Goal: Task Accomplishment & Management: Complete application form

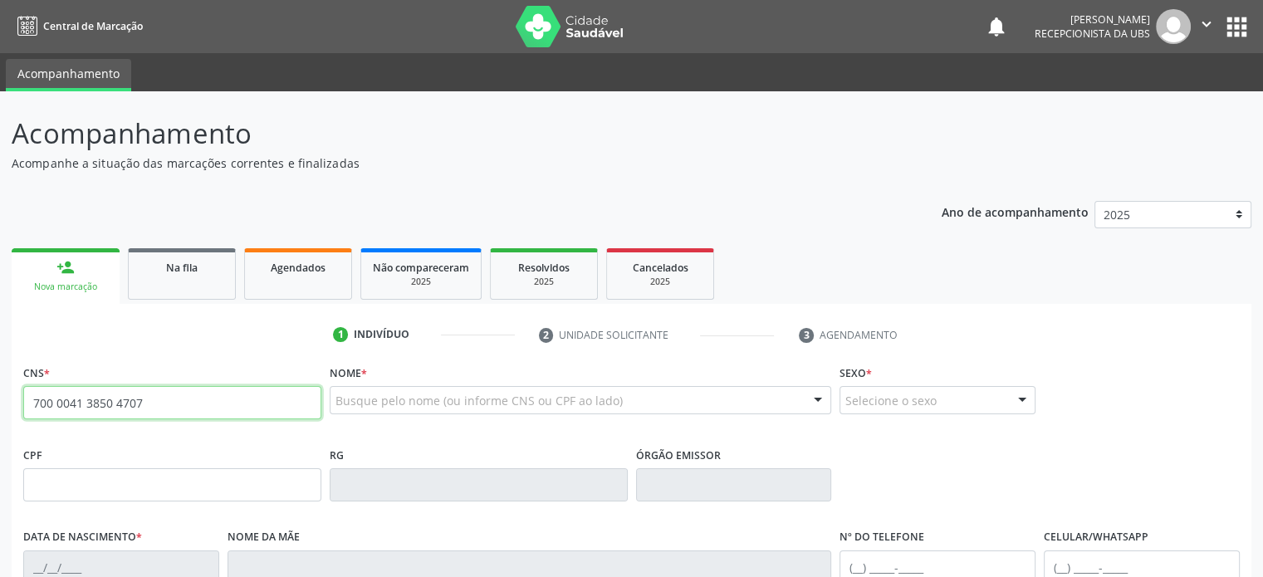
type input "700 0041 3850 4707"
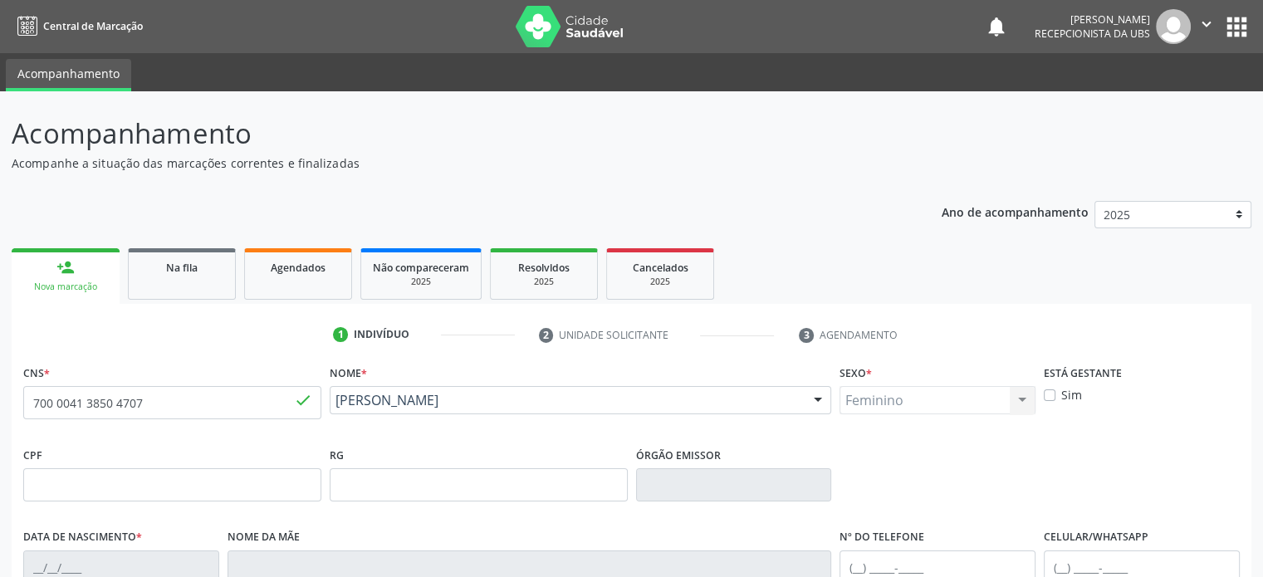
type input "27/02/1970"
type input "(74) 99951-4134"
type input "(74) 99999-9999"
type input "S/N"
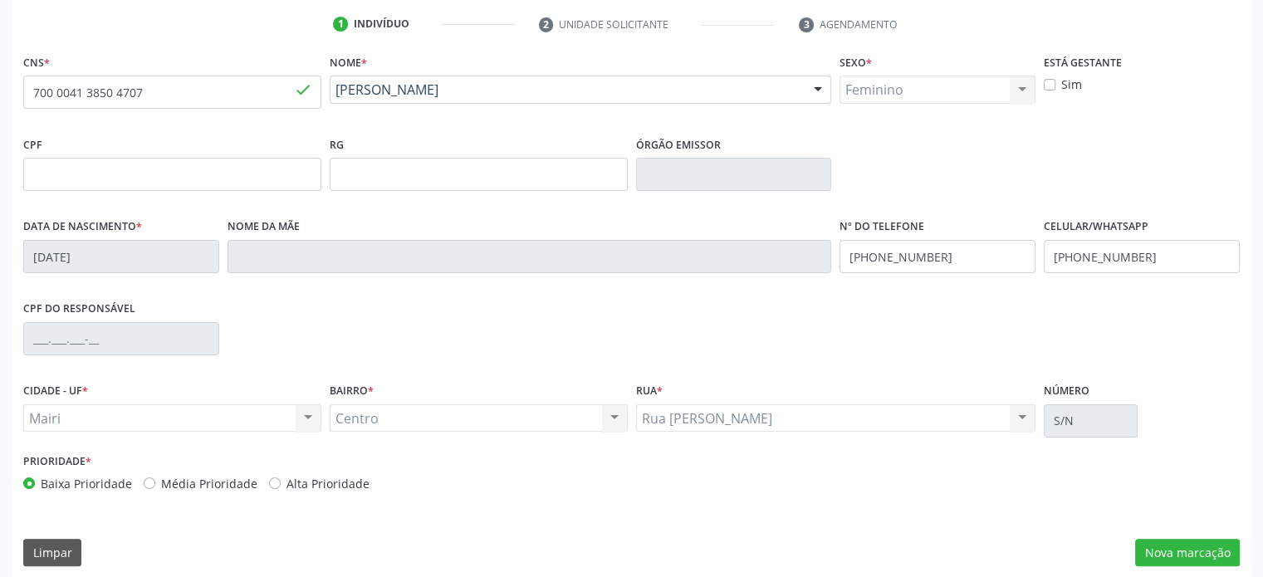
scroll to position [322, 0]
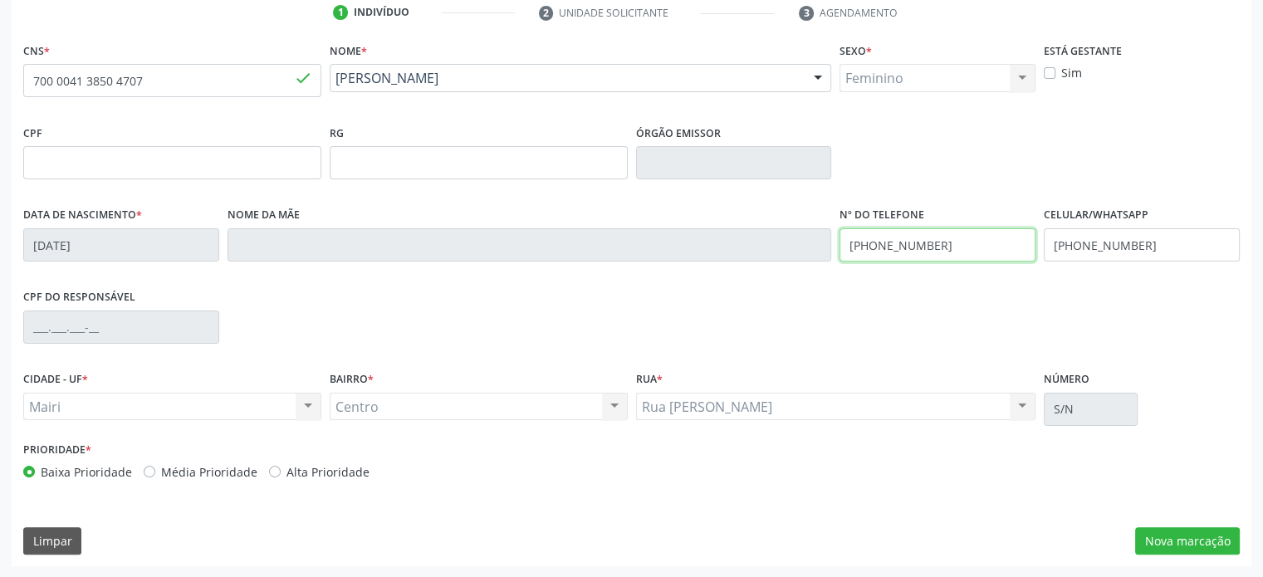
click at [794, 228] on div "Data de nascimento * 27/02/1970 Nome da mãe Nº do Telefone (74) 99951-4134 Celu…" at bounding box center [631, 244] width 1224 height 82
drag, startPoint x: 1149, startPoint y: 245, endPoint x: 1013, endPoint y: 245, distance: 136.1
click at [1013, 245] on div "Data de nascimento * 27/02/1970 Nome da mãe Nº do Telefone (74) 99951-4134 Celu…" at bounding box center [631, 244] width 1224 height 82
paste input "51-4134"
type input "(74) 99951-4134"
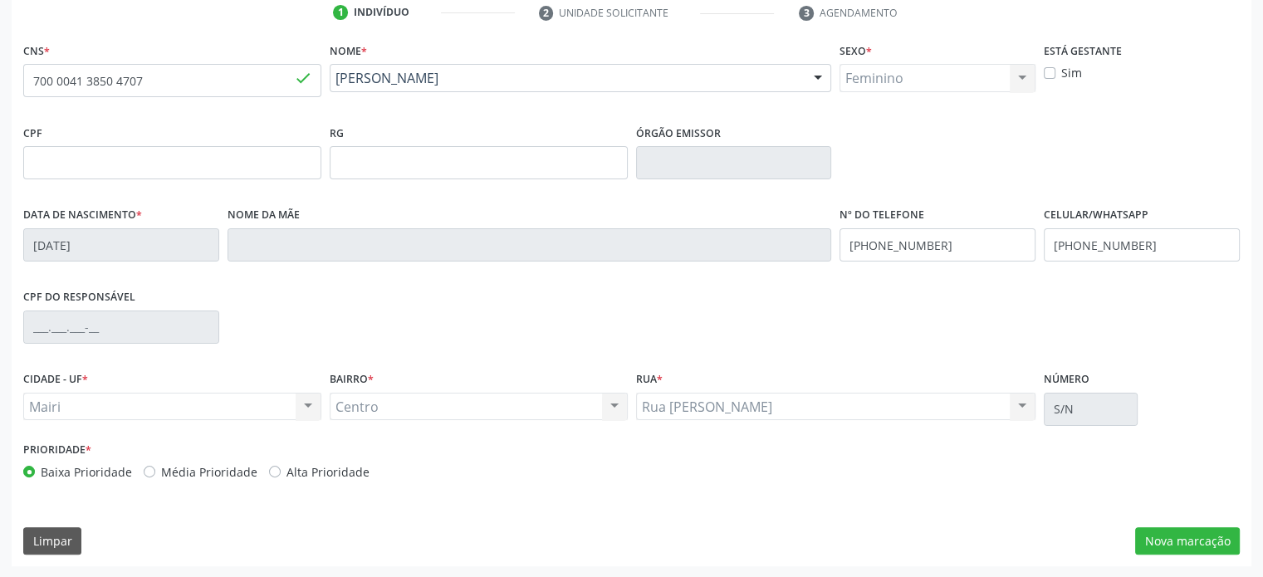
drag, startPoint x: 179, startPoint y: 472, endPoint x: 193, endPoint y: 471, distance: 13.4
click at [179, 471] on label "Média Prioridade" at bounding box center [209, 471] width 96 height 17
click at [155, 471] on input "Média Prioridade" at bounding box center [150, 470] width 12 height 15
radio input "true"
click at [1172, 533] on button "Nova marcação" at bounding box center [1187, 541] width 105 height 28
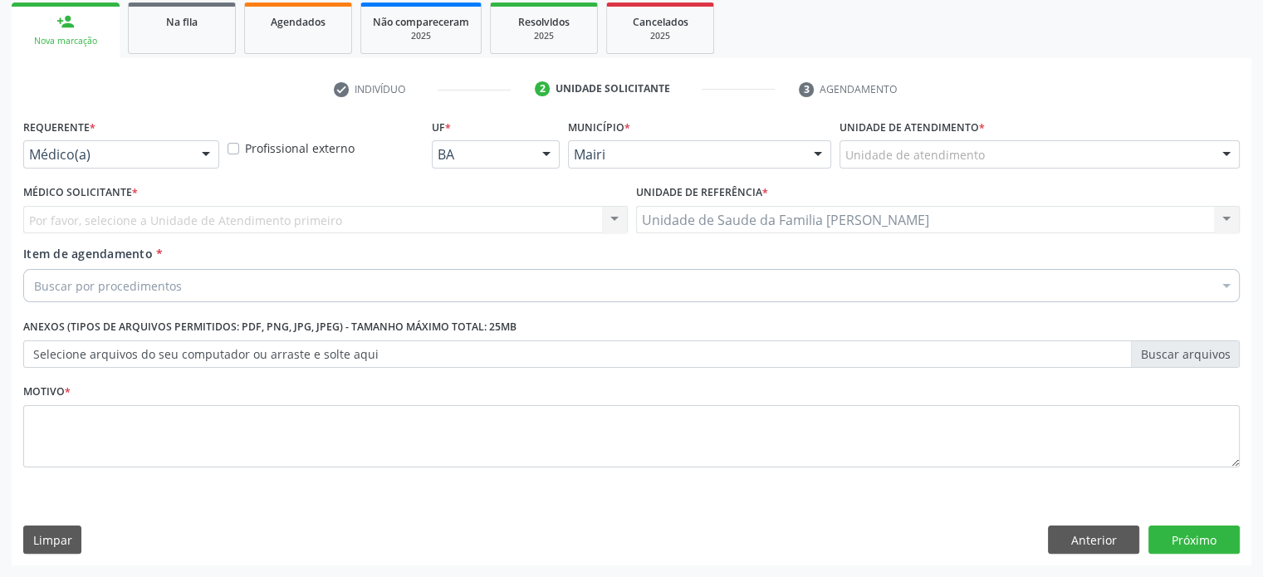
scroll to position [245, 0]
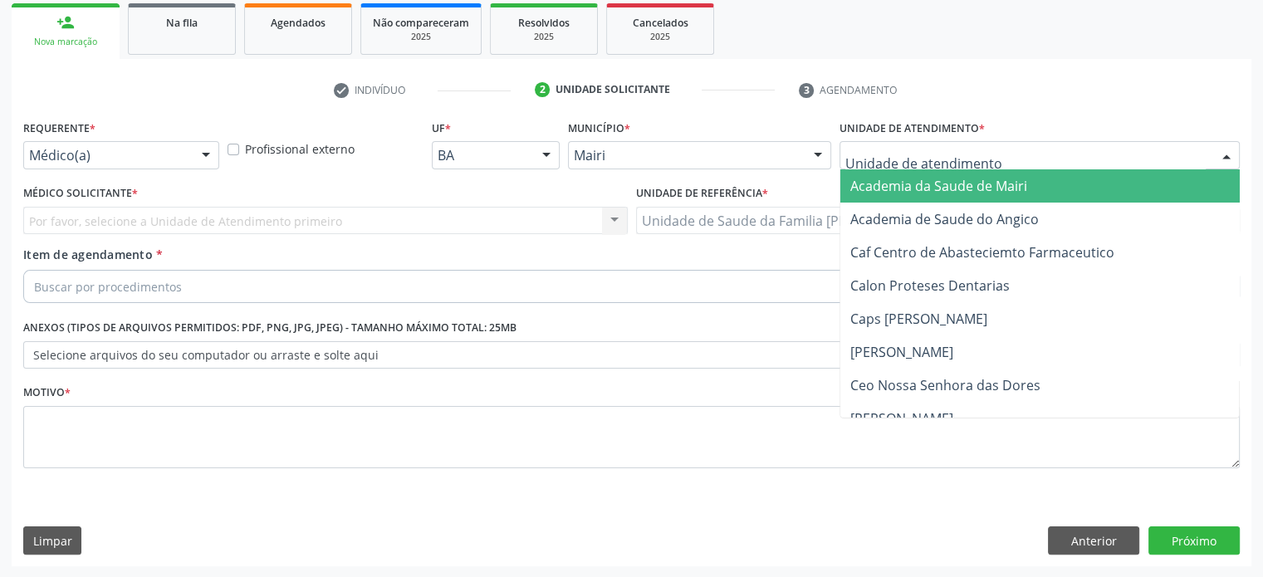
click at [983, 152] on div at bounding box center [1039, 155] width 400 height 28
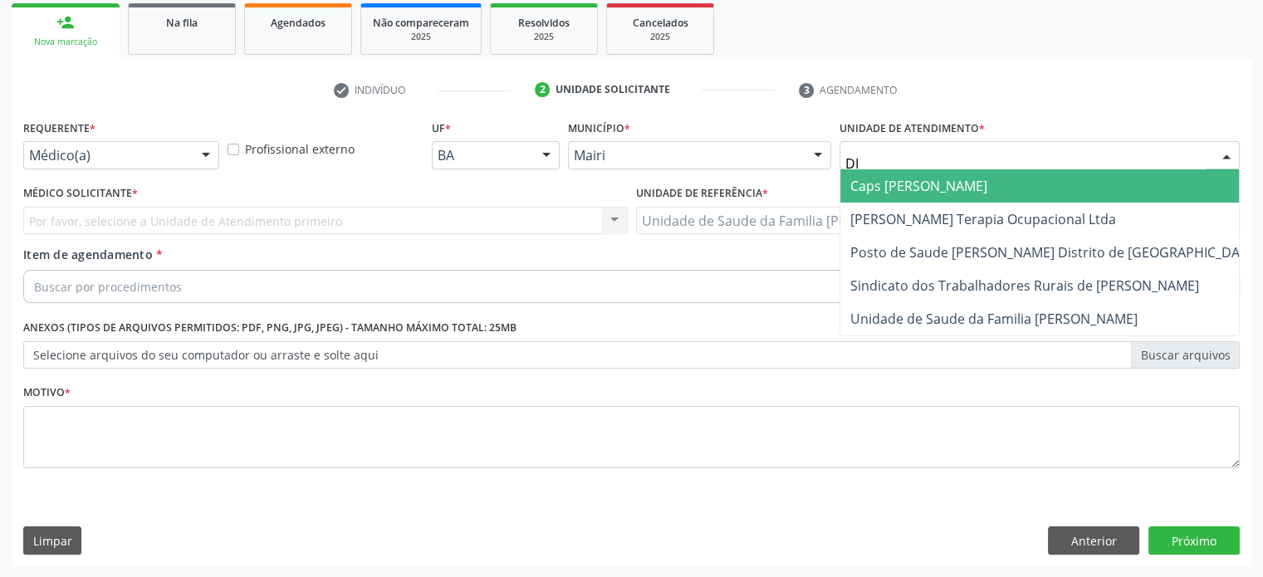
type input "DIL"
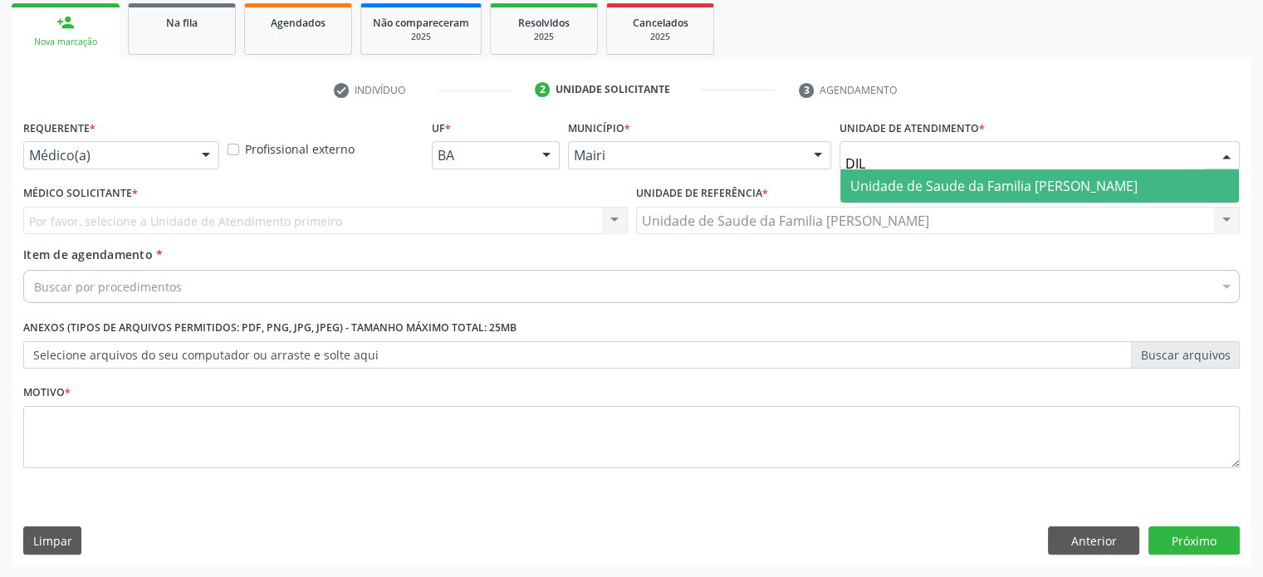
click at [993, 190] on span "Unidade de Saude da Familia [PERSON_NAME]" at bounding box center [993, 186] width 287 height 18
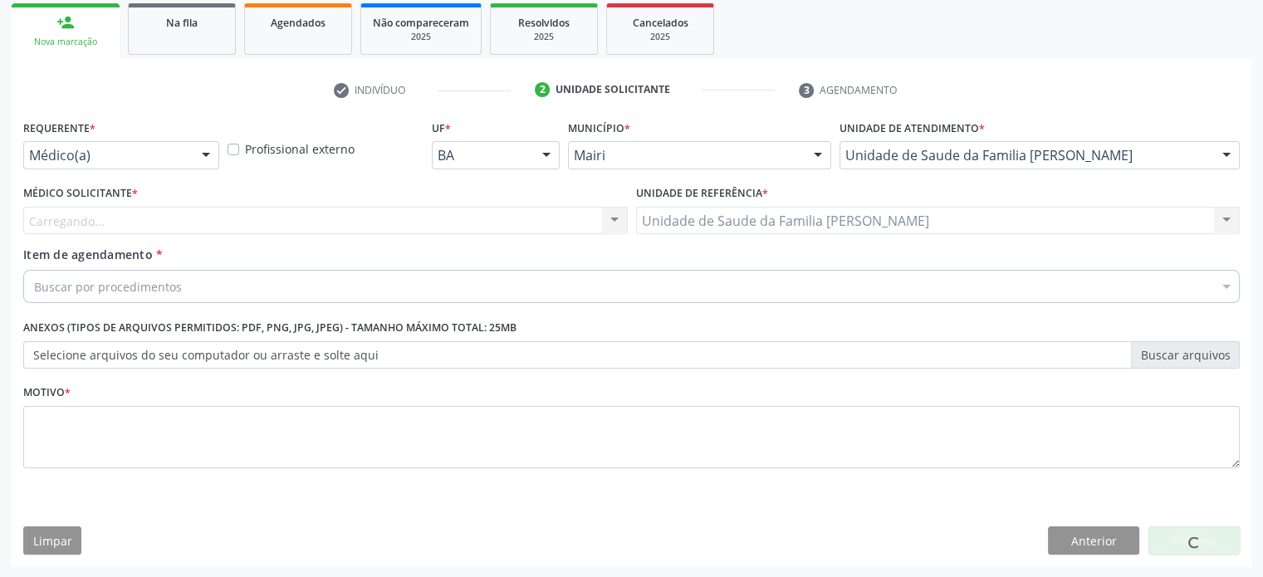
click at [200, 225] on div "Carregando..." at bounding box center [325, 221] width 604 height 28
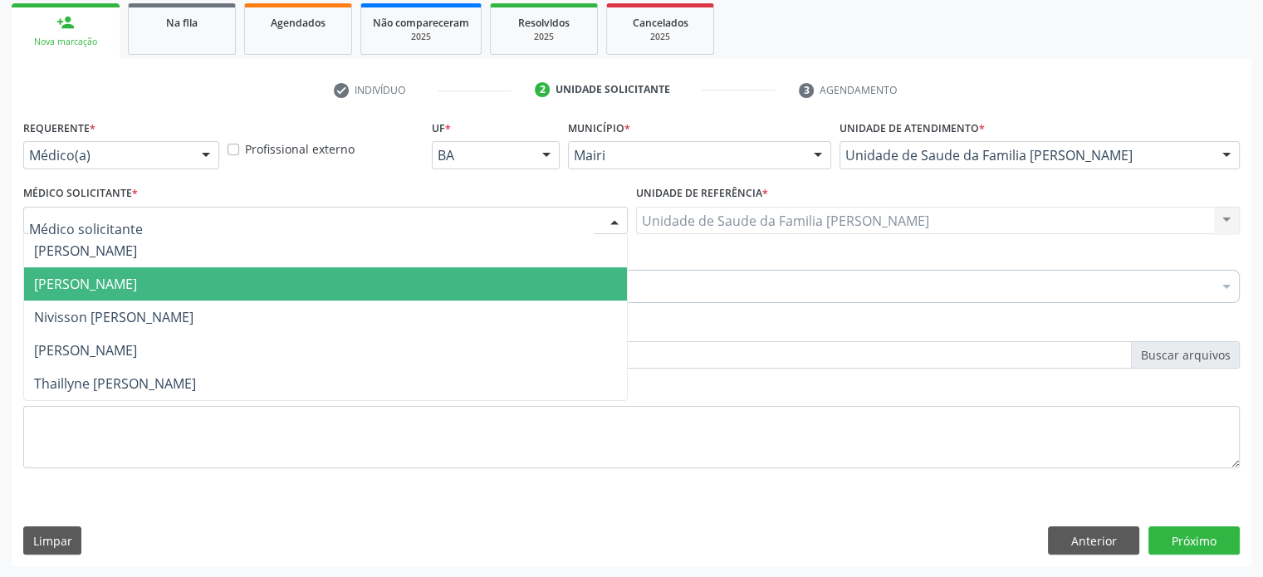
click at [137, 288] on span "Edisbel Valdes Mendez" at bounding box center [85, 284] width 103 height 18
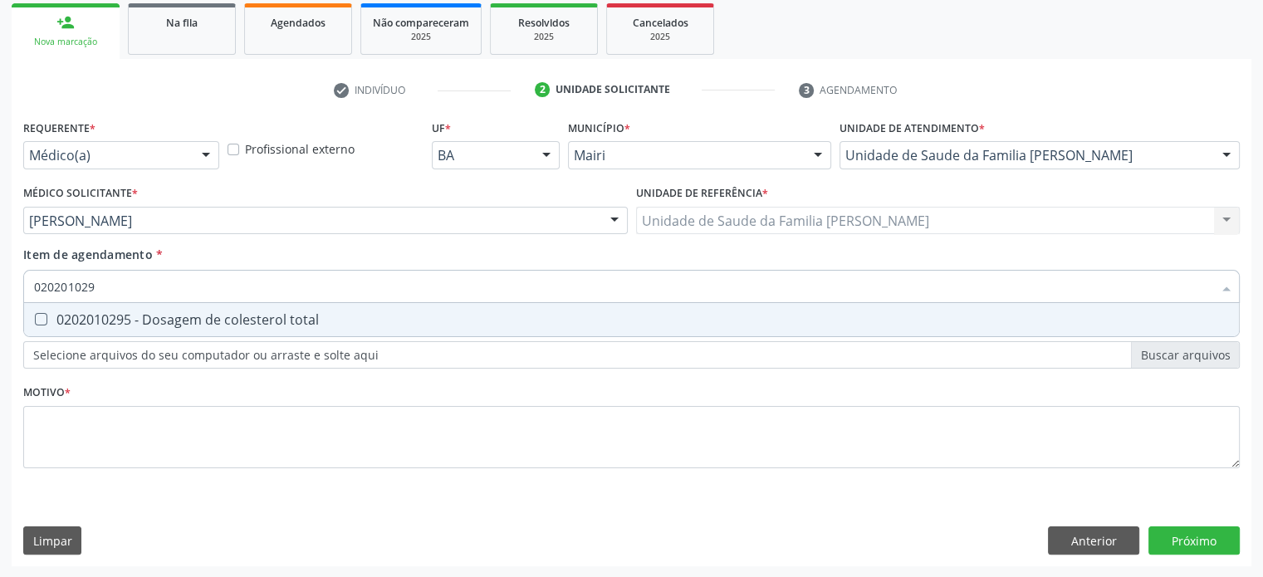
type input "0202010295"
click at [152, 315] on div "0202010295 - Dosagem de colesterol total" at bounding box center [631, 319] width 1195 height 13
checkbox total "true"
type input "02020102"
checkbox total "false"
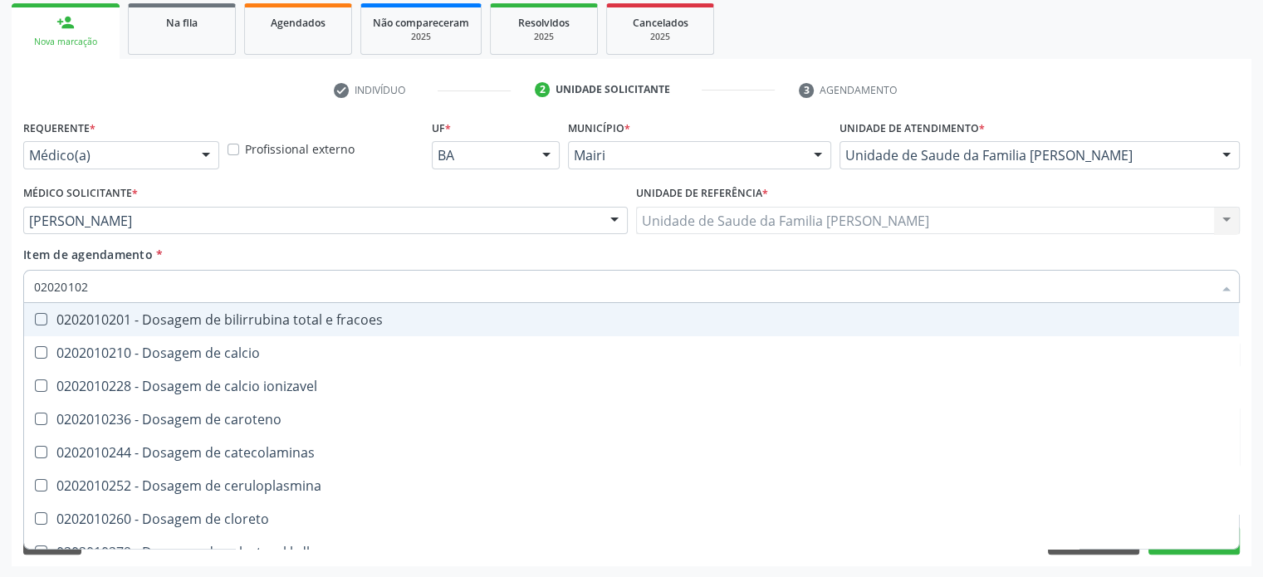
type input "0202010"
checkbox total "false"
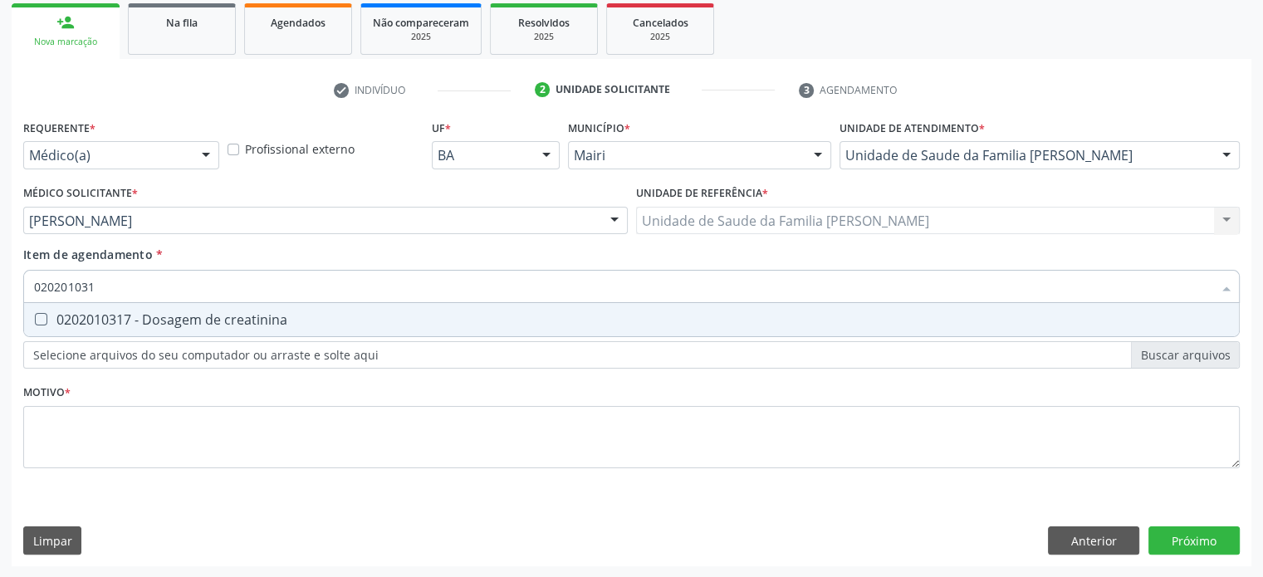
type input "0202010317"
click at [152, 315] on div "0202010317 - Dosagem de creatinina" at bounding box center [631, 319] width 1195 height 13
checkbox creatinina "true"
type input "02020103"
checkbox creatinina "false"
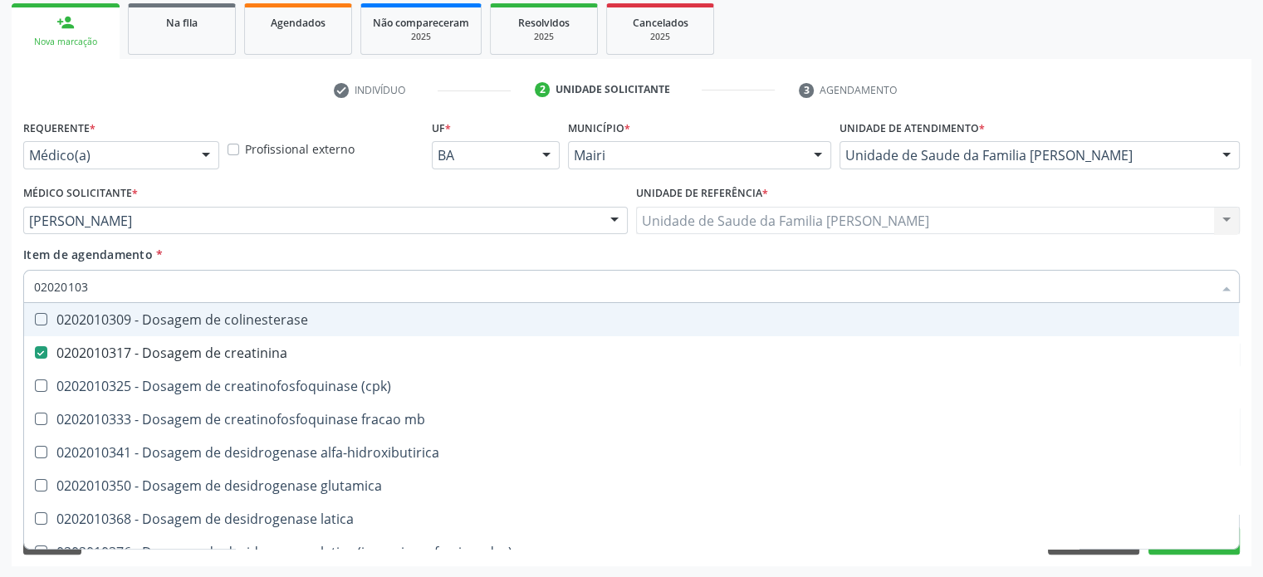
type input "0202010"
checkbox creatinina "false"
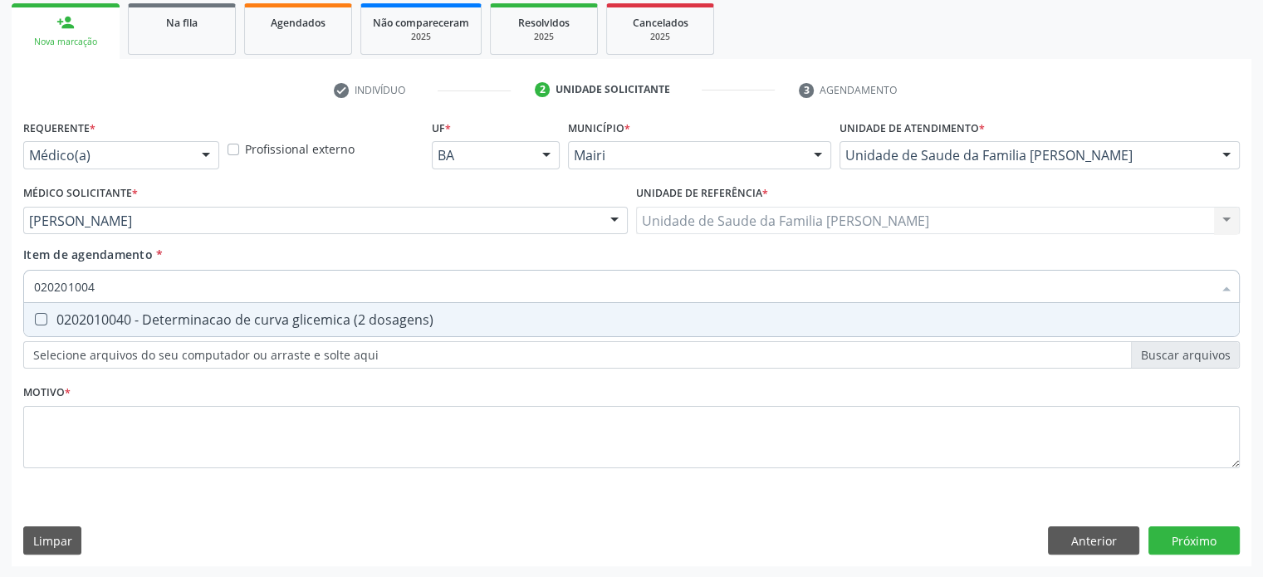
type input "0202010040"
click at [152, 315] on div "0202010040 - Determinacao de curva glicemica (2 dosagens)" at bounding box center [631, 319] width 1195 height 13
checkbox dosagens\) "true"
type input "02020100"
checkbox dosagens\) "false"
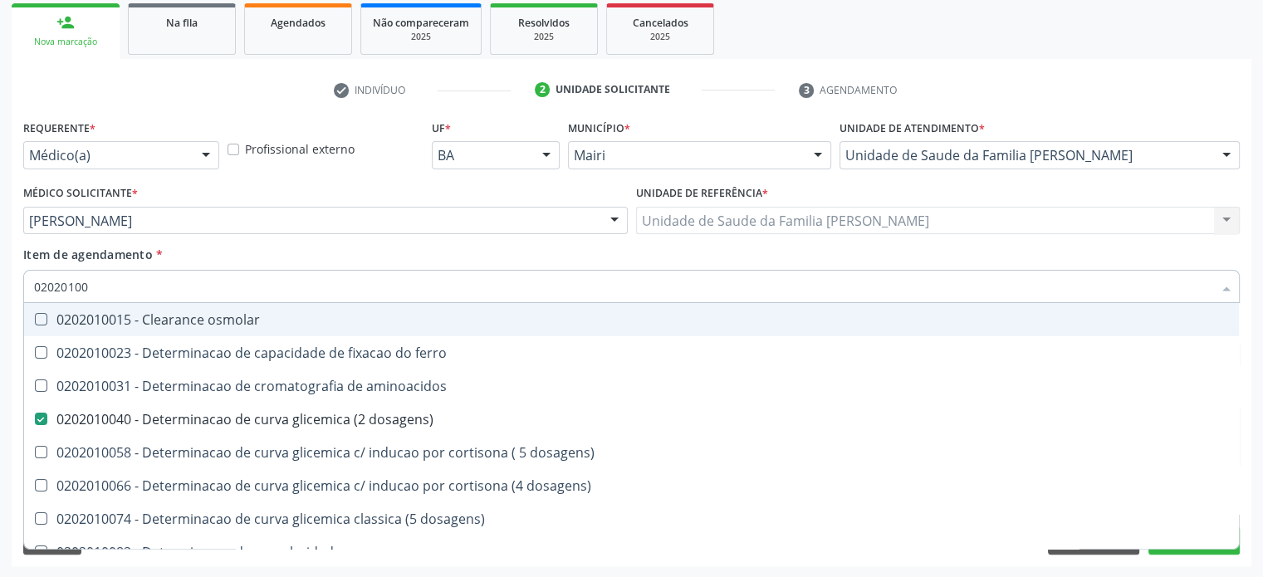
type input "0202010"
checkbox dosagens\) "false"
checkbox dosagens\) "true"
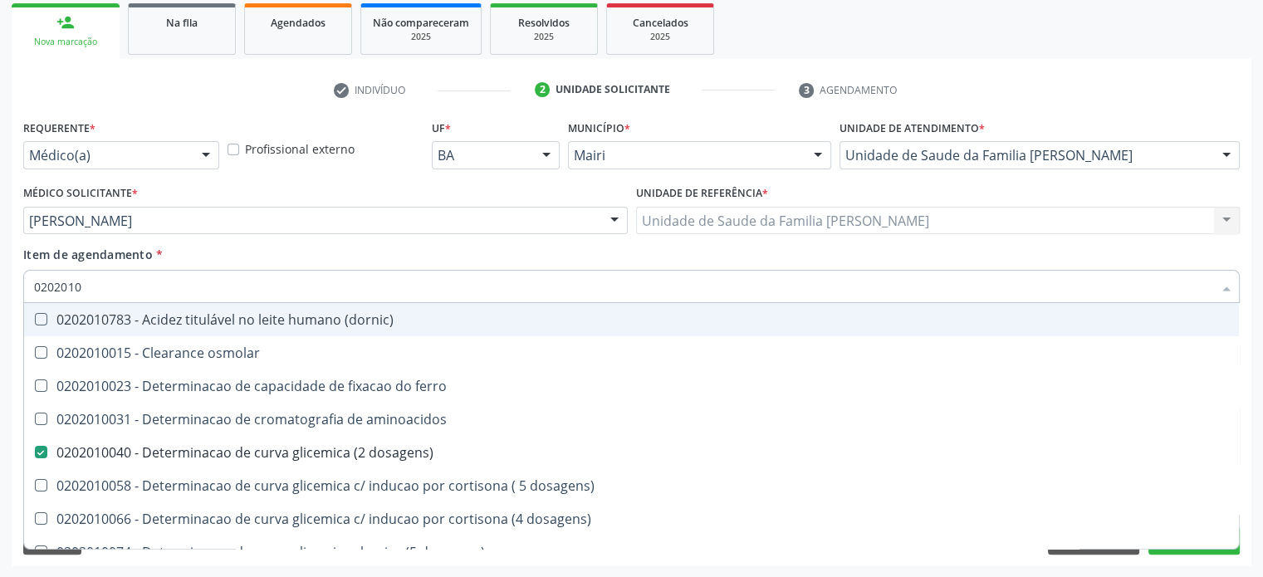
type input "02020106"
checkbox dosagens\) "false"
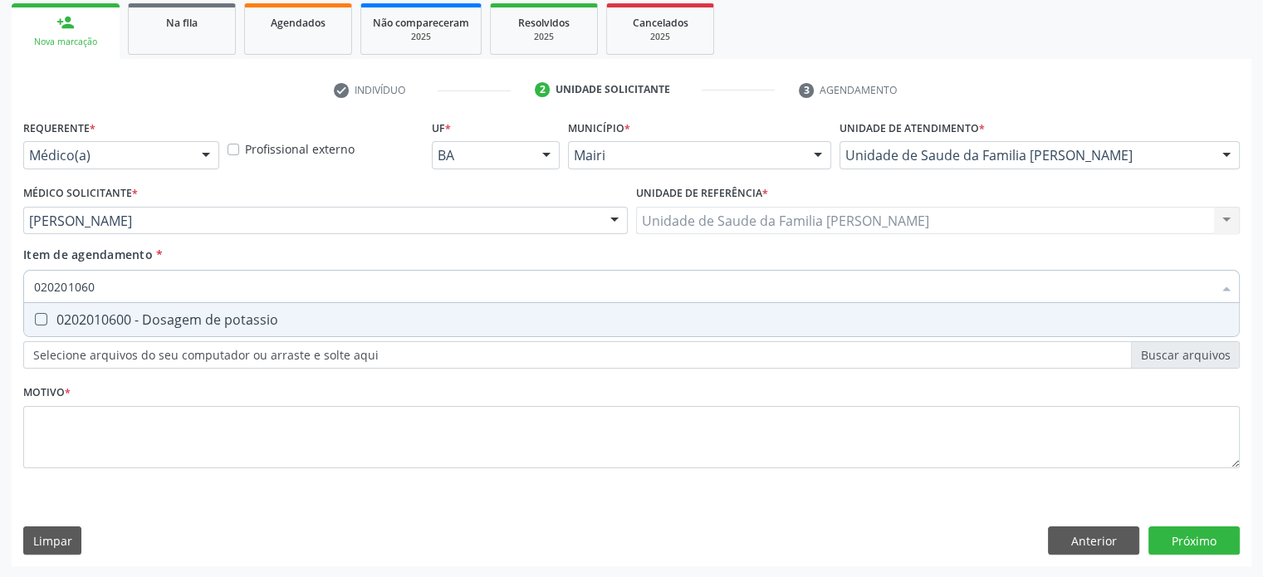
type input "0202010600"
click at [152, 315] on div "0202010600 - Dosagem de potassio" at bounding box center [631, 319] width 1195 height 13
checkbox potassio "true"
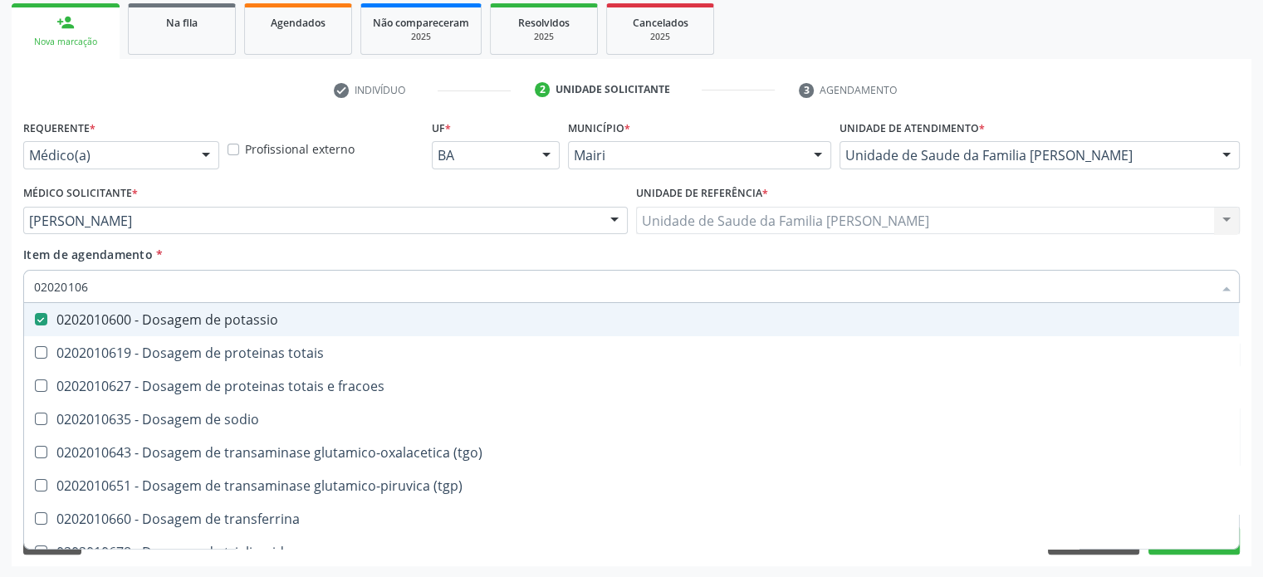
type input "020201067"
checkbox potassio "false"
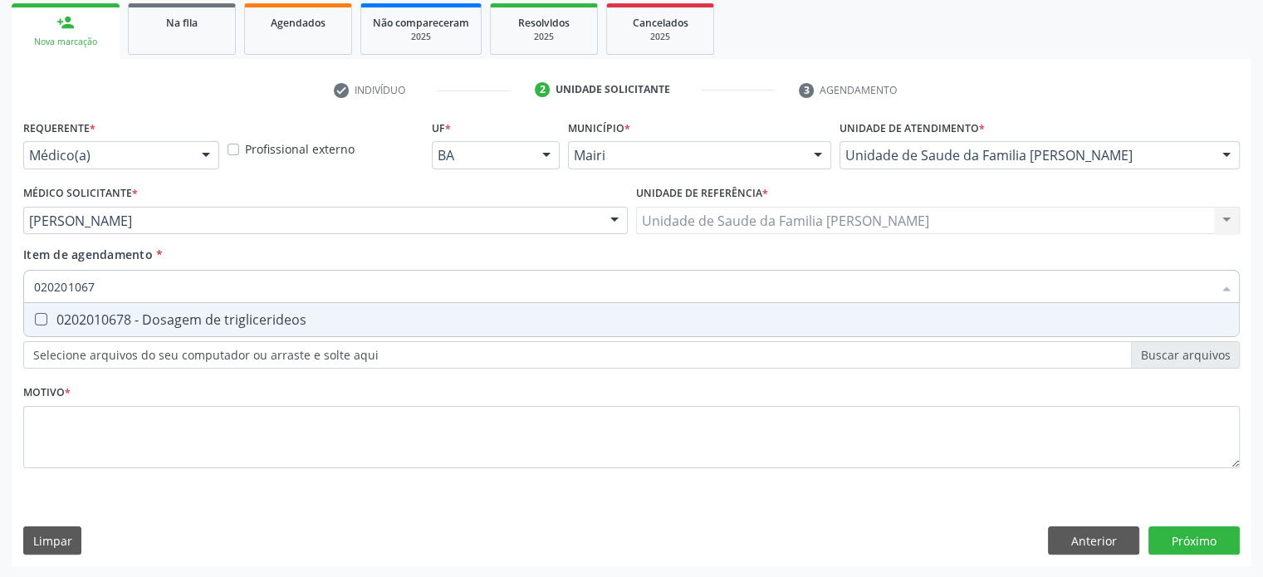
type input "0202010678"
click at [152, 315] on div "0202010678 - Dosagem de triglicerideos" at bounding box center [631, 319] width 1195 height 13
checkbox triglicerideos "true"
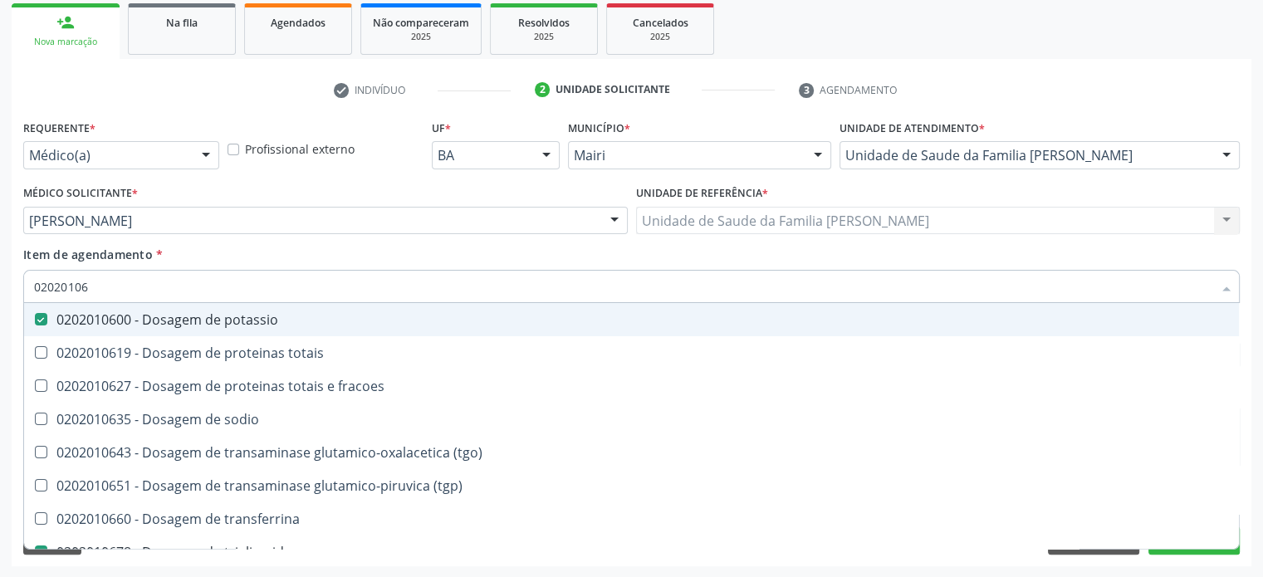
type input "0202010"
checkbox potassio "false"
checkbox \(tgo\) "true"
checkbox triglicerideos "false"
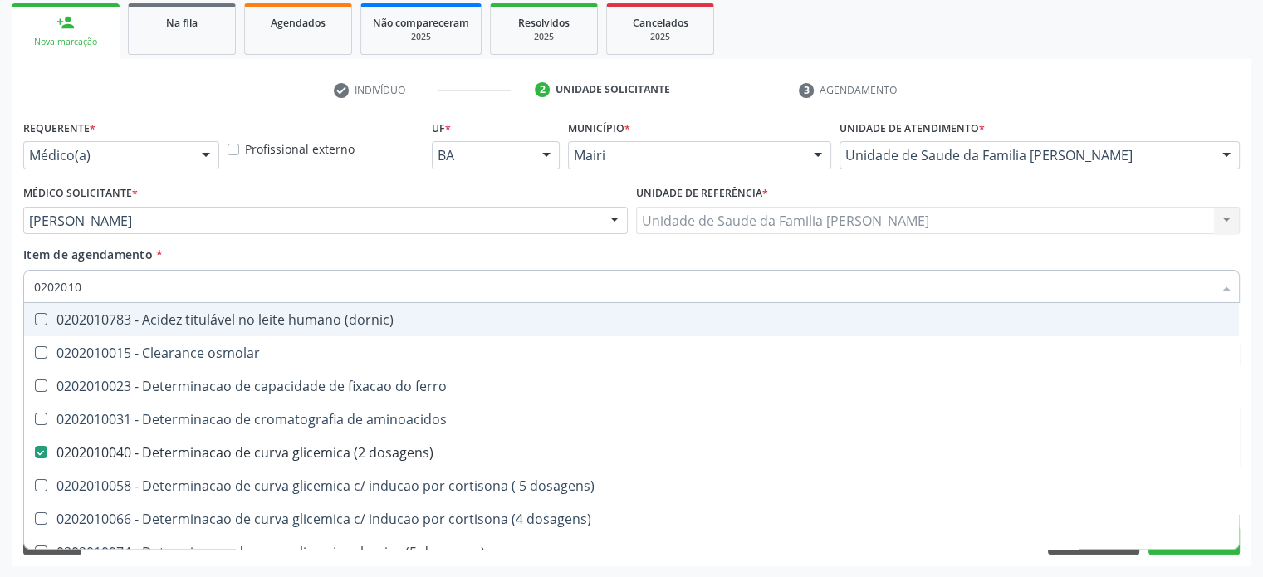
type input "020201"
checkbox total "false"
checkbox creatinina "false"
checkbox latica "true"
checkbox ferritina "true"
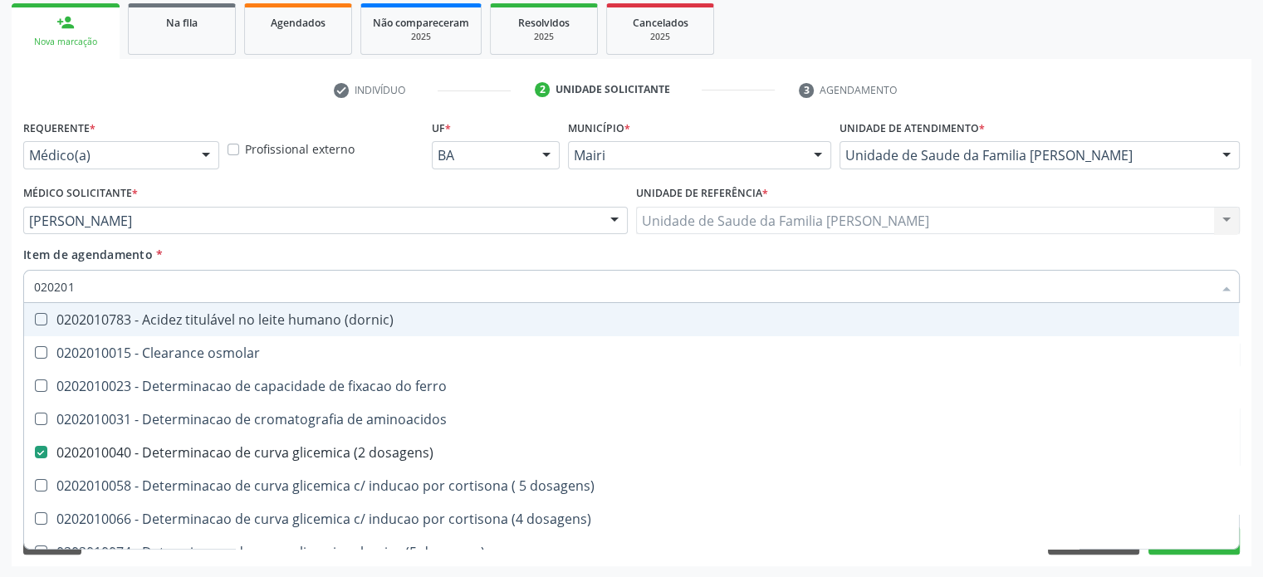
checkbox potassio "false"
checkbox triglicerideos "false"
checkbox ureia "true"
type input "02020"
checkbox dosagens\) "false"
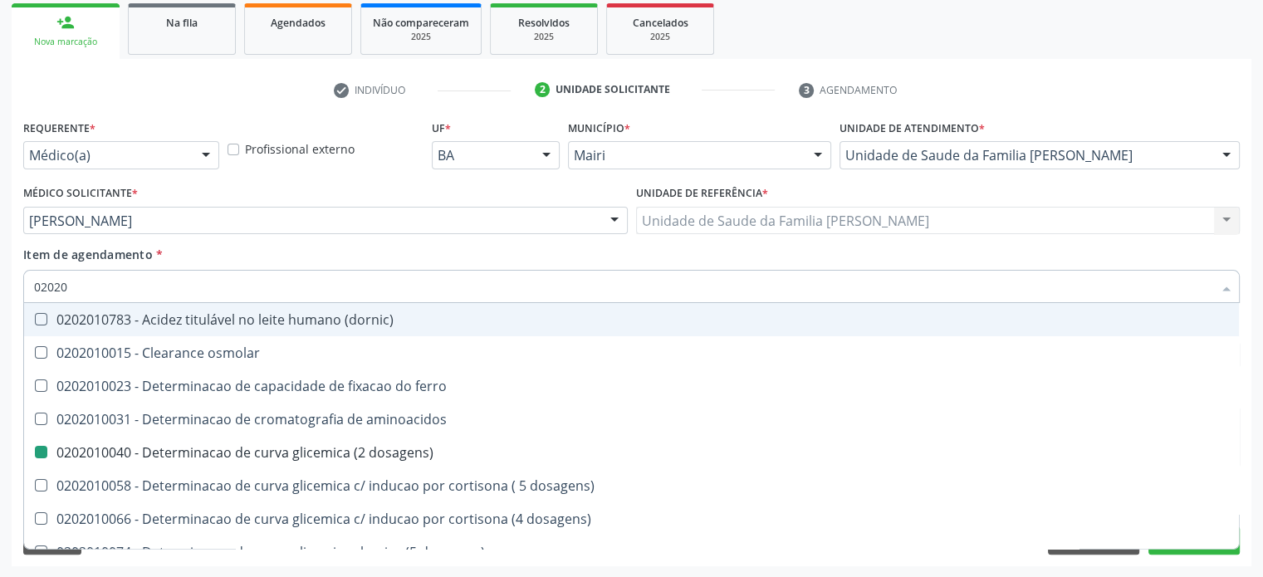
checkbox total "false"
checkbox creatinina "false"
checkbox alfa-hidroxibutirica "true"
checkbox potassio "false"
checkbox triglicerideos "false"
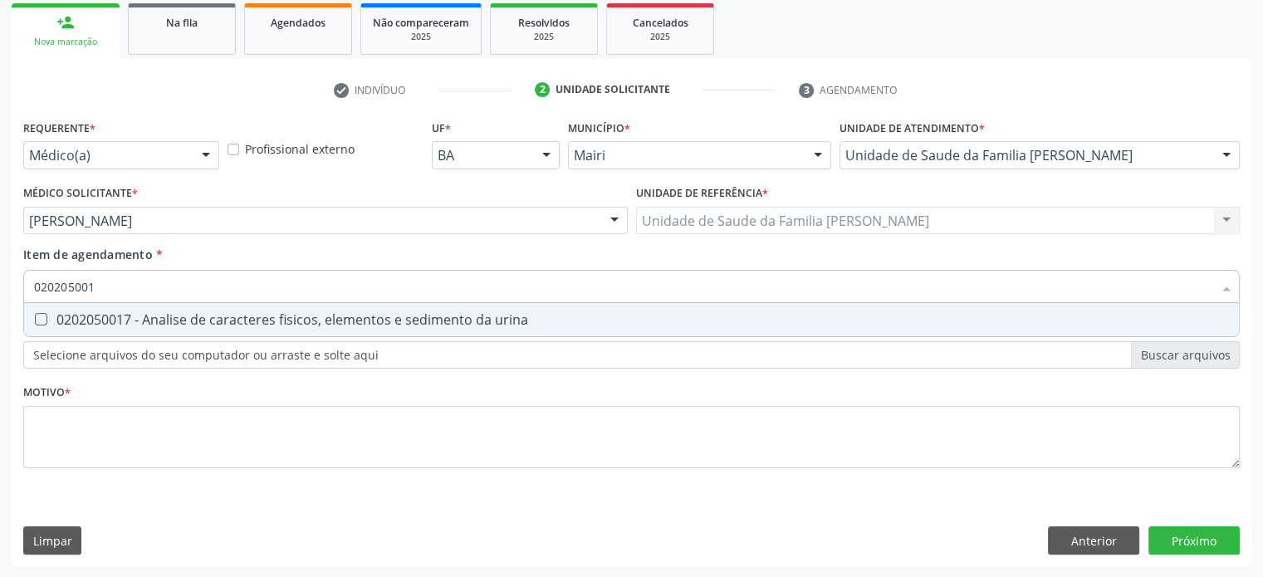
type input "0202050017"
click at [152, 315] on div "0202050017 - Analise de caracteres fisicos, elementos e sedimento da urina" at bounding box center [631, 319] width 1195 height 13
checkbox urina "true"
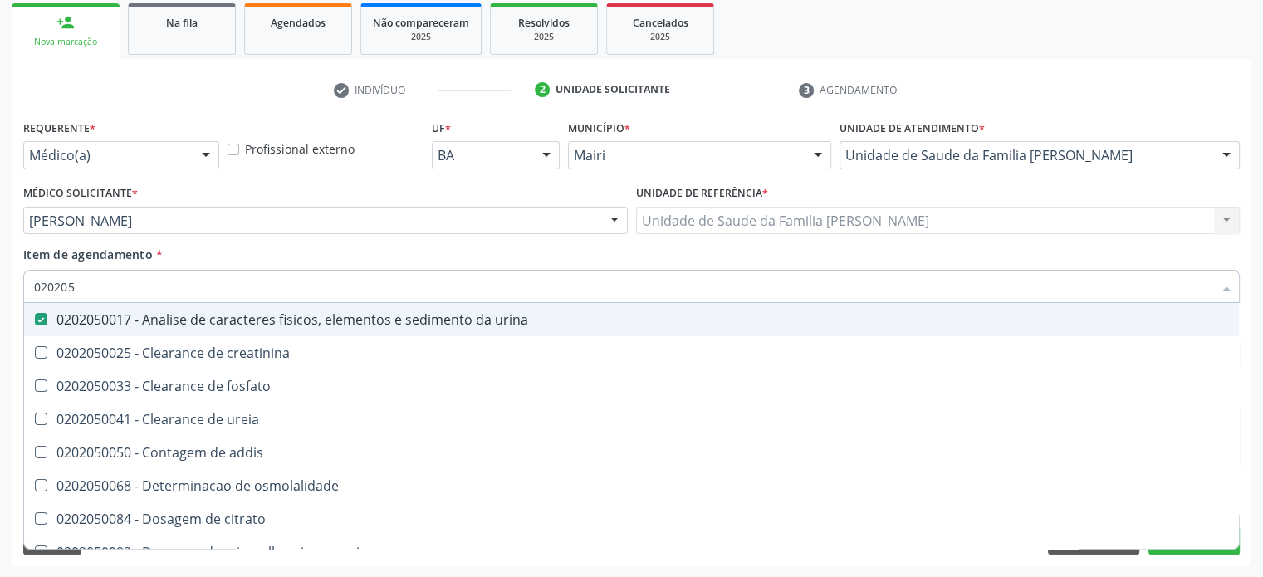
type input "02020"
checkbox urina "false"
checkbox ureia "true"
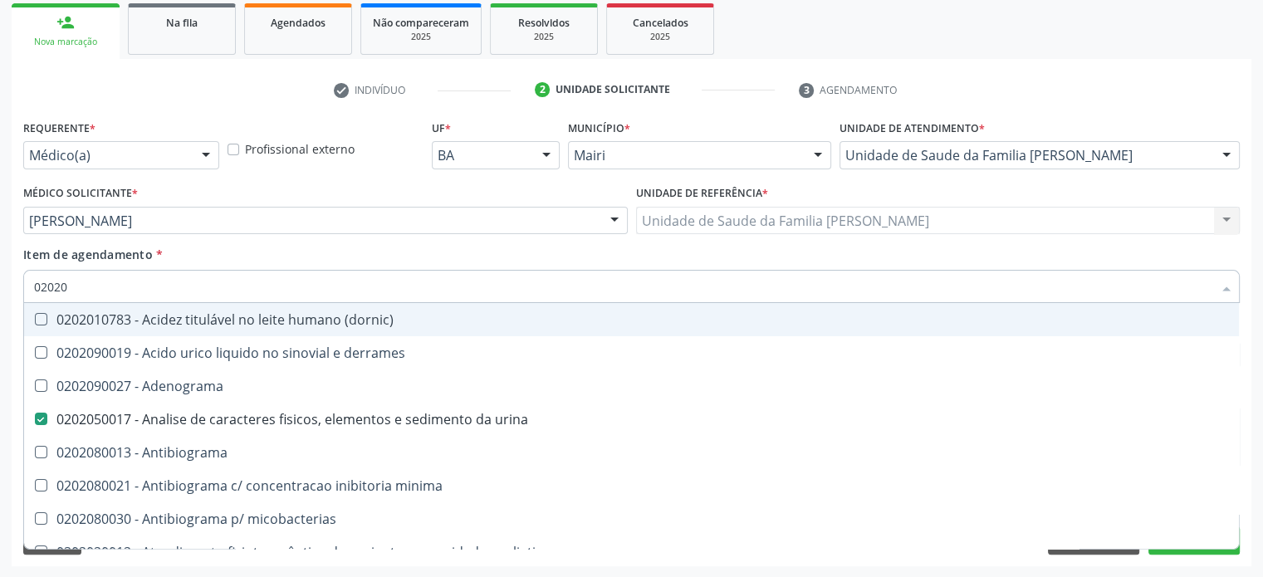
type input "020201"
checkbox urina "false"
checkbox Antibiograma "true"
checkbox htlv-1 "true"
checkbox \(ch50\) "true"
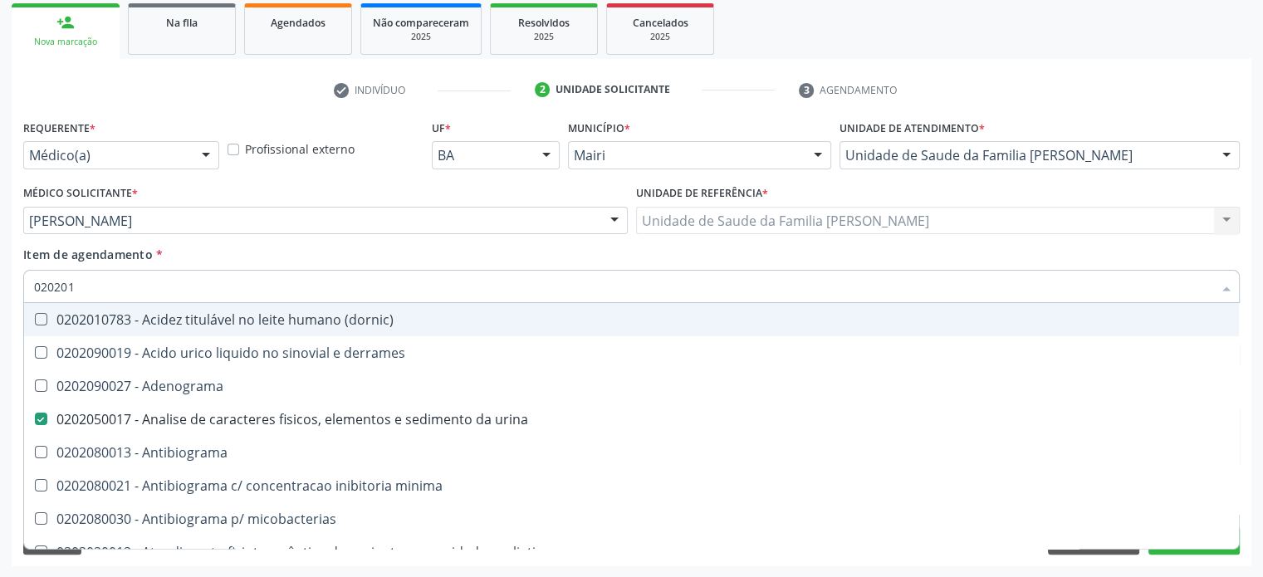
checkbox dosagens\) "false"
checkbox d "true"
checkbox mandelico "true"
type input "0202010"
checkbox herpesvirus "true"
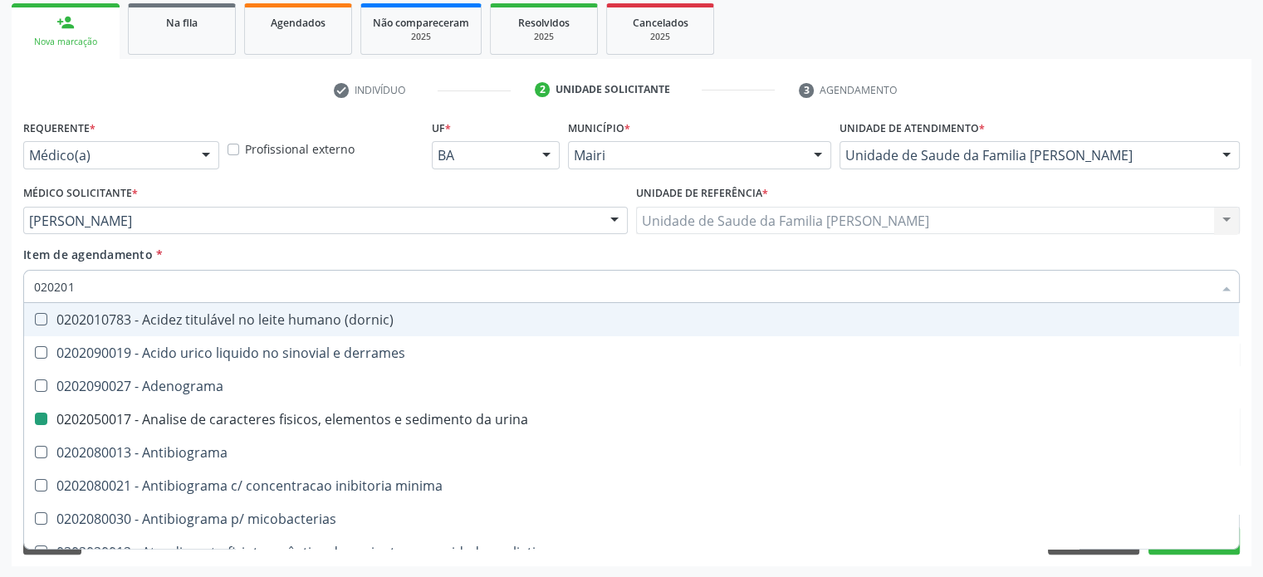
checkbox anaerobicas "true"
checkbox htlv-1 "false"
checkbox \(ch50\) "false"
checkbox ativada\) "true"
checkbox totais "true"
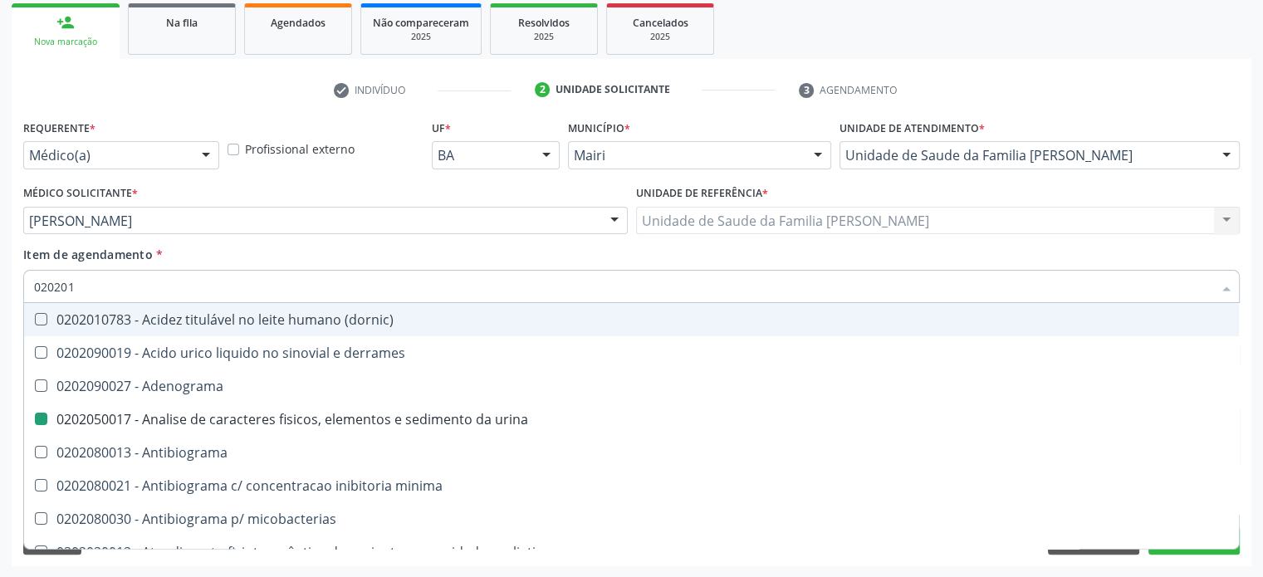
checkbox d "false"
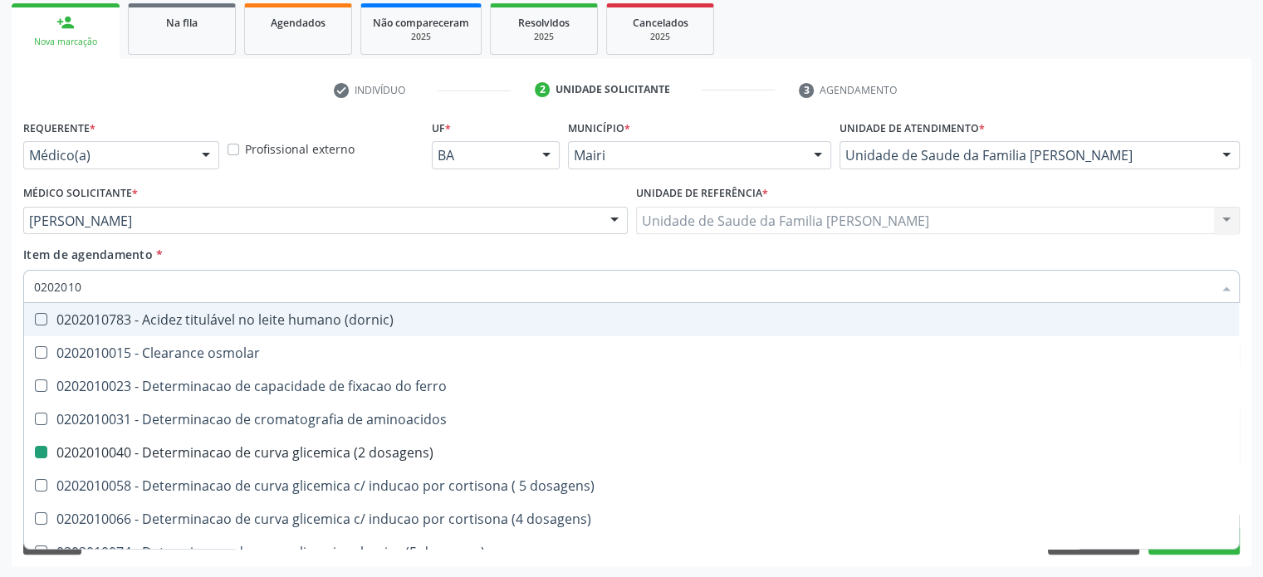
type input "02020104"
checkbox dosagens\) "false"
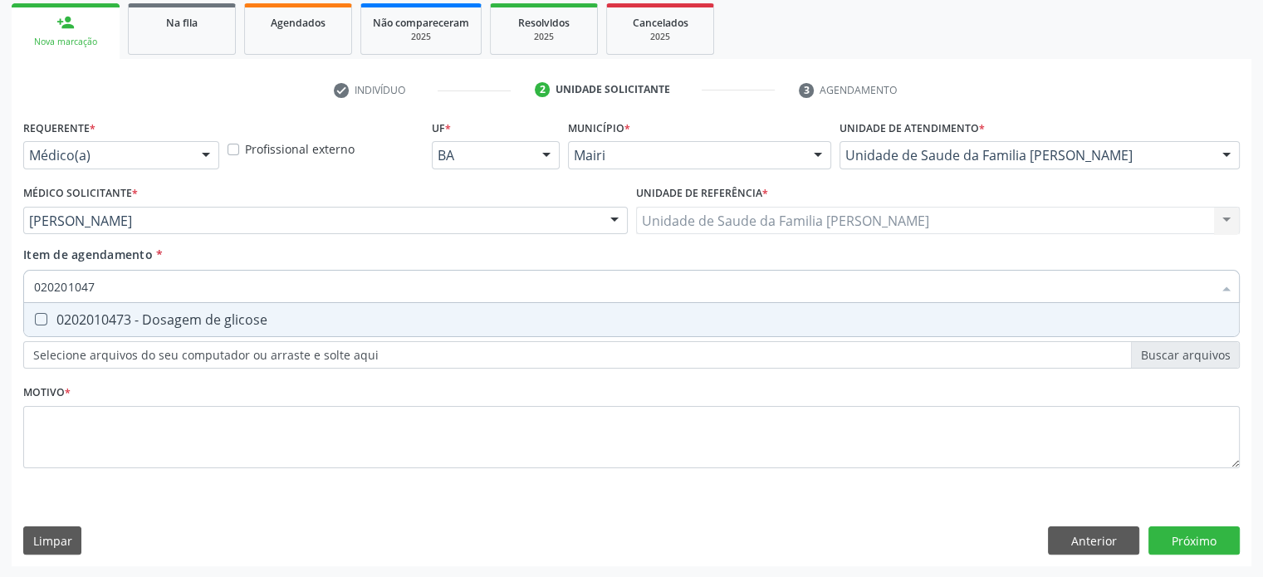
type input "0202010473"
click at [152, 315] on div "0202010473 - Dosagem de glicose" at bounding box center [631, 319] width 1195 height 13
checkbox glicose "true"
type input "02020104"
checkbox glicose "false"
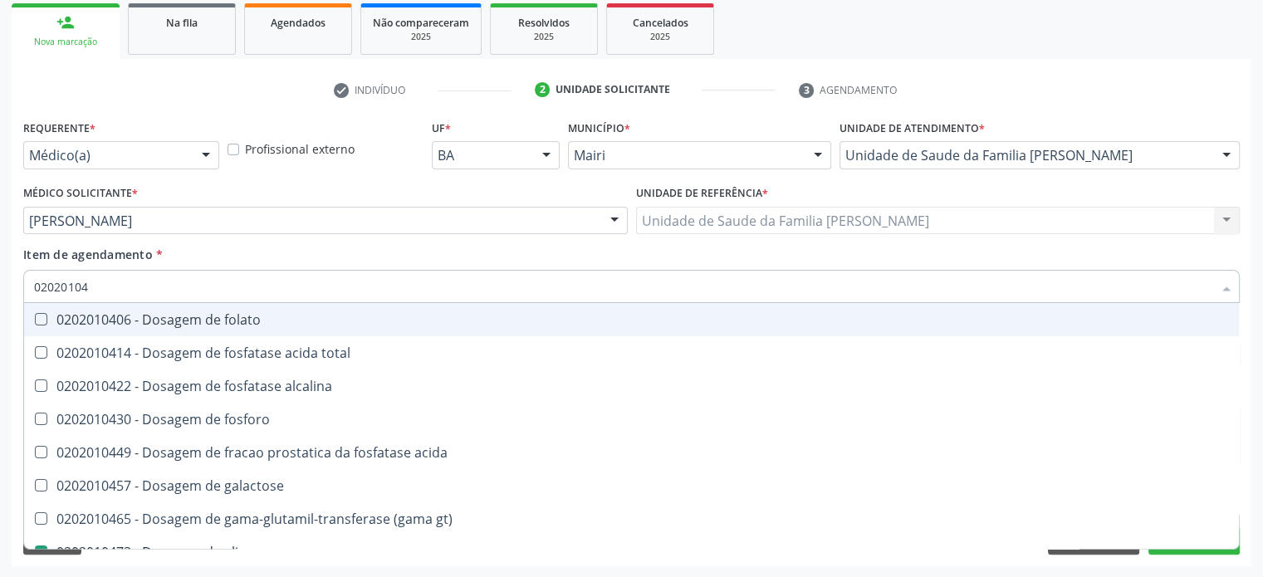
type input "0202010"
checkbox acida "true"
checkbox glicose "false"
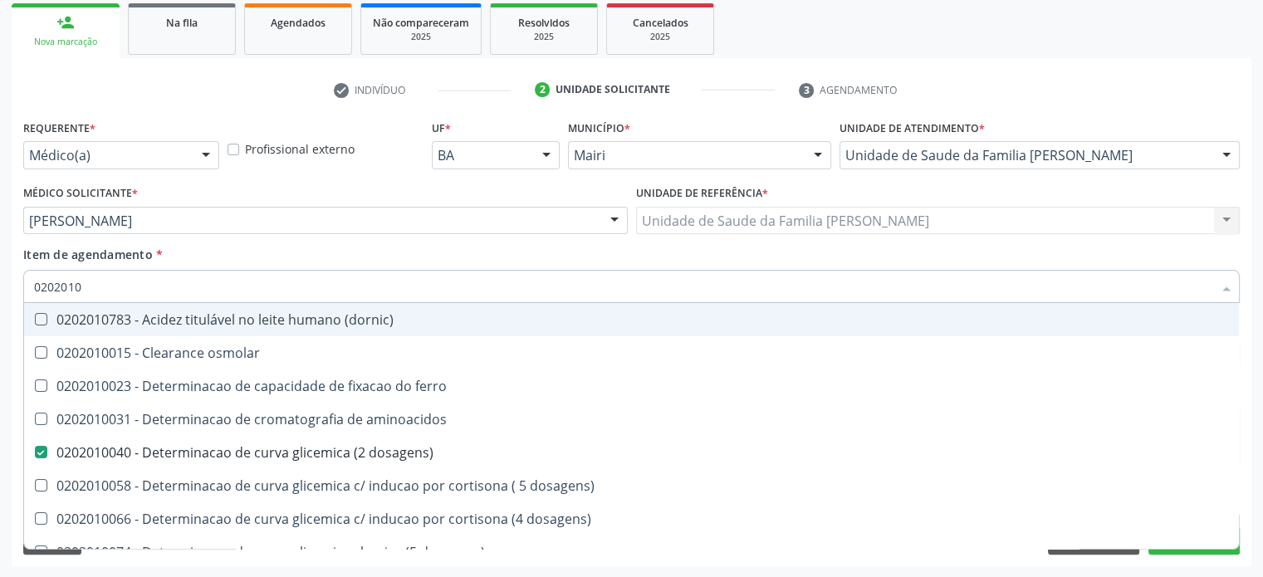
type input "02020102"
checkbox dosagens\) "false"
checkbox ivy "true"
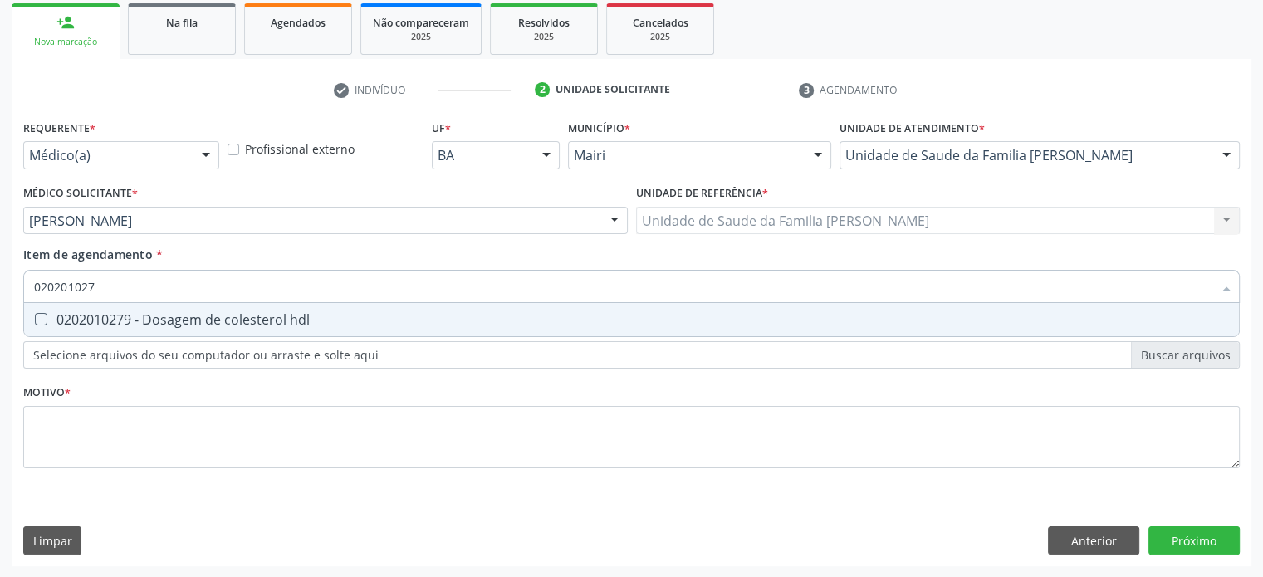
type input "0202010279"
click at [152, 315] on div "0202010279 - Dosagem de colesterol hdl" at bounding box center [631, 319] width 1195 height 13
checkbox hdl "true"
type input "02020102"
checkbox hdl "false"
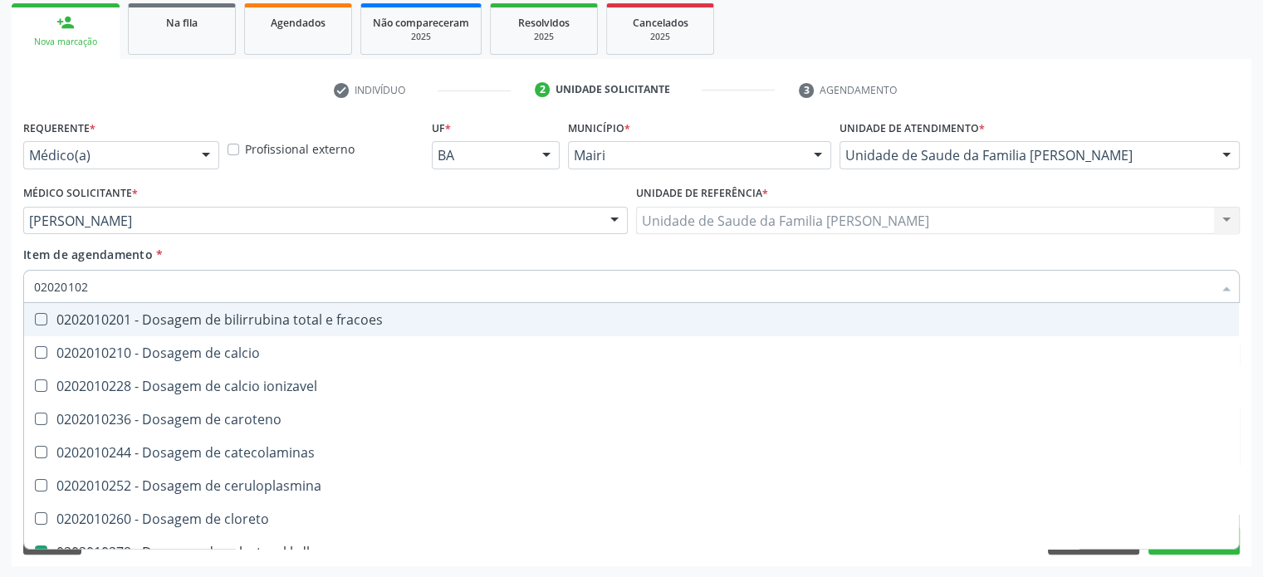
type input "0202010"
checkbox catecolaminas "true"
checkbox hdl "false"
checkbox total "false"
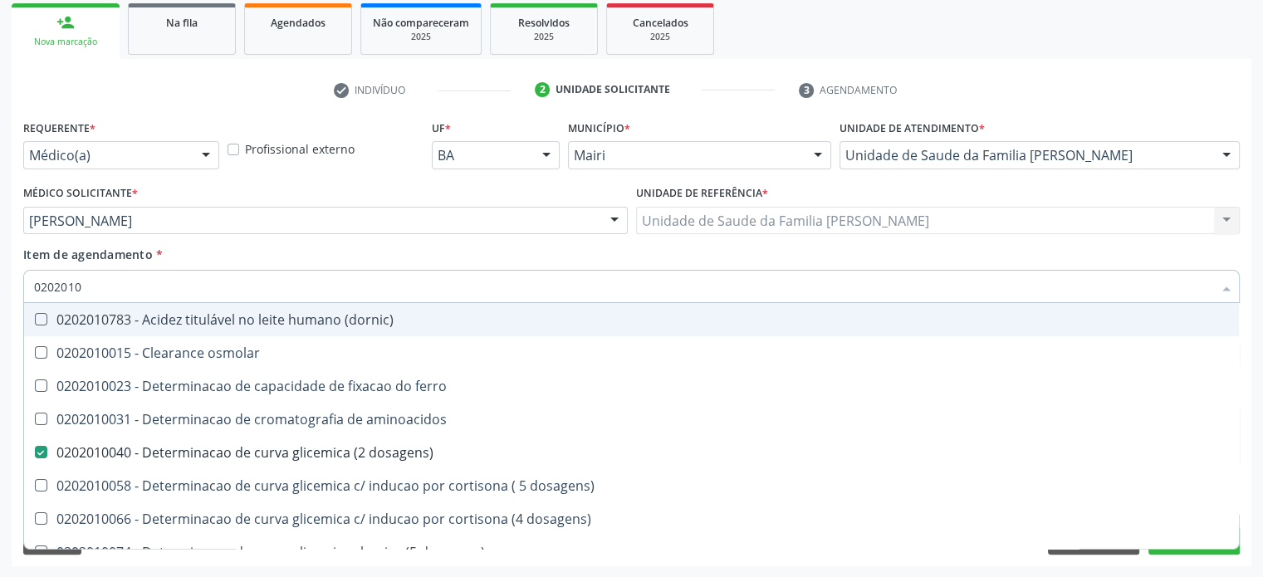
type input "02020105"
checkbox dosagens\) "false"
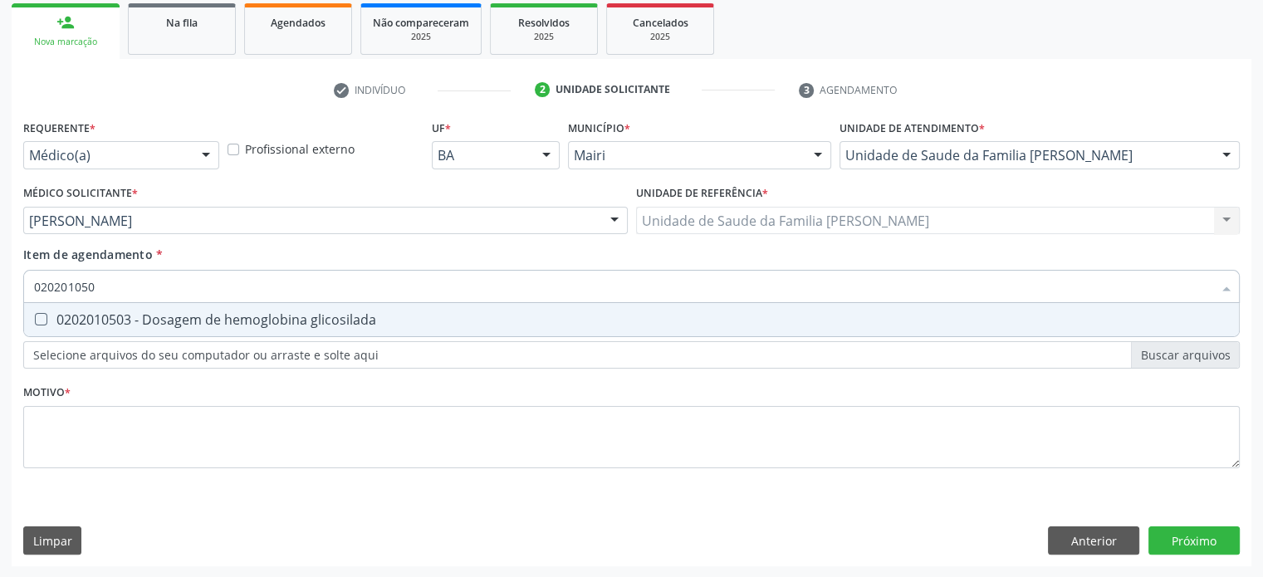
type input "0202010503"
click at [152, 315] on div "0202010503 - Dosagem de hemoglobina glicosilada" at bounding box center [631, 319] width 1195 height 13
checkbox glicosilada "true"
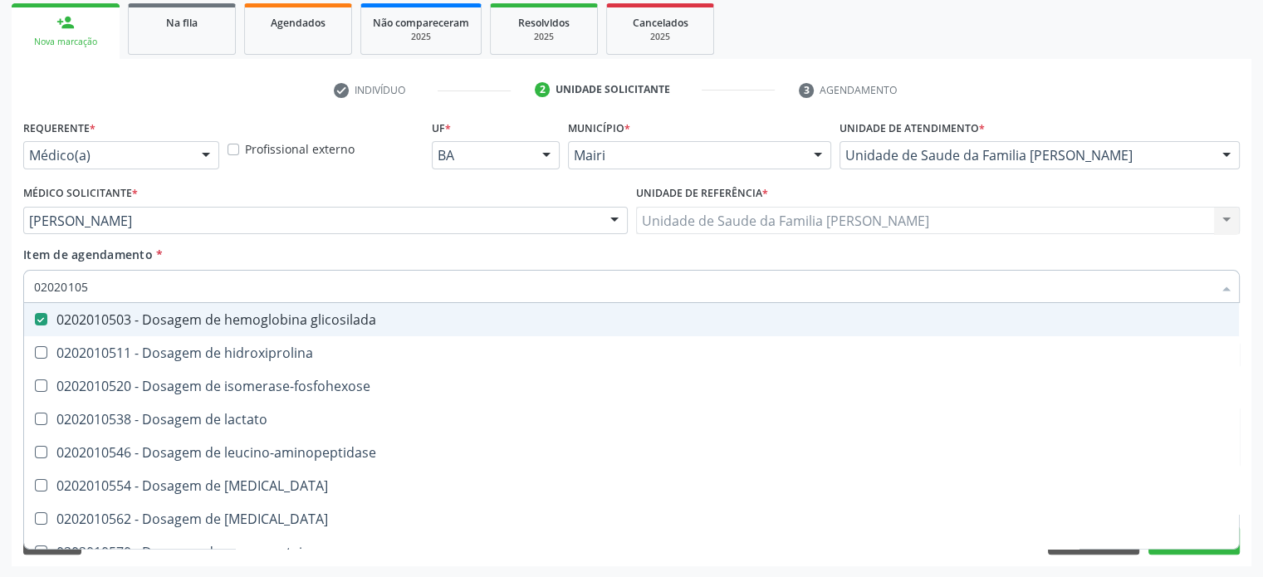
type input "0202010"
checkbox glicosilada "false"
checkbox leucino-aminopeptidase "true"
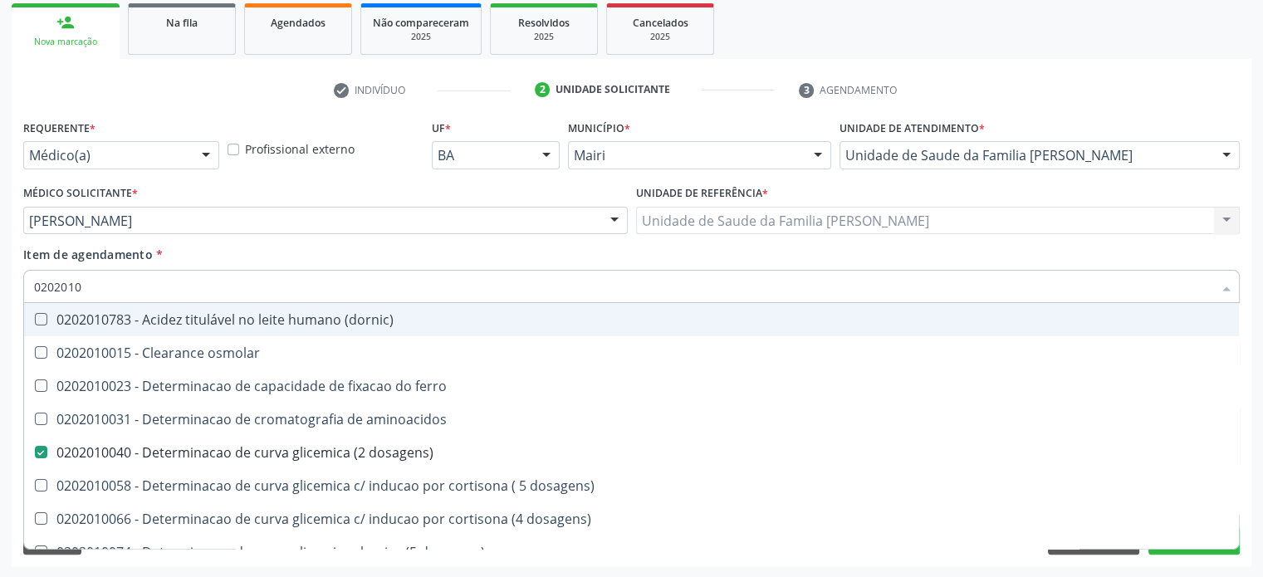
type input "02020102"
checkbox dosagens\) "false"
checkbox dosagens\) "true"
checkbox ivy "true"
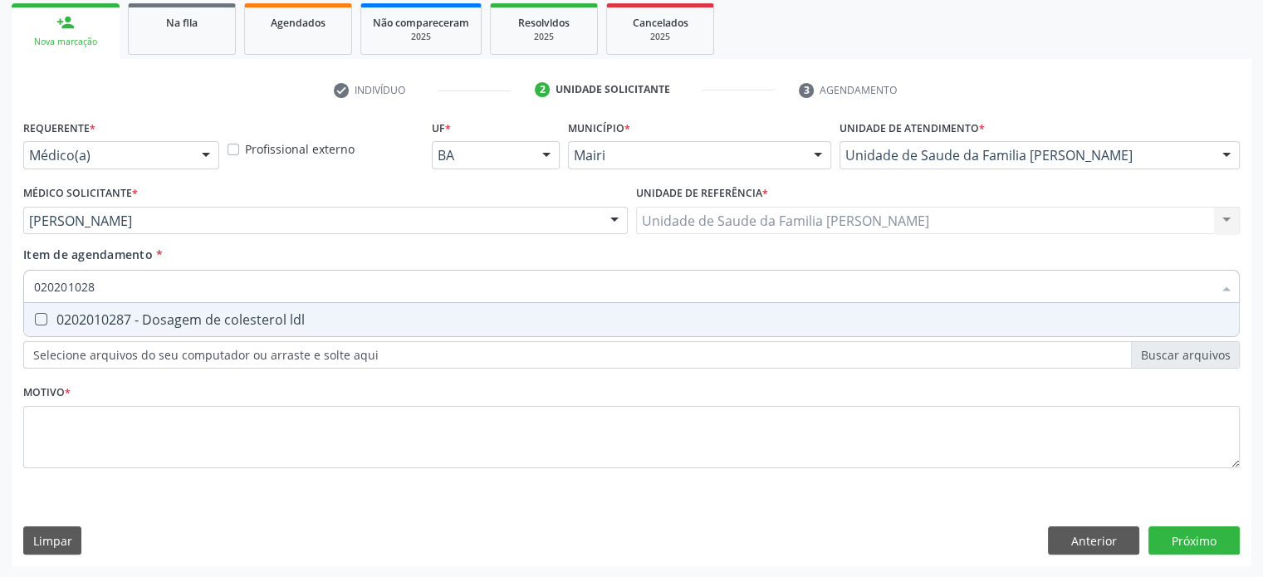
type input "0202010287"
click at [152, 315] on div "0202010287 - Dosagem de colesterol ldl" at bounding box center [631, 319] width 1195 height 13
checkbox ldl "true"
type input "02020102"
checkbox ldl "false"
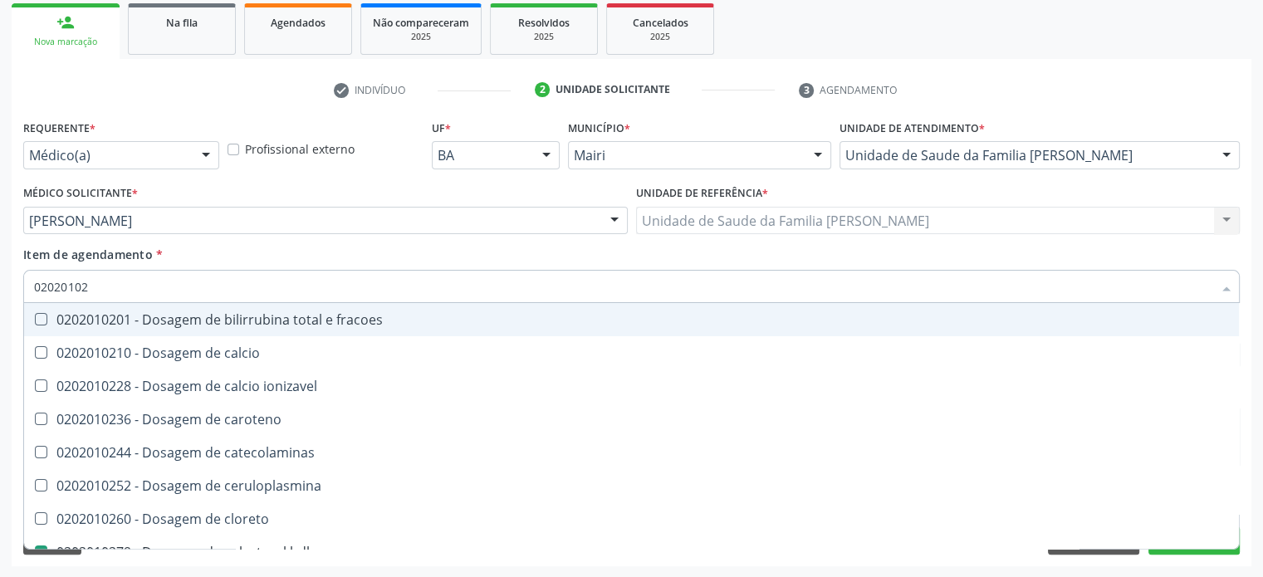
type input "0202010"
checkbox catecolaminas "true"
checkbox hdl "false"
checkbox ldl "false"
checkbox total "false"
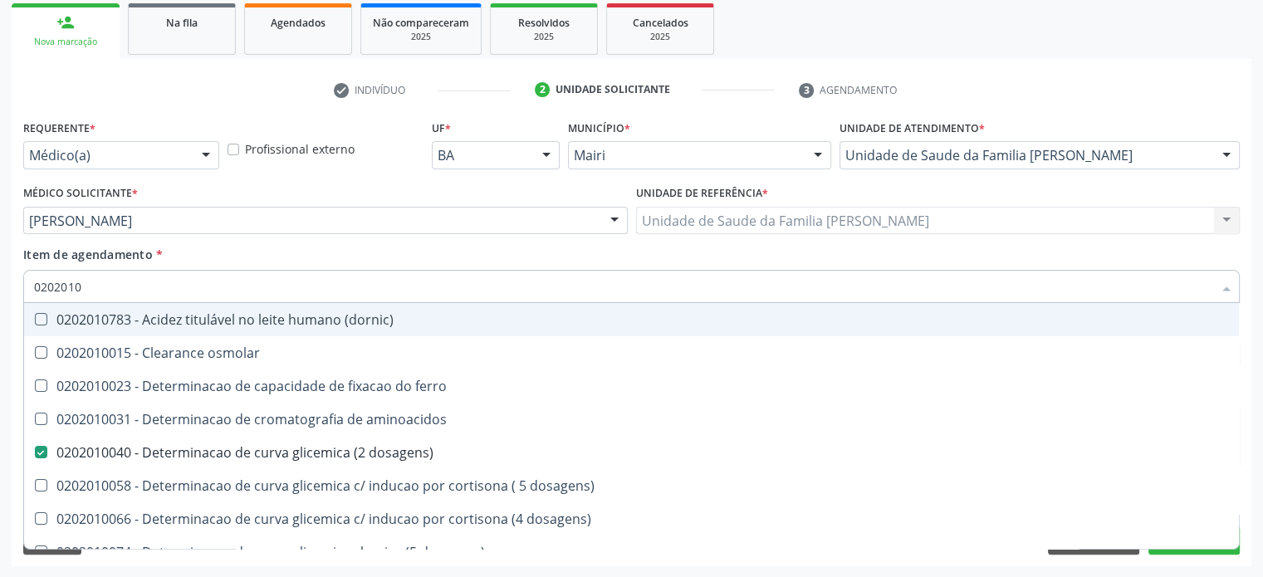
type input "020201"
checkbox hdl "false"
checkbox ldl "false"
checkbox total "false"
checkbox creatinina "false"
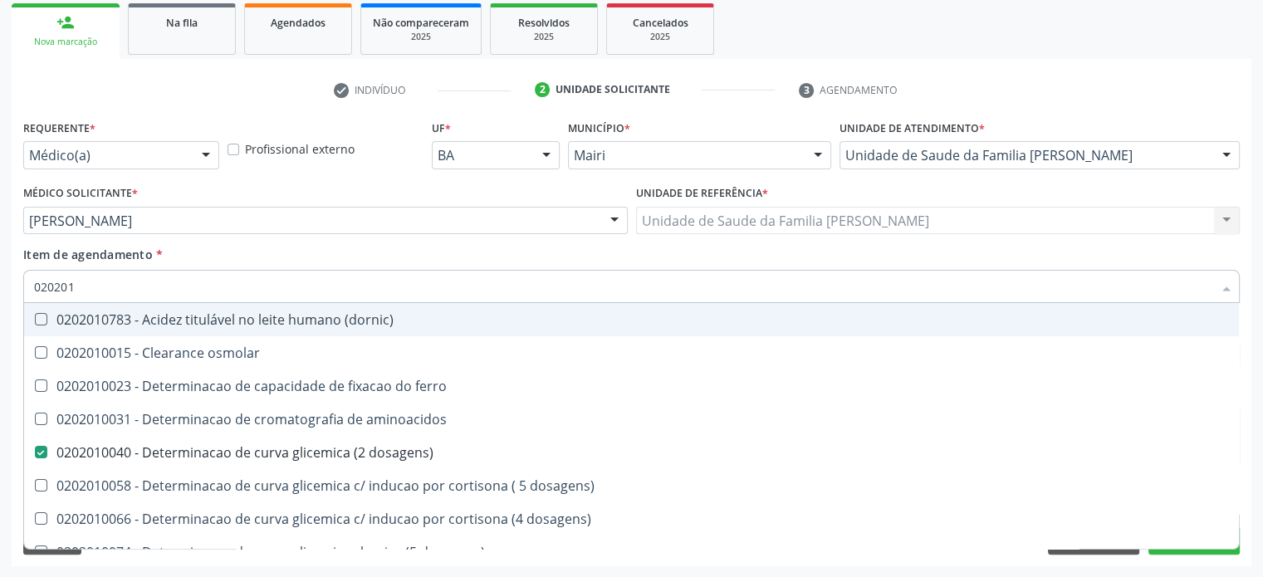
checkbox alfa-hidroxibutirica "true"
checkbox glutamica "true"
checkbox latica "true"
checkbox ferritina "true"
checkbox glicose "false"
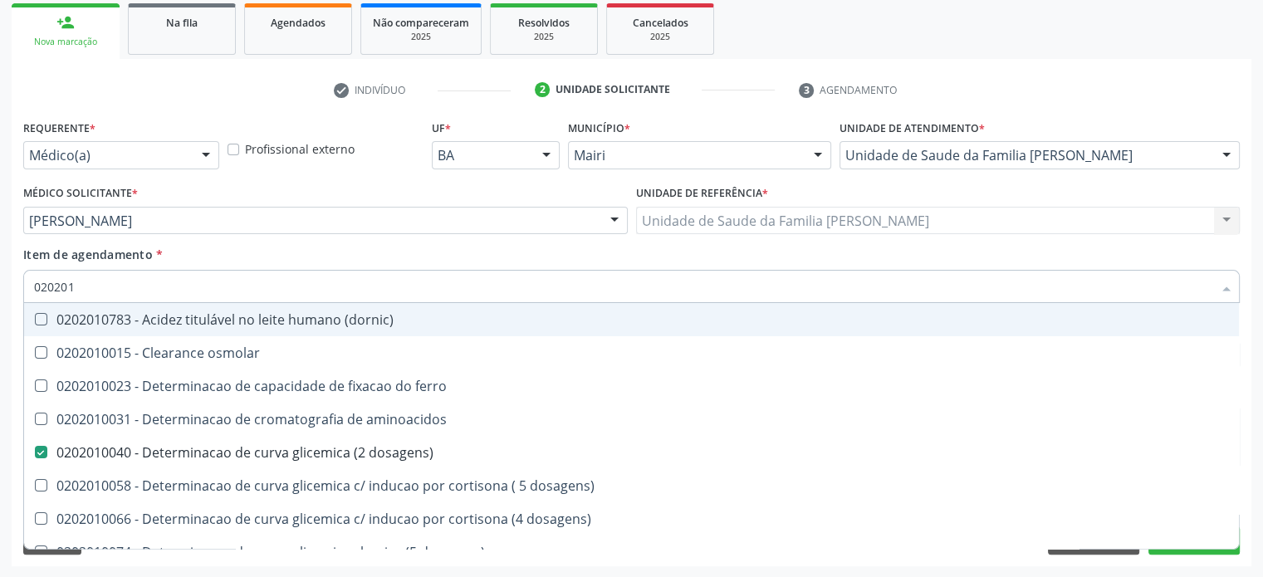
checkbox glicosilada "false"
checkbox magnesio "true"
checkbox porfirinas "true"
checkbox potassio "false"
checkbox triglicerideos "false"
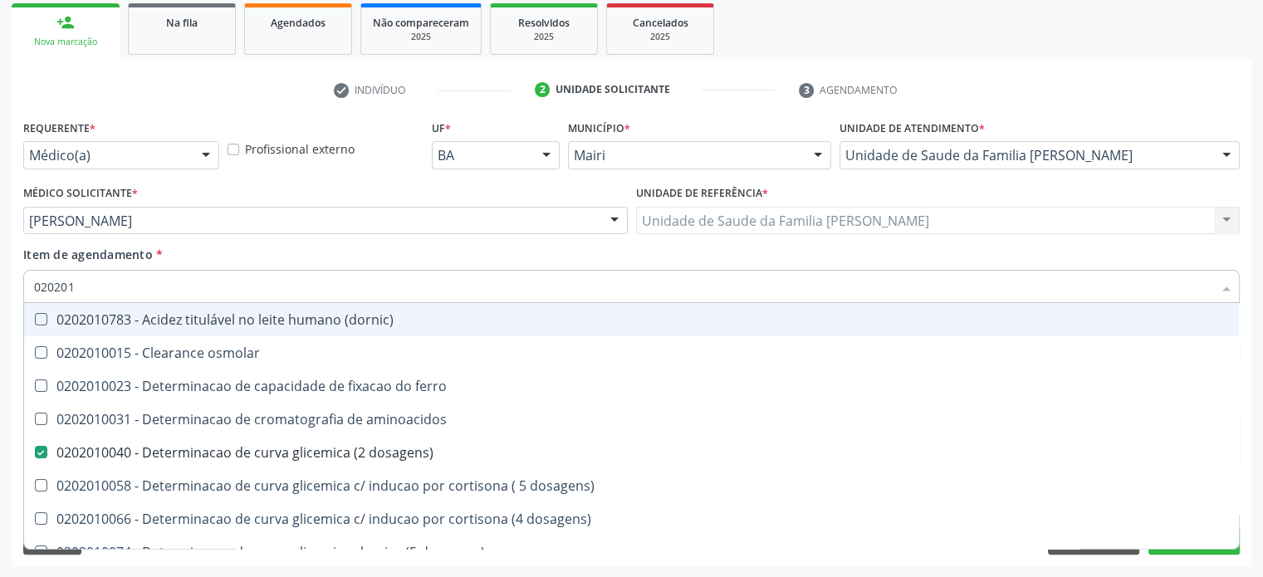
checkbox ureia "true"
type input "02020"
checkbox aminoacidos "true"
checkbox dosagens\) "false"
checkbox hdl "false"
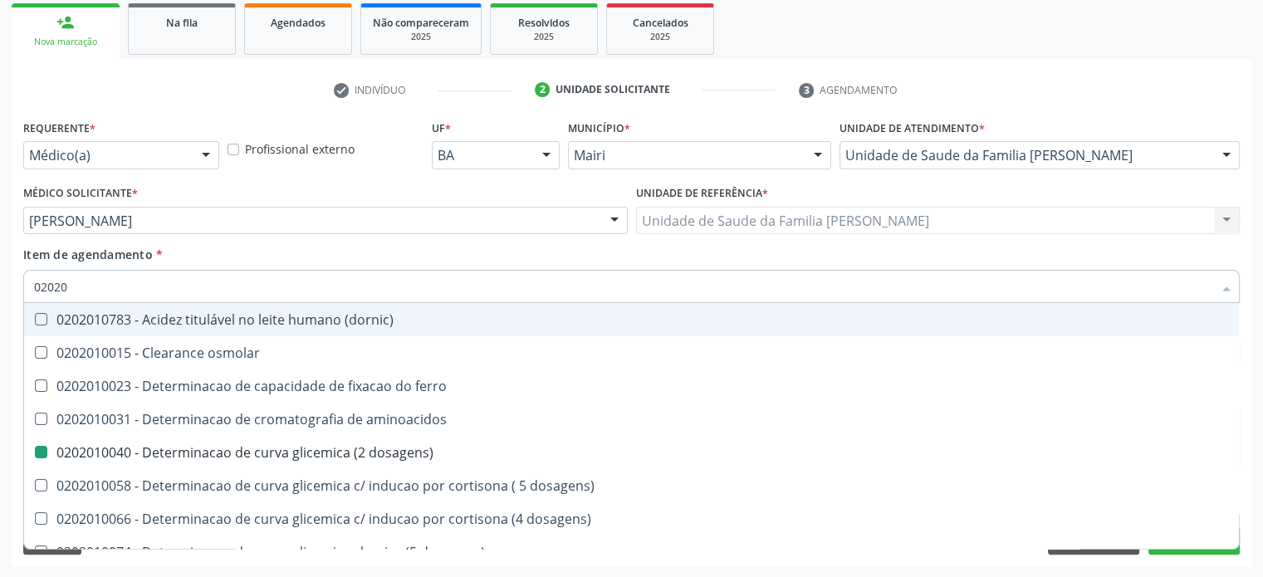
checkbox ldl "false"
checkbox total "false"
checkbox creatinina "false"
checkbox alfa-hidroxibutirica "true"
checkbox glicose "false"
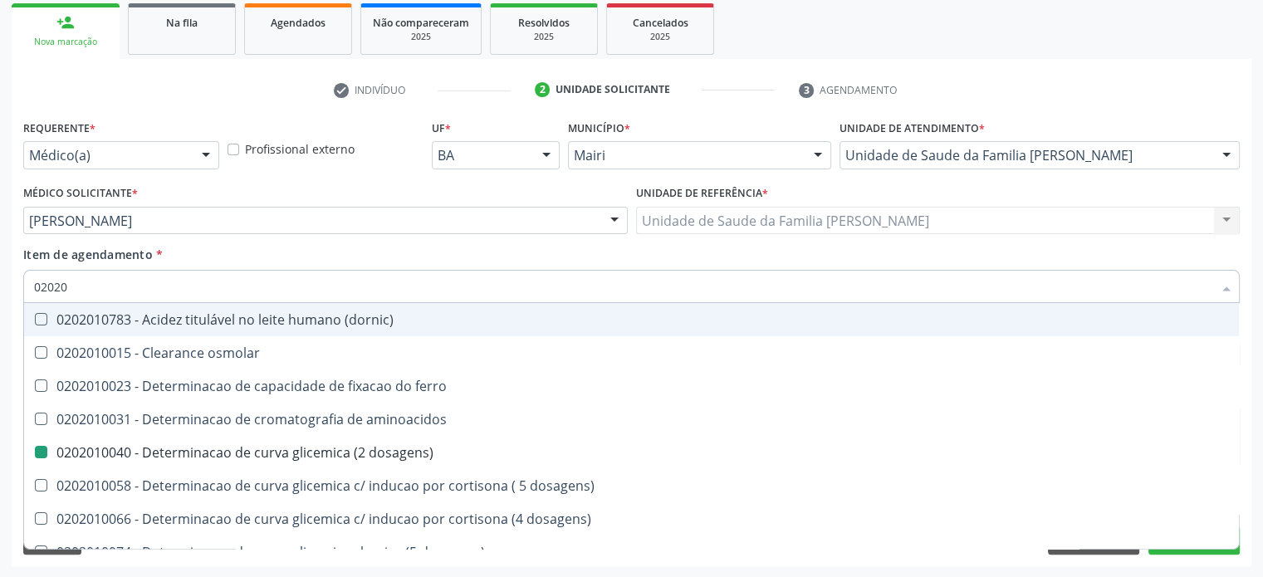
checkbox glicosilada "false"
checkbox potassio "false"
checkbox triglicerideos "false"
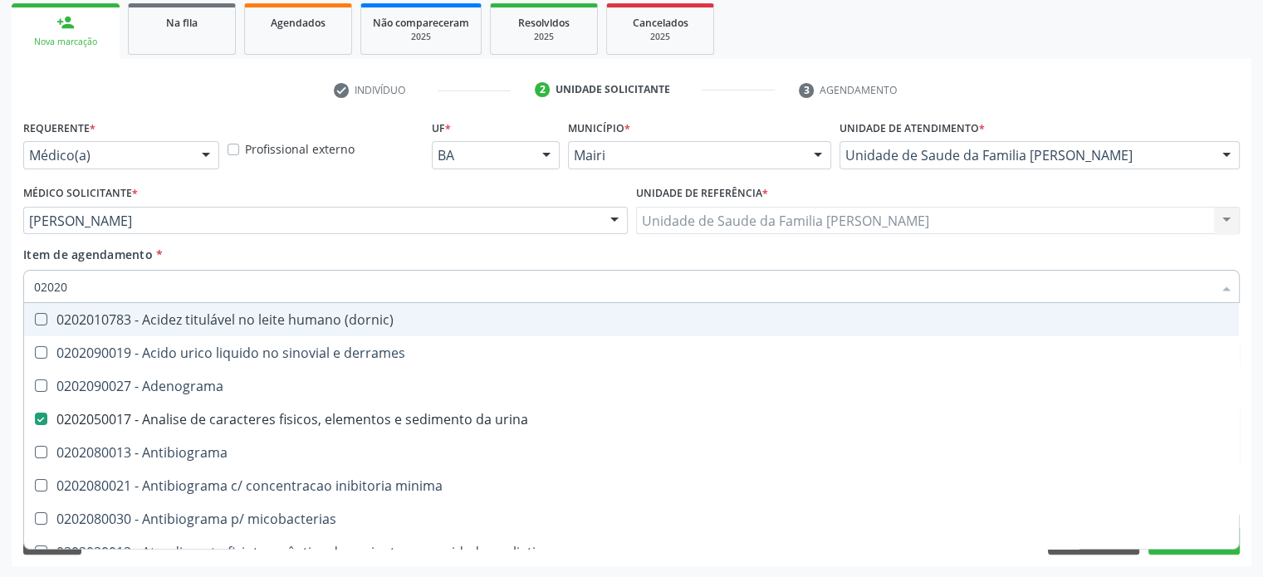
type input "020202"
checkbox urina "false"
checkbox dosagens\) "false"
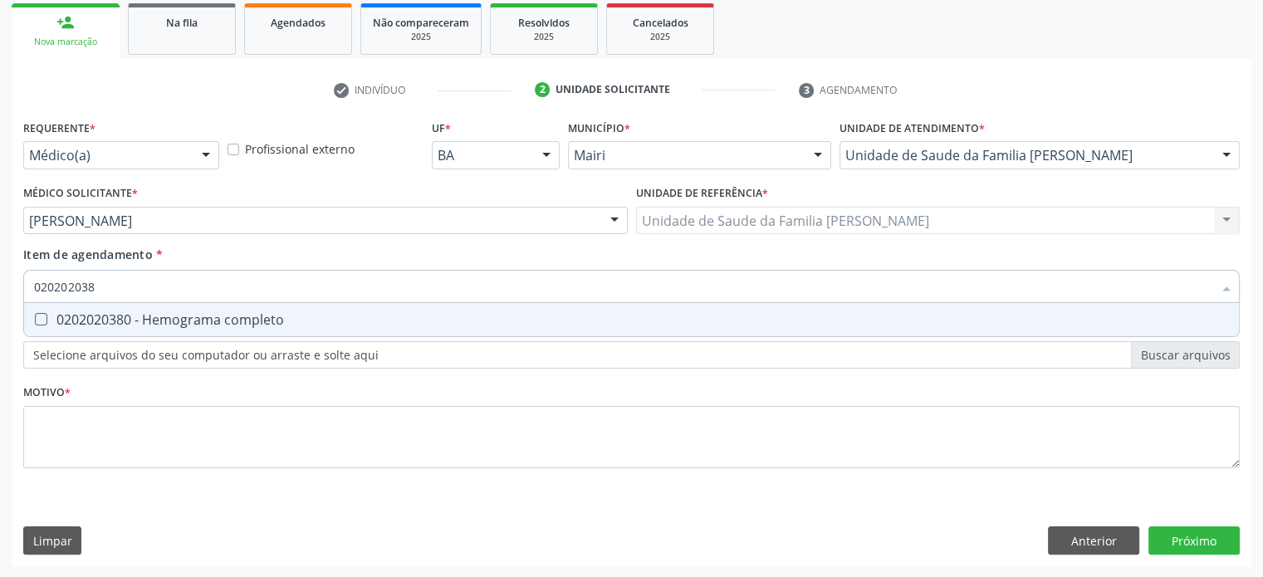
type input "0202020380"
click at [152, 315] on div "0202020380 - Hemograma completo" at bounding box center [631, 319] width 1195 height 13
checkbox completo "true"
type input "02020203"
checkbox completo "false"
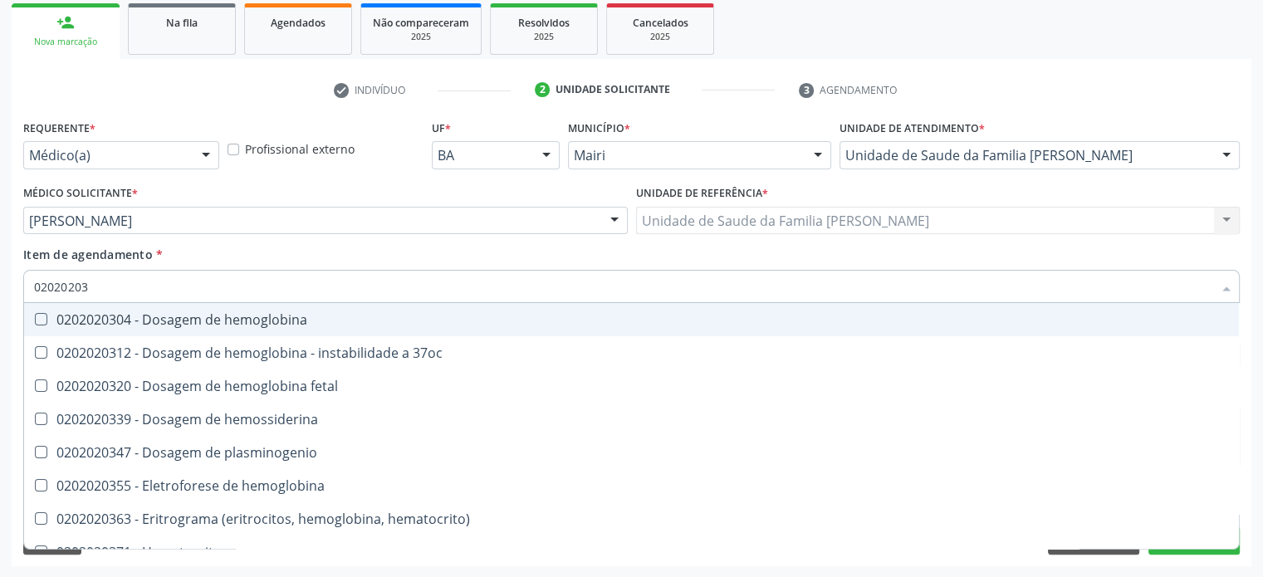
type input "0202020"
checkbox completo "false"
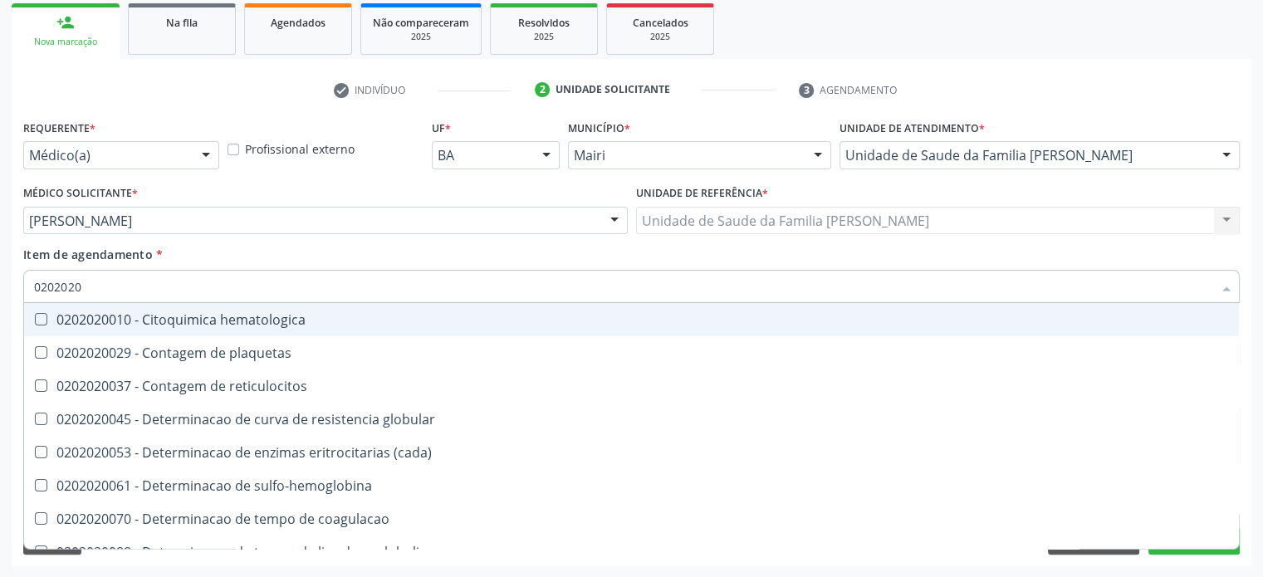
type input "020202"
checkbox completo "false"
checkbox Leucograma "true"
type input "02020"
checkbox globular "true"
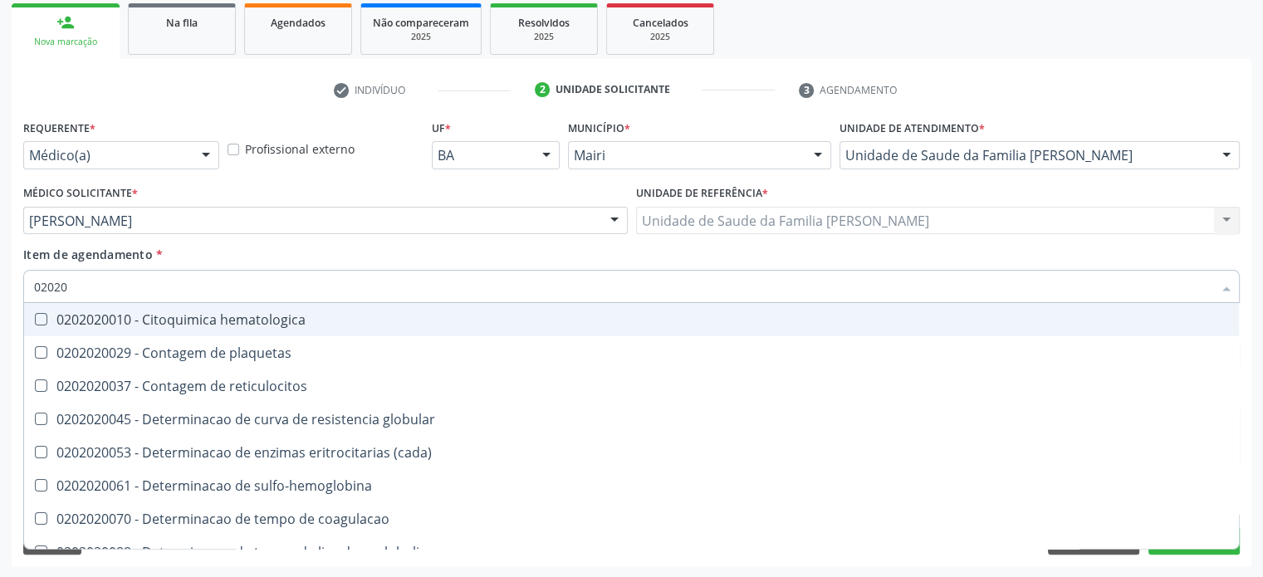
checkbox completo "false"
checkbox s "true"
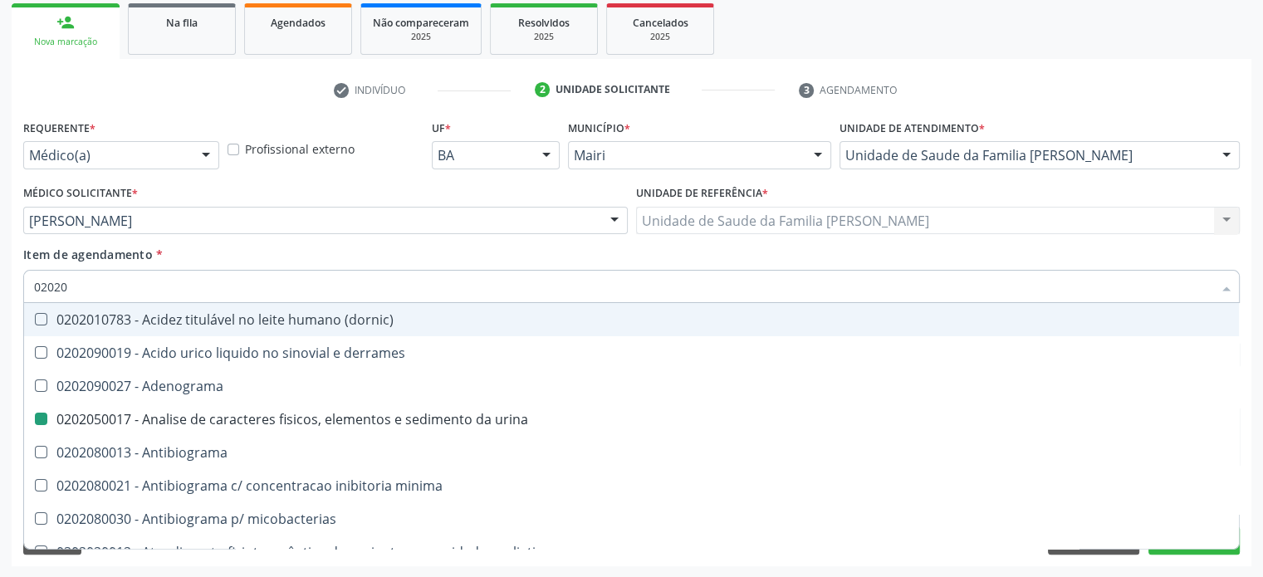
type input "020201"
checkbox urina "false"
checkbox Antibiograma "true"
checkbox \(qualitativo\) "true"
checkbox molecular "true"
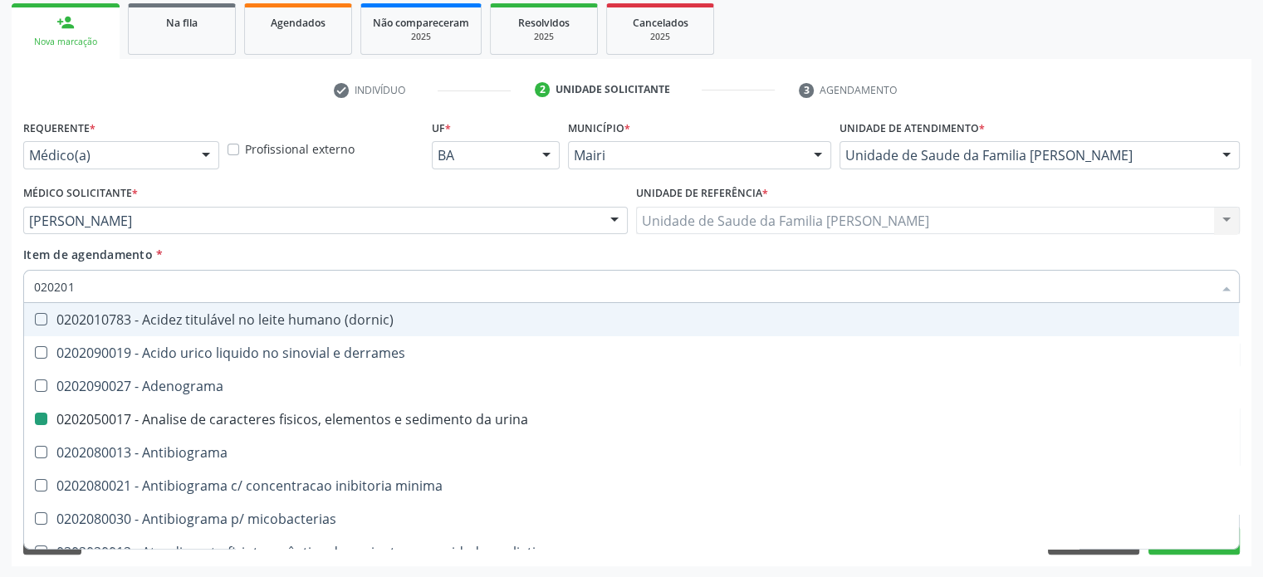
checkbox htlv-1 "true"
checkbox \(ch50\) "true"
checkbox dosagens\) "false"
checkbox -duke "true"
checkbox trombina "true"
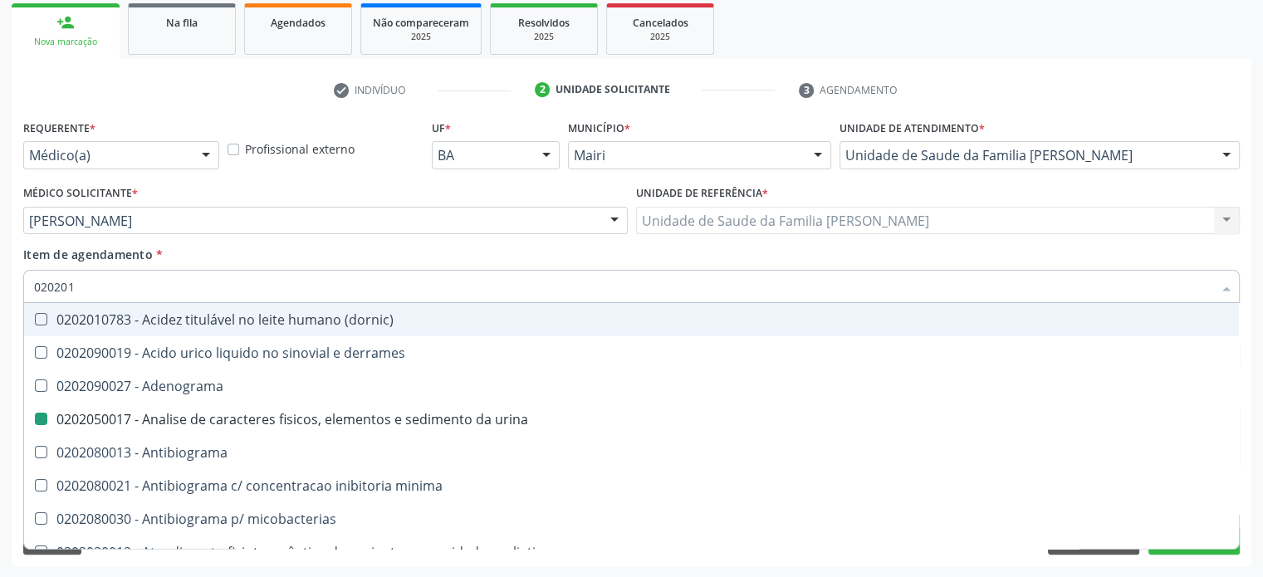
checkbox d "true"
checkbox mandelico "true"
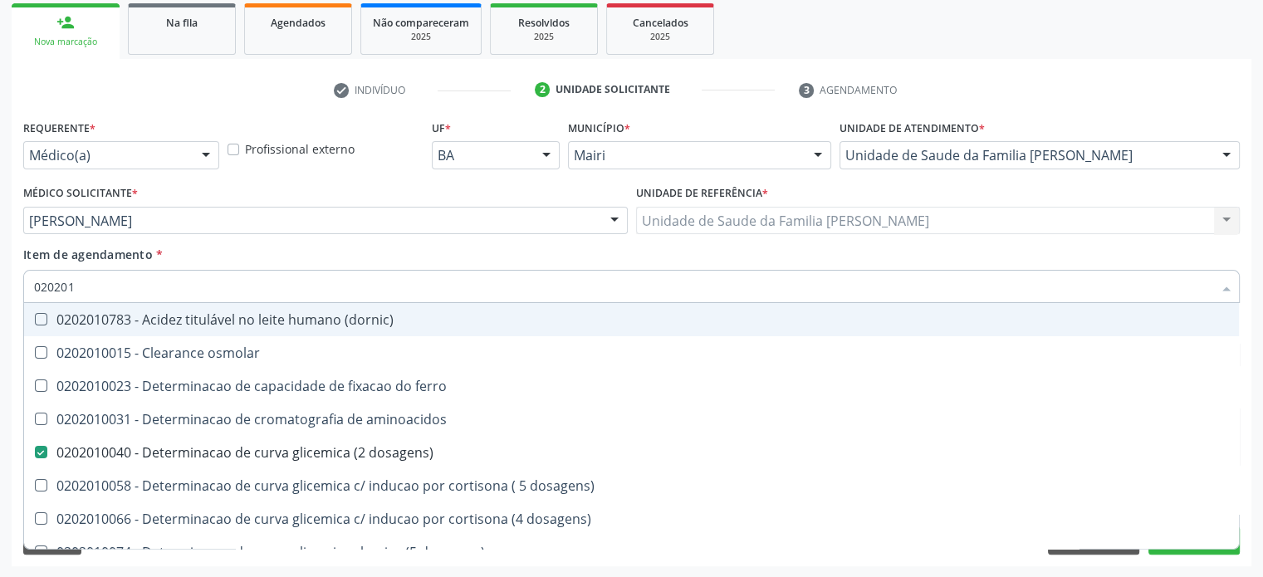
type input "0202010"
checkbox fracoes "true"
checkbox calcio "true"
checkbox ionizavel "true"
checkbox catecolaminas "true"
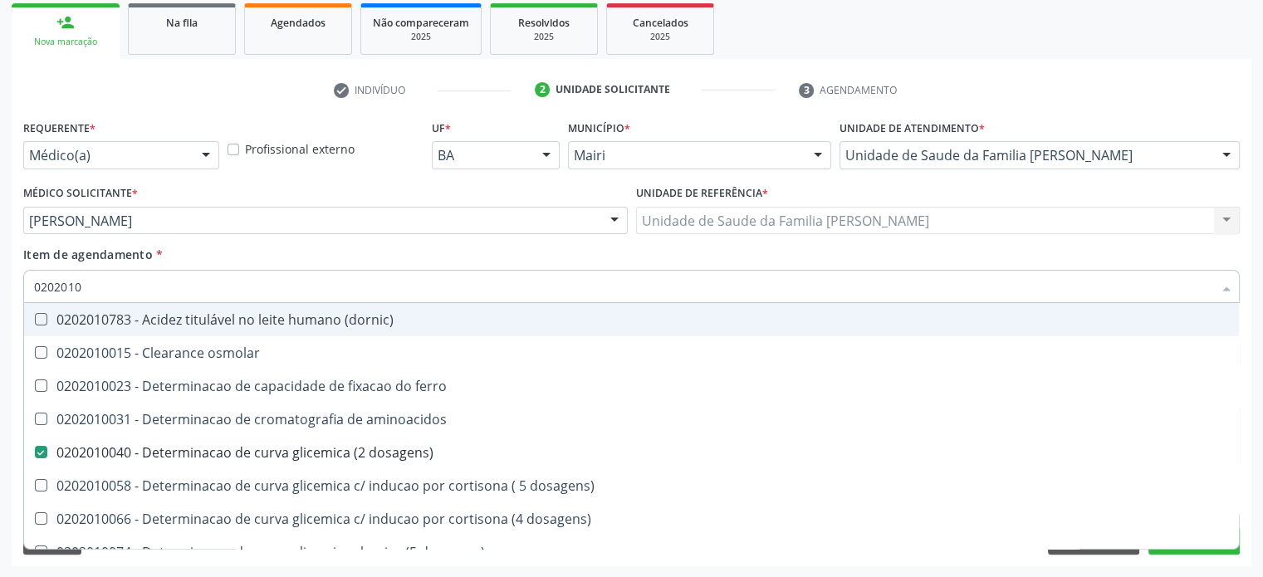
checkbox hdl "false"
checkbox ldl "false"
checkbox total "false"
checkbox creatinina "false"
checkbox ferritina "true"
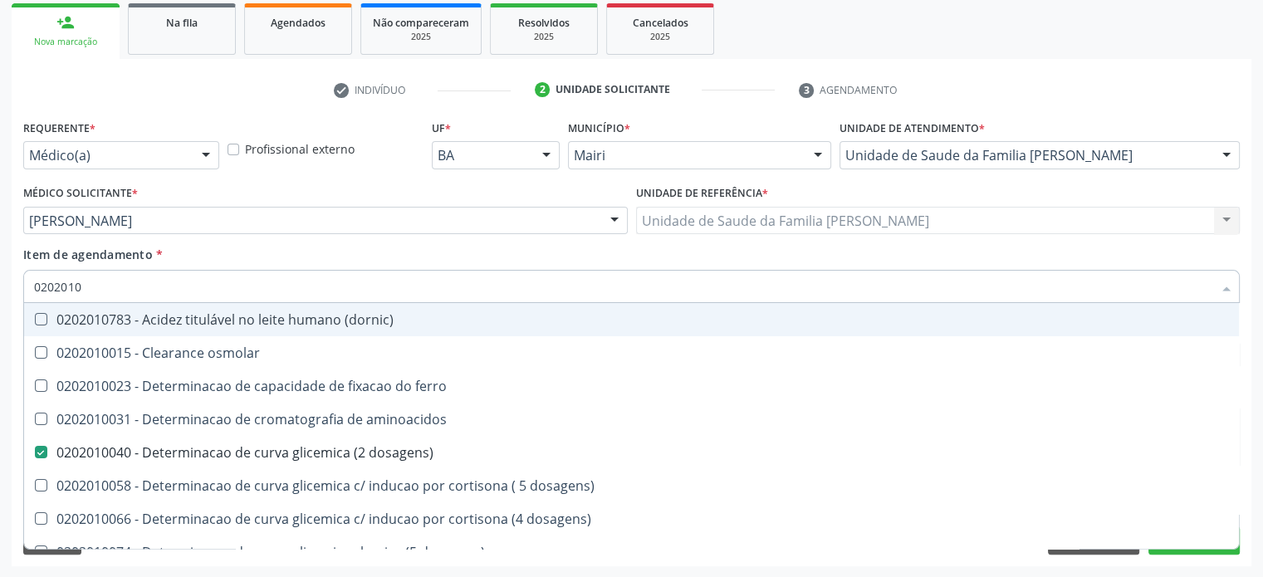
checkbox total "true"
checkbox glicose "false"
checkbox glicosilada "false"
checkbox hidroxiprolina "true"
checkbox piruvato "true"
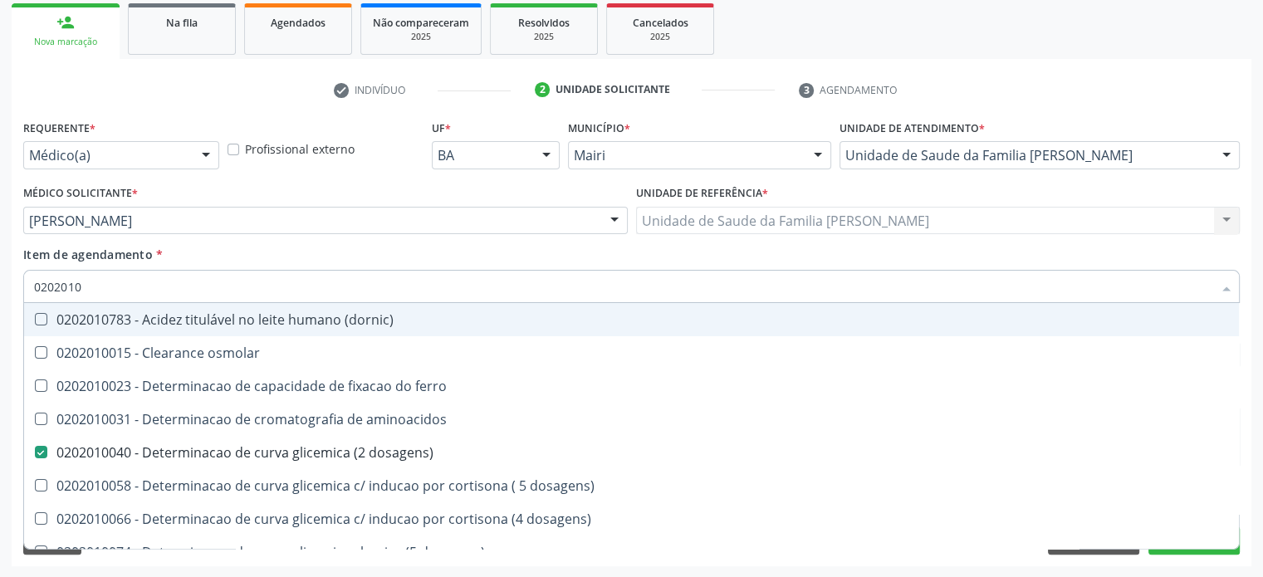
checkbox potassio "false"
type input "02020106"
checkbox \(dornic\) "true"
checkbox dosagens\) "false"
checkbox dosagens\) "true"
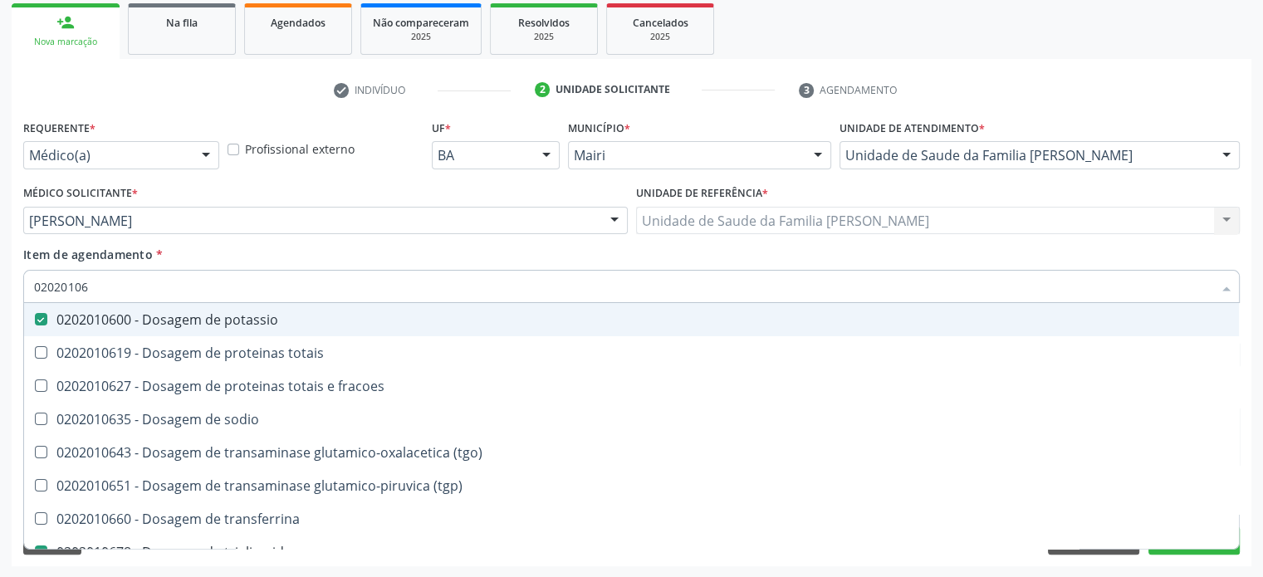
type input "020201065"
checkbox potassio "false"
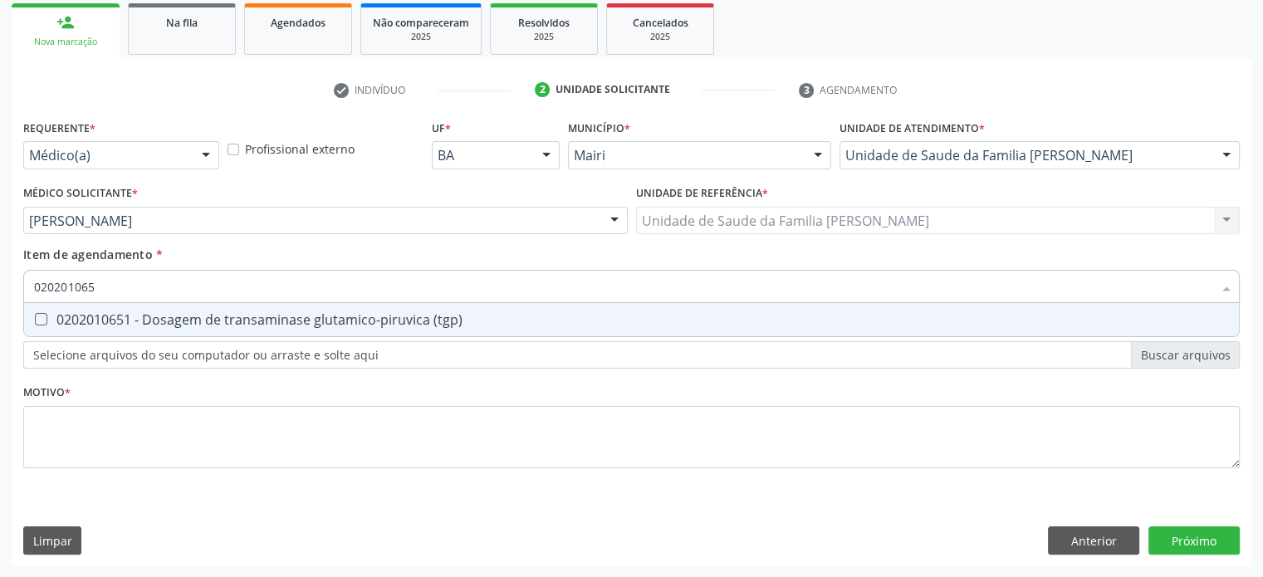
type input "0202010651"
click at [152, 315] on div "0202010651 - Dosagem de transaminase glutamico-piruvica (tgp)" at bounding box center [631, 319] width 1195 height 13
checkbox \(tgp\) "true"
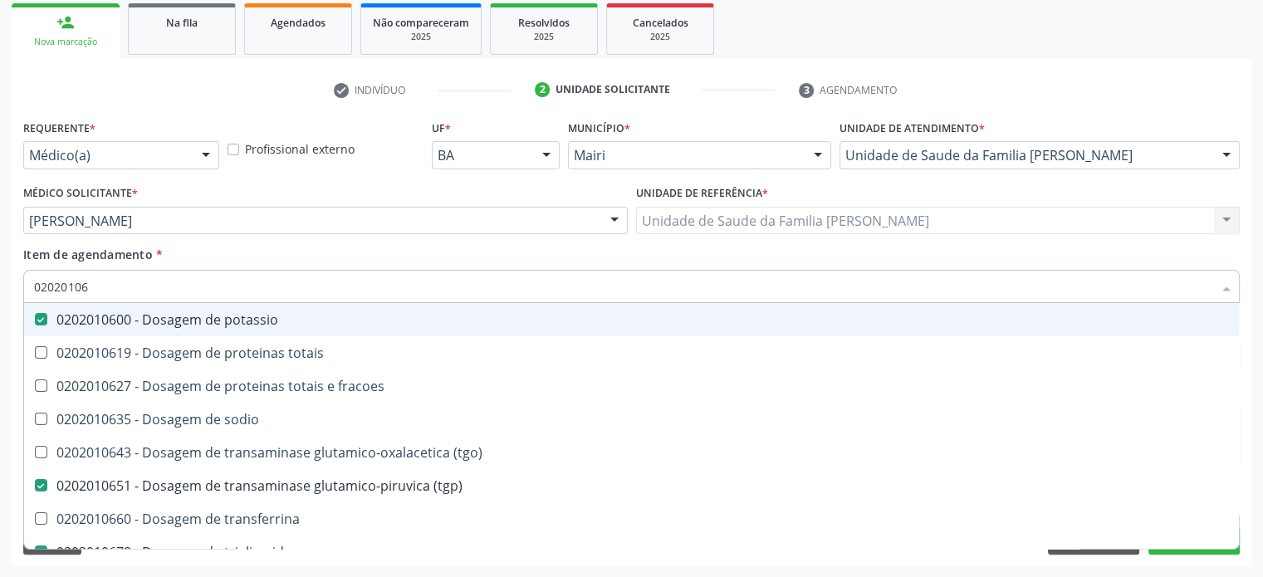
type input "020201064"
checkbox potassio "false"
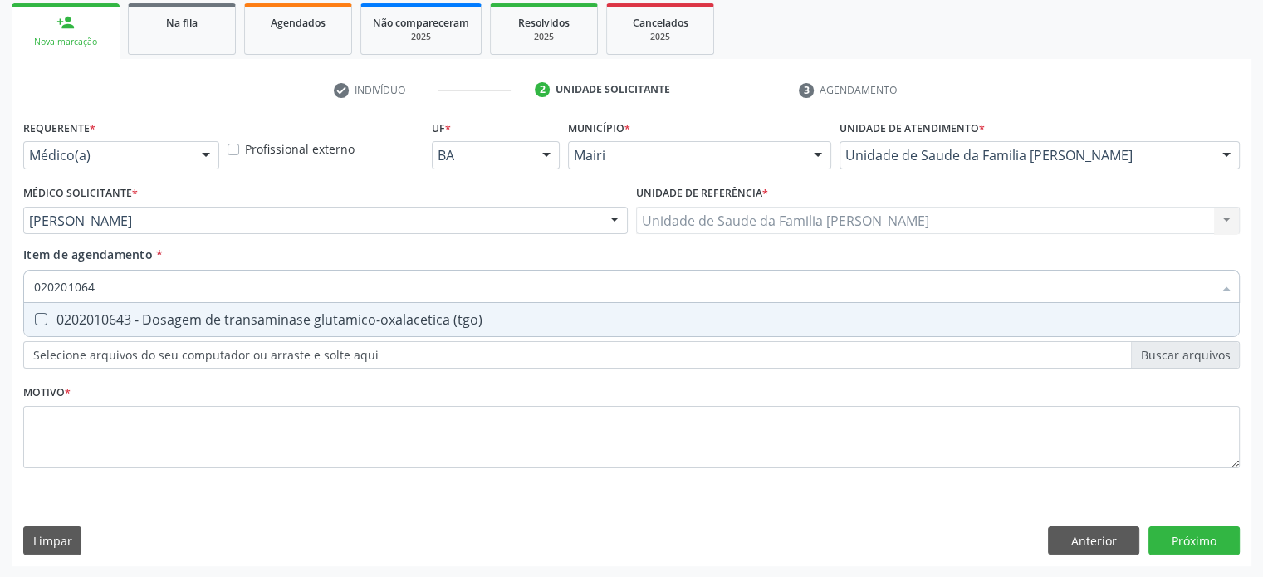
type input "0202010643"
click at [152, 315] on div "0202010643 - Dosagem de transaminase glutamico-oxalacetica (tgo)" at bounding box center [631, 319] width 1195 height 13
checkbox \(tgo\) "true"
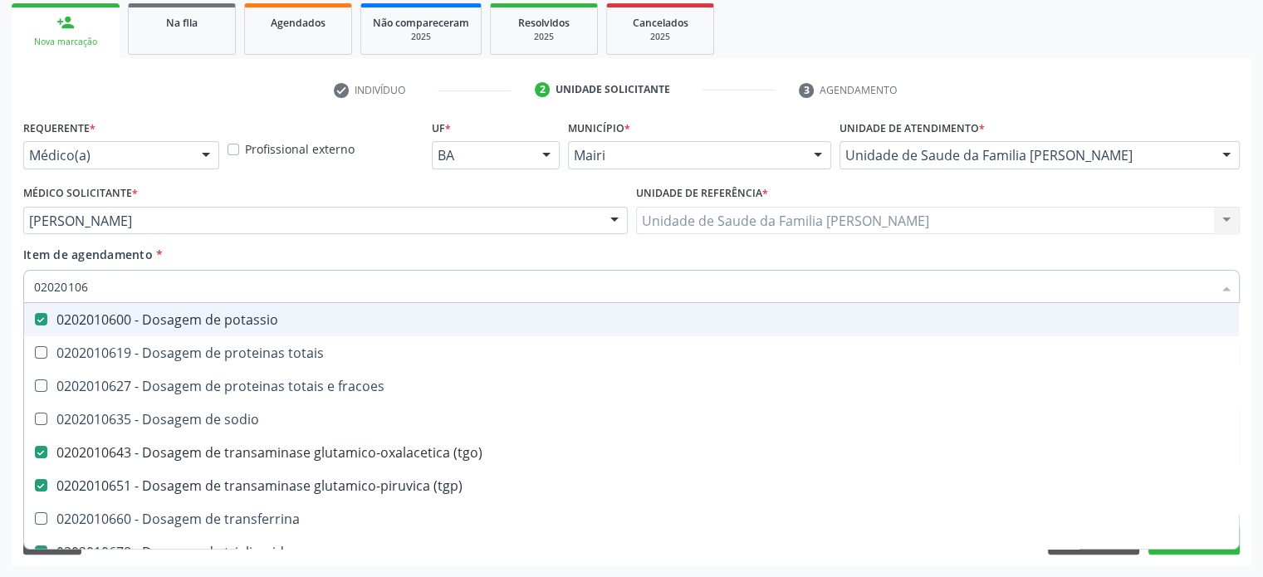
type input "0202010"
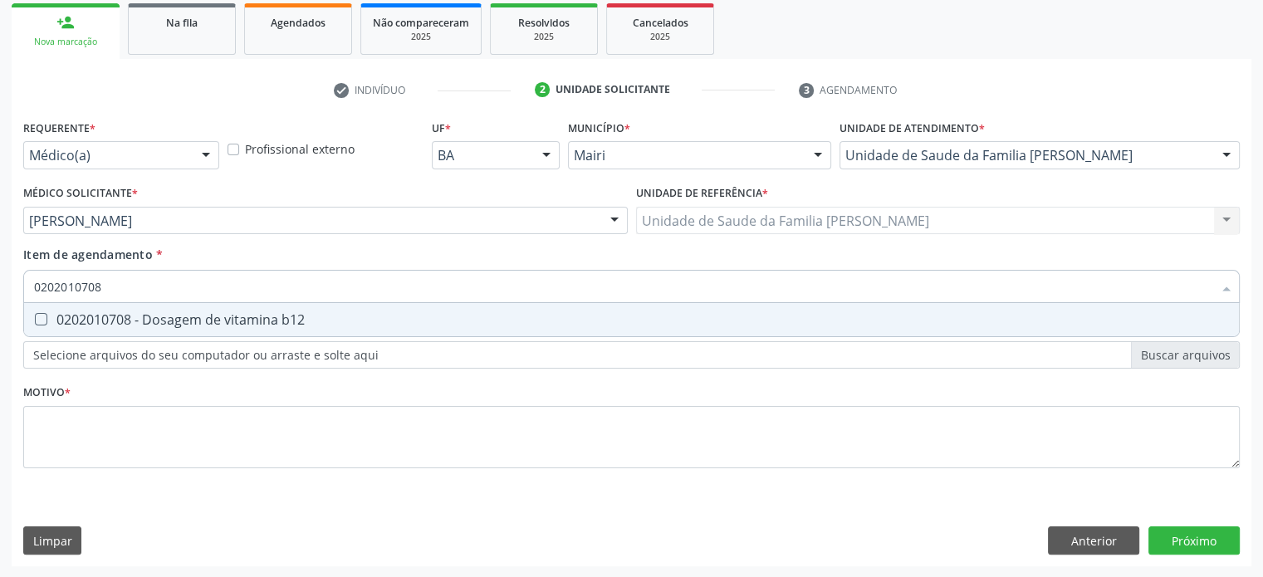
click at [152, 315] on div "0202010708 - Dosagem de vitamina b12" at bounding box center [631, 319] width 1195 height 13
click at [152, 315] on div "0202010767 - Dosagem de 25 hidroxivitamina d" at bounding box center [631, 319] width 1195 height 13
click at [152, 315] on div "0202010384 - Dosagem de ferritina" at bounding box center [631, 319] width 1195 height 13
click at [152, 315] on div "0202010210 - Dosagem de calcio" at bounding box center [631, 319] width 1195 height 13
click at [152, 315] on div "0202020150 - Determinacao de velocidade de hemossedimentacao (vhs)" at bounding box center [631, 319] width 1195 height 13
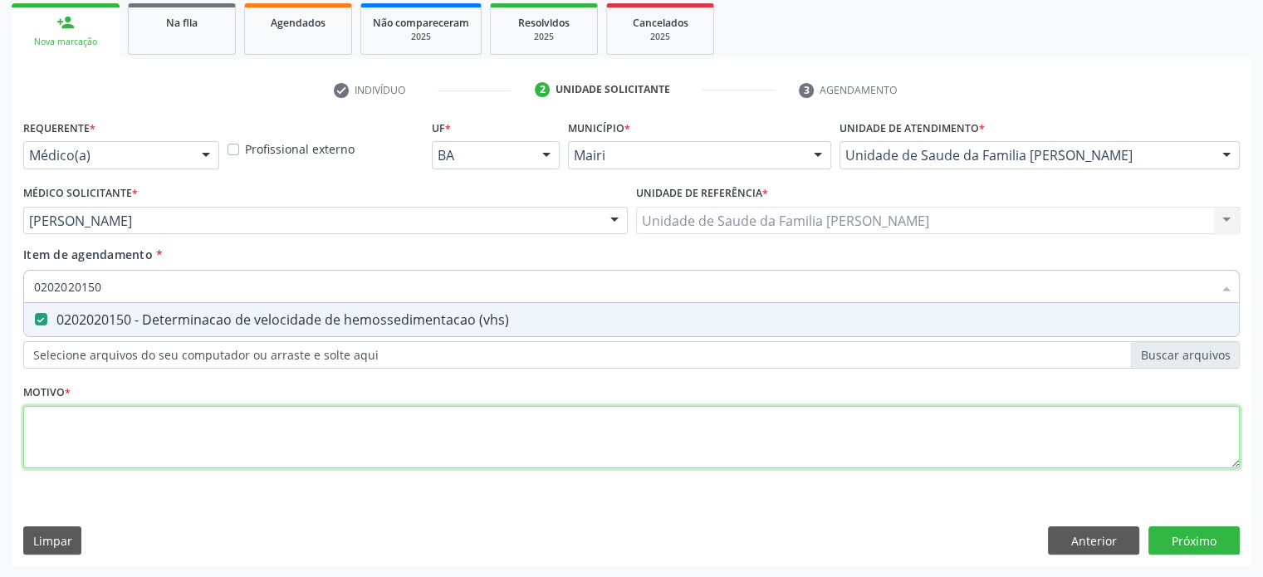
click at [76, 431] on div "Requerente * Médico(a) Médico(a) Enfermeiro(a) Paciente Nenhum resultado encont…" at bounding box center [631, 303] width 1216 height 376
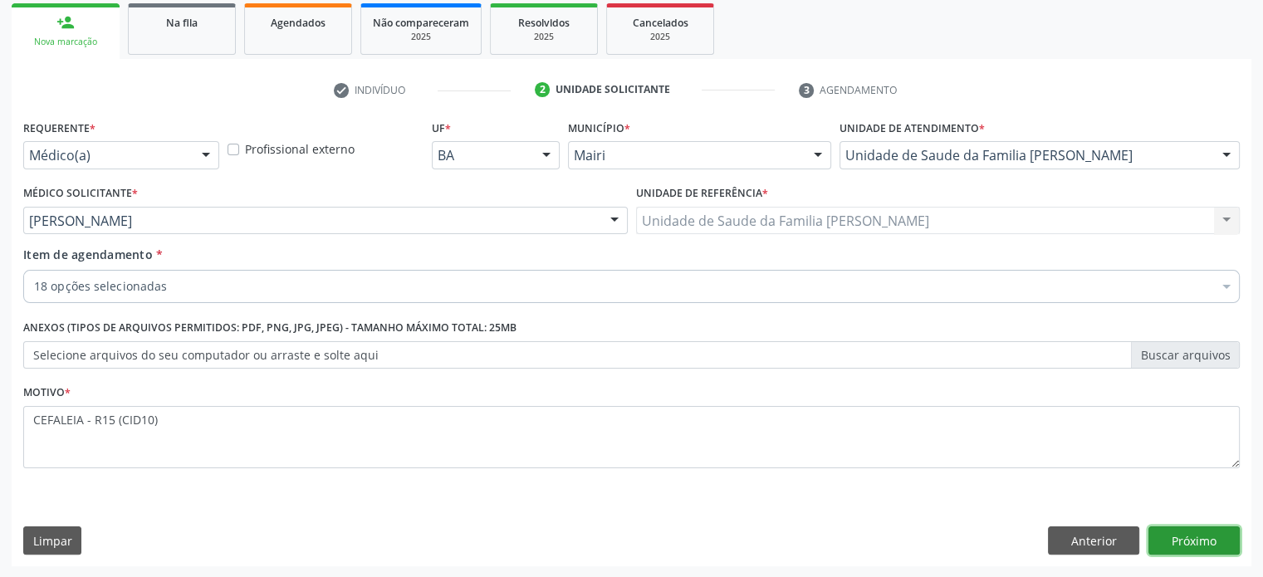
click at [1210, 540] on button "Próximo" at bounding box center [1193, 540] width 91 height 28
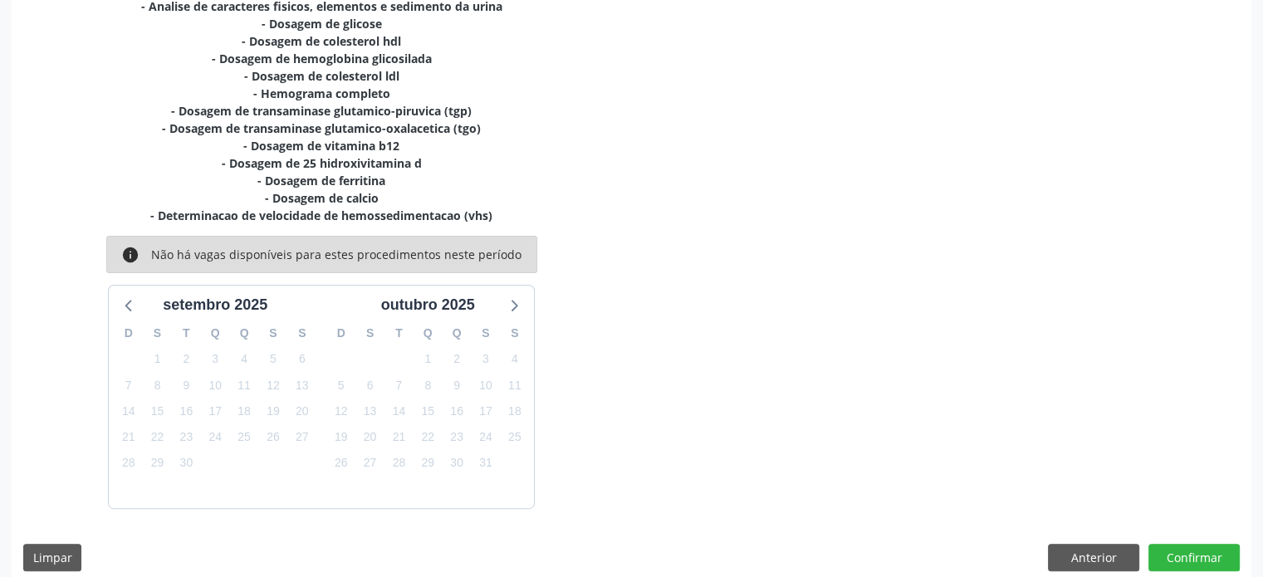
scroll to position [489, 0]
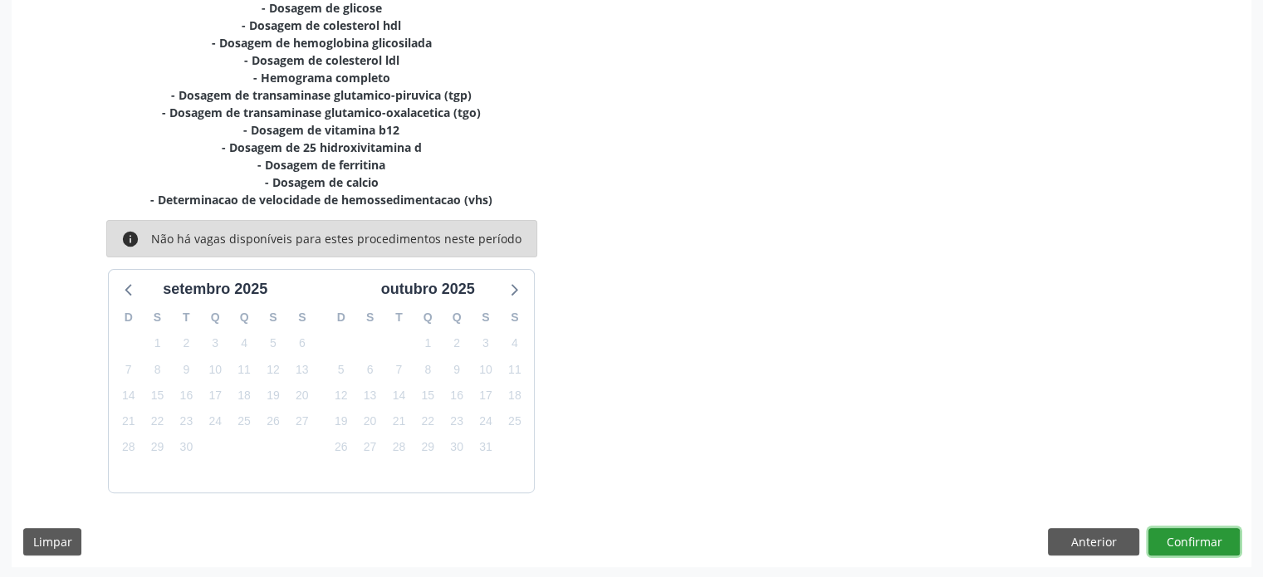
click at [1206, 537] on button "Confirmar" at bounding box center [1193, 542] width 91 height 28
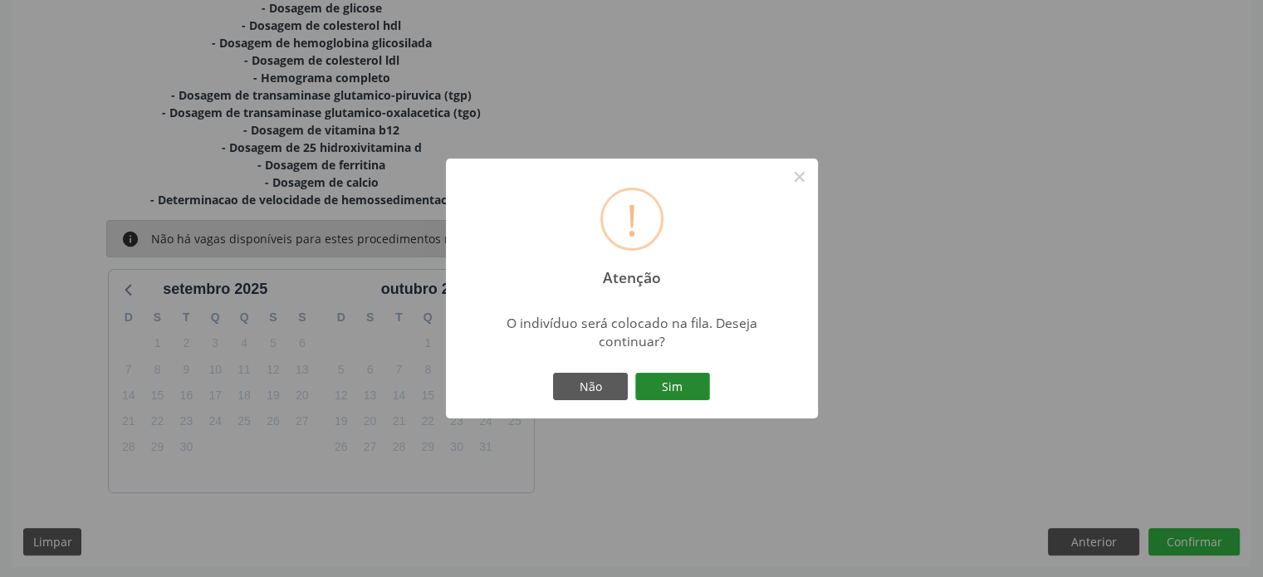
click at [691, 387] on button "Sim" at bounding box center [672, 387] width 75 height 28
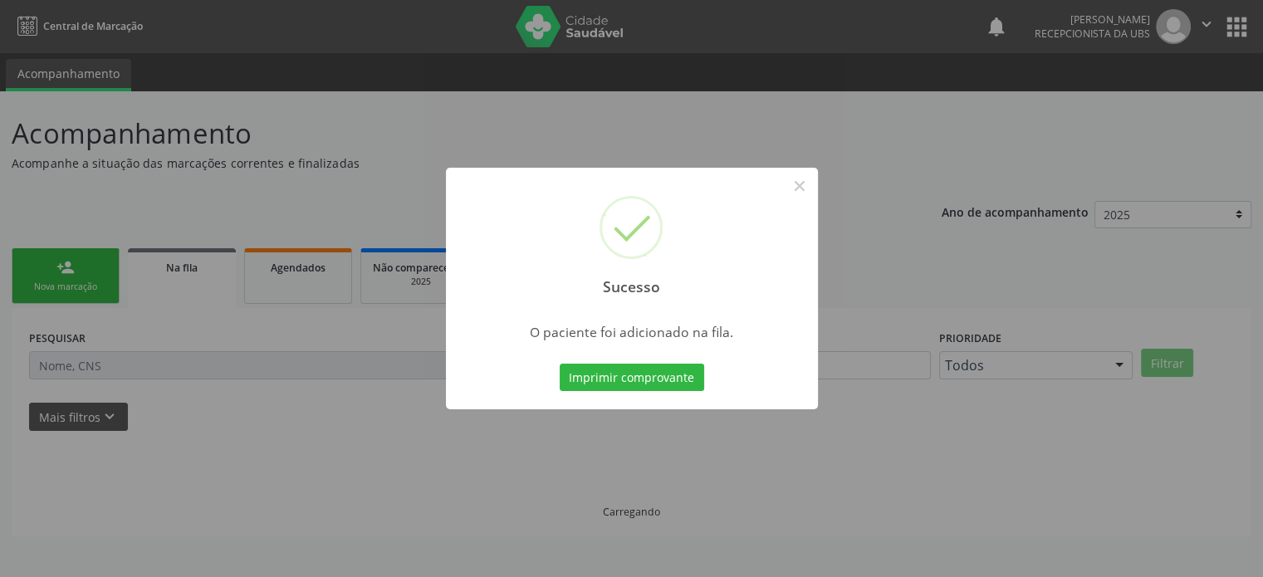
scroll to position [0, 0]
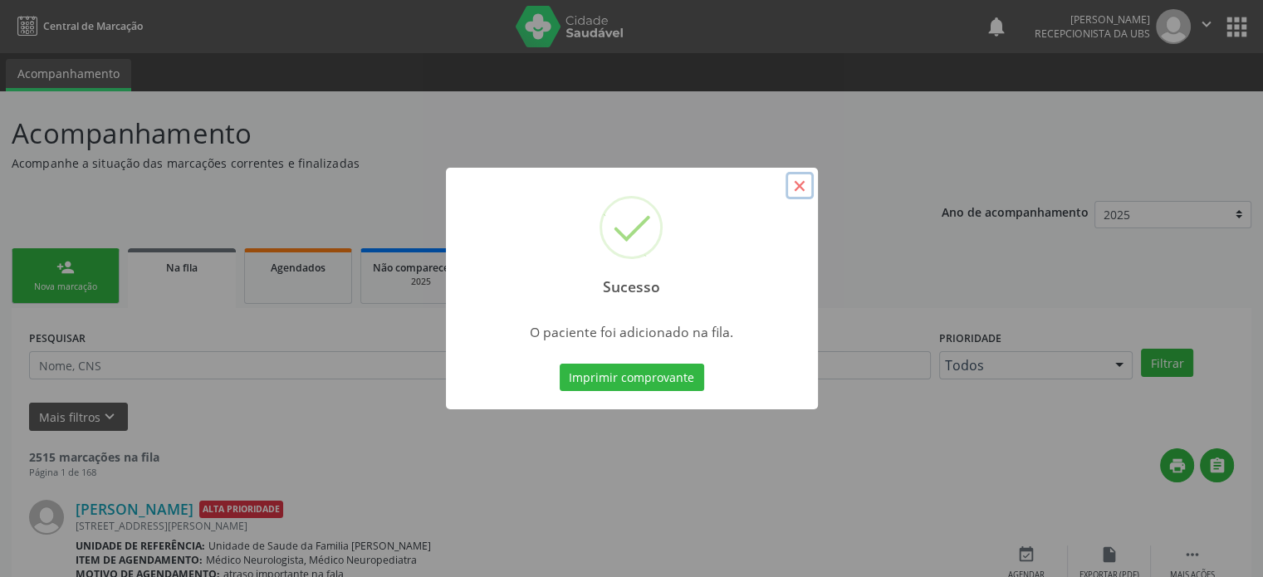
click at [799, 188] on button "×" at bounding box center [799, 186] width 28 height 28
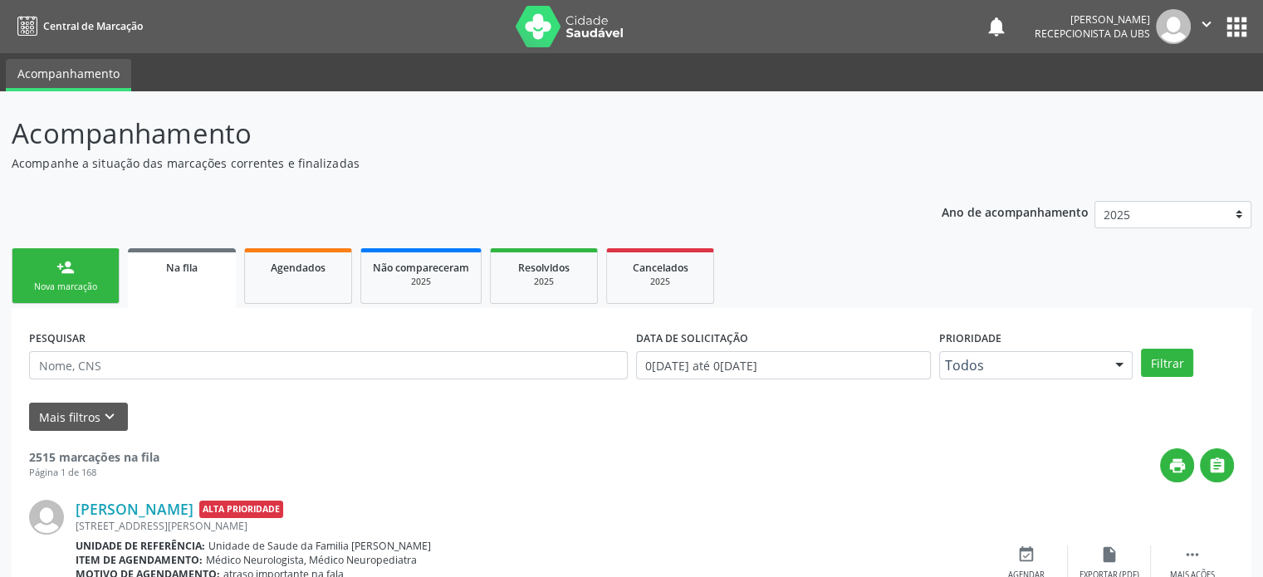
click at [66, 271] on div "person_add" at bounding box center [65, 267] width 18 height 18
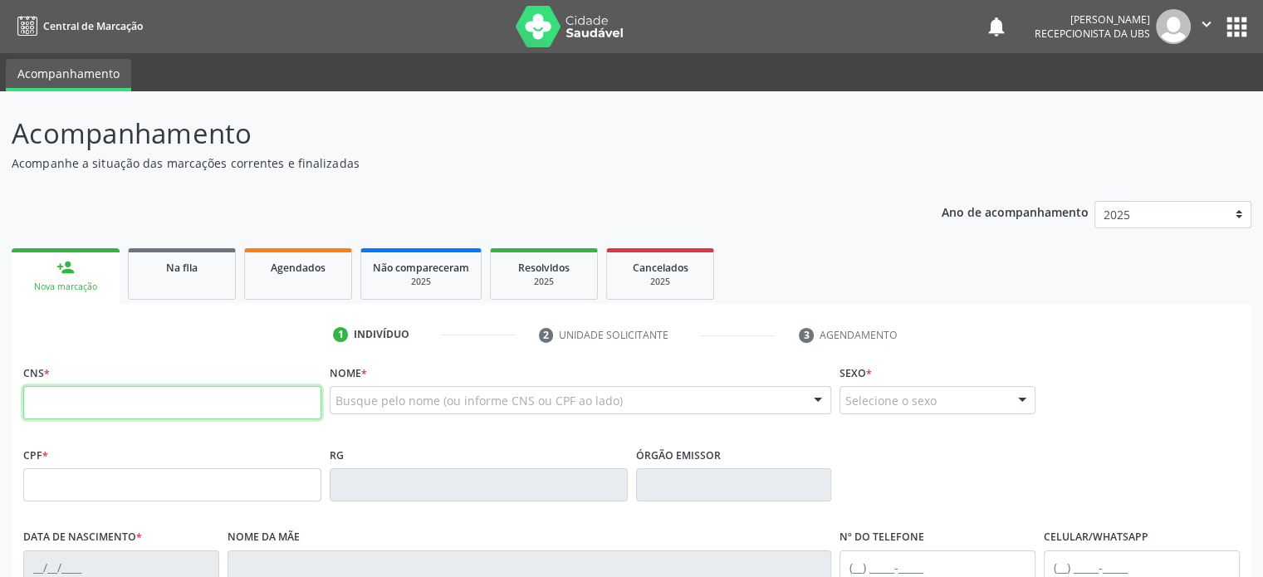
click at [63, 404] on input "text" at bounding box center [172, 402] width 298 height 33
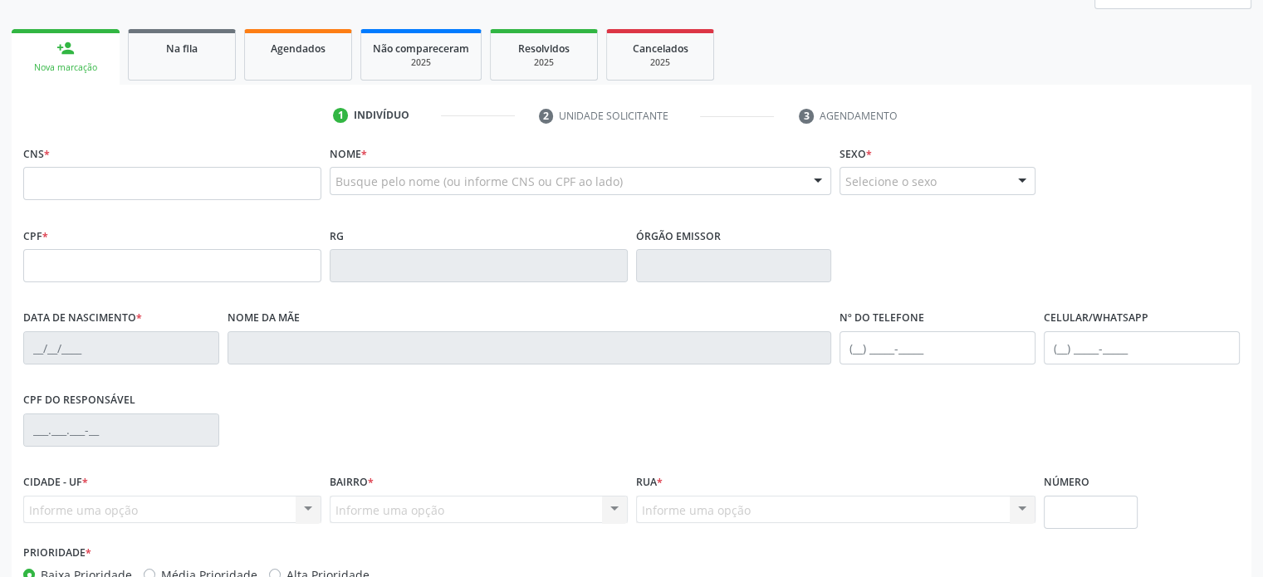
scroll to position [322, 0]
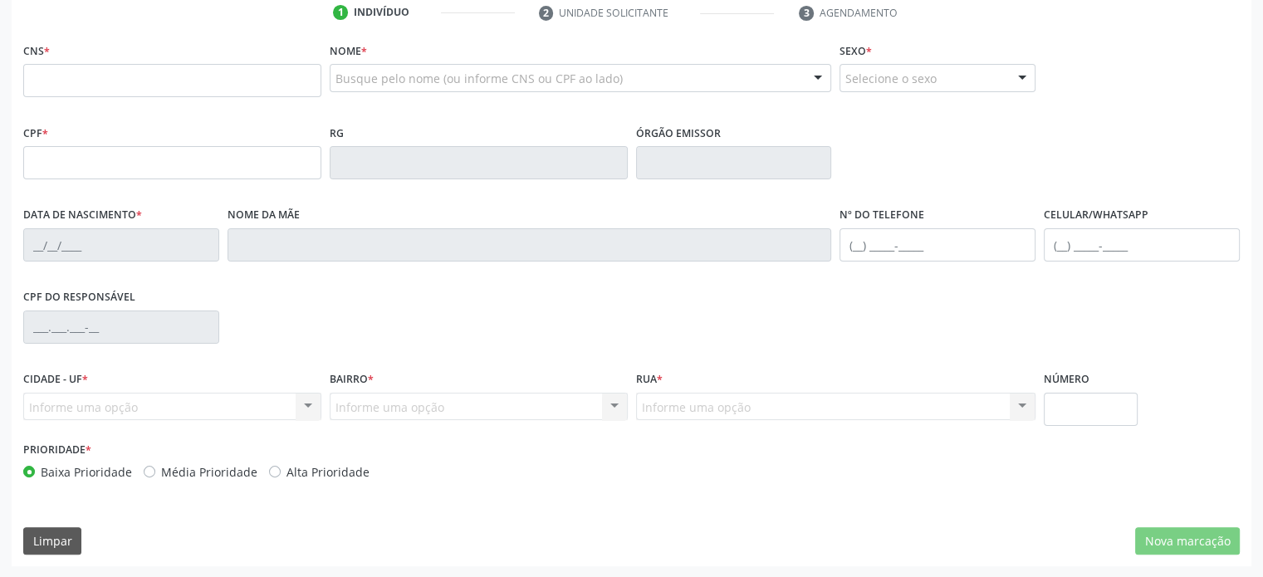
drag, startPoint x: 14, startPoint y: 131, endPoint x: 379, endPoint y: 481, distance: 505.5
click at [379, 481] on div "Acompanhamento Acompanhe a situação das marcações correntes e finalizadas Relat…" at bounding box center [631, 178] width 1239 height 775
click at [429, 497] on div "CNS * Nome * Busque pelo nome (ou informe CNS ou CPF ao lado) Nenhum resultado …" at bounding box center [631, 302] width 1239 height 528
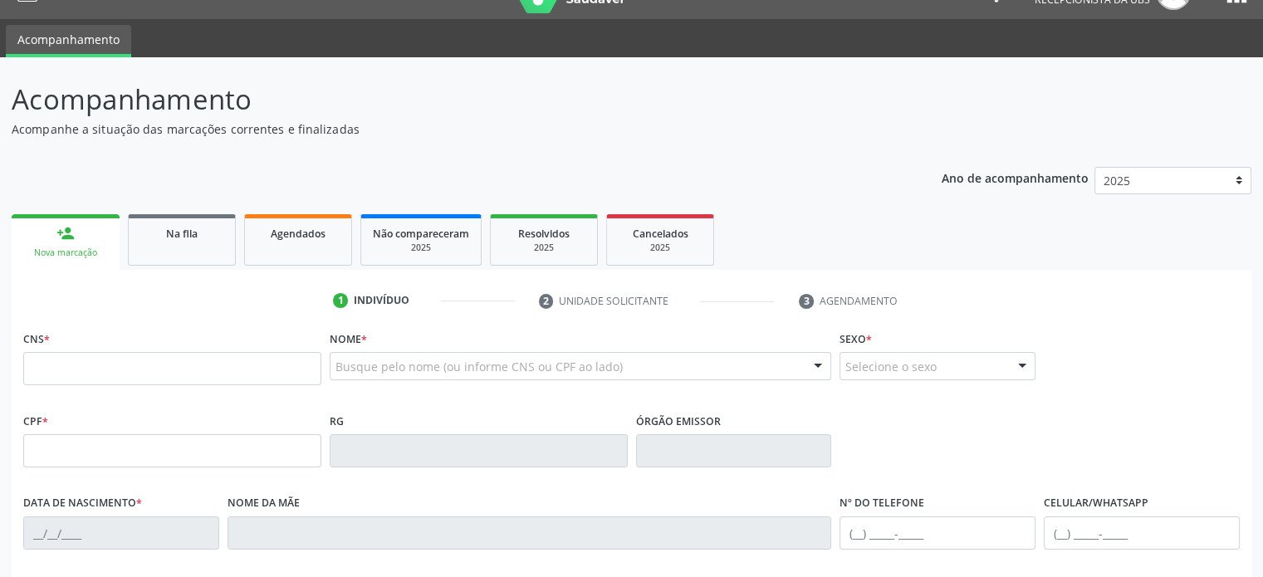
scroll to position [0, 0]
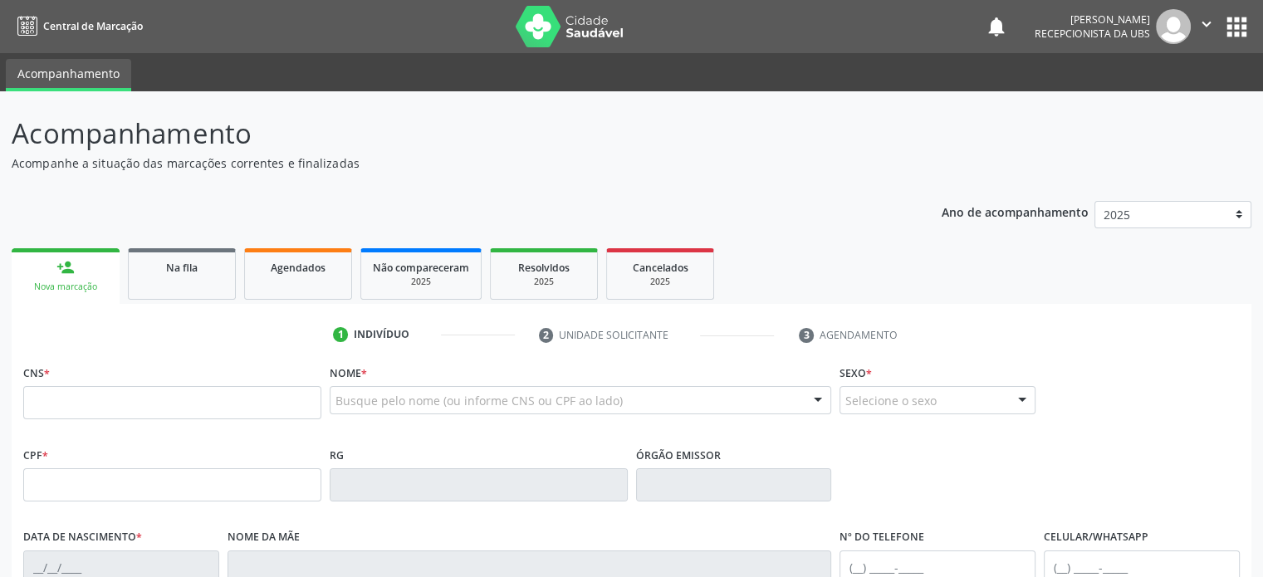
drag, startPoint x: 372, startPoint y: 471, endPoint x: 0, endPoint y: 129, distance: 504.7
click at [0, 129] on div "Acompanhamento Acompanhe a situação das marcações correntes e finalizadas Relat…" at bounding box center [631, 495] width 1263 height 809
click at [464, 189] on div "Ano de acompanhamento 2025 2024 2023 2022 2021 2020 2019 person_add Nova marcaç…" at bounding box center [631, 539] width 1239 height 700
click at [65, 403] on input "text" at bounding box center [172, 402] width 298 height 33
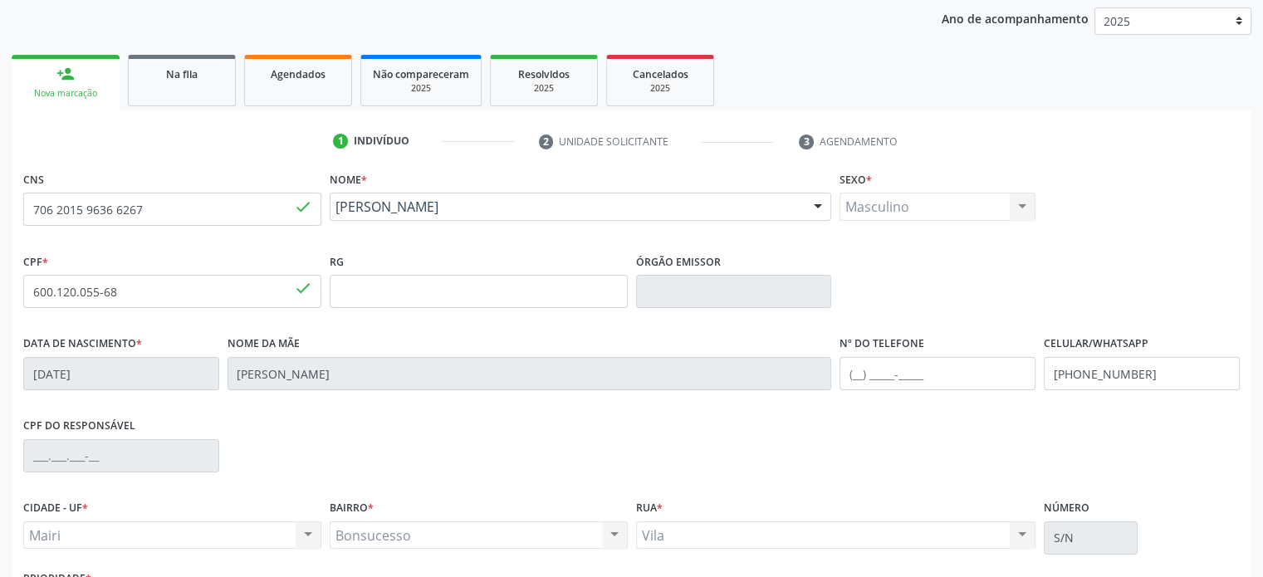
scroll to position [249, 0]
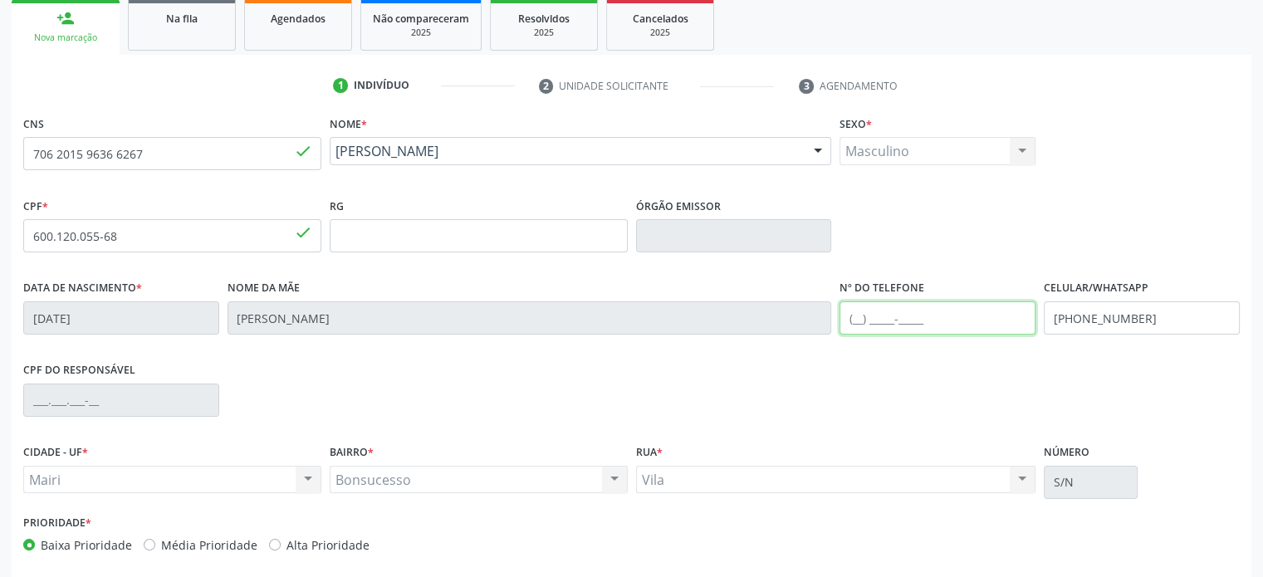
click at [859, 315] on input "text" at bounding box center [937, 317] width 196 height 33
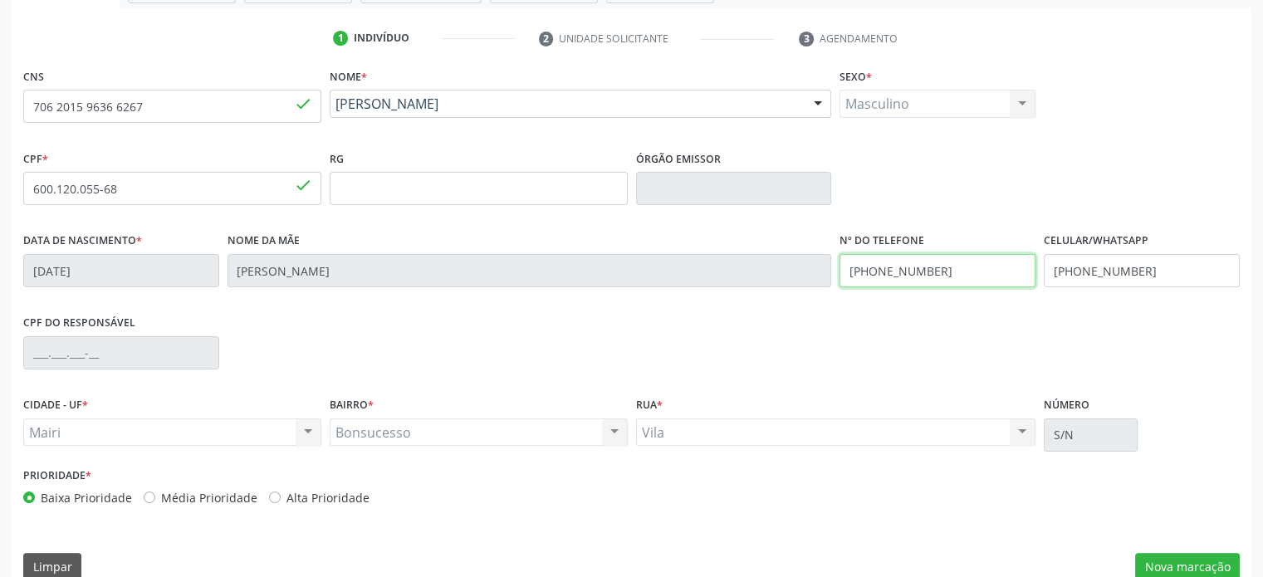
scroll to position [322, 0]
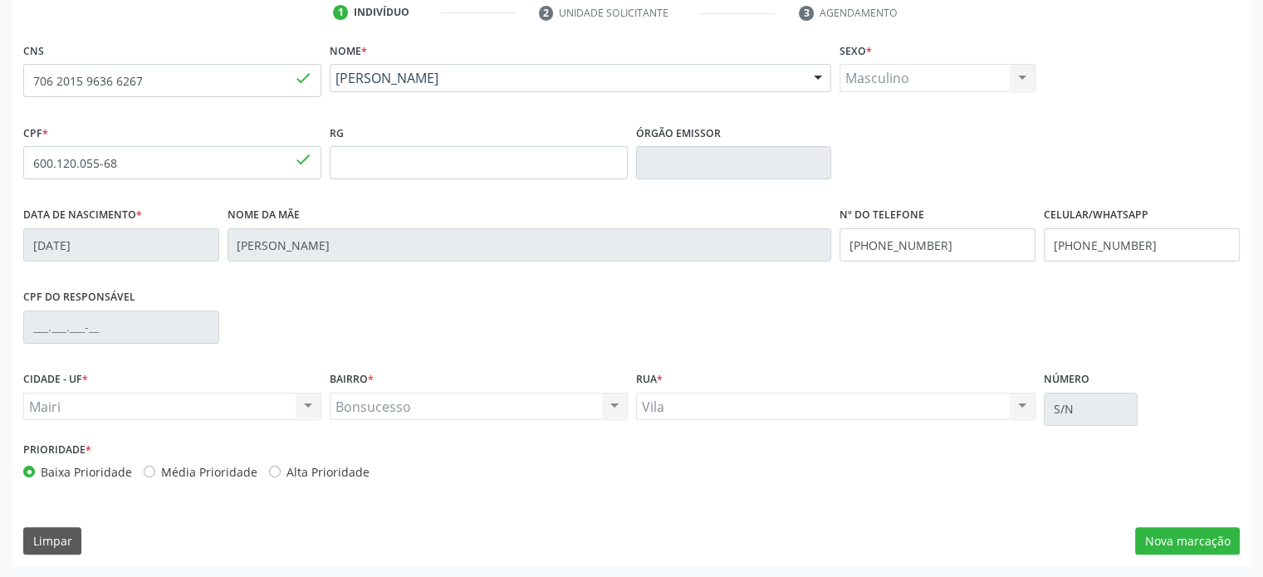
click at [202, 471] on label "Média Prioridade" at bounding box center [209, 471] width 96 height 17
click at [155, 471] on input "Média Prioridade" at bounding box center [150, 470] width 12 height 15
click at [1206, 540] on button "Nova marcação" at bounding box center [1187, 541] width 105 height 28
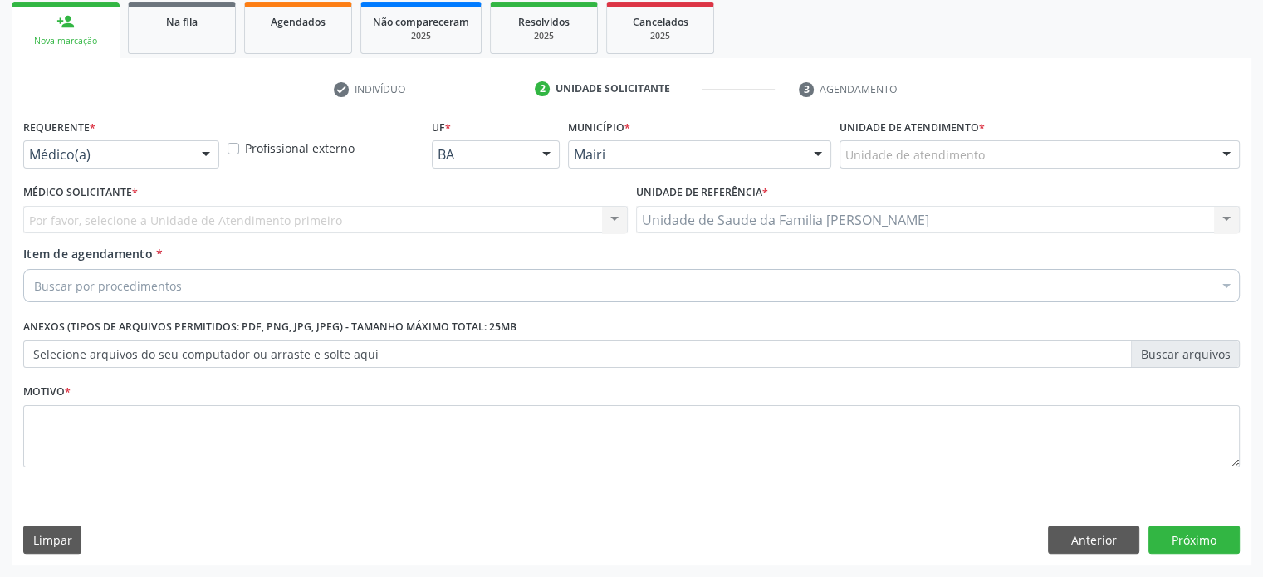
scroll to position [245, 0]
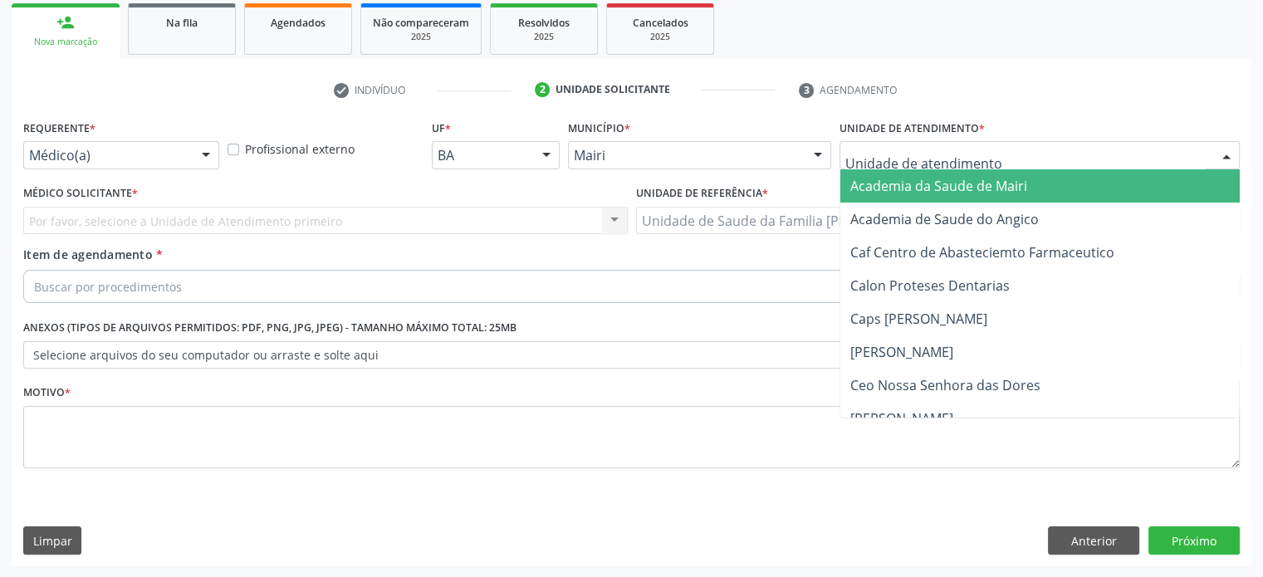
click at [986, 158] on div at bounding box center [1039, 155] width 400 height 28
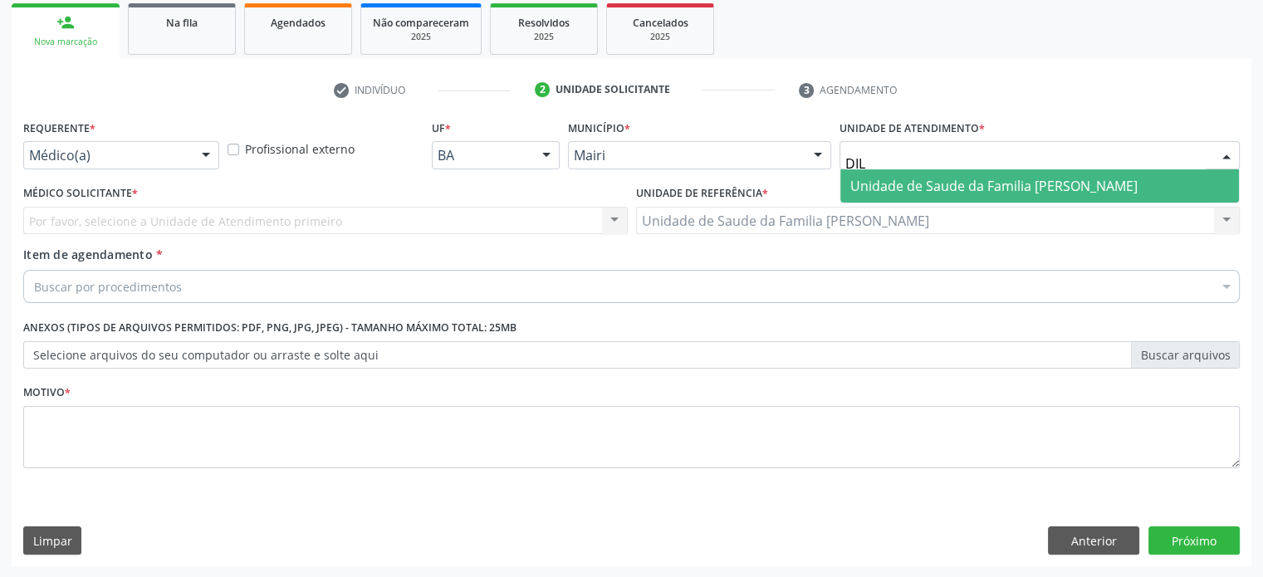
click at [1028, 180] on span "Unidade de Saude da Familia [PERSON_NAME]" at bounding box center [993, 186] width 287 height 18
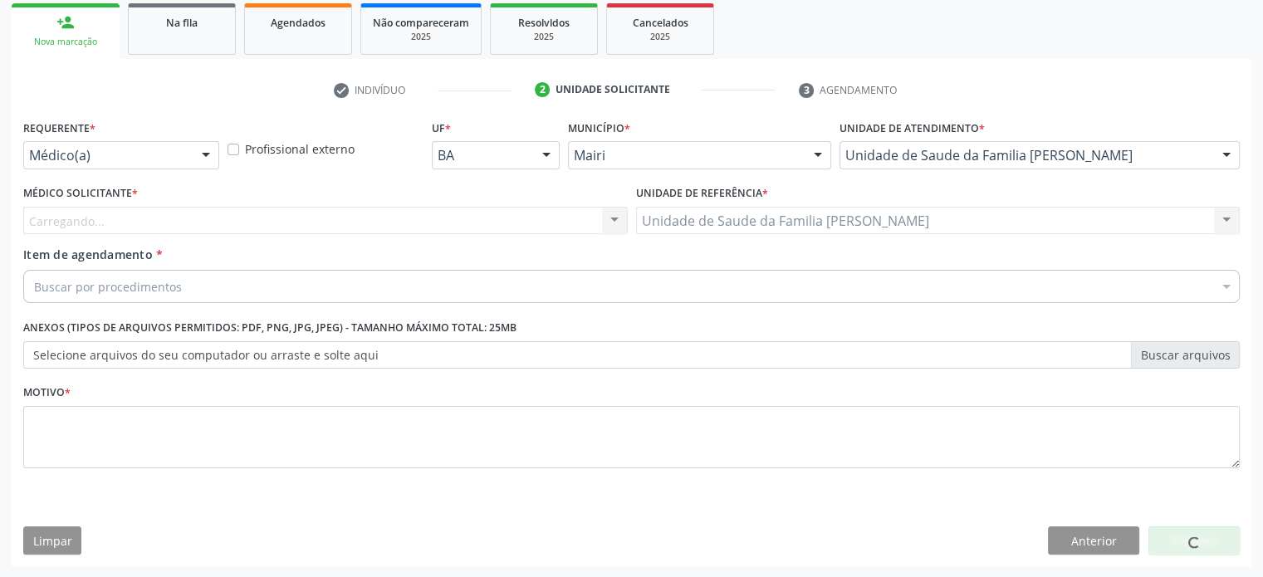
click at [196, 229] on div "Carregando... Nenhum resultado encontrado para: " " Não há nenhuma opção para s…" at bounding box center [325, 221] width 604 height 28
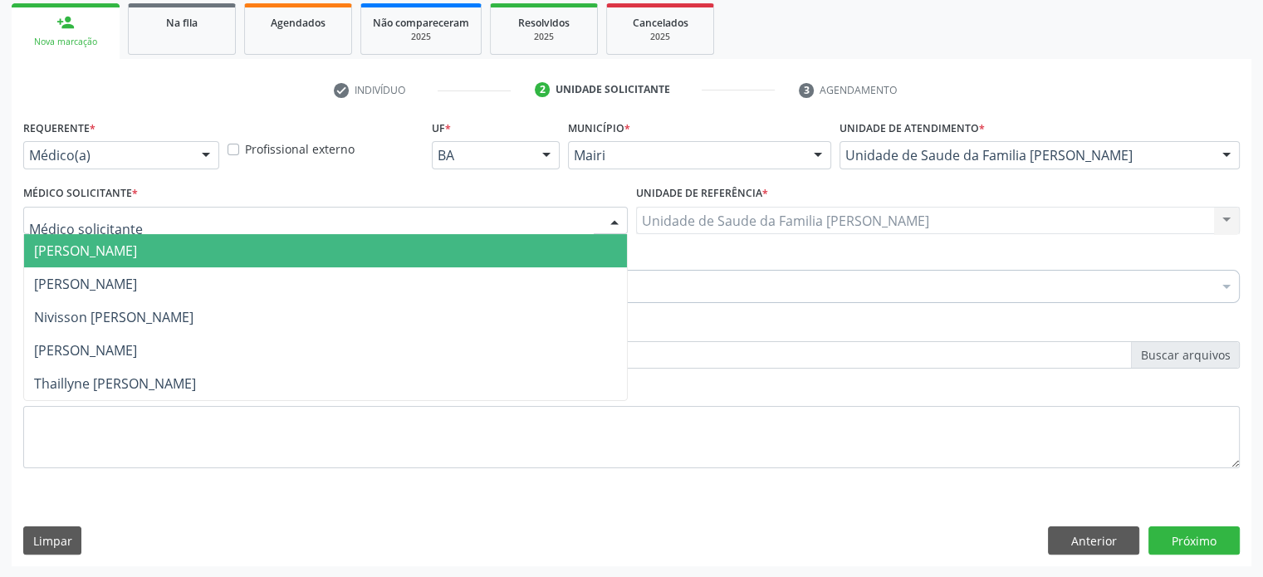
click at [193, 228] on div at bounding box center [325, 221] width 604 height 28
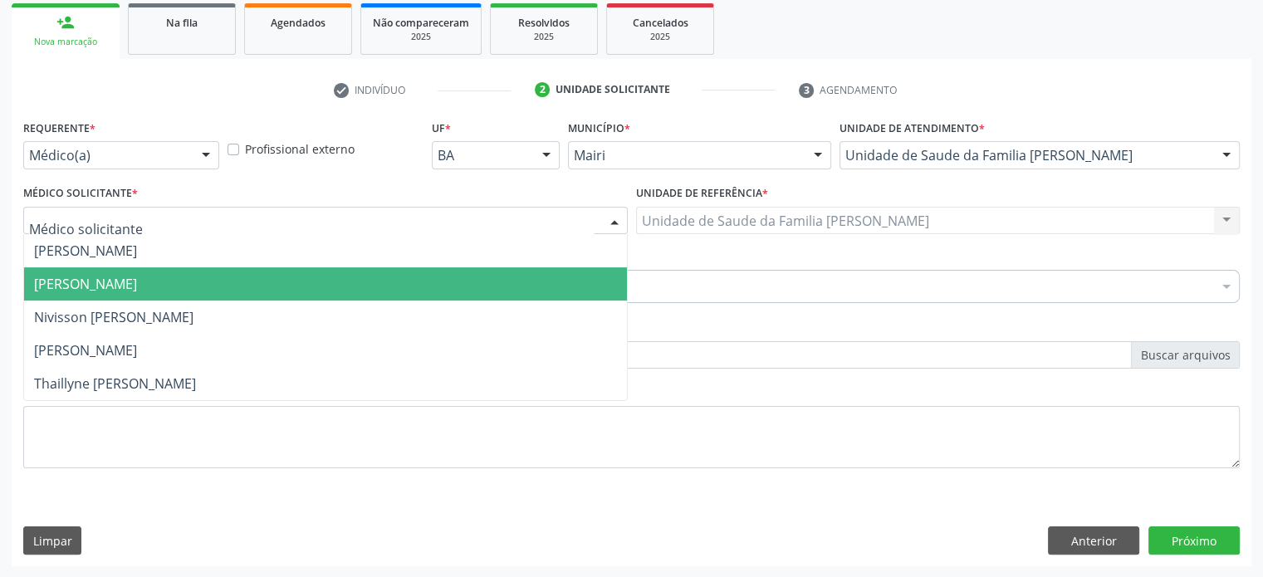
click at [137, 287] on span "Edisbel Valdes Mendez" at bounding box center [85, 284] width 103 height 18
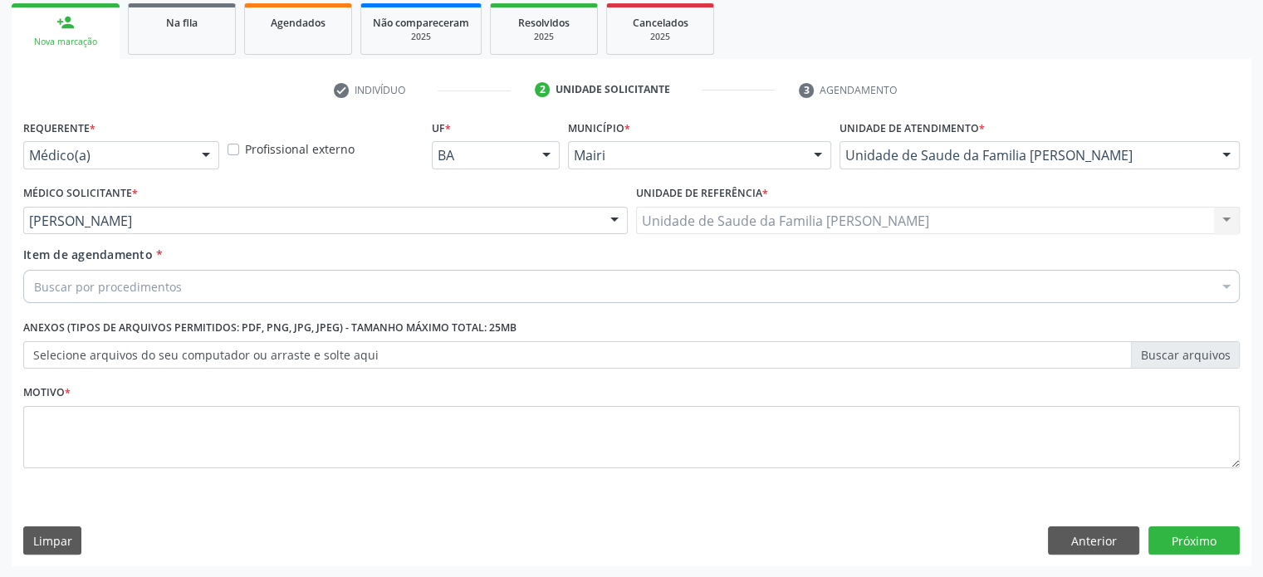
click at [163, 296] on div "Buscar por procedimentos" at bounding box center [631, 286] width 1216 height 33
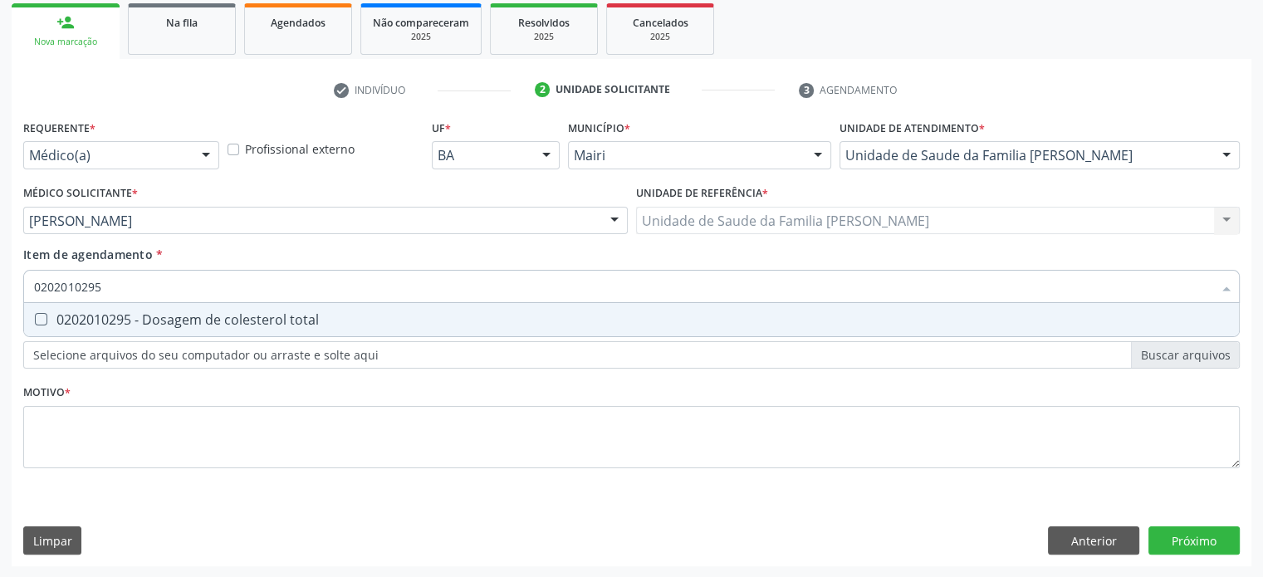
click at [178, 318] on div "0202010295 - Dosagem de colesterol total" at bounding box center [631, 319] width 1195 height 13
click at [178, 318] on div "0202010317 - Dosagem de creatinina" at bounding box center [631, 319] width 1195 height 13
click at [178, 318] on div "0202010040 - Determinacao de curva glicemica (2 dosagens)" at bounding box center [631, 319] width 1195 height 13
click at [178, 318] on div "0202010600 - Dosagem de potassio" at bounding box center [631, 319] width 1195 height 13
click at [178, 318] on div "0202010678 - Dosagem de triglicerideos" at bounding box center [631, 319] width 1195 height 13
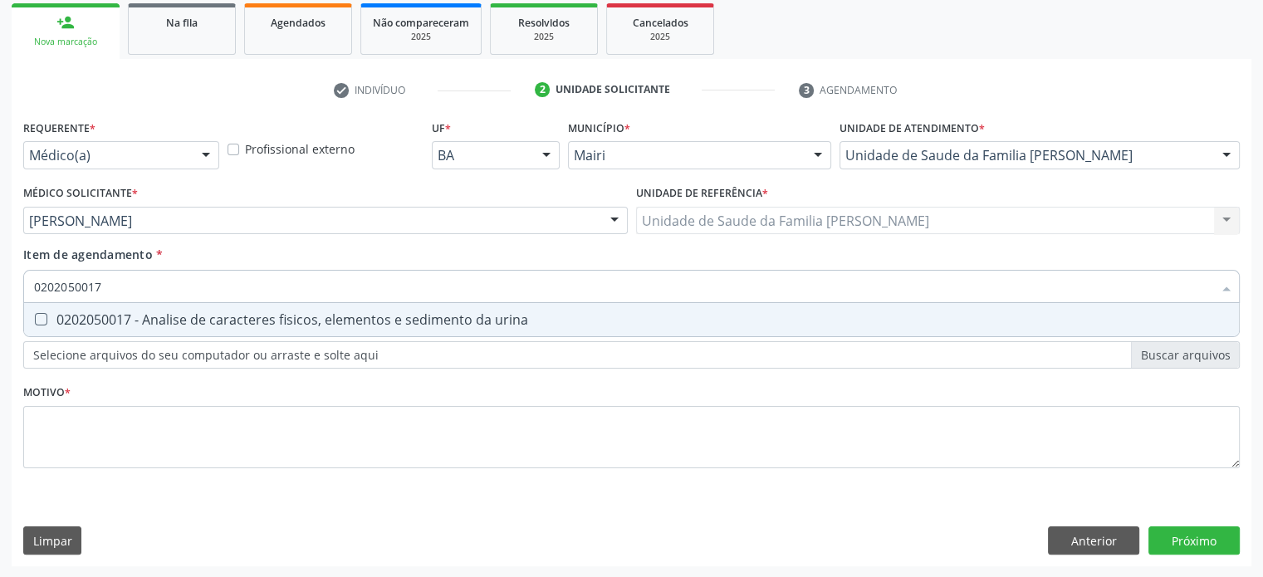
click at [178, 318] on div "0202050017 - Analise de caracteres fisicos, elementos e sedimento da urina" at bounding box center [631, 319] width 1195 height 13
click at [178, 318] on div "0202010473 - Dosagem de glicose" at bounding box center [631, 319] width 1195 height 13
click at [178, 318] on div "0202010279 - Dosagem de colesterol hdl" at bounding box center [631, 319] width 1195 height 13
click at [178, 318] on div "0202010503 - Dosagem de hemoglobina glicosilada" at bounding box center [631, 319] width 1195 height 13
click at [178, 318] on div "0202010287 - Dosagem de colesterol ldl" at bounding box center [631, 319] width 1195 height 13
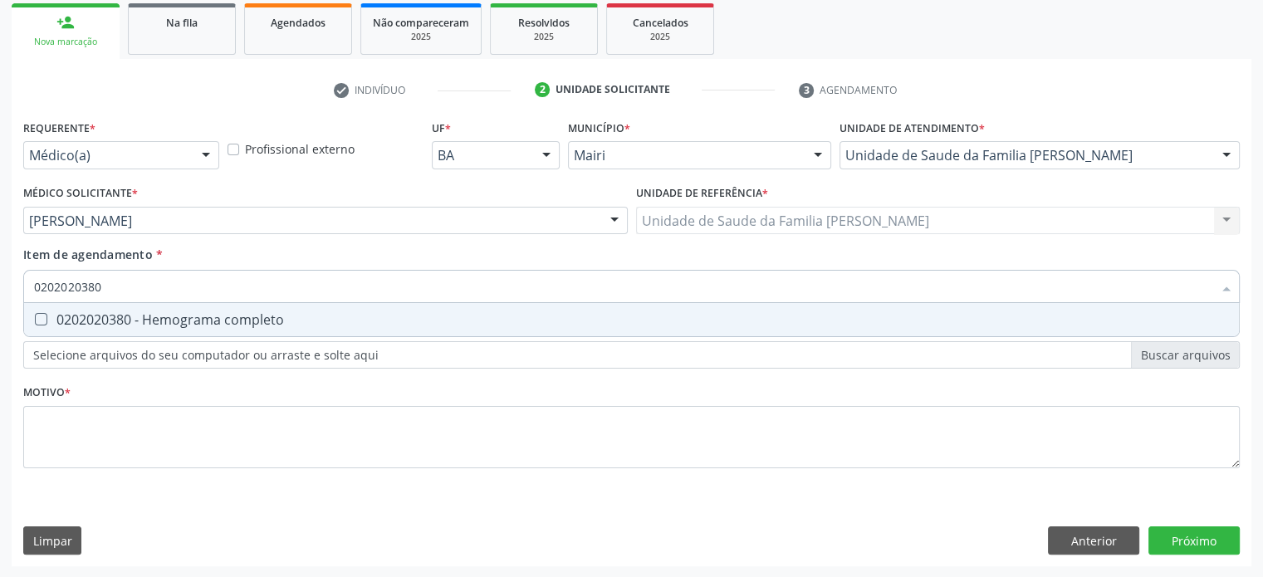
click at [178, 318] on div "0202020380 - Hemograma completo" at bounding box center [631, 319] width 1195 height 13
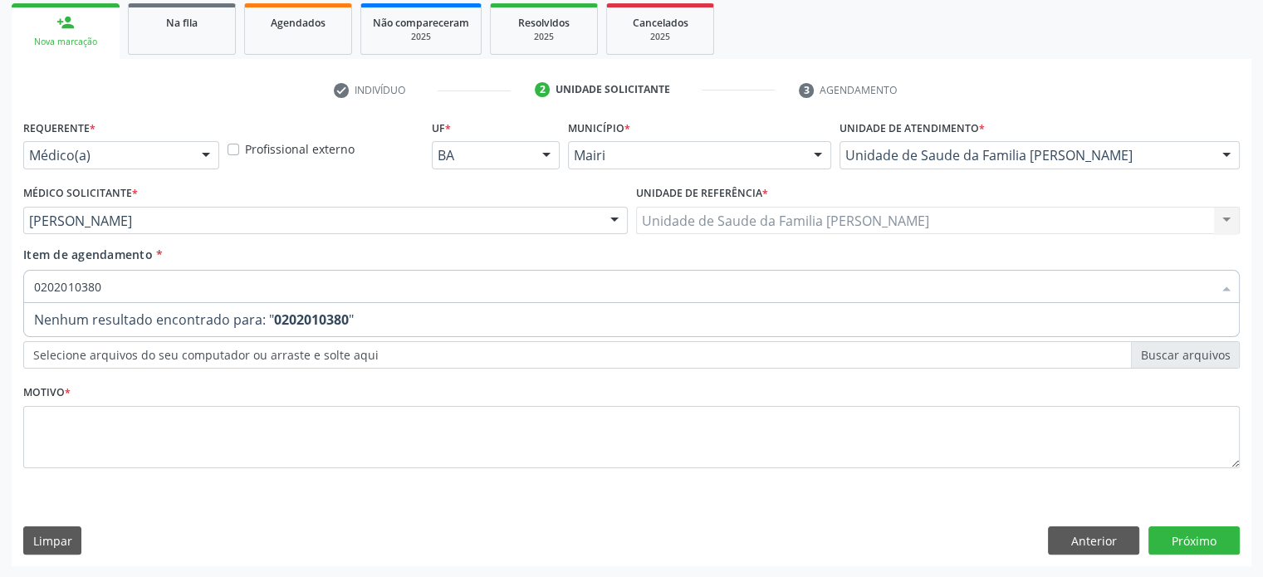
click at [178, 318] on span "Nenhum resultado encontrado para: " 0202010380 "" at bounding box center [631, 319] width 1214 height 33
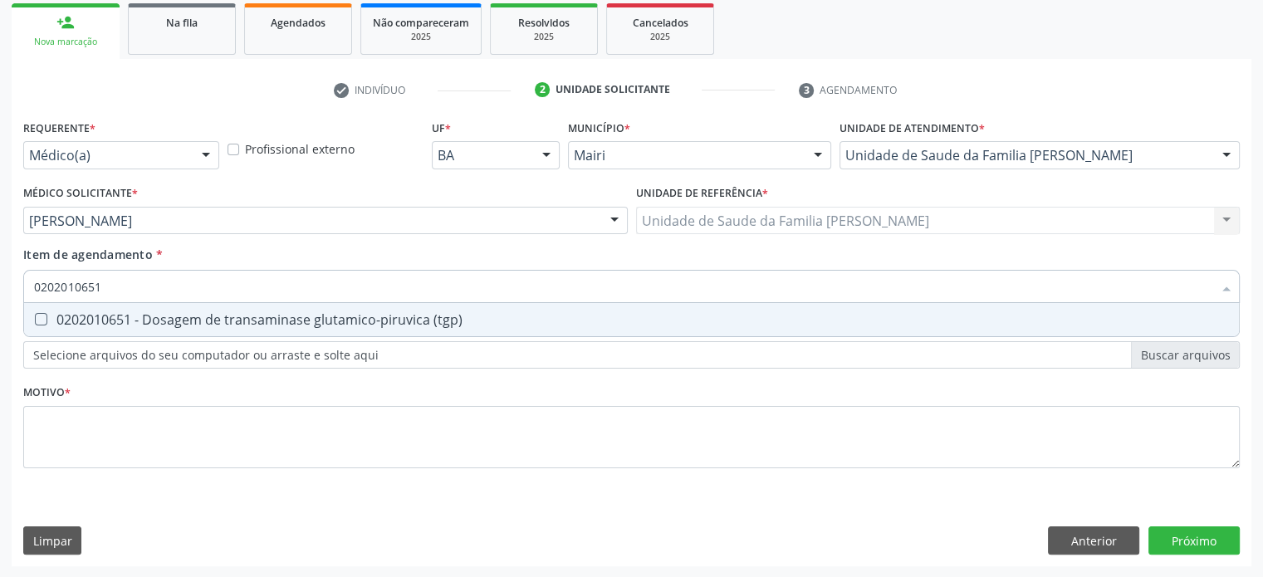
click at [178, 318] on div "0202010651 - Dosagem de transaminase glutamico-piruvica (tgp)" at bounding box center [631, 319] width 1195 height 13
click at [178, 318] on div "0202010643 - Dosagem de transaminase glutamico-oxalacetica (tgo)" at bounding box center [631, 319] width 1195 height 13
click at [178, 318] on div "0202010384 - Dosagem de ferritina" at bounding box center [631, 319] width 1195 height 13
click at [178, 318] on div "0202010708 - Dosagem de vitamina b12" at bounding box center [631, 319] width 1195 height 13
click at [178, 318] on div "0202010767 - Dosagem de 25 hidroxivitamina d" at bounding box center [631, 319] width 1195 height 13
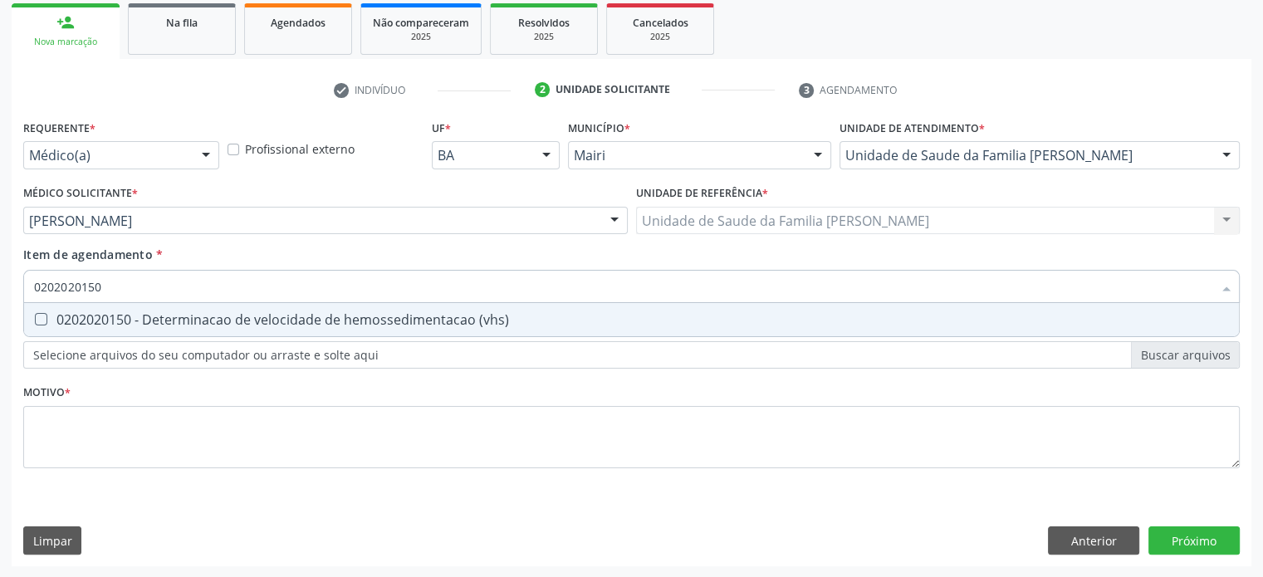
click at [178, 318] on div "0202020150 - Determinacao de velocidade de hemossedimentacao (vhs)" at bounding box center [631, 319] width 1195 height 13
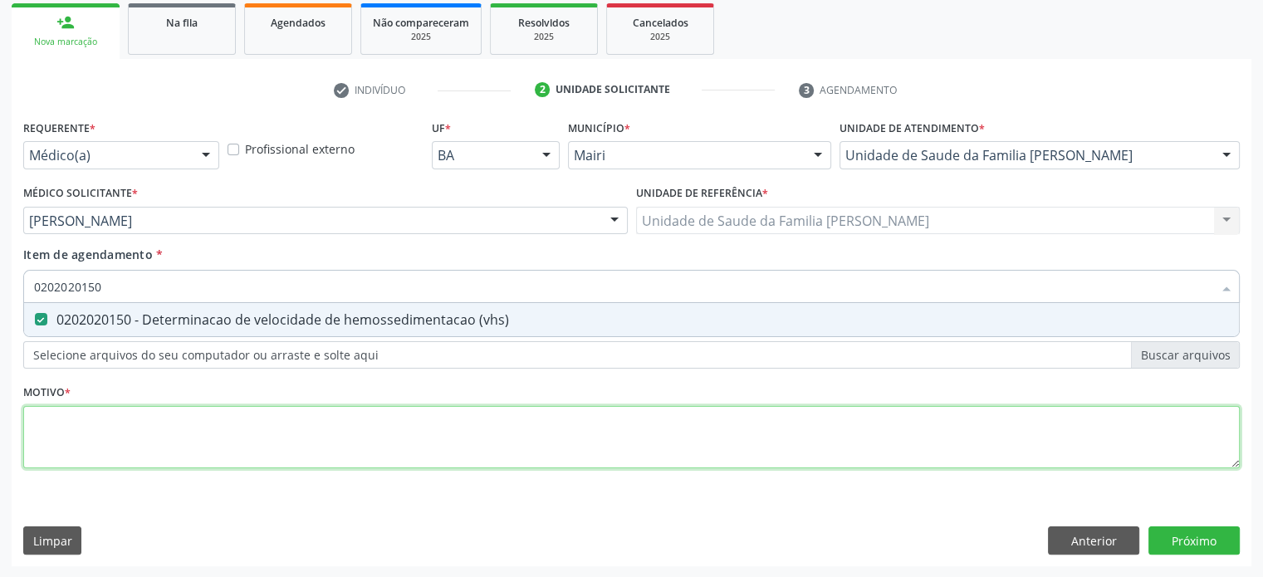
click at [84, 428] on div "Requerente * Médico(a) Médico(a) Enfermeiro(a) Paciente Nenhum resultado encont…" at bounding box center [631, 303] width 1216 height 376
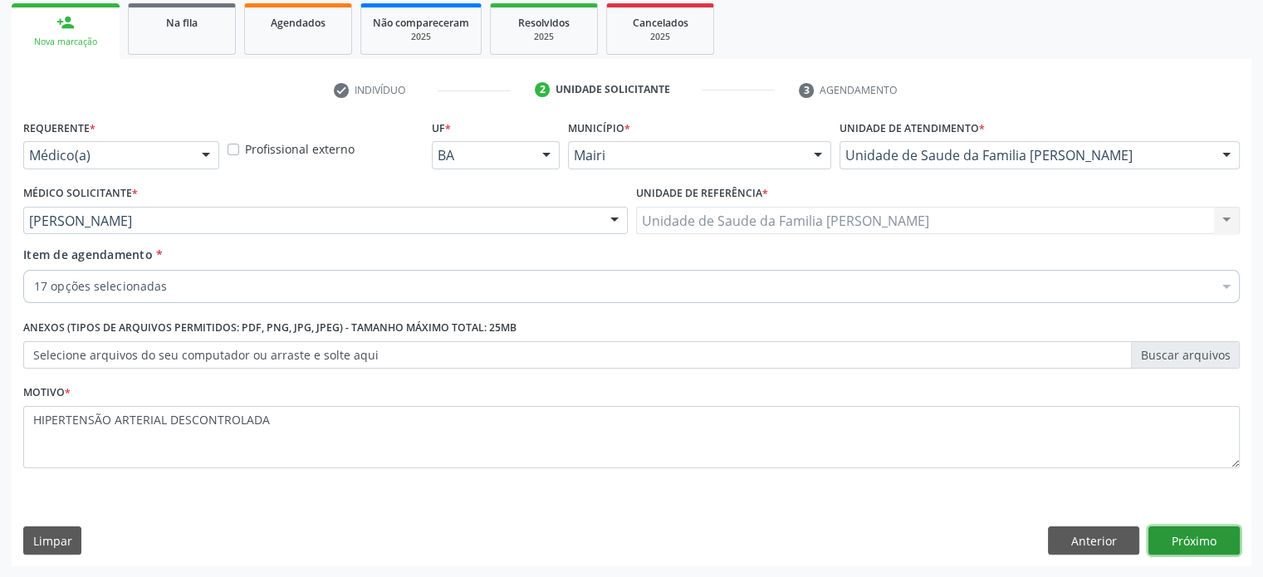
click at [1199, 538] on button "Próximo" at bounding box center [1193, 540] width 91 height 28
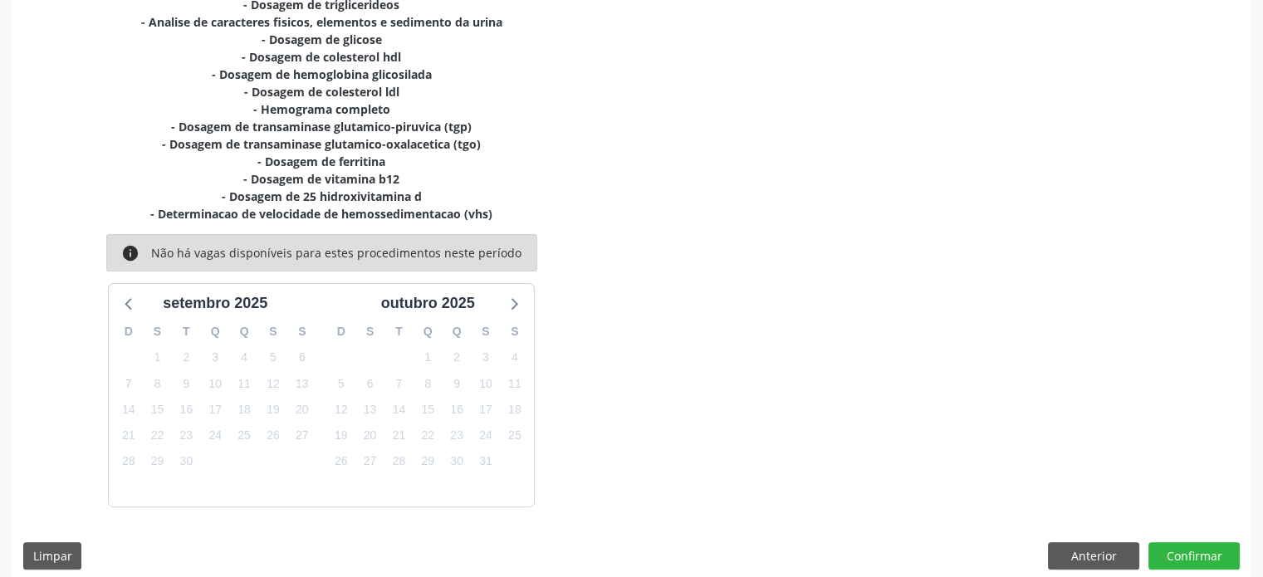
scroll to position [471, 0]
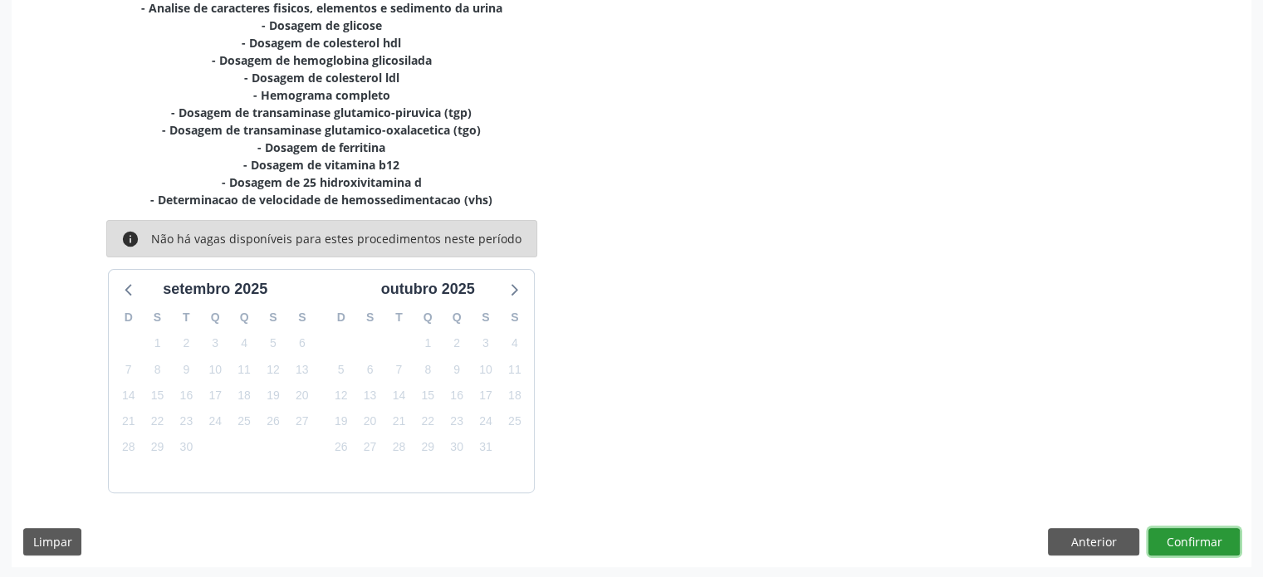
click at [1192, 540] on button "Confirmar" at bounding box center [1193, 542] width 91 height 28
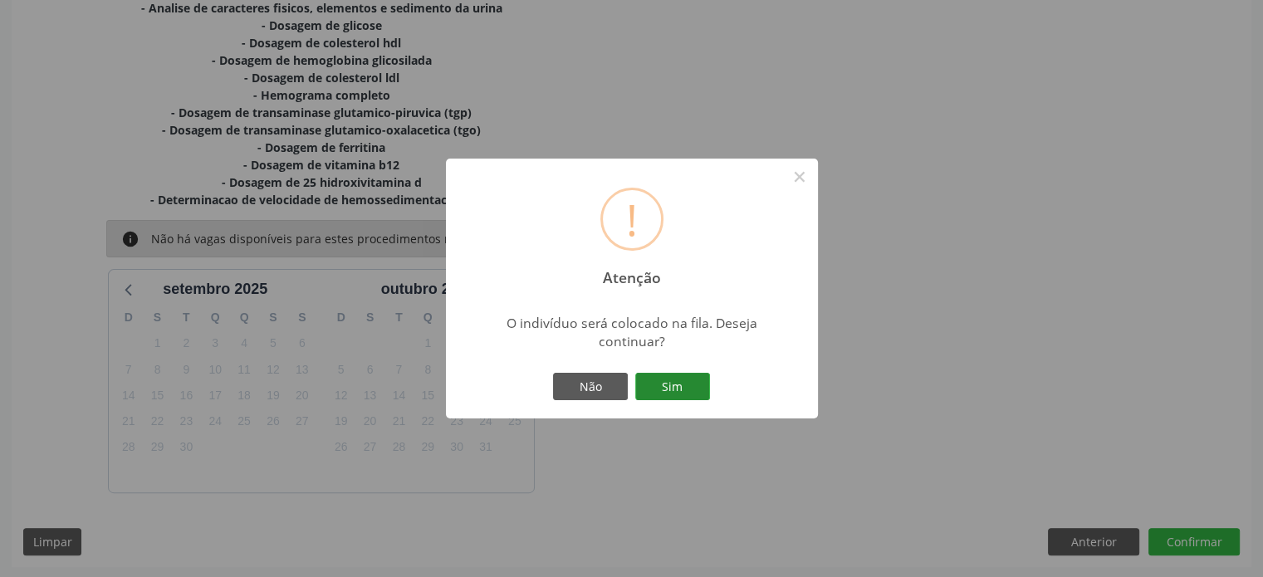
click at [675, 382] on button "Sim" at bounding box center [672, 387] width 75 height 28
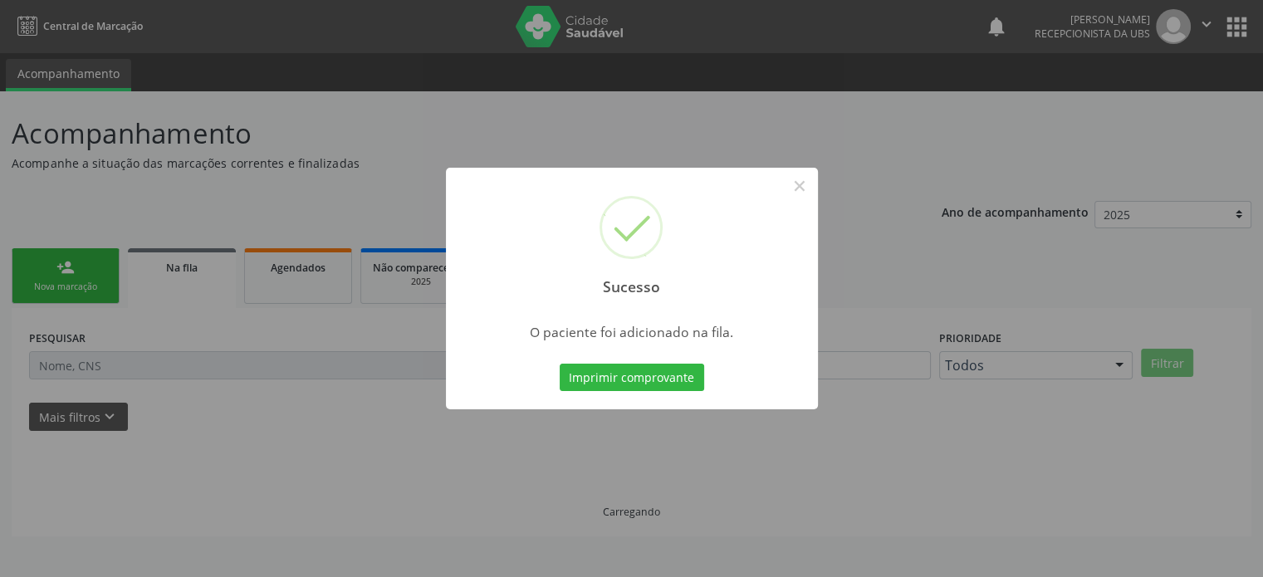
scroll to position [0, 0]
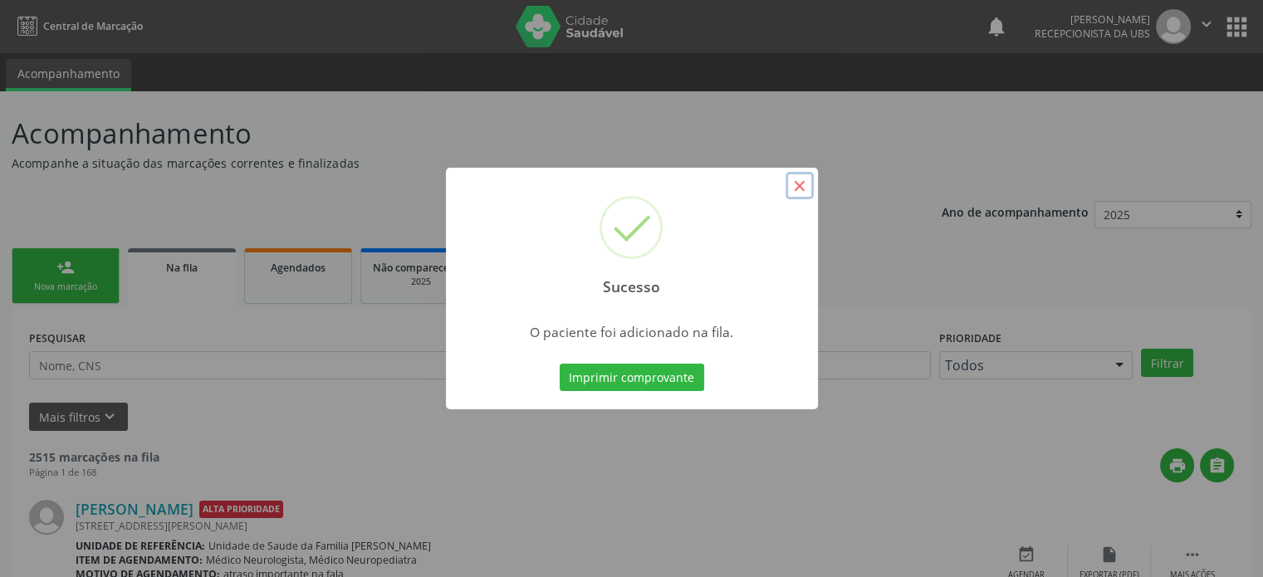
click at [798, 184] on button "×" at bounding box center [799, 186] width 28 height 28
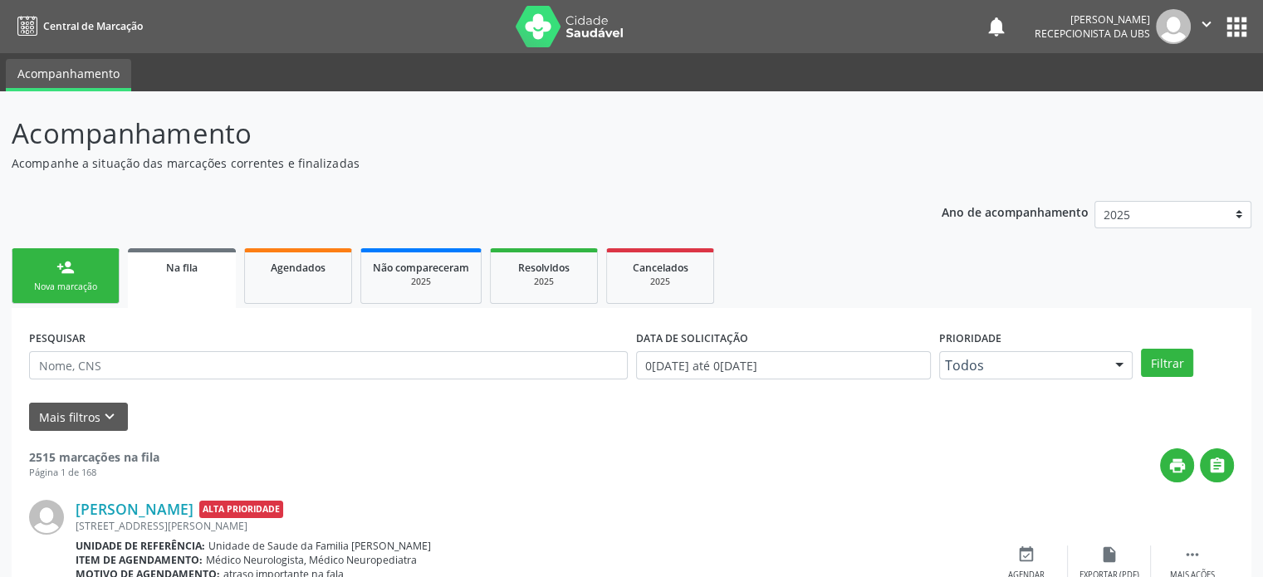
click at [90, 272] on link "person_add Nova marcação" at bounding box center [66, 276] width 108 height 56
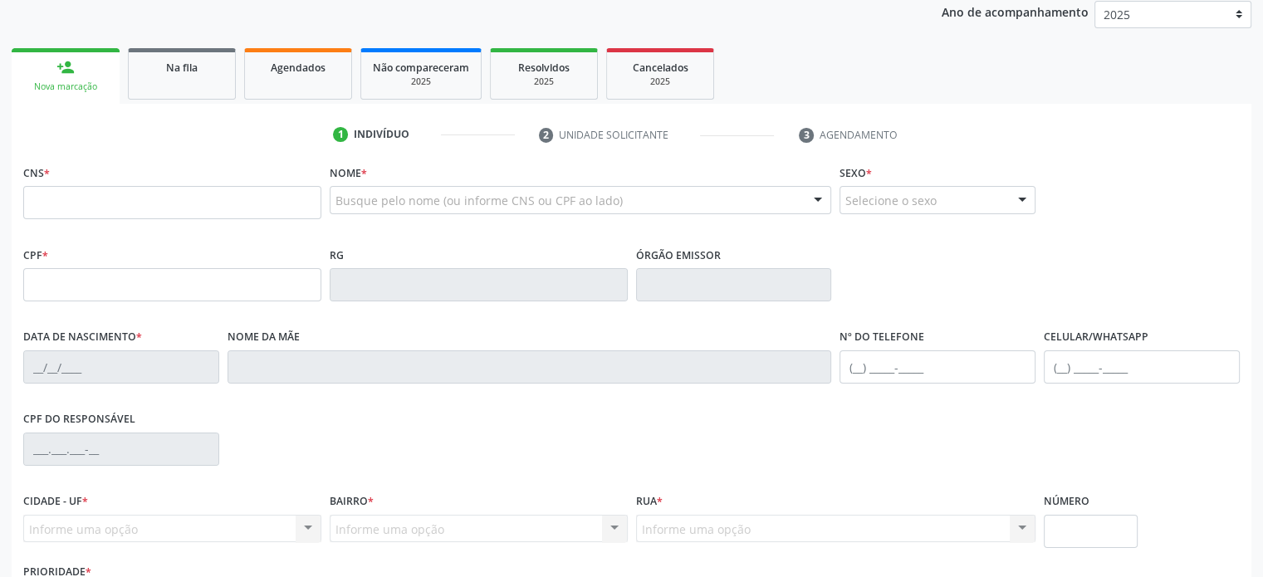
scroll to position [249, 0]
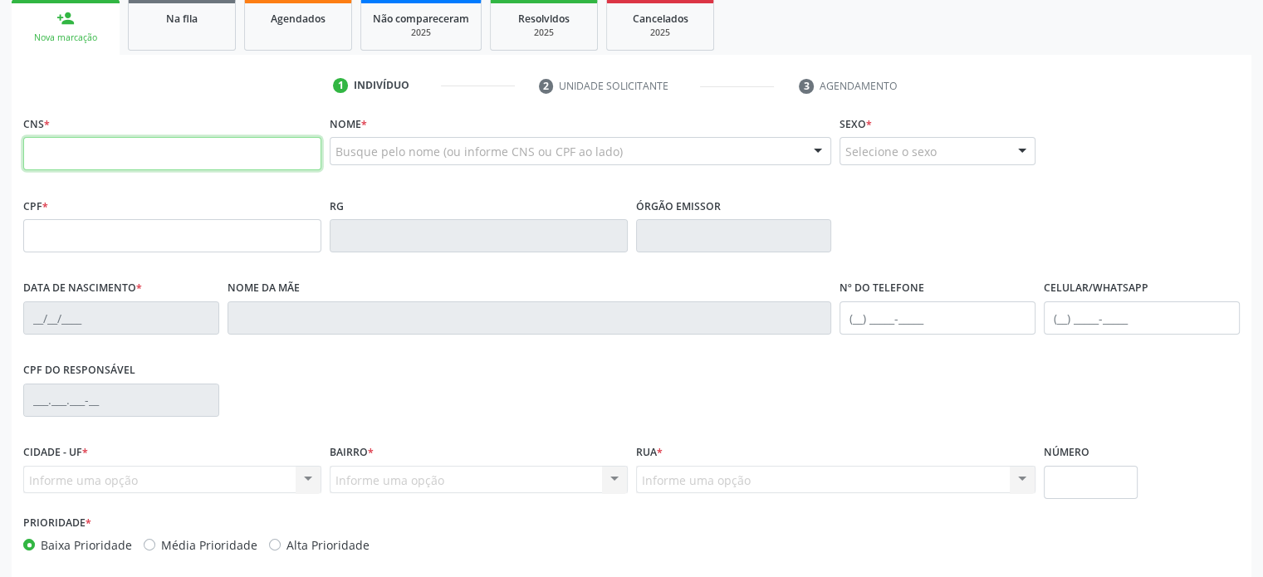
click at [217, 166] on input "text" at bounding box center [172, 153] width 298 height 33
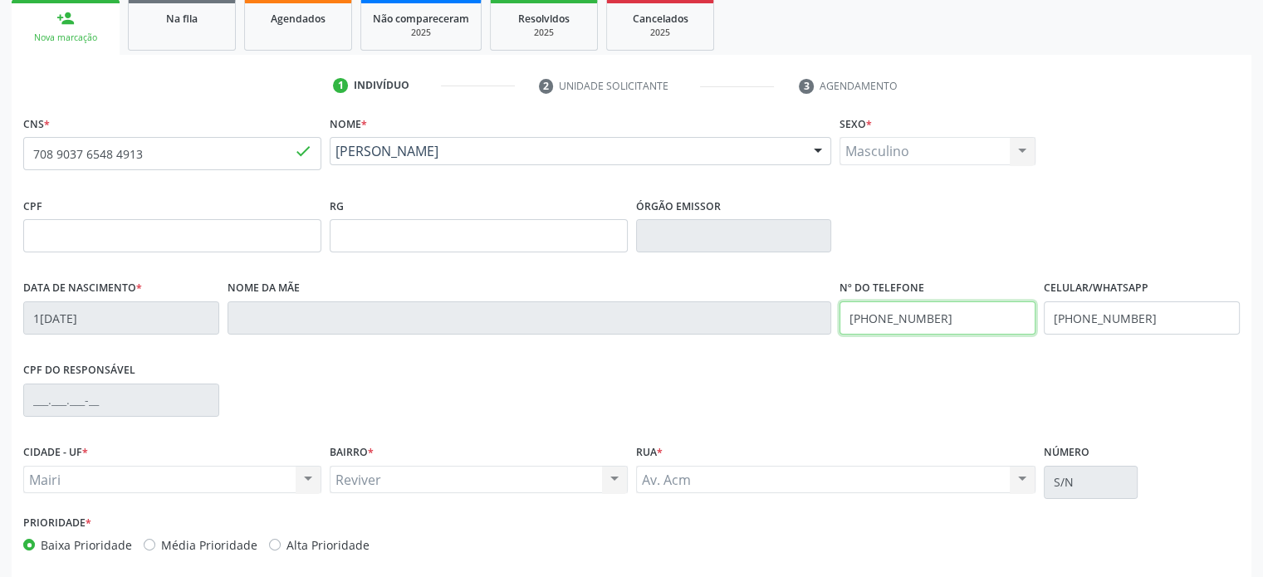
drag, startPoint x: 955, startPoint y: 322, endPoint x: 893, endPoint y: 327, distance: 62.5
click at [893, 327] on input "(74) 99964-3631" at bounding box center [937, 317] width 196 height 33
drag, startPoint x: 950, startPoint y: 320, endPoint x: 843, endPoint y: 318, distance: 106.3
click at [843, 318] on input "(74) 99986-4998" at bounding box center [937, 317] width 196 height 33
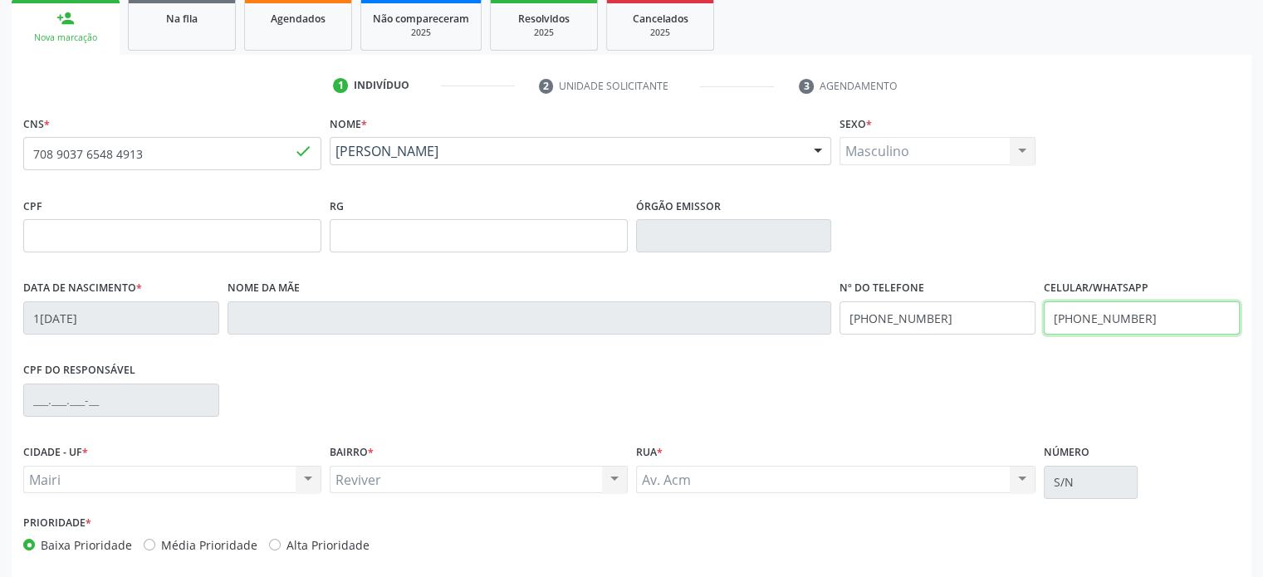
drag, startPoint x: 1164, startPoint y: 328, endPoint x: 995, endPoint y: 318, distance: 168.8
click at [995, 318] on div "Data de nascimento * 13/10/1955 Nome da mãe Nº do Telefone (74) 99986-4998 Celu…" at bounding box center [631, 317] width 1224 height 82
paste input "74) 99986-4998"
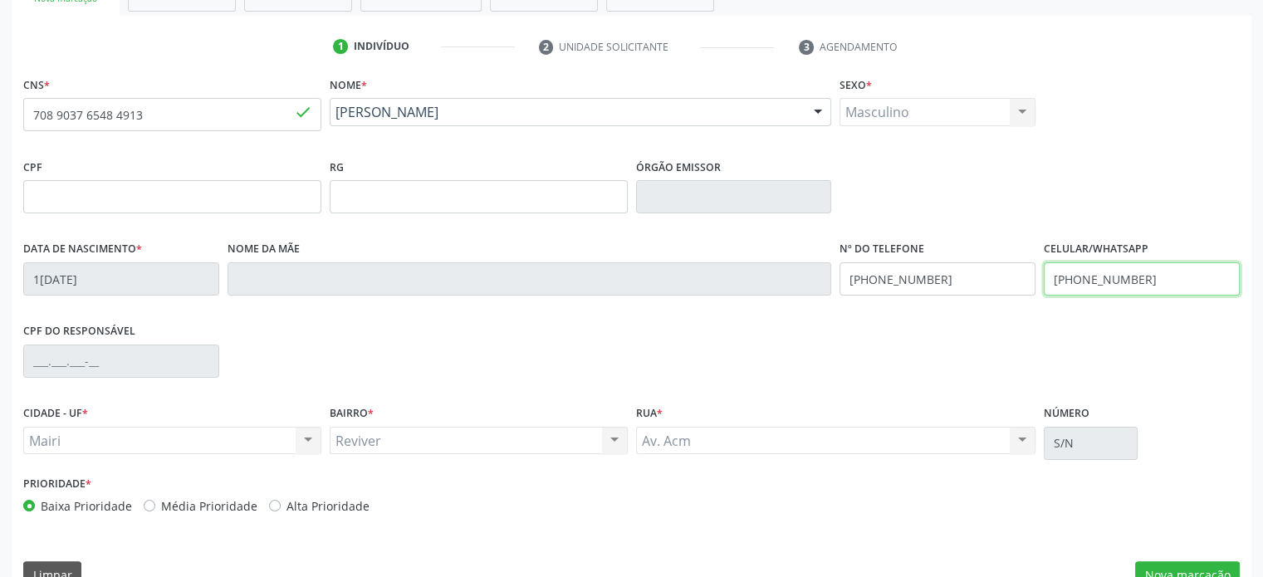
scroll to position [322, 0]
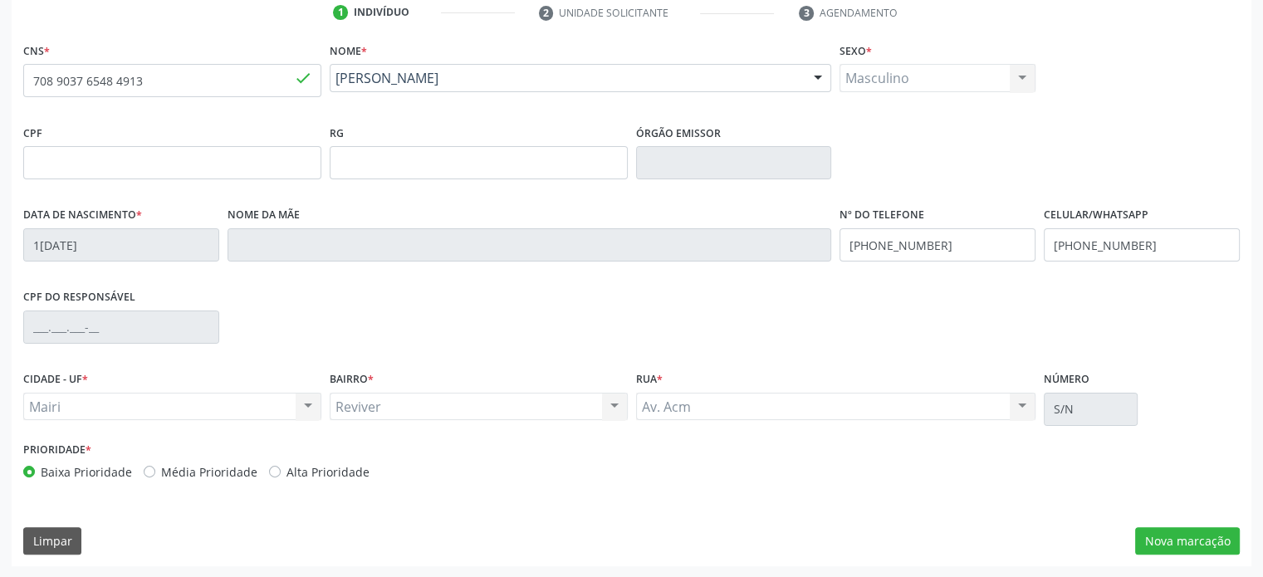
click at [334, 468] on label "Alta Prioridade" at bounding box center [327, 471] width 83 height 17
click at [281, 468] on input "Alta Prioridade" at bounding box center [275, 470] width 12 height 15
click at [1219, 541] on button "Nova marcação" at bounding box center [1187, 541] width 105 height 28
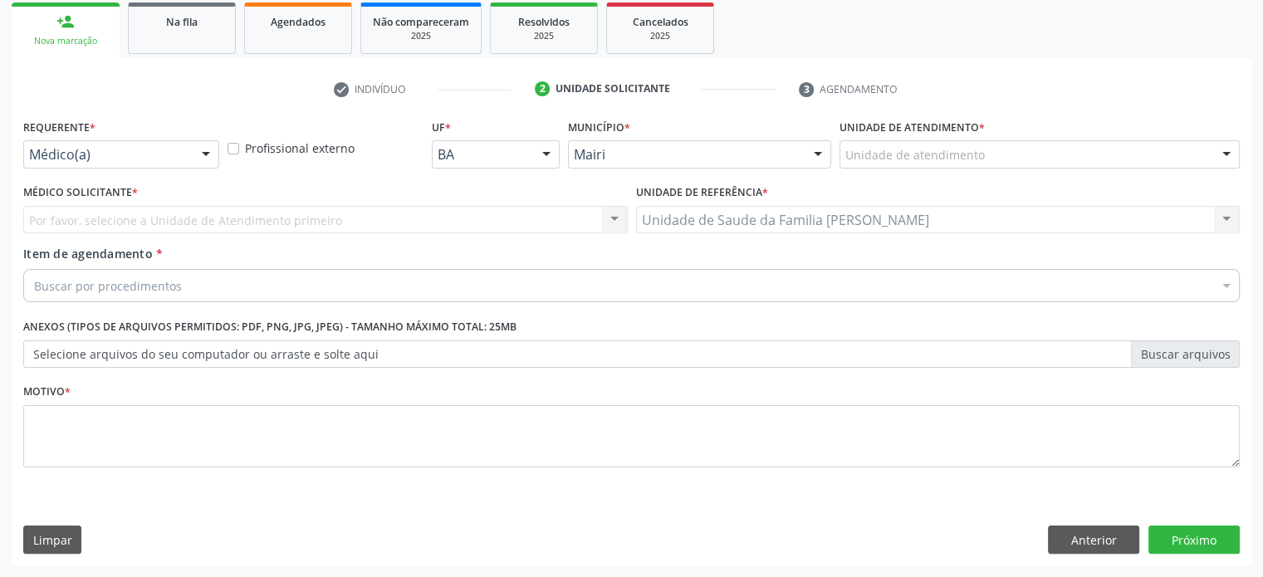
scroll to position [245, 0]
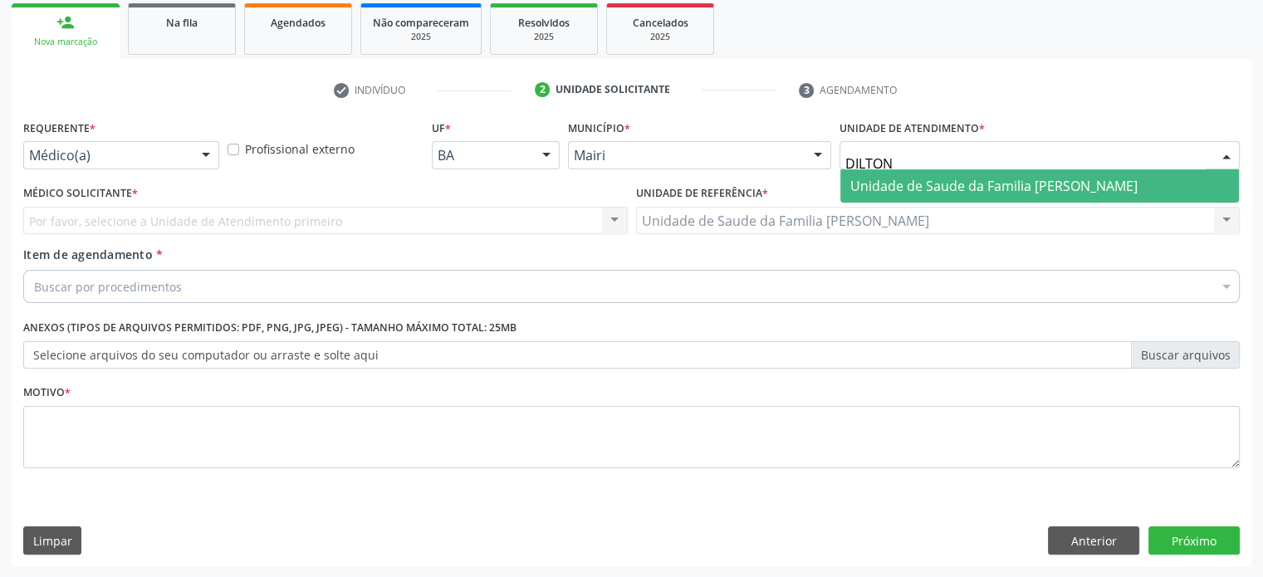
click at [970, 186] on span "Unidade de Saude da Familia [PERSON_NAME]" at bounding box center [993, 186] width 287 height 18
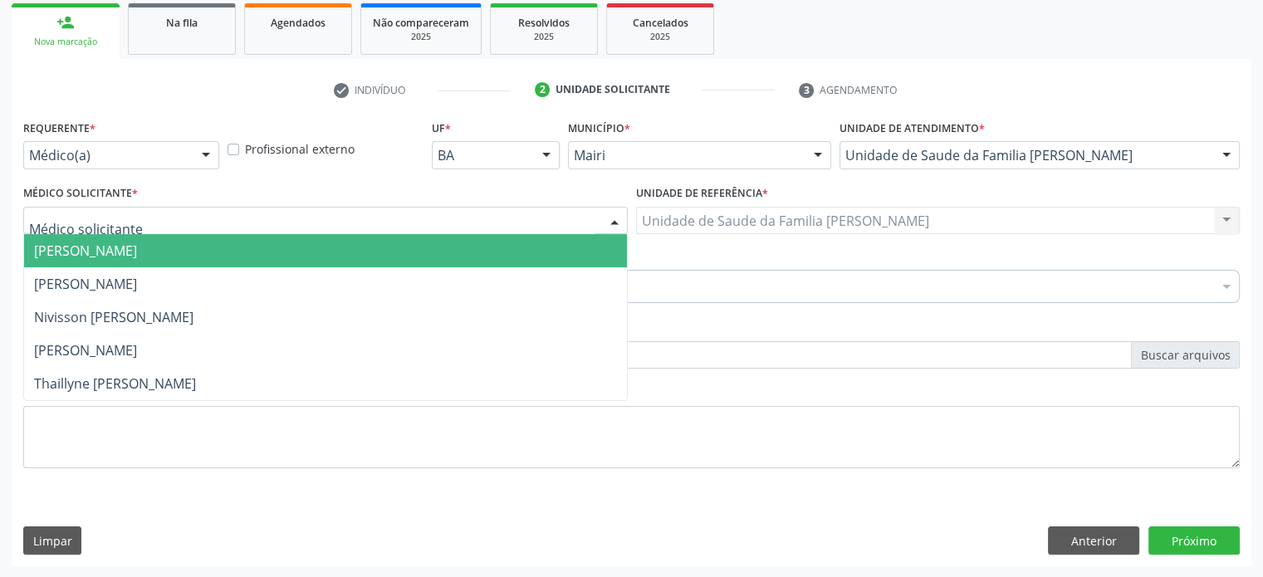
click at [151, 222] on div at bounding box center [325, 221] width 604 height 28
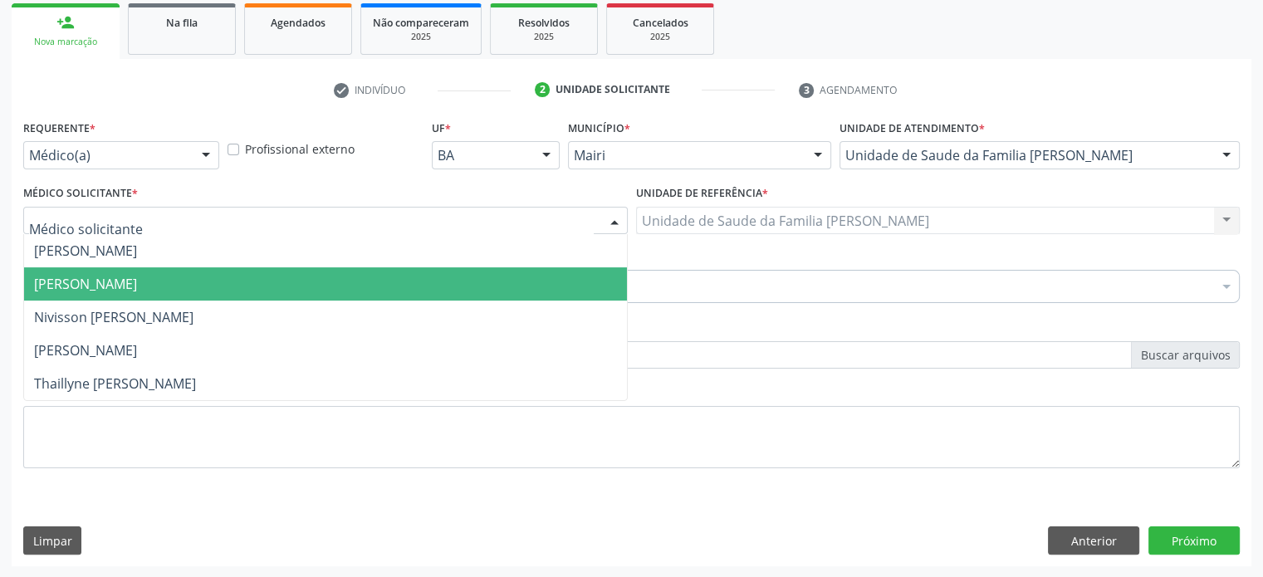
click at [137, 279] on span "Edisbel Valdes Mendez" at bounding box center [85, 284] width 103 height 18
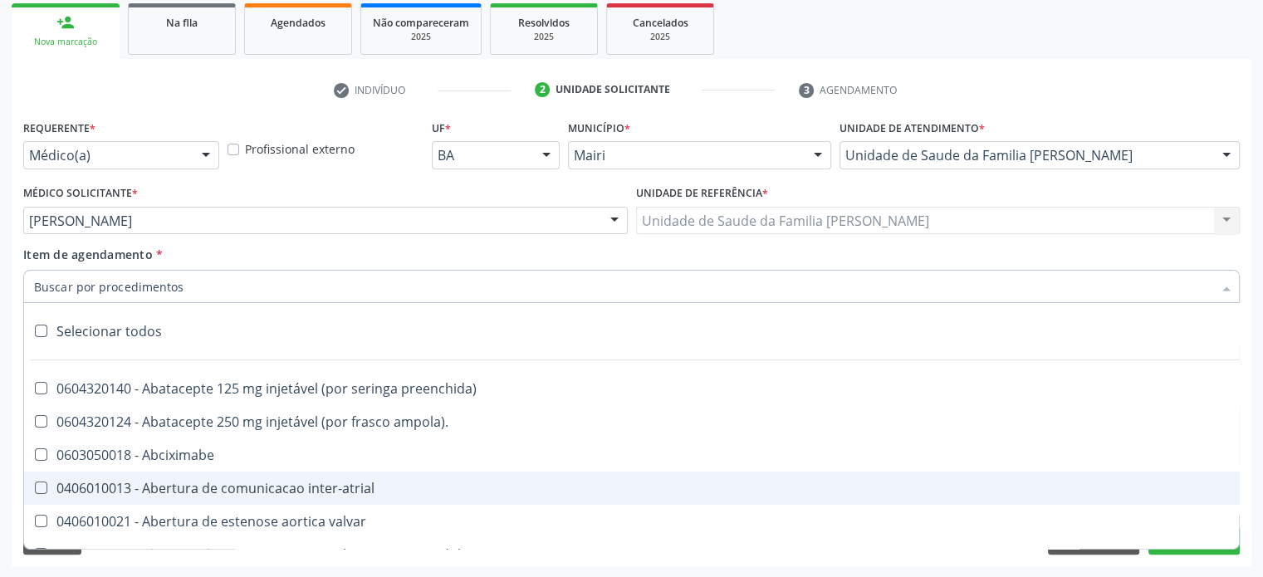
paste input "0302050027"
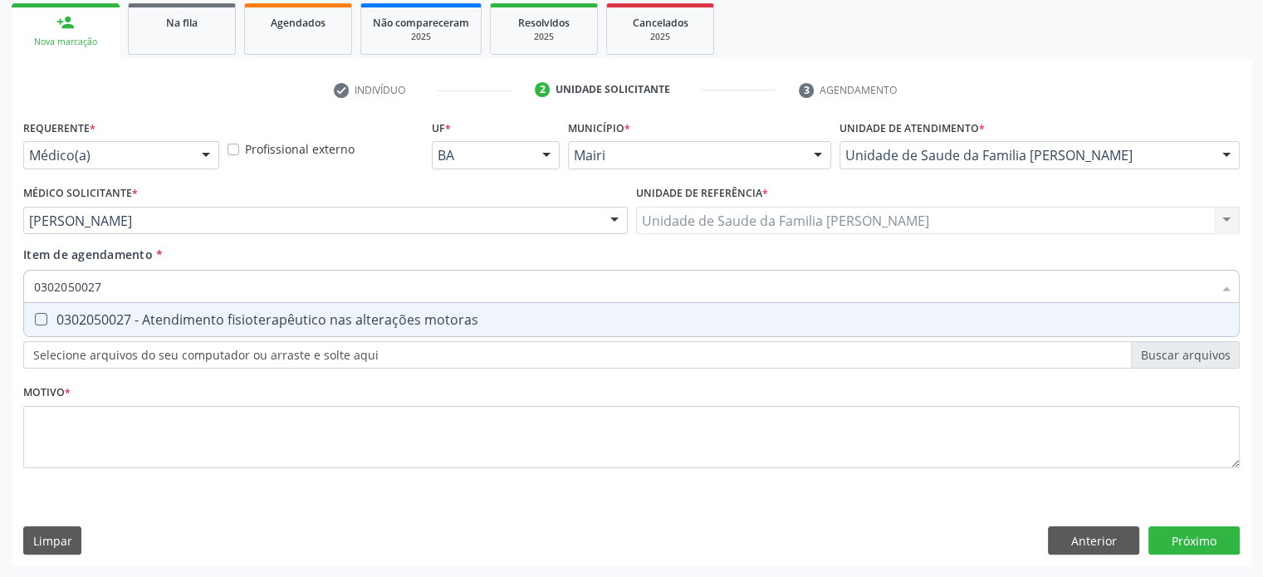
click at [174, 332] on span "0302050027 - Atendimento fisioterapêutico nas alterações motoras" at bounding box center [631, 319] width 1214 height 33
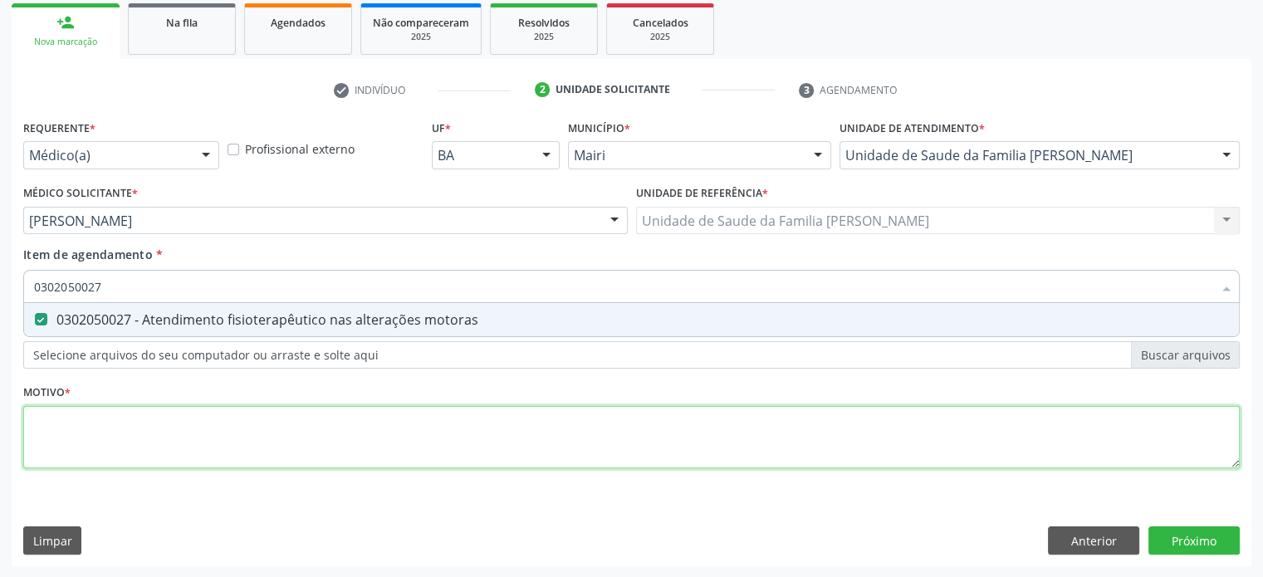
click at [96, 421] on div "Requerente * Médico(a) Médico(a) Enfermeiro(a) Paciente Nenhum resultado encont…" at bounding box center [631, 303] width 1216 height 376
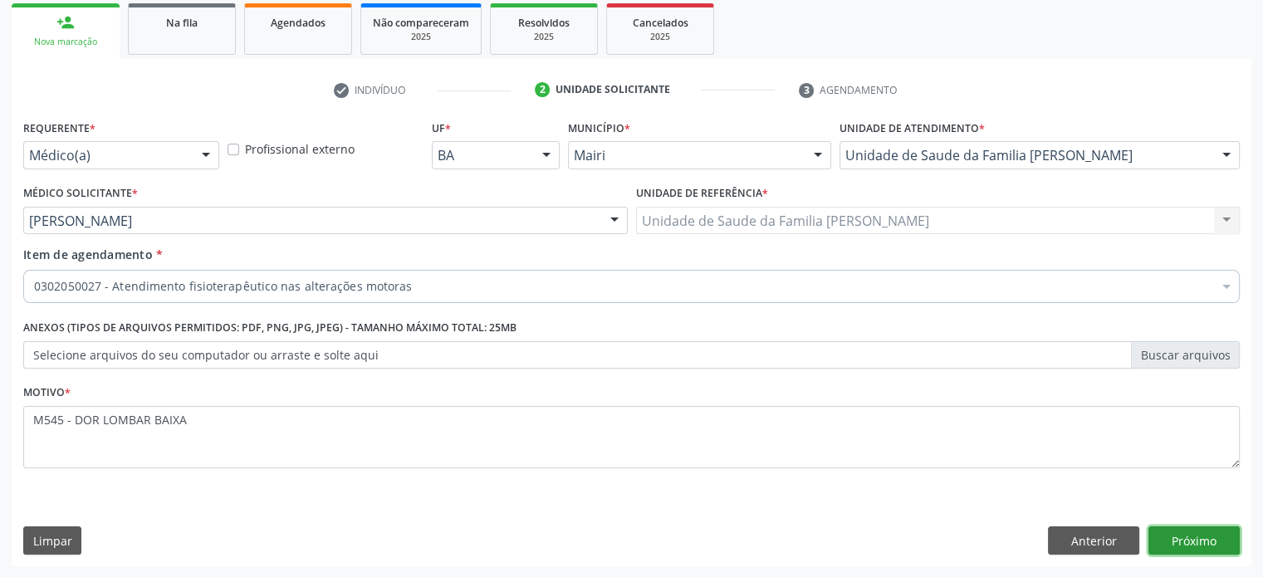
click at [1202, 540] on button "Próximo" at bounding box center [1193, 540] width 91 height 28
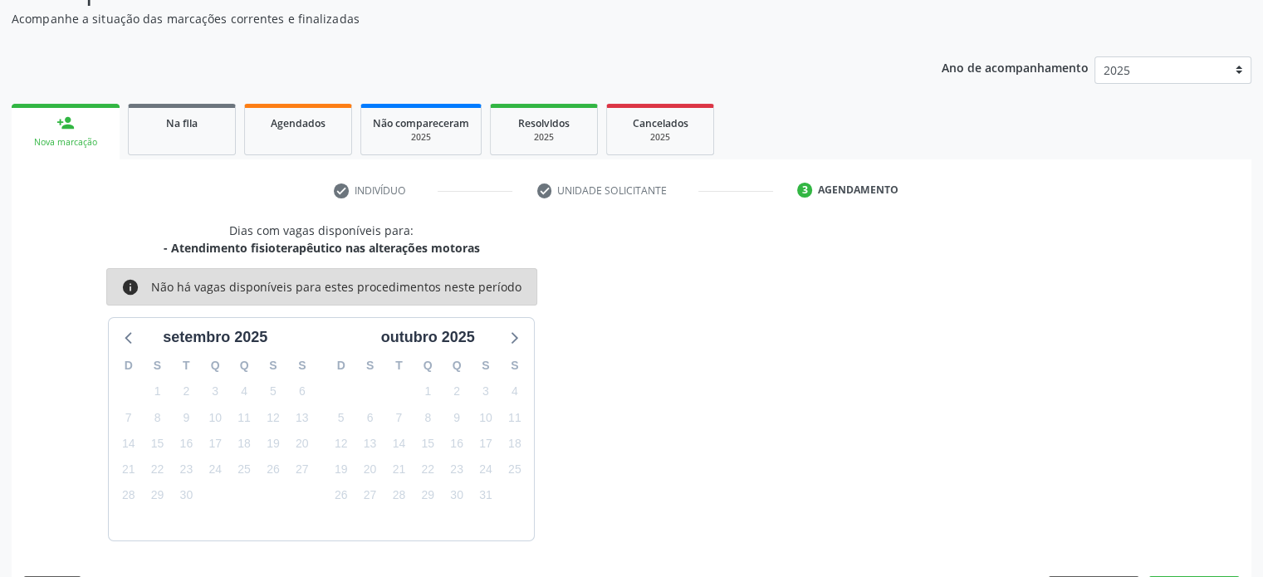
scroll to position [193, 0]
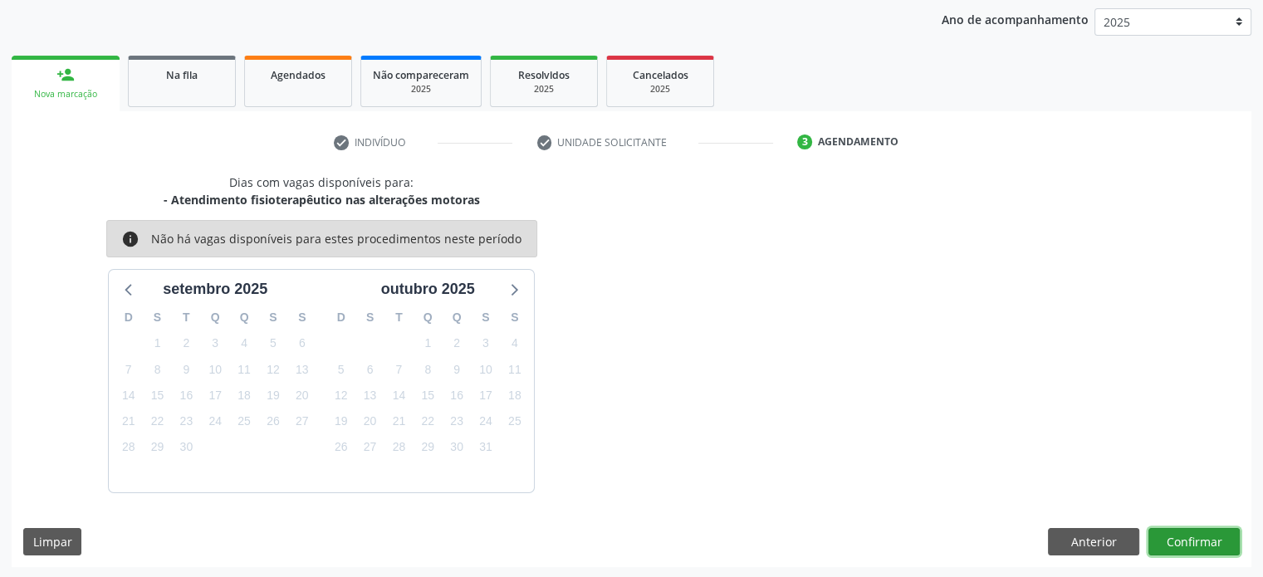
click at [1197, 544] on button "Confirmar" at bounding box center [1193, 542] width 91 height 28
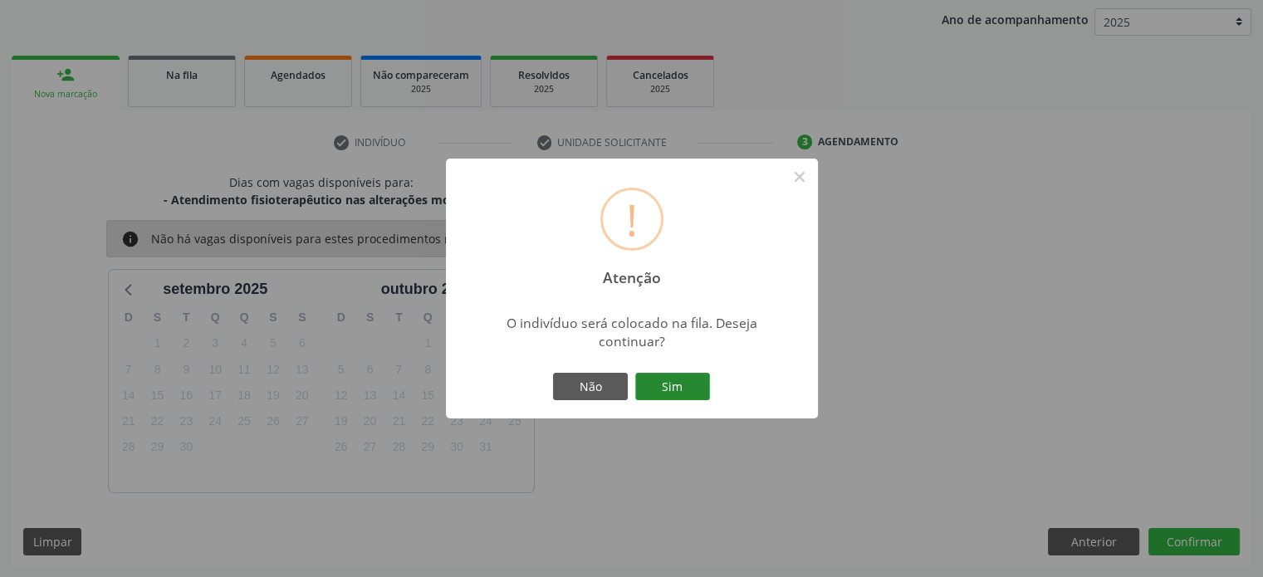
click at [687, 384] on button "Sim" at bounding box center [672, 387] width 75 height 28
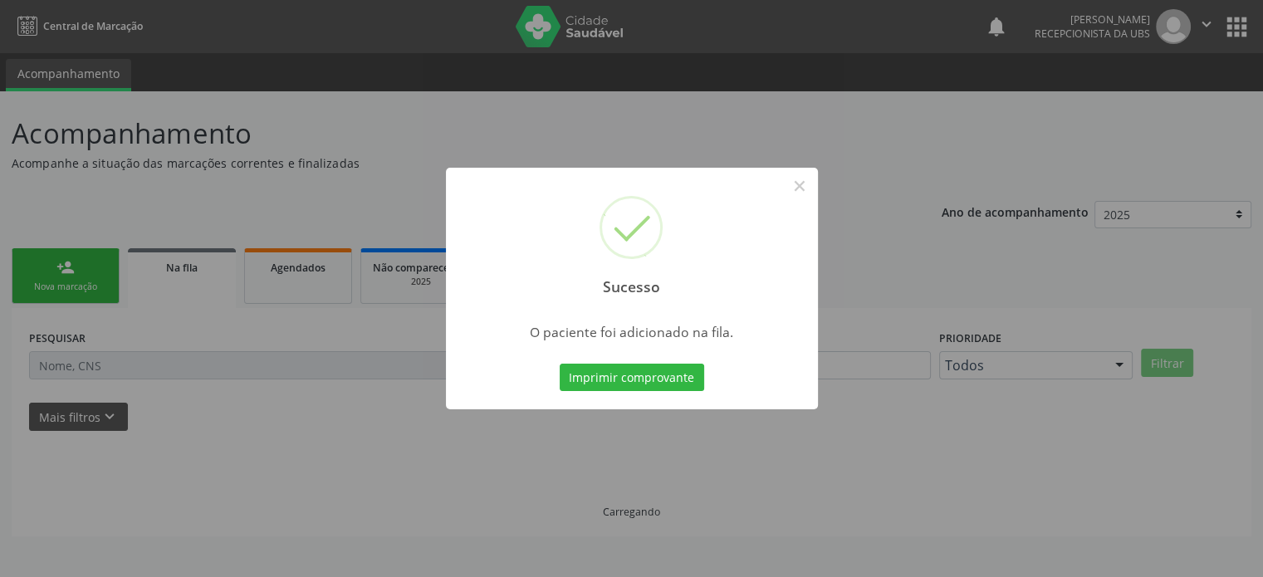
scroll to position [0, 0]
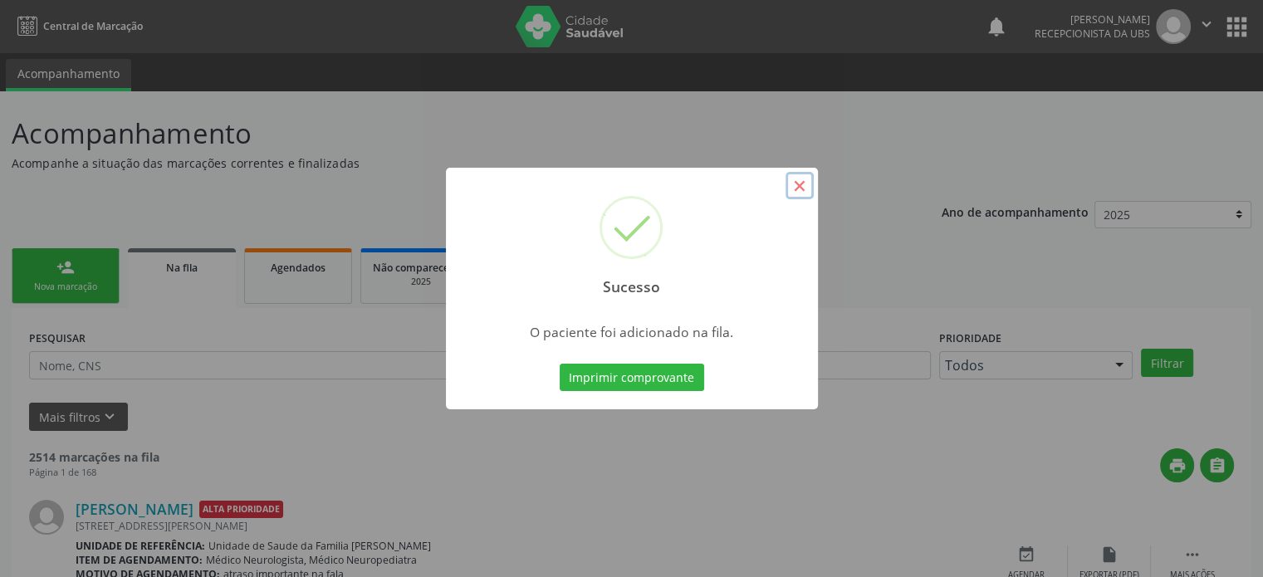
click at [799, 186] on button "×" at bounding box center [799, 186] width 28 height 28
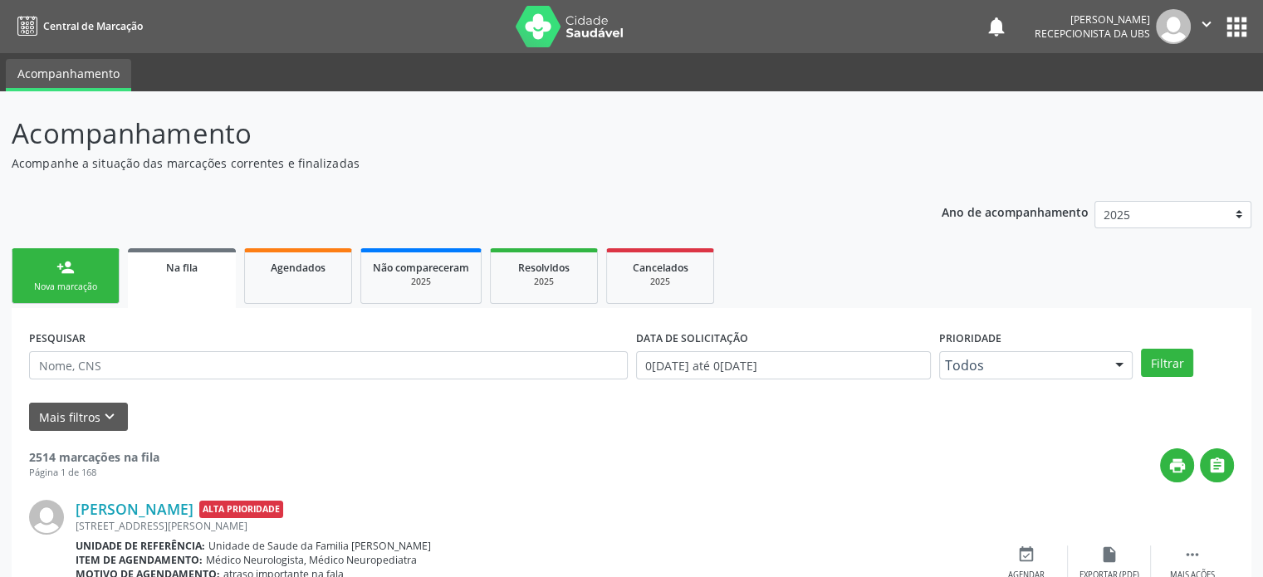
click at [70, 285] on div "Nova marcação" at bounding box center [65, 287] width 83 height 12
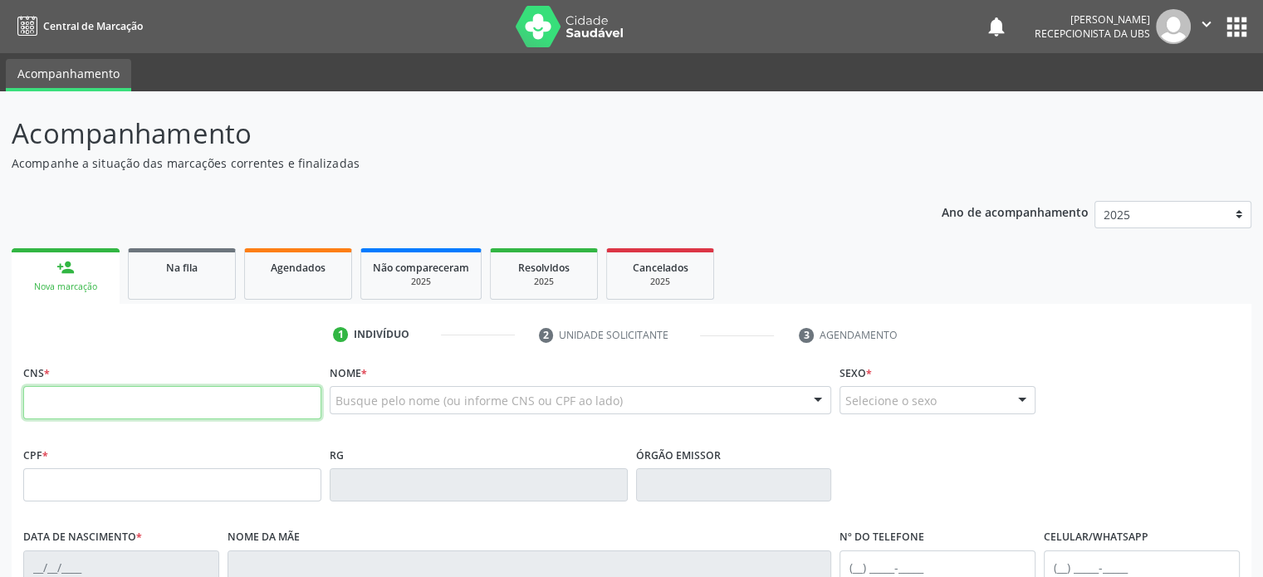
click at [70, 403] on input "text" at bounding box center [172, 402] width 298 height 33
paste input "020 5020 046"
drag, startPoint x: 130, startPoint y: 398, endPoint x: 12, endPoint y: 401, distance: 118.8
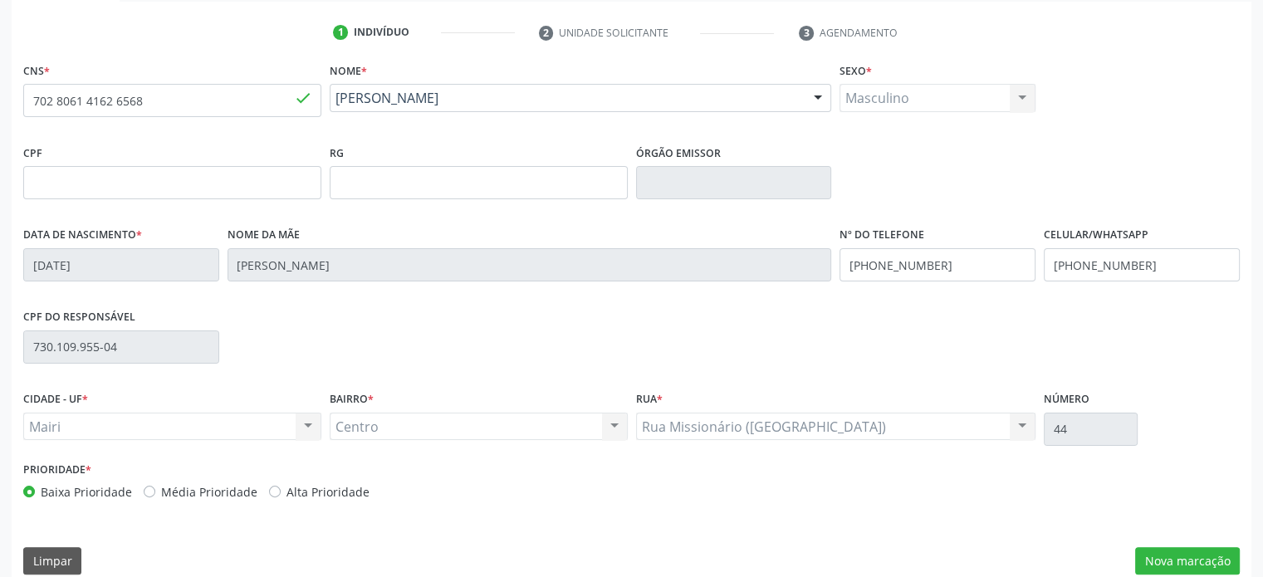
scroll to position [322, 0]
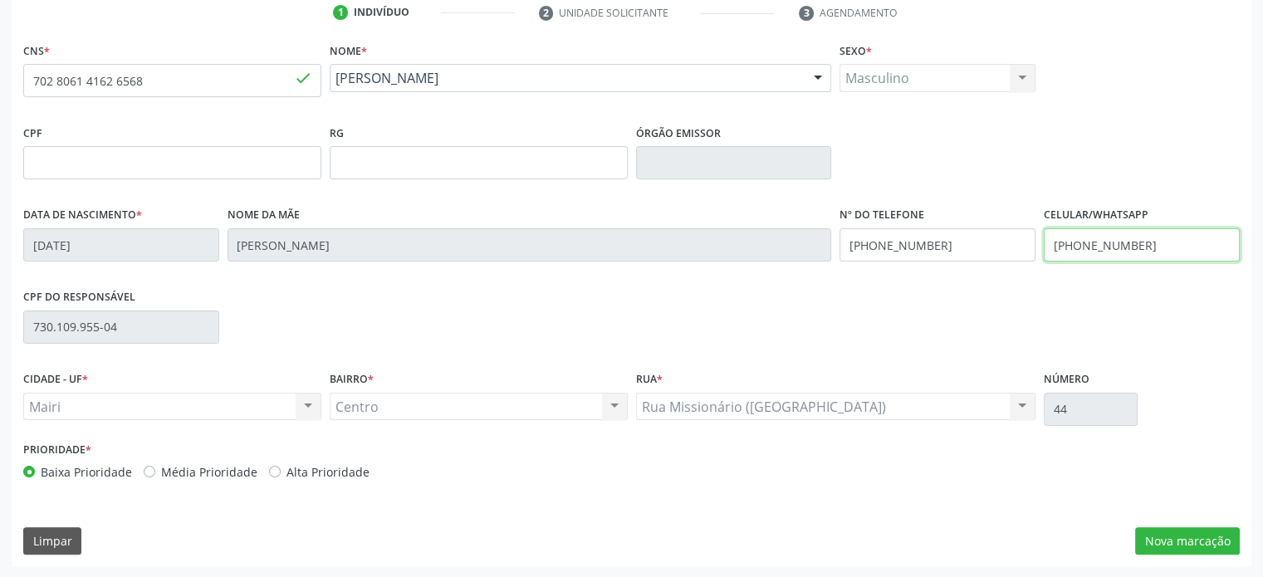
drag, startPoint x: 1143, startPoint y: 242, endPoint x: 1043, endPoint y: 245, distance: 99.6
click at [1043, 245] on input "(99) 99999-9999" at bounding box center [1141, 244] width 196 height 33
click at [823, 242] on div "Data de nascimento * 11/11/1993 Nome da mãe Maria dos Anjos Souza da Silva Nº d…" at bounding box center [631, 244] width 1224 height 82
click at [1190, 248] on input "(74) 99998-9637" at bounding box center [1141, 244] width 196 height 33
click at [193, 474] on label "Média Prioridade" at bounding box center [209, 471] width 96 height 17
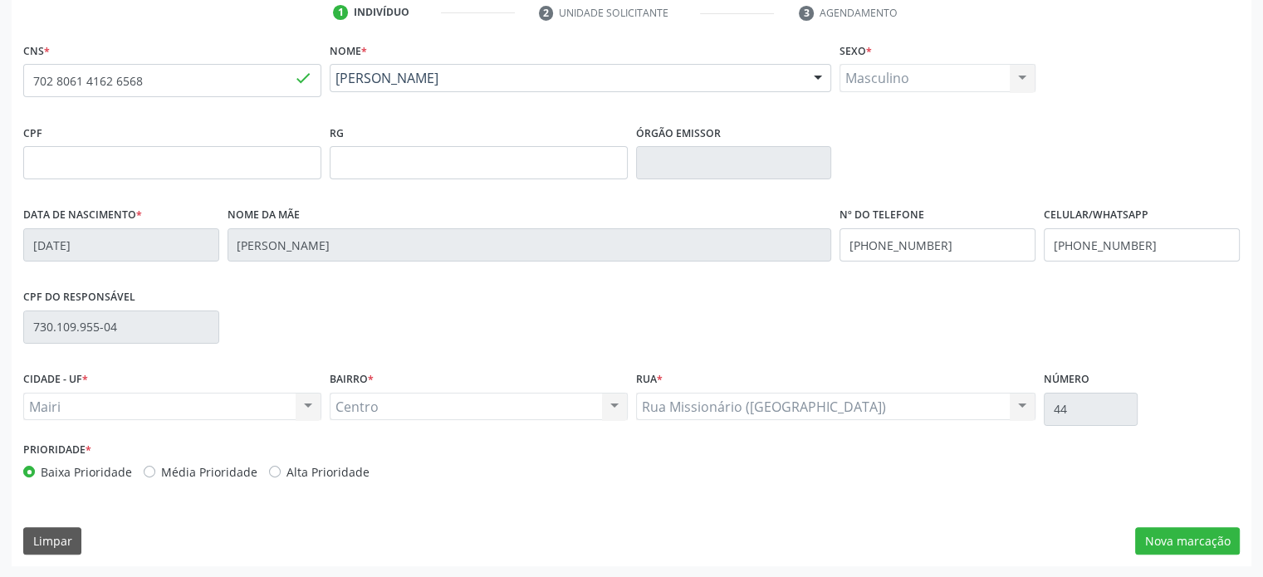
click at [155, 474] on input "Média Prioridade" at bounding box center [150, 470] width 12 height 15
click at [1172, 535] on button "Nova marcação" at bounding box center [1187, 541] width 105 height 28
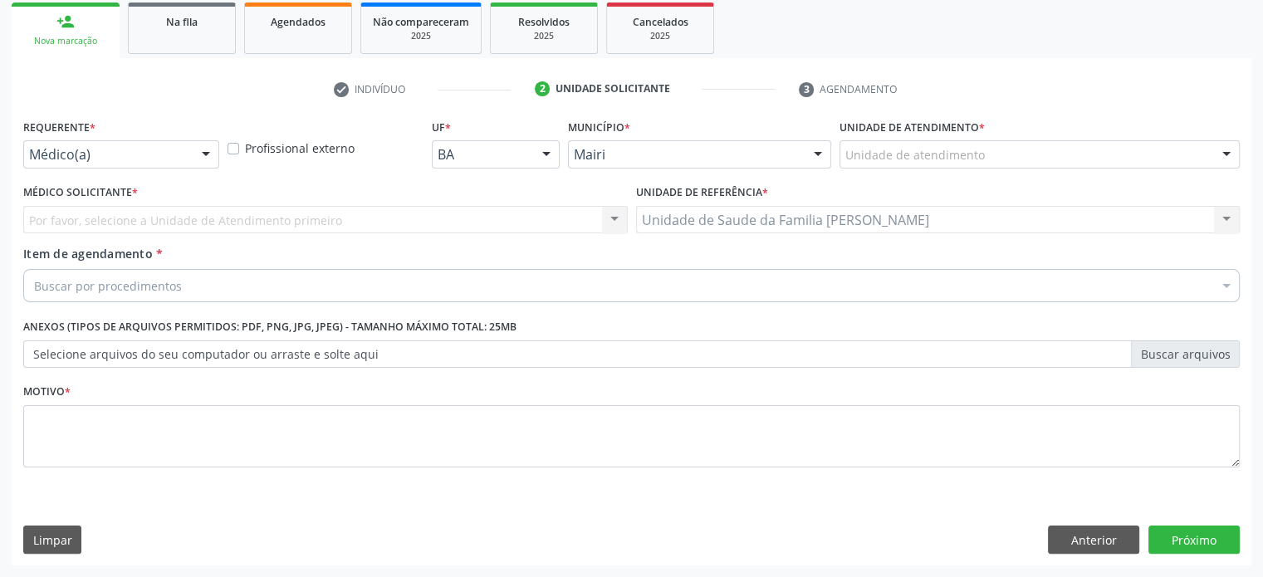
scroll to position [245, 0]
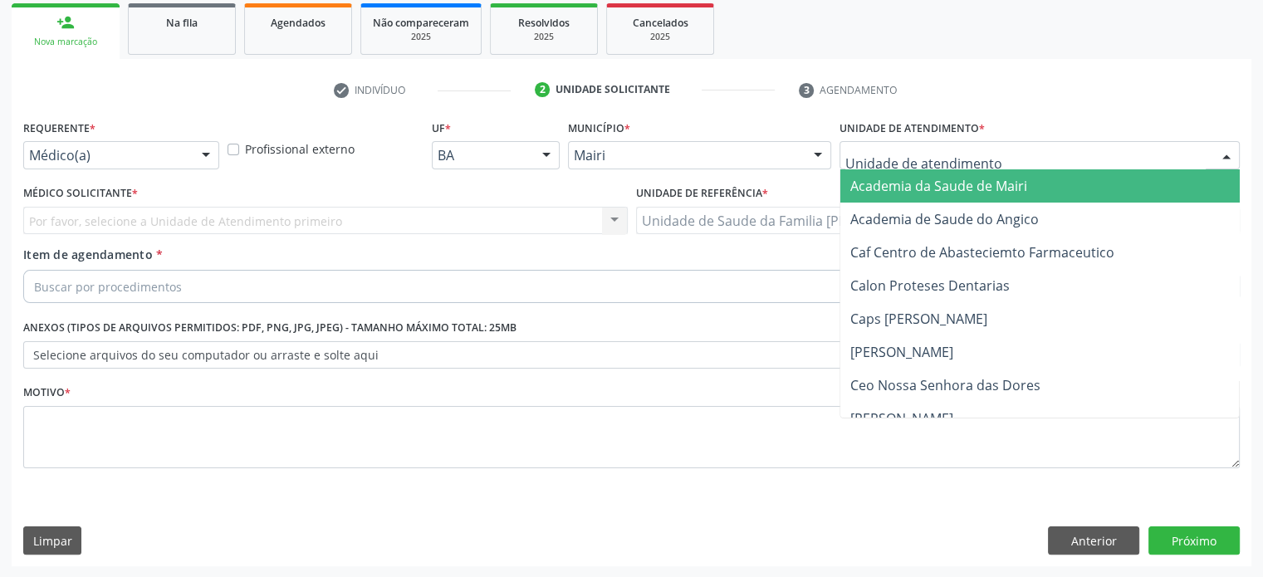
click at [1023, 162] on div at bounding box center [1039, 155] width 400 height 28
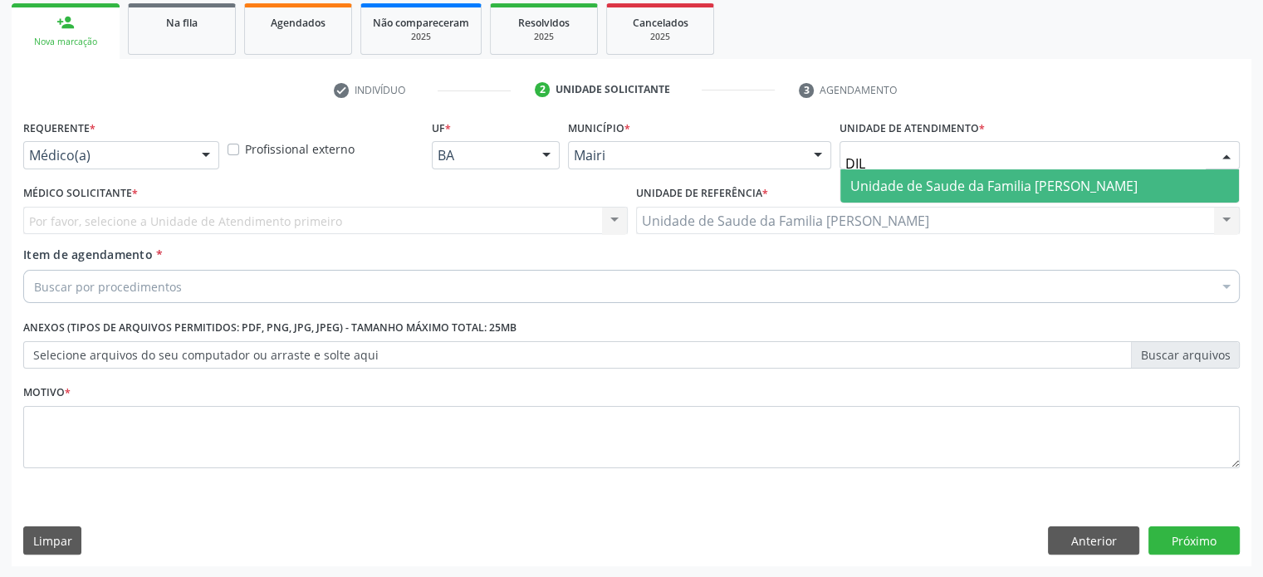
click at [1023, 188] on span "Unidade de Saude da Familia [PERSON_NAME]" at bounding box center [993, 186] width 287 height 18
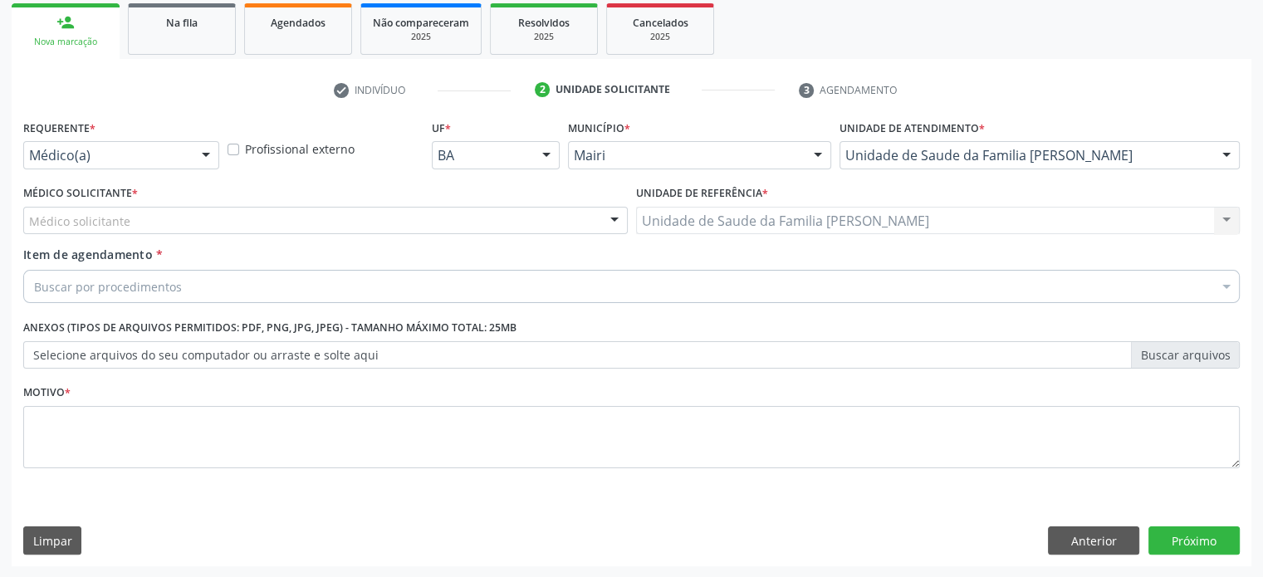
click at [146, 226] on div "Médico solicitante" at bounding box center [325, 221] width 604 height 28
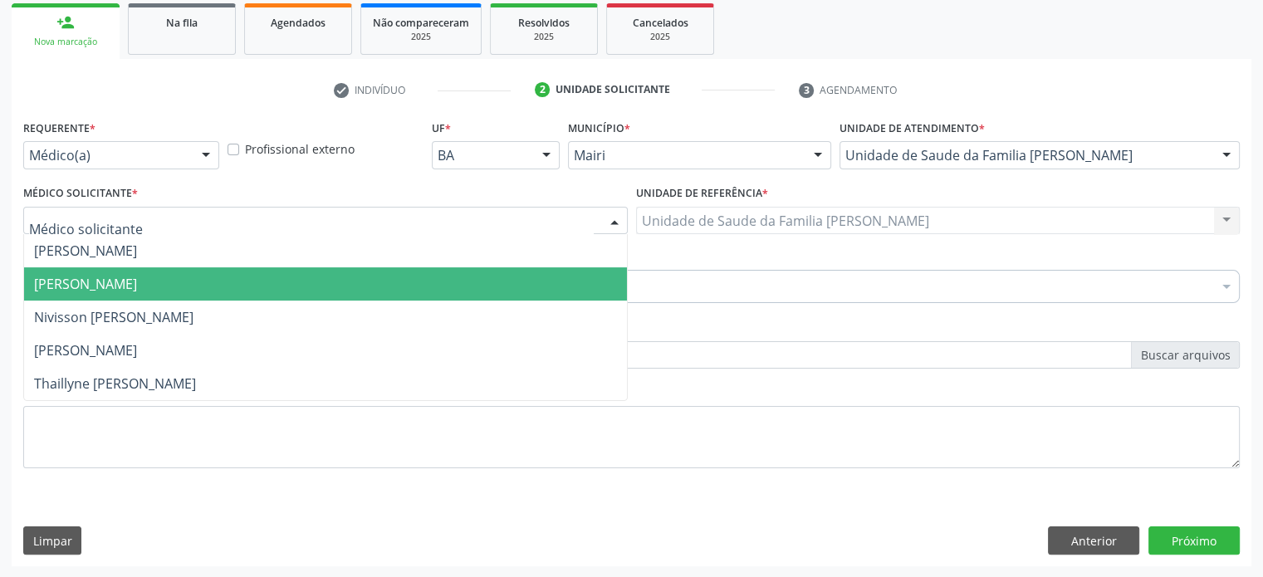
click at [133, 275] on span "Edisbel Valdes Mendez" at bounding box center [85, 284] width 103 height 18
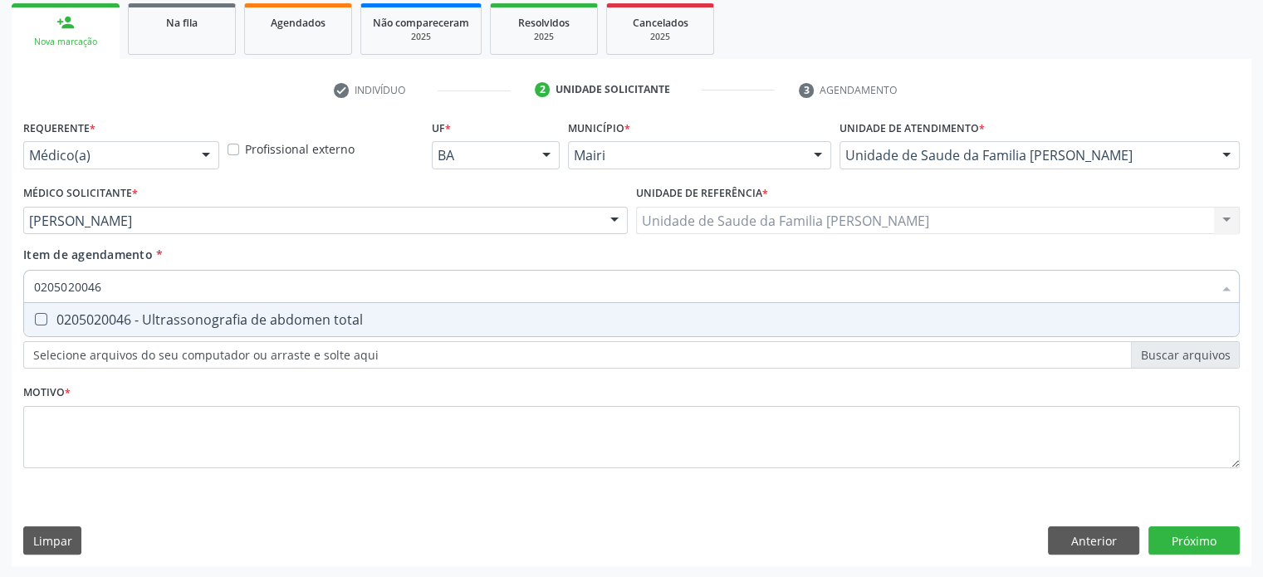
click at [112, 315] on div "0205020046 - Ultrassonografia de abdomen total" at bounding box center [631, 319] width 1195 height 13
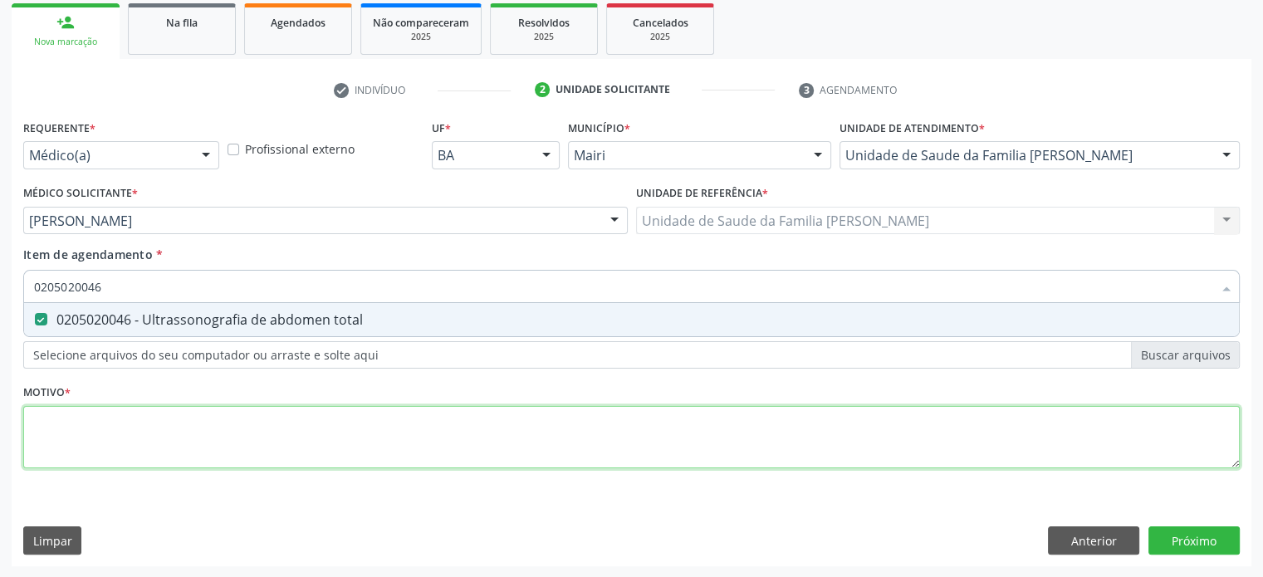
click at [70, 434] on div "Requerente * Médico(a) Médico(a) Enfermeiro(a) Paciente Nenhum resultado encont…" at bounding box center [631, 303] width 1216 height 376
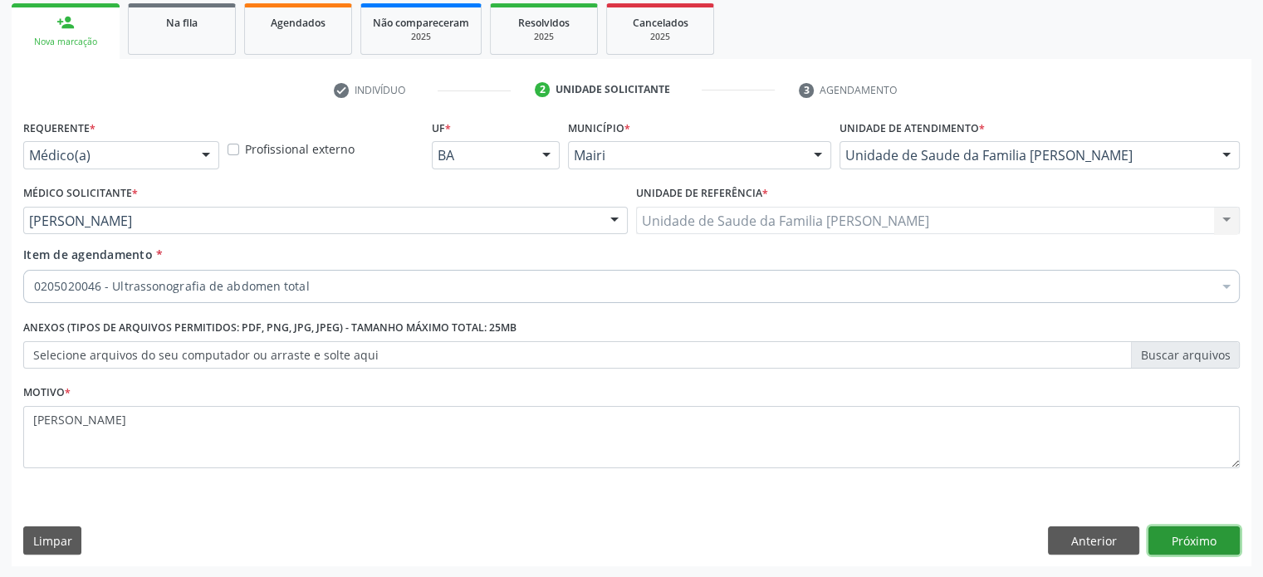
click at [1210, 540] on button "Próximo" at bounding box center [1193, 540] width 91 height 28
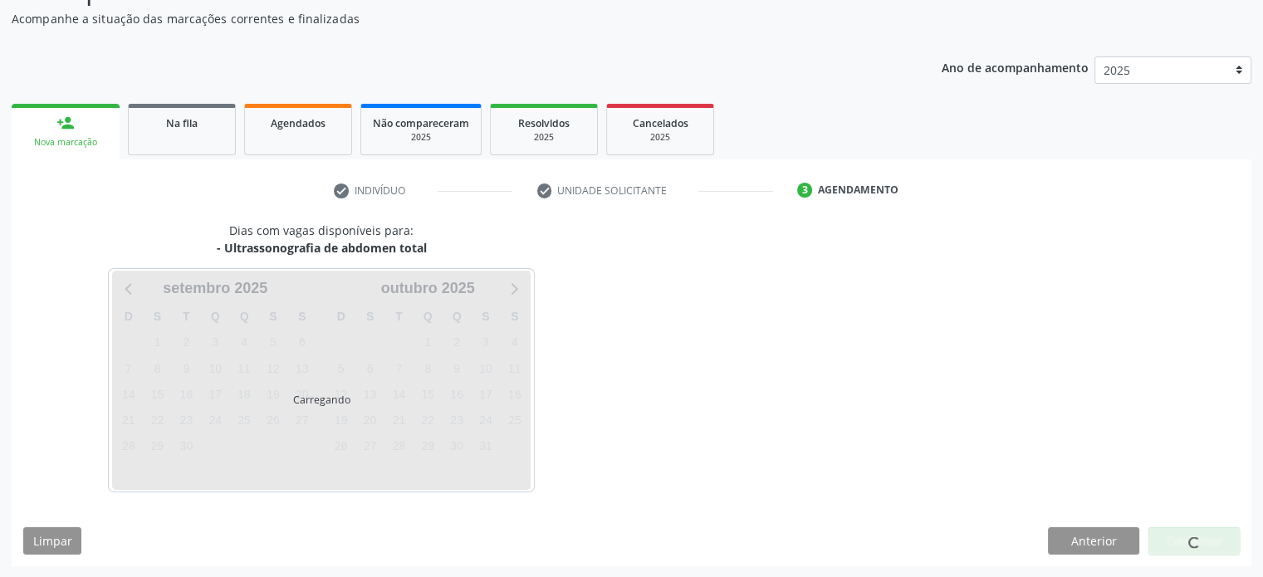
scroll to position [193, 0]
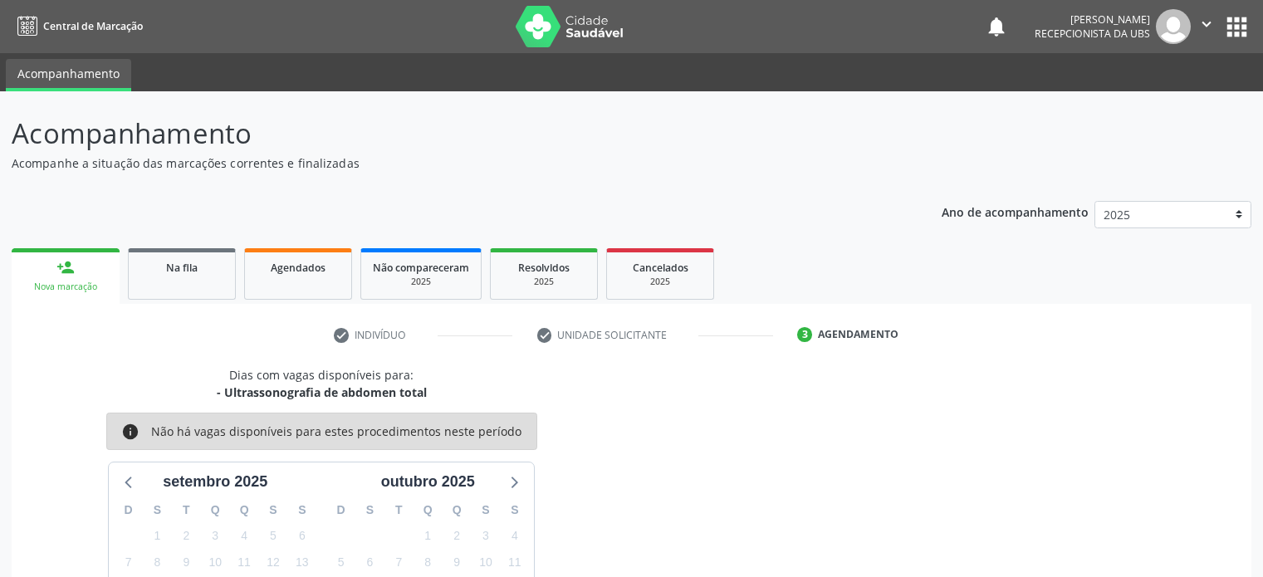
scroll to position [193, 0]
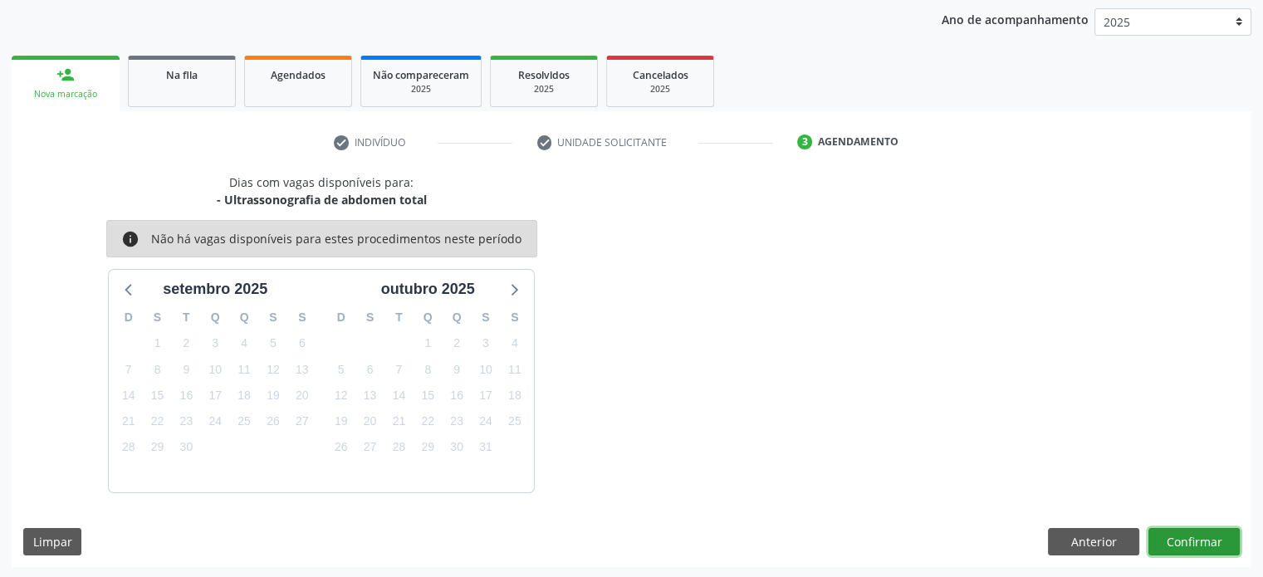
click at [1195, 535] on button "Confirmar" at bounding box center [1193, 542] width 91 height 28
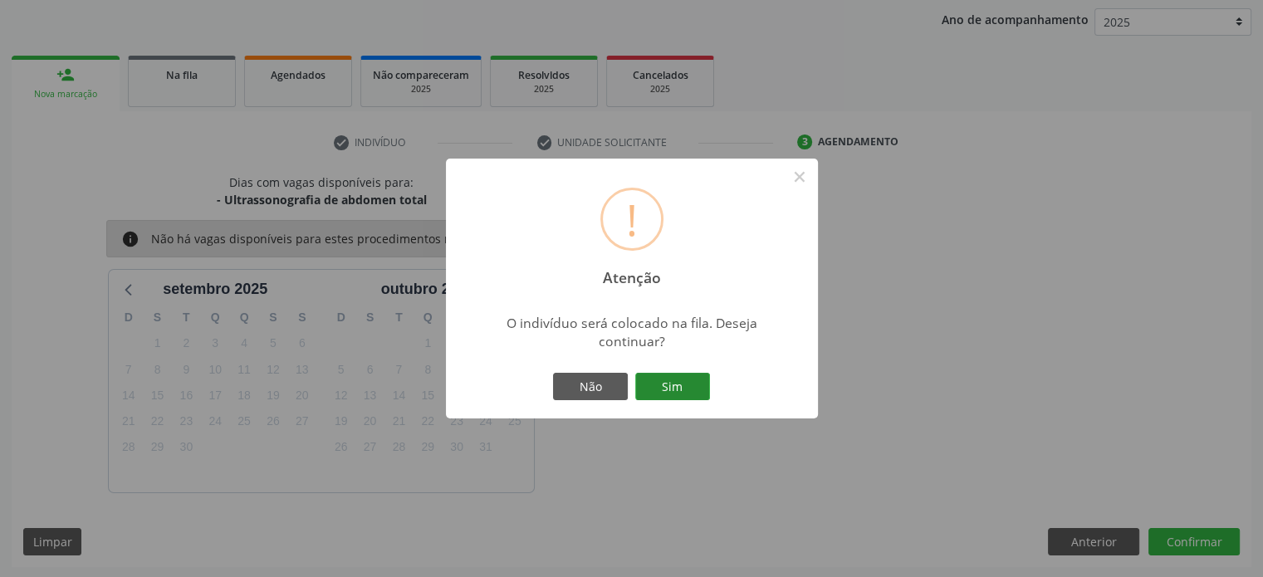
click at [671, 390] on button "Sim" at bounding box center [672, 387] width 75 height 28
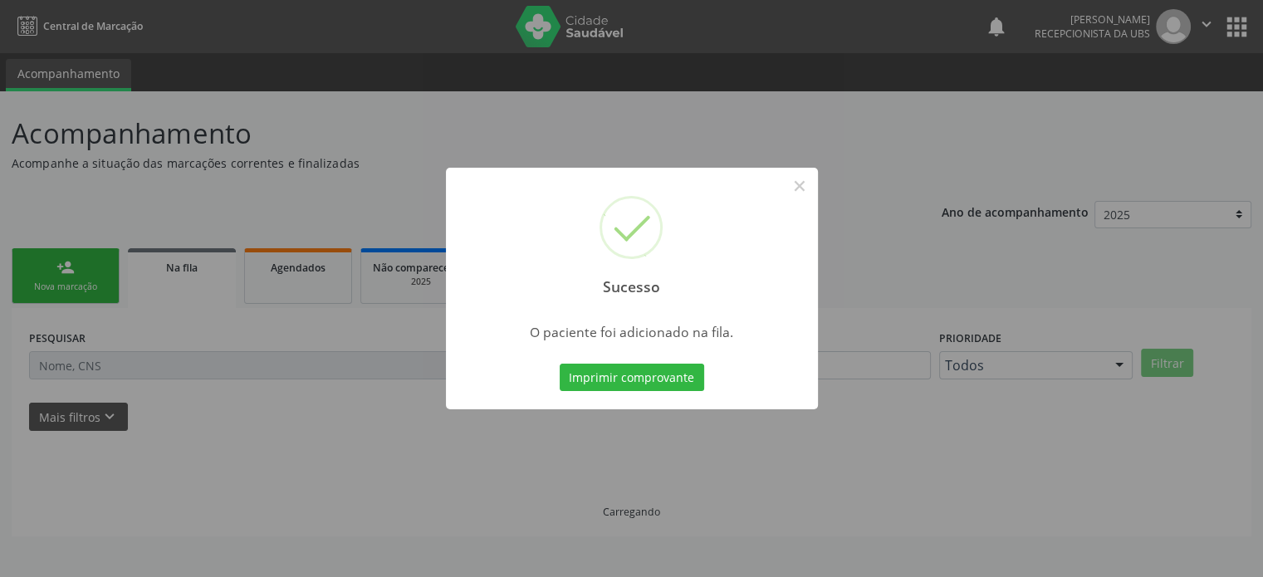
scroll to position [0, 0]
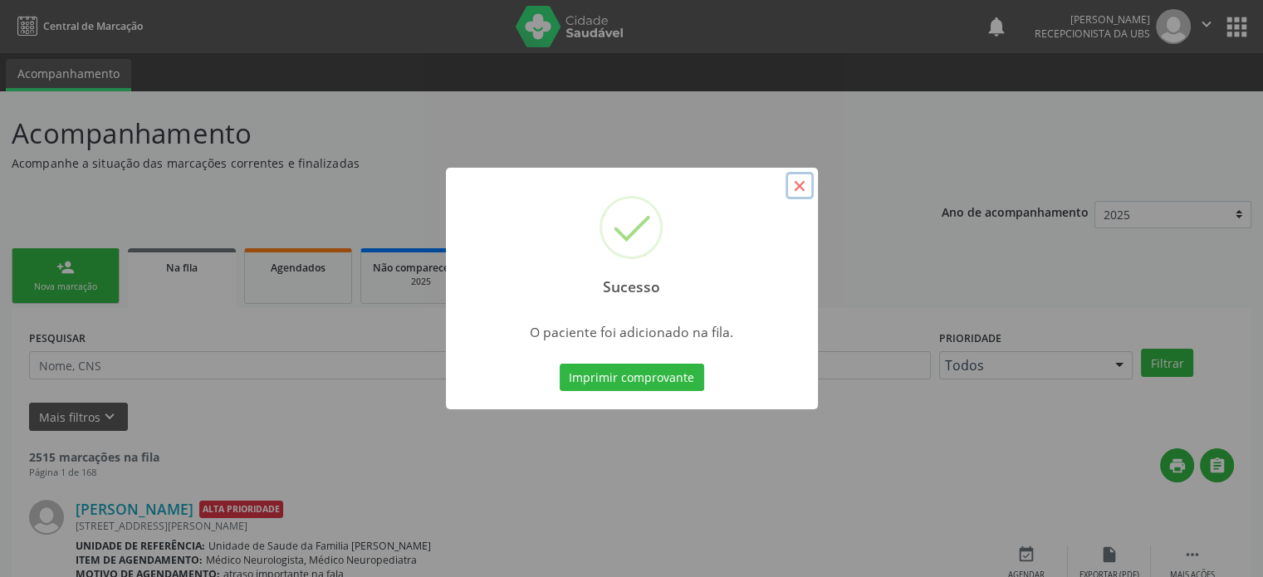
click at [799, 185] on button "×" at bounding box center [799, 186] width 28 height 28
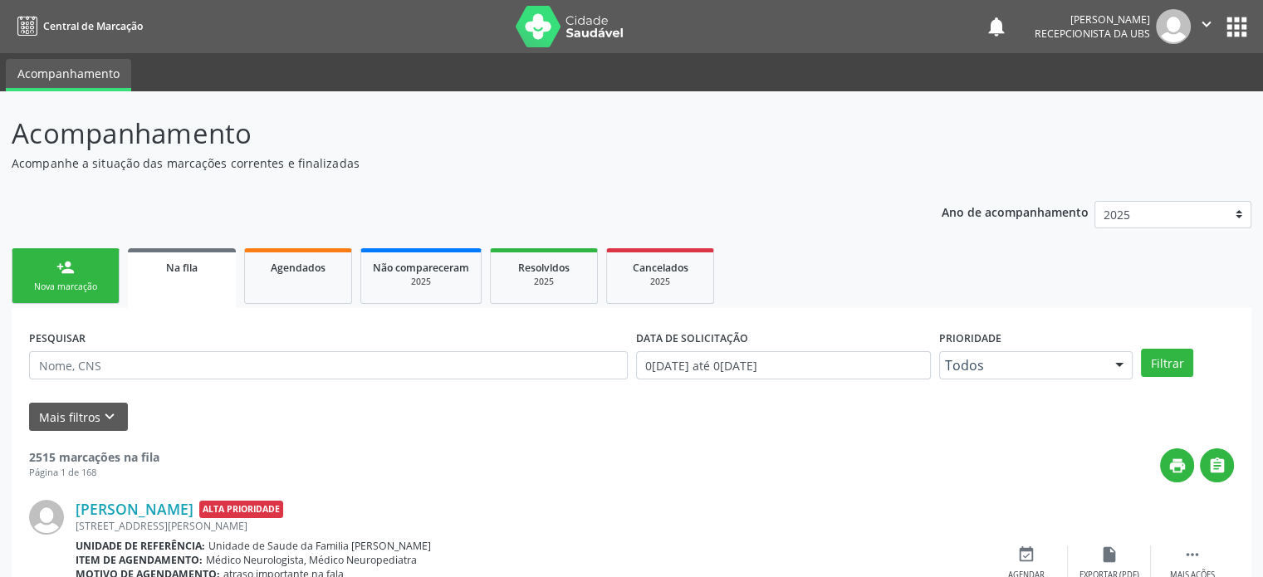
click at [77, 277] on link "person_add Nova marcação" at bounding box center [66, 276] width 108 height 56
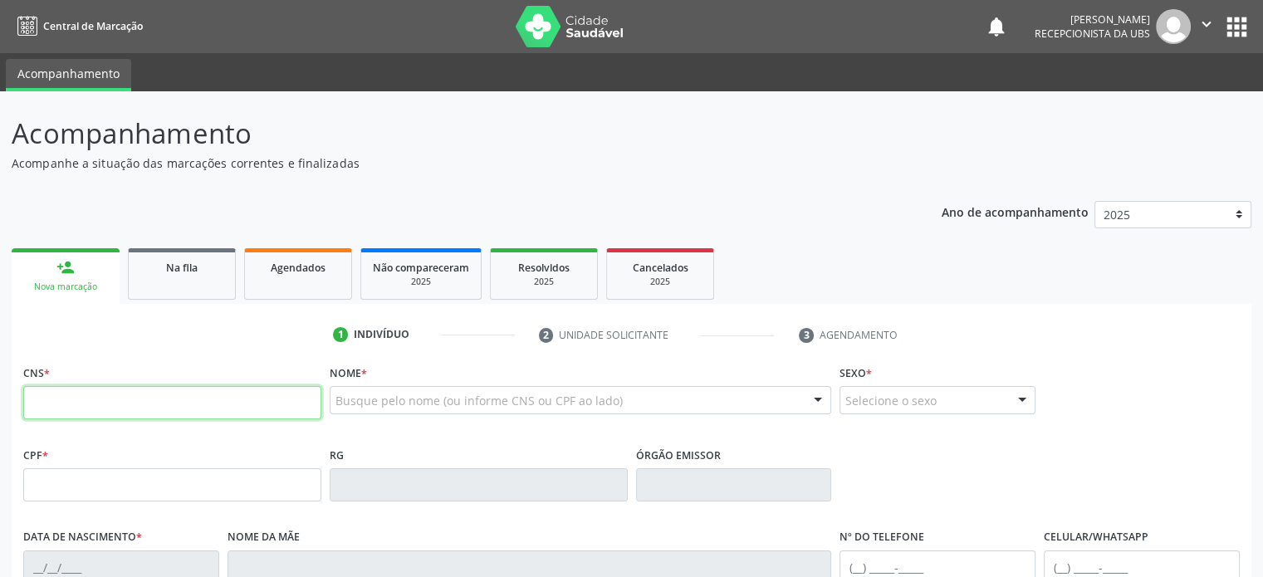
click at [71, 408] on input "text" at bounding box center [172, 402] width 298 height 33
click at [35, 400] on input "text" at bounding box center [172, 402] width 298 height 33
drag, startPoint x: 19, startPoint y: 371, endPoint x: 61, endPoint y: 371, distance: 42.3
click at [61, 371] on div "CNS *" at bounding box center [172, 401] width 306 height 82
click at [61, 418] on input "text" at bounding box center [172, 402] width 298 height 33
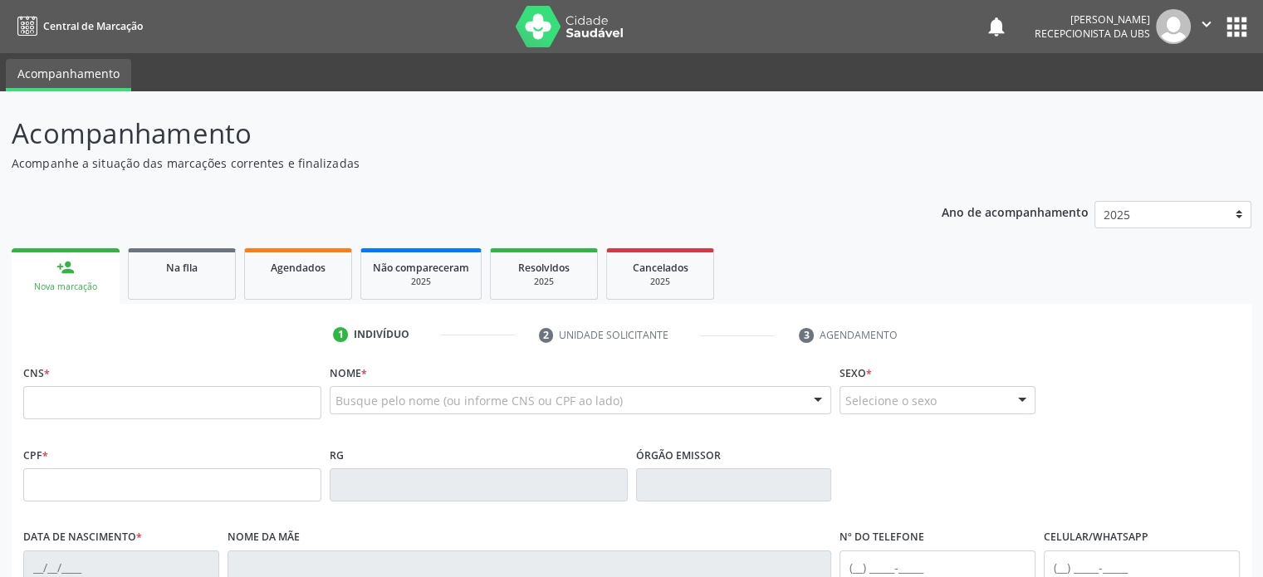
drag, startPoint x: 22, startPoint y: 371, endPoint x: 65, endPoint y: 371, distance: 43.2
click at [65, 371] on div "CNS *" at bounding box center [172, 401] width 306 height 82
click at [70, 413] on input "text" at bounding box center [172, 402] width 298 height 33
type input "704 2027 7116 2186"
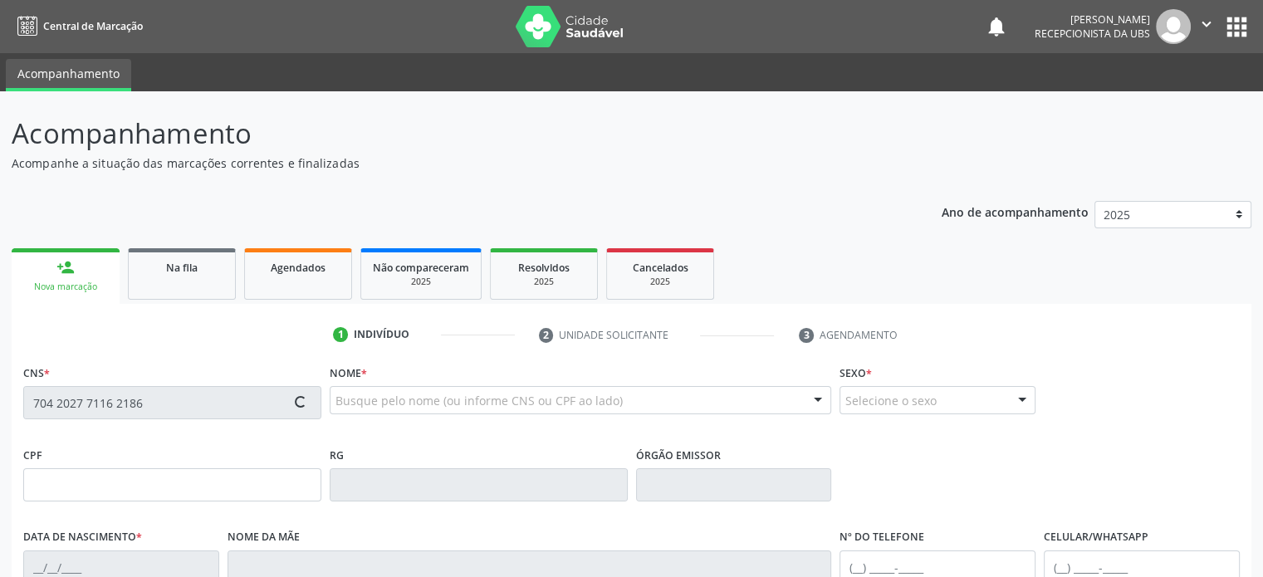
type input "484.145.575-20"
type input "[DATE]"
type input "[PERSON_NAME]"
type input "[PHONE_NUMBER]"
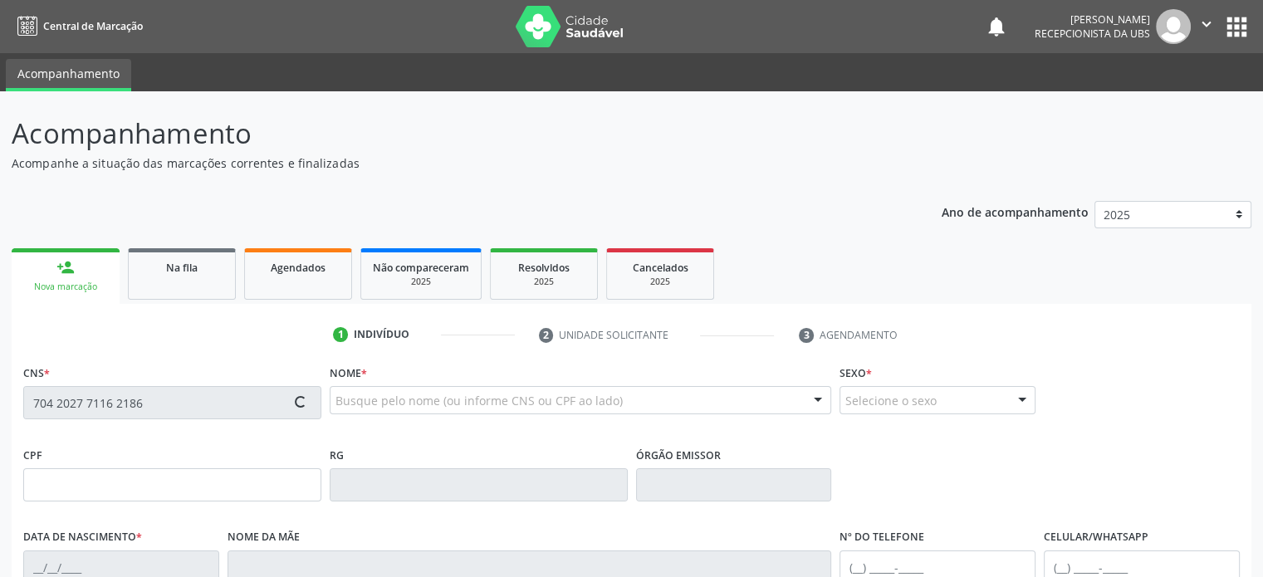
type input "71"
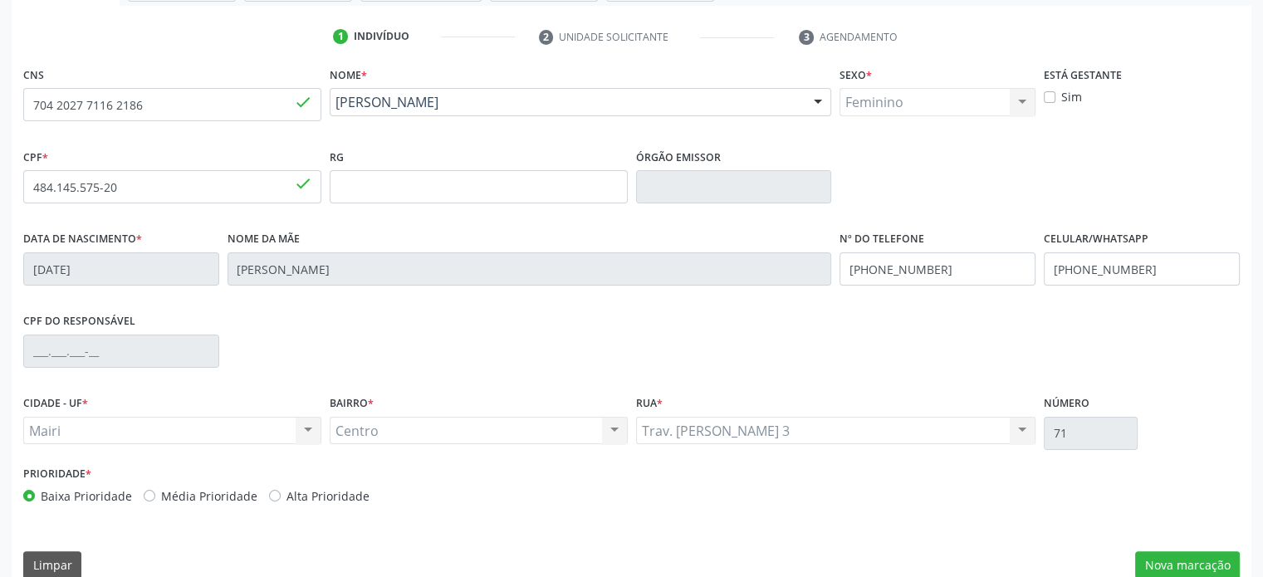
scroll to position [322, 0]
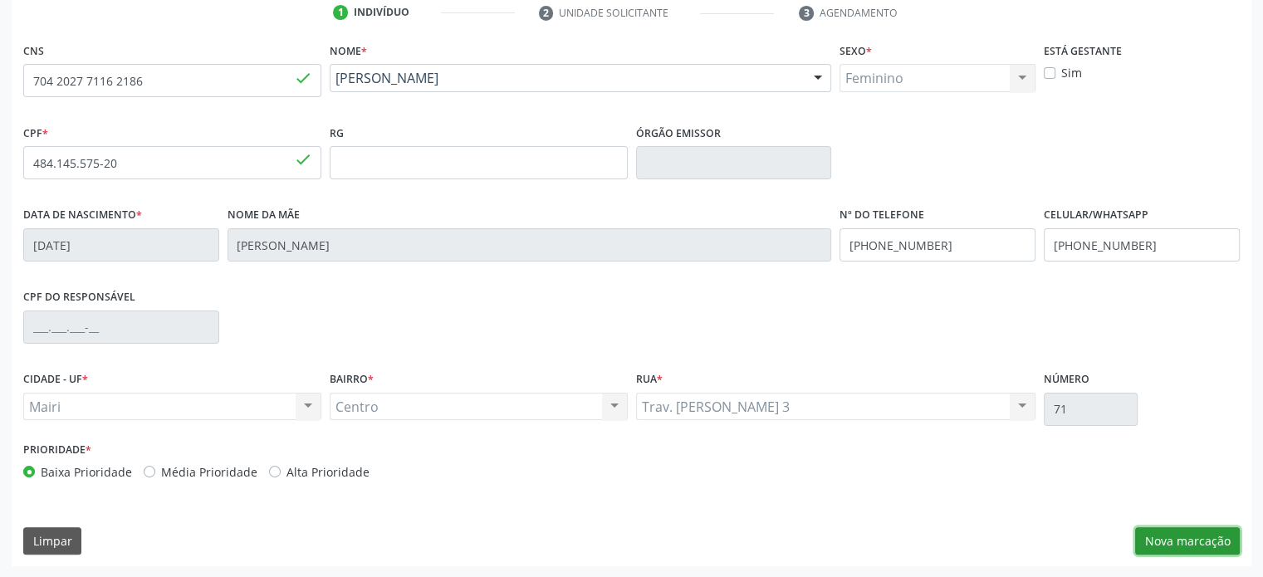
click at [1213, 540] on button "Nova marcação" at bounding box center [1187, 541] width 105 height 28
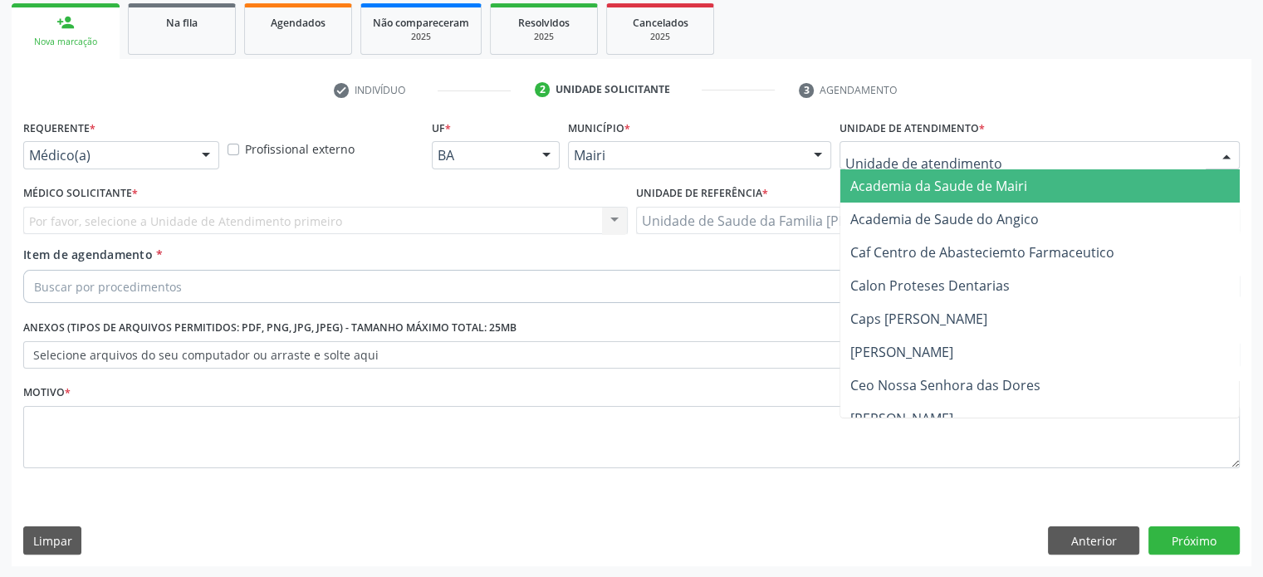
click at [198, 158] on div at bounding box center [205, 156] width 25 height 28
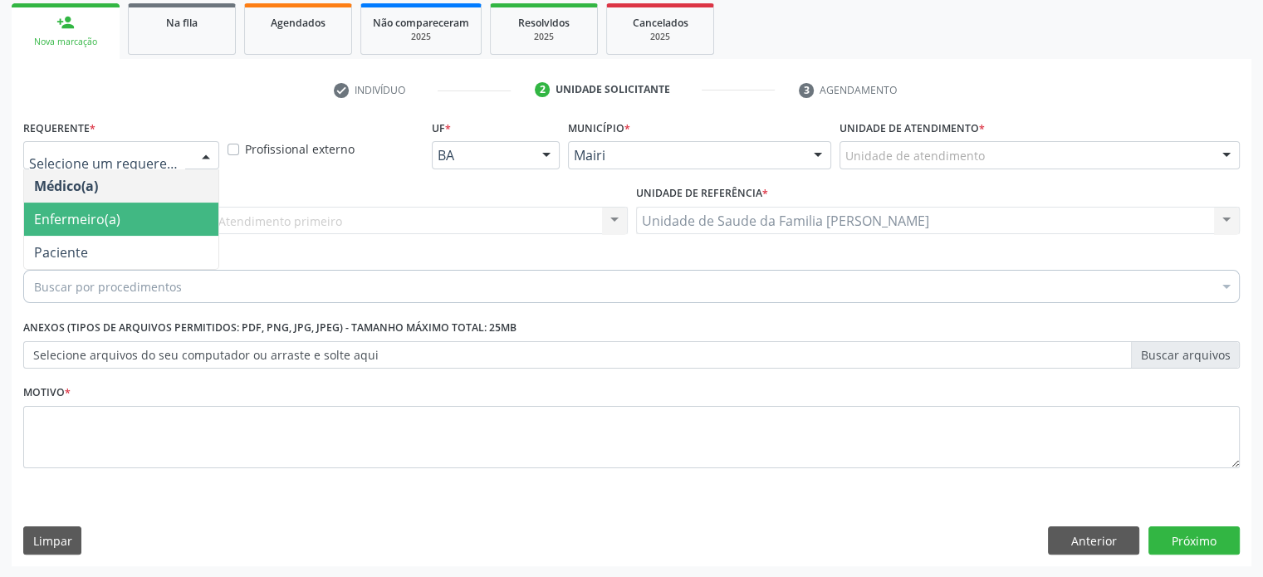
click at [143, 215] on span "Enfermeiro(a)" at bounding box center [121, 219] width 194 height 33
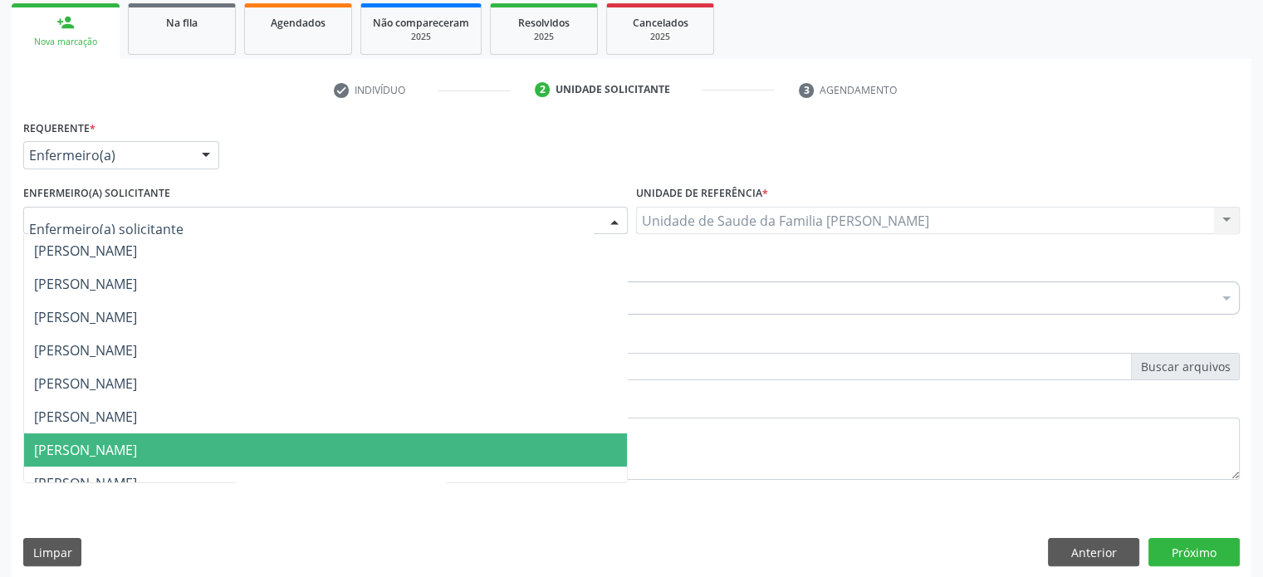
click at [129, 446] on span "[PERSON_NAME]" at bounding box center [85, 450] width 103 height 18
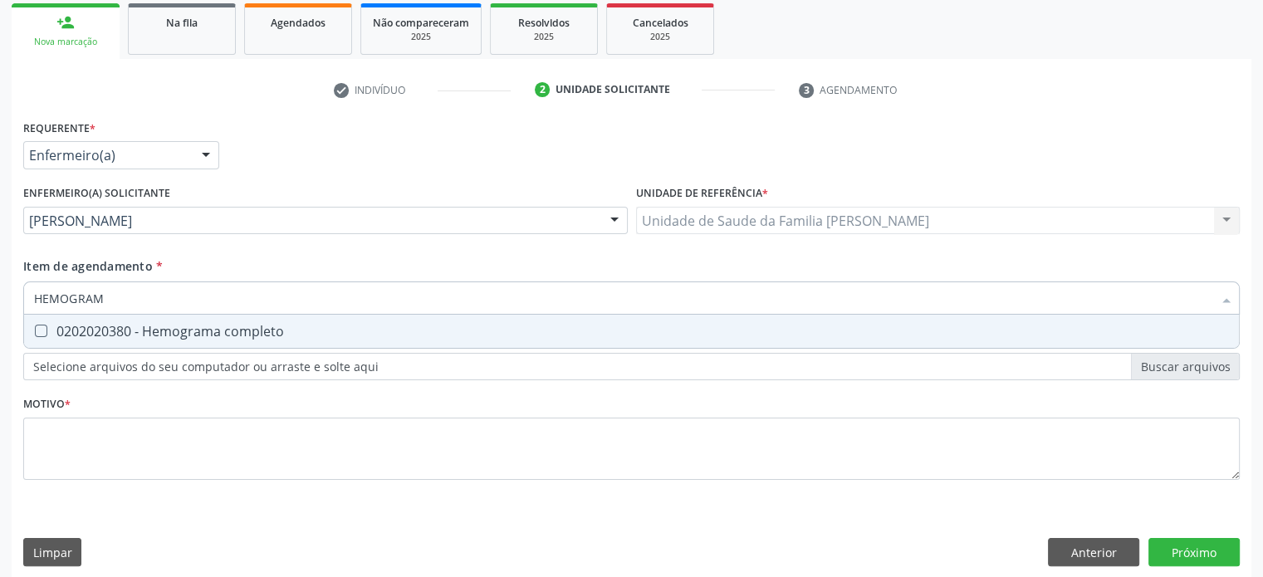
type input "HEMOGRAMA"
click at [110, 325] on div "0202020380 - Hemograma completo" at bounding box center [631, 331] width 1195 height 13
checkbox completo "true"
drag, startPoint x: 127, startPoint y: 295, endPoint x: 20, endPoint y: 291, distance: 107.2
click at [20, 291] on div "Item de agendamento * HEMOGRAMA Desfazer seleção 0202020380 - Hemograma complet…" at bounding box center [631, 289] width 1224 height 64
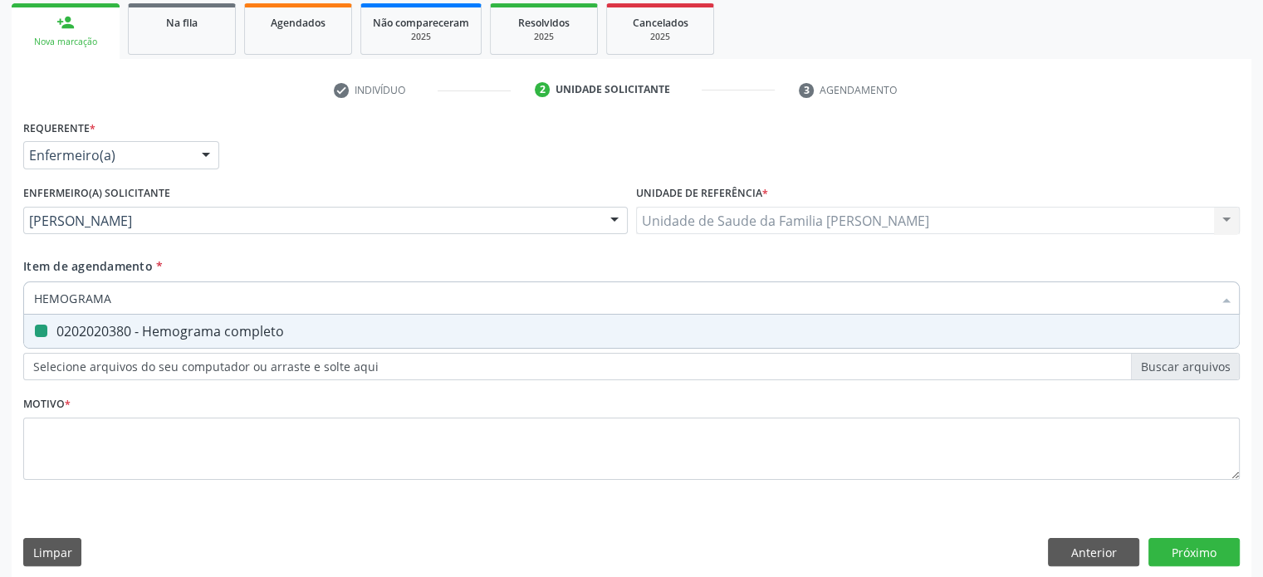
type input "G"
checkbox completo "false"
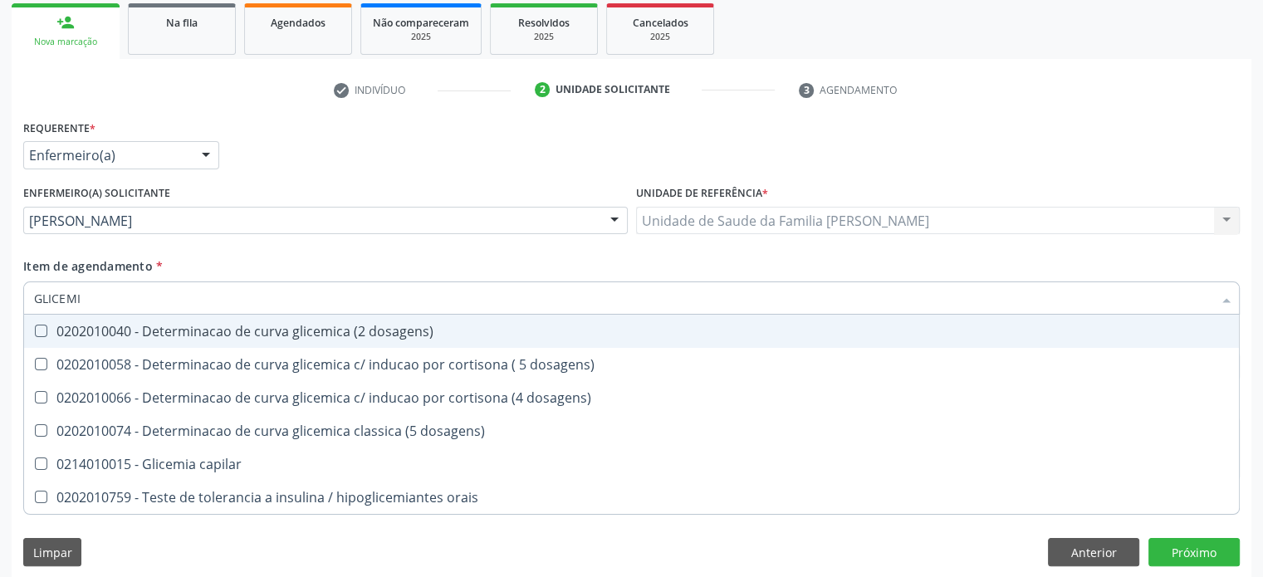
type input "GLICEMIA"
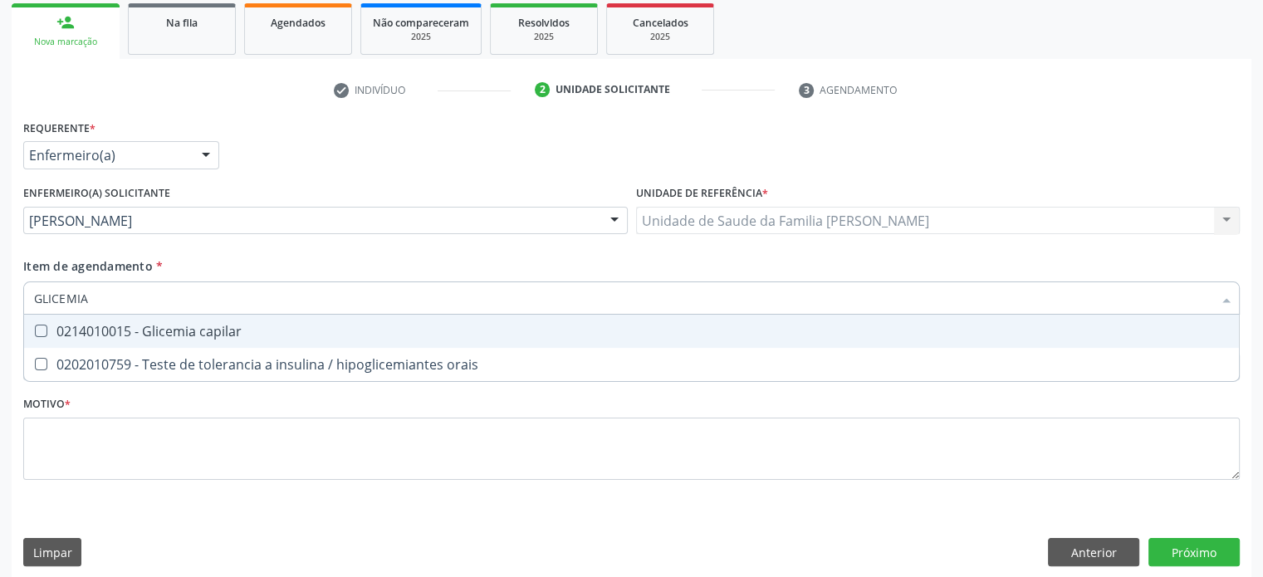
click at [133, 328] on div "0214010015 - Glicemia capilar" at bounding box center [631, 331] width 1195 height 13
checkbox capilar "true"
drag, startPoint x: 121, startPoint y: 295, endPoint x: 21, endPoint y: 295, distance: 100.4
click at [21, 295] on div "Item de agendamento * GLICEMIA Desfazer seleção 0214010015 - Glicemia capilar 0…" at bounding box center [631, 289] width 1224 height 64
type input "HE"
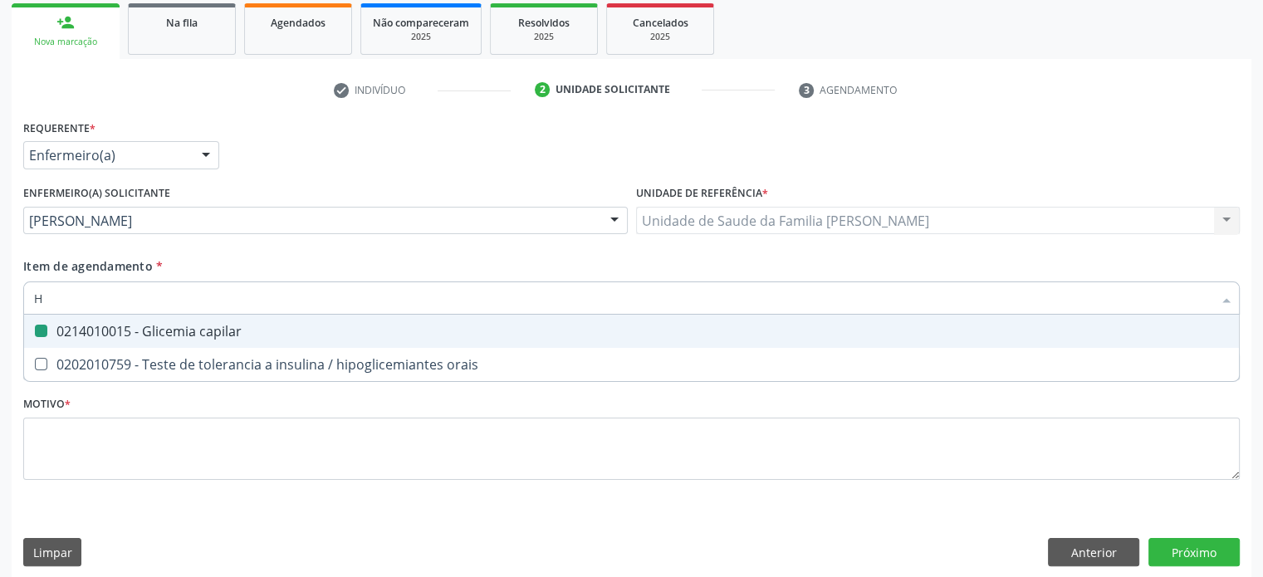
checkbox capilar "false"
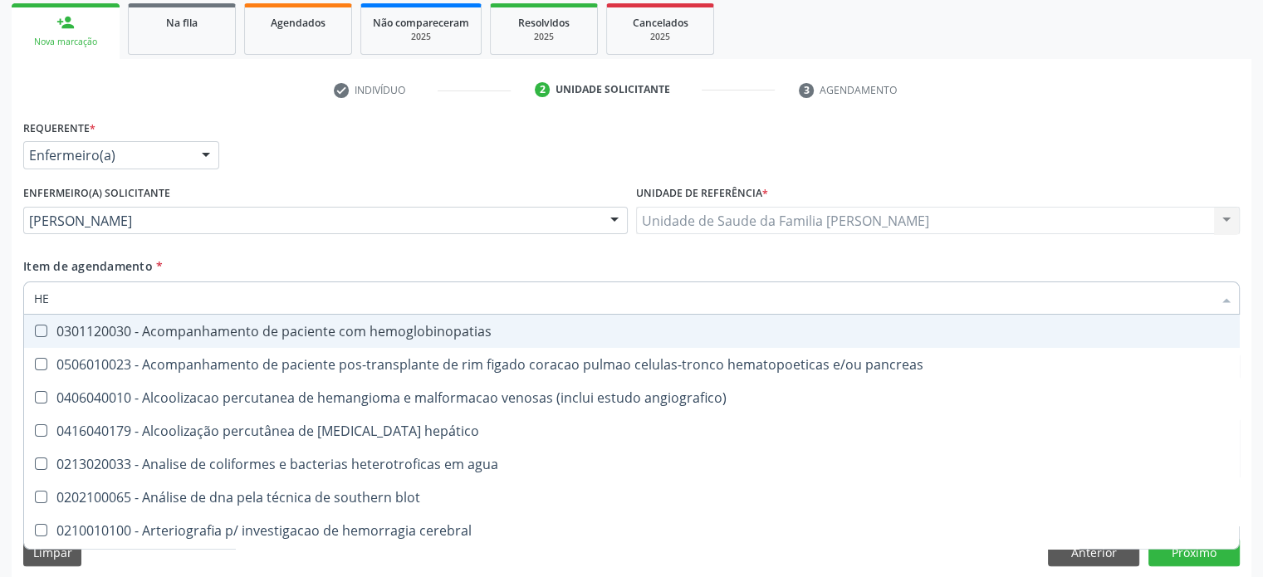
type input "HEM"
checkbox transplante "true"
checkbox completo "false"
type input "HEMO"
checkbox retro-retal "true"
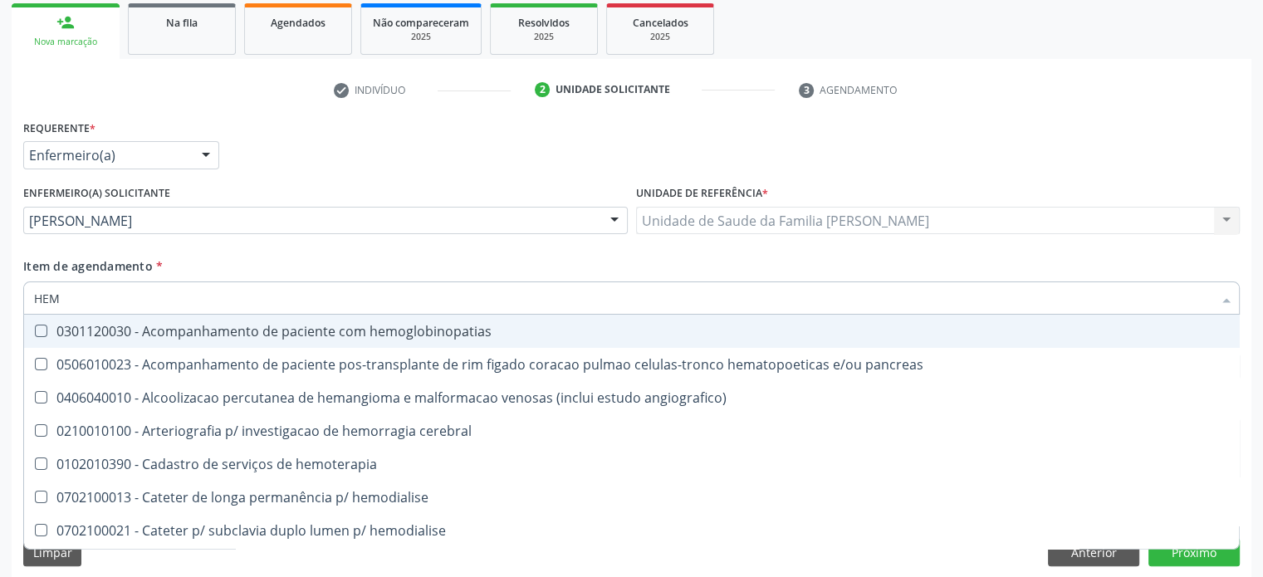
checkbox completo "false"
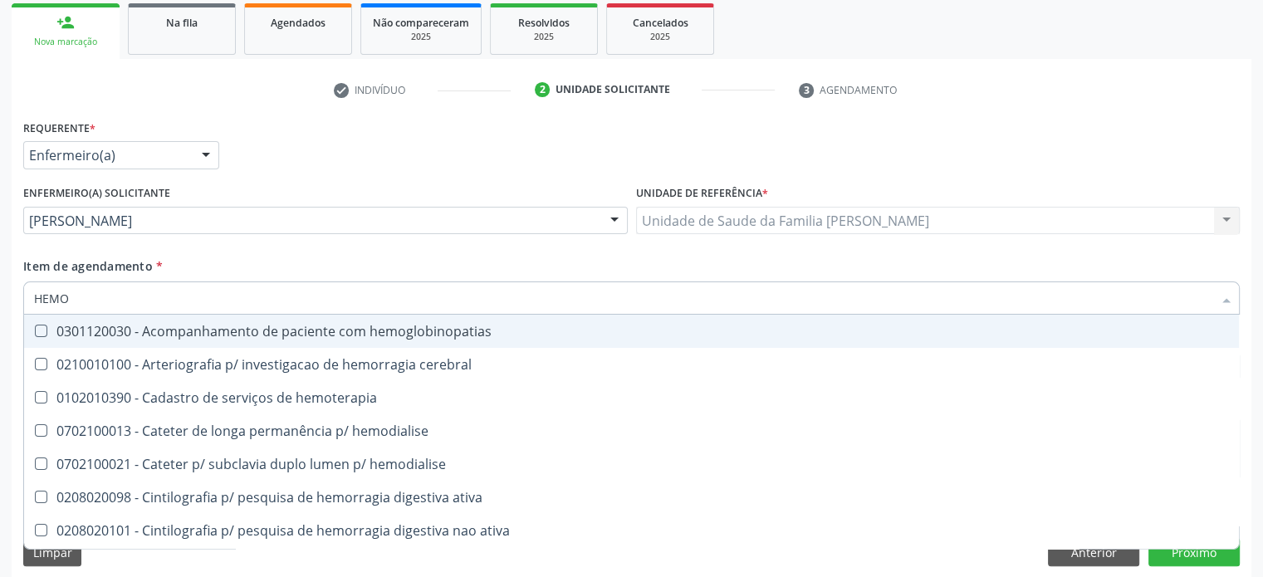
type input "HEMOG"
checkbox carboxi-hemoglobina "true"
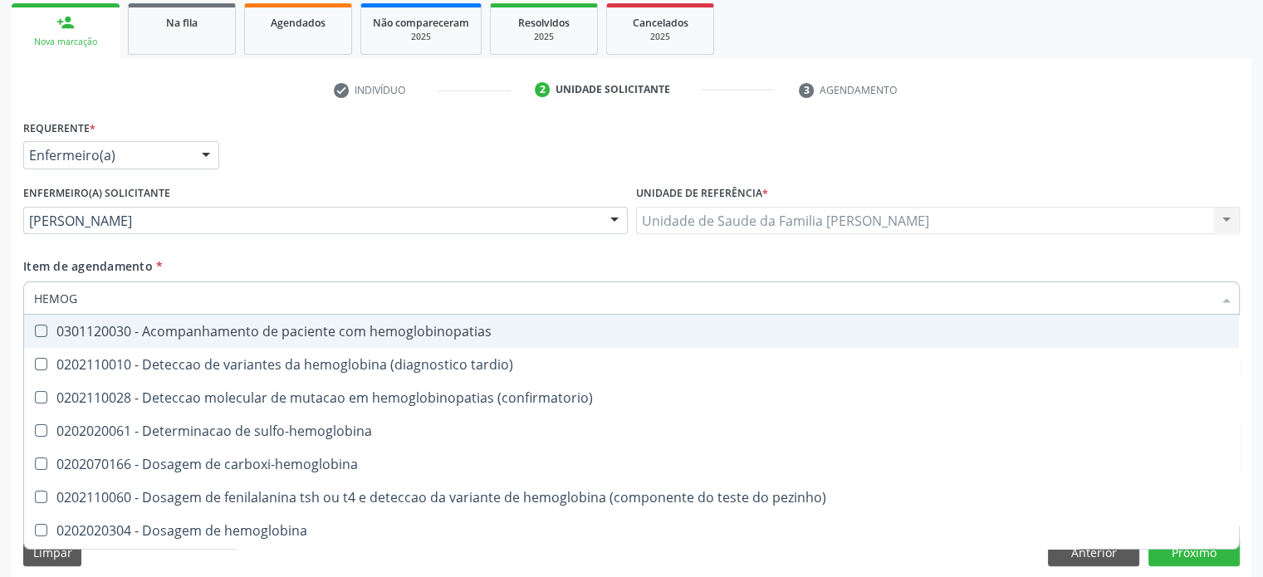
type input "HEMOGL"
checkbox completo "false"
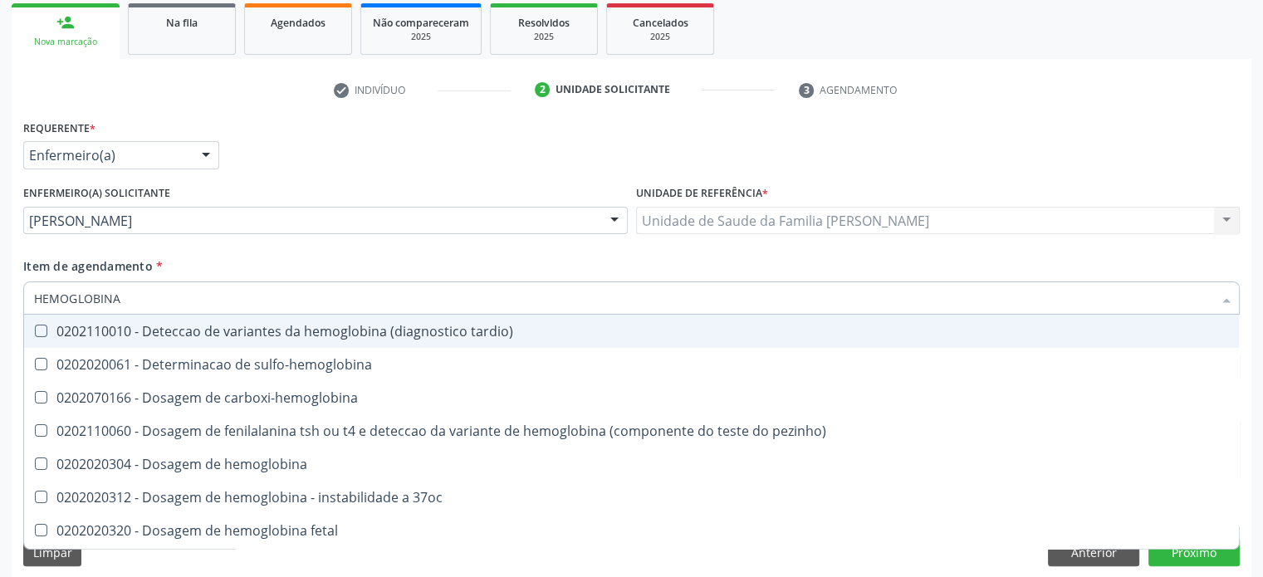
type input "HEMOGLOBINA G"
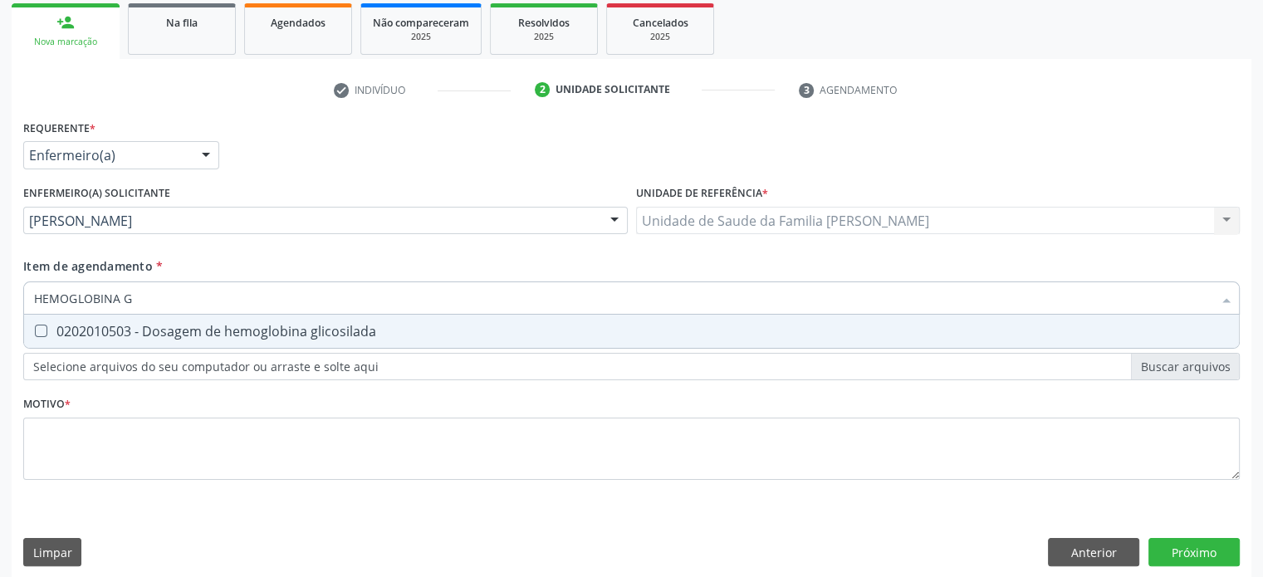
click at [99, 326] on div "0202010503 - Dosagem de hemoglobina glicosilada" at bounding box center [631, 331] width 1195 height 13
checkbox glicosilada "true"
drag, startPoint x: 154, startPoint y: 300, endPoint x: 0, endPoint y: 291, distance: 154.6
click at [0, 291] on div "Acompanhamento Acompanhe a situação das marcações correntes e finalizadas Relat…" at bounding box center [631, 217] width 1263 height 743
type input "CO"
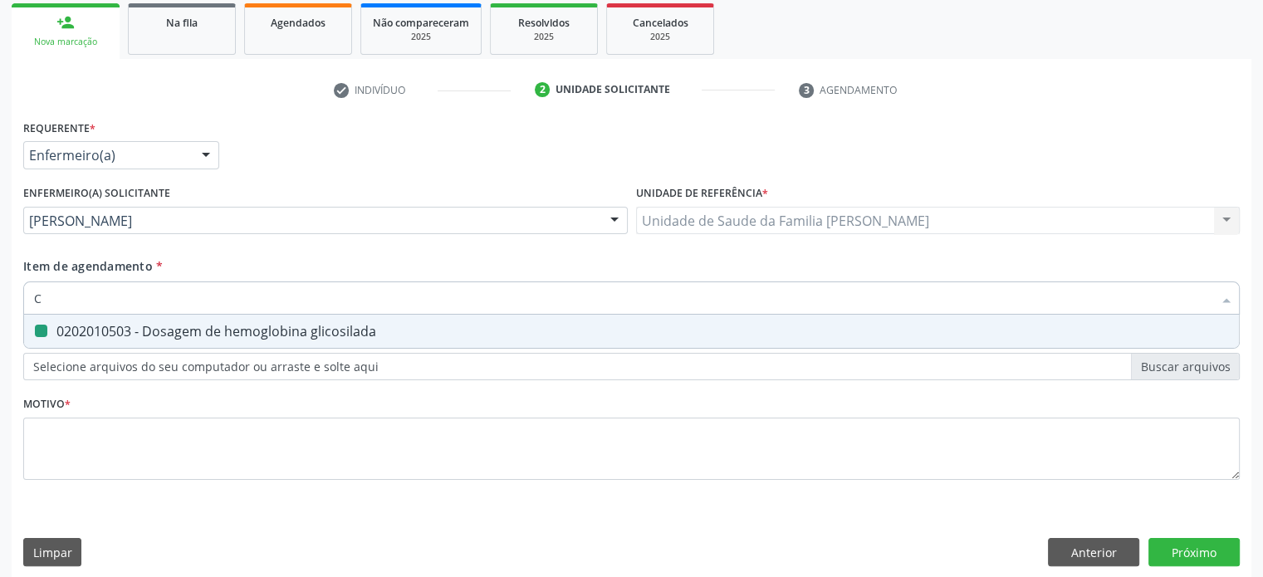
checkbox glicosilada "false"
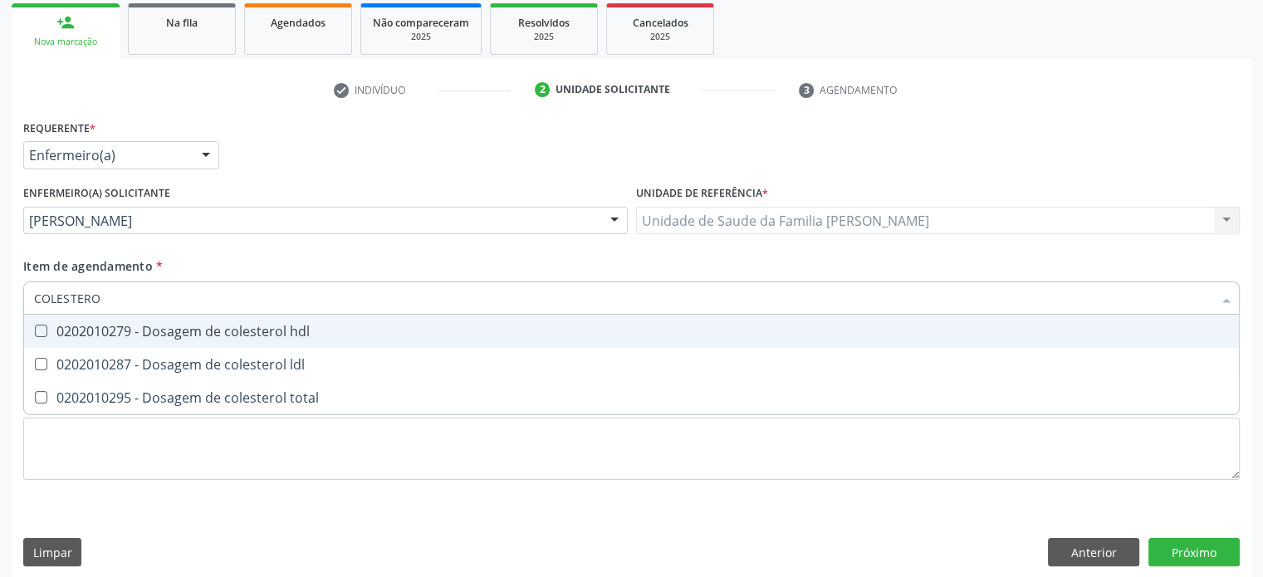
type input "COLESTEROL"
click at [137, 330] on div "0202010279 - Dosagem de colesterol hdl" at bounding box center [631, 331] width 1195 height 13
checkbox hdl "true"
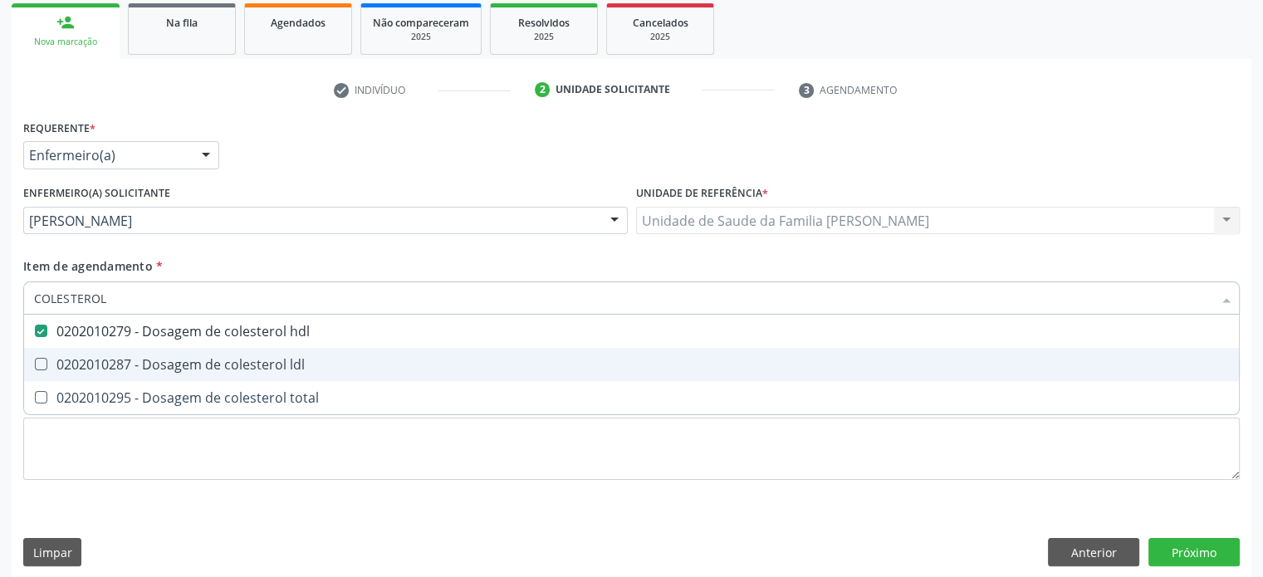
click at [126, 363] on div "0202010287 - Dosagem de colesterol ldl" at bounding box center [631, 364] width 1195 height 13
checkbox ldl "true"
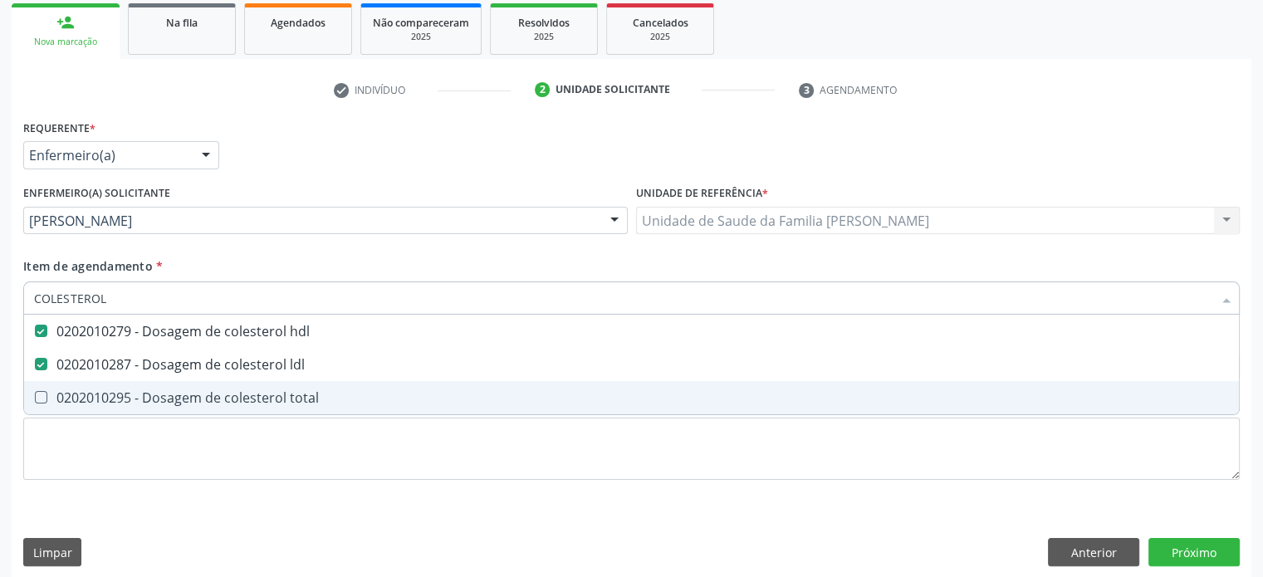
click at [126, 393] on div "0202010295 - Dosagem de colesterol total" at bounding box center [631, 397] width 1195 height 13
checkbox total "true"
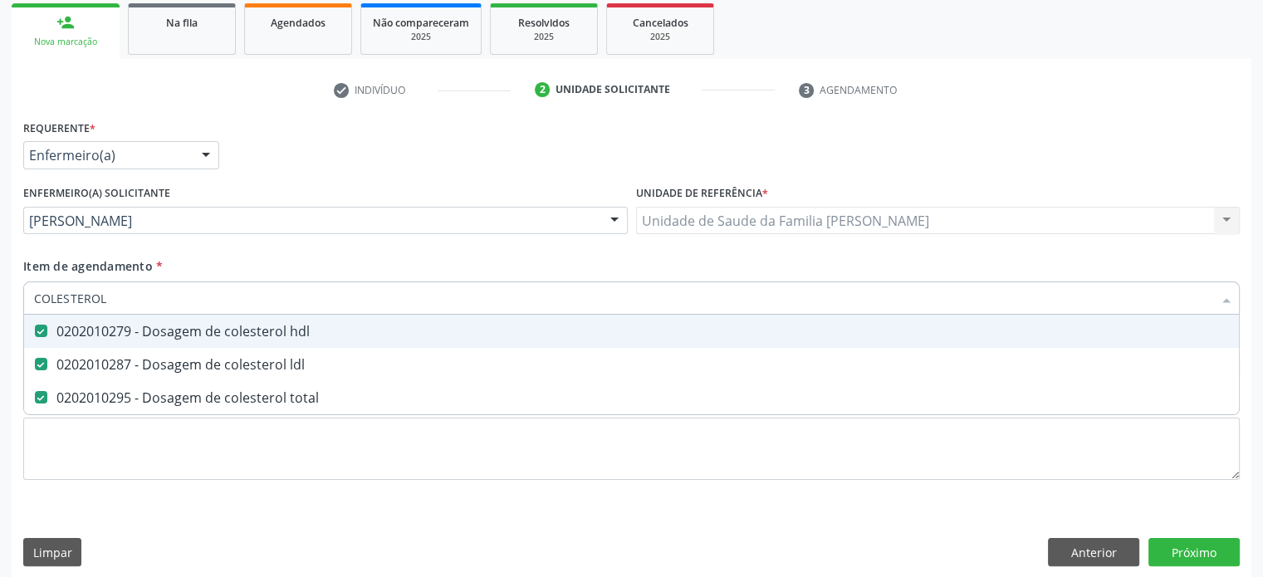
drag, startPoint x: 164, startPoint y: 296, endPoint x: 31, endPoint y: 292, distance: 132.9
click at [31, 292] on div "COLESTEROL" at bounding box center [631, 297] width 1216 height 33
type input "T"
checkbox hdl "false"
checkbox ldl "false"
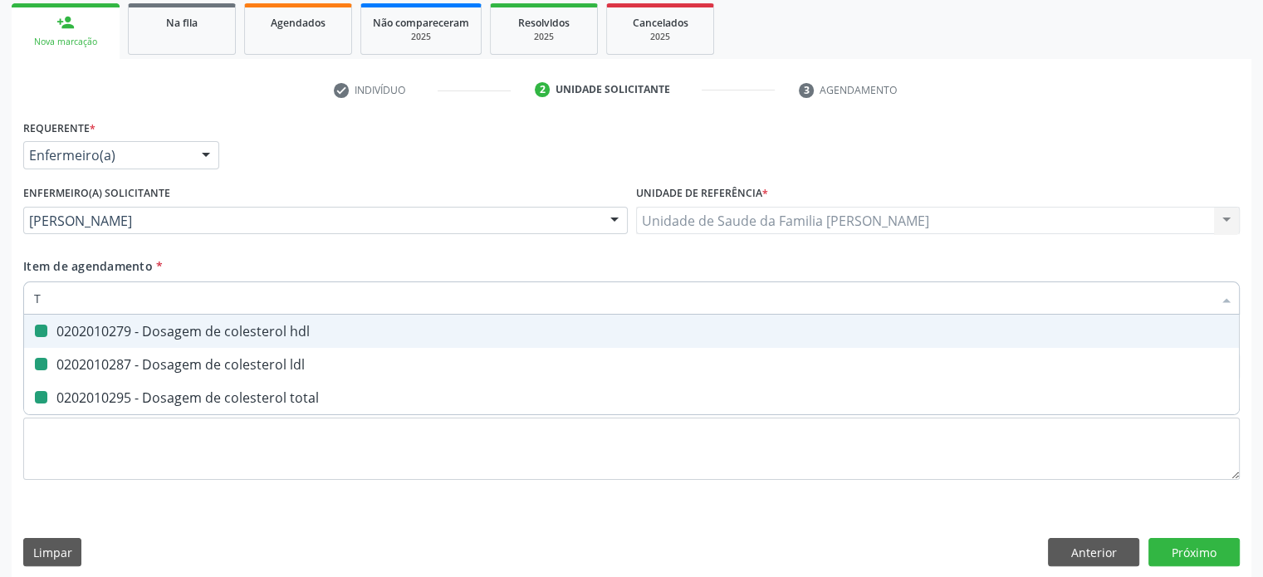
checkbox total "false"
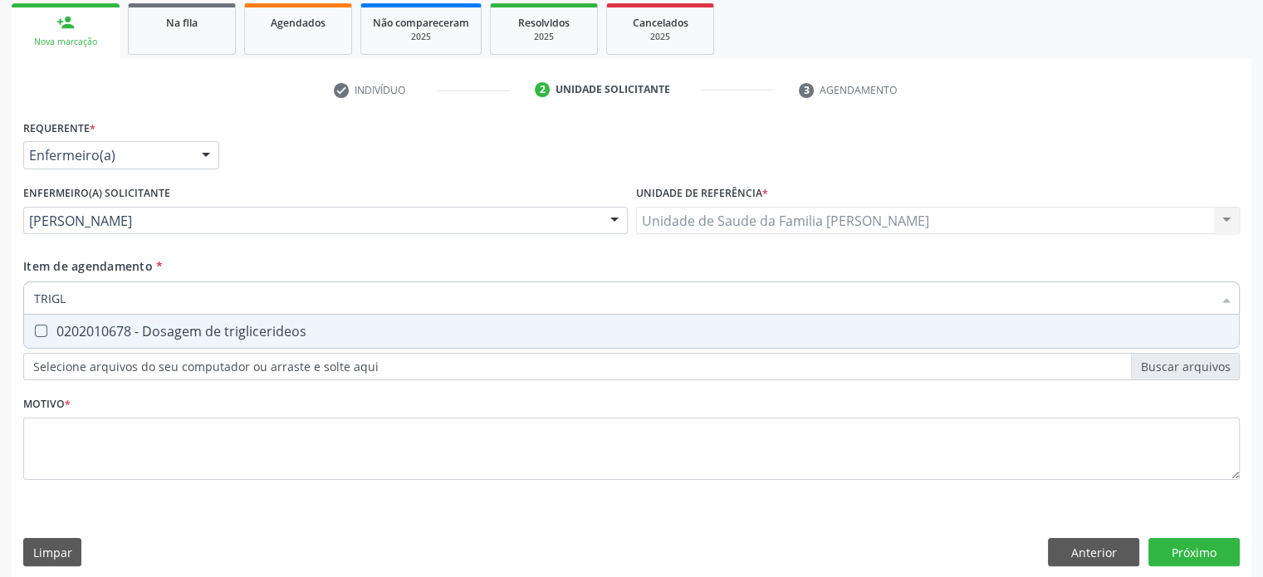
type input "TRIGLI"
click at [61, 331] on div "0202010678 - Dosagem de triglicerideos" at bounding box center [631, 331] width 1195 height 13
checkbox triglicerideos "true"
drag, startPoint x: 105, startPoint y: 305, endPoint x: 0, endPoint y: 290, distance: 105.7
click at [0, 290] on div "Acompanhamento Acompanhe a situação das marcações correntes e finalizadas Relat…" at bounding box center [631, 217] width 1263 height 743
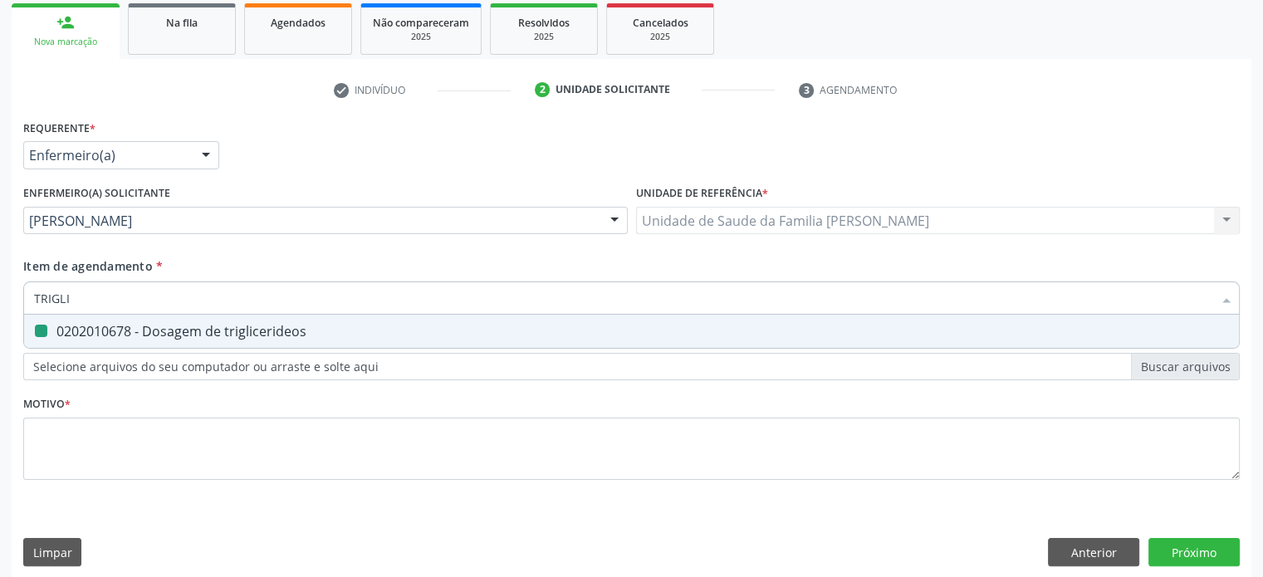
type input "U"
checkbox triglicerideos "false"
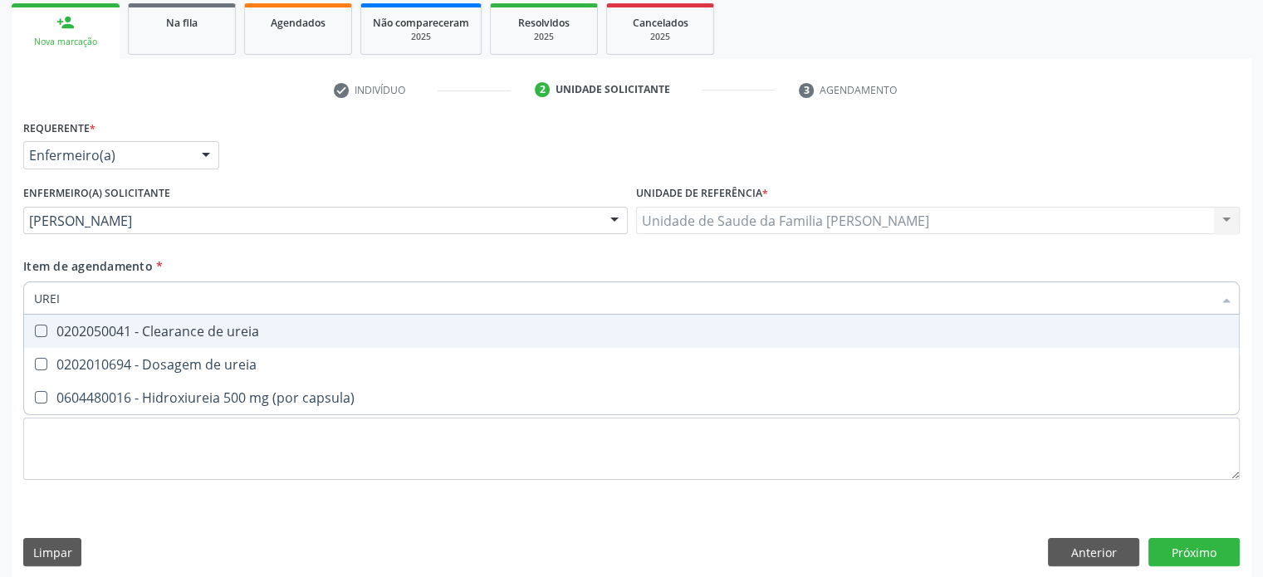
type input "UREIA"
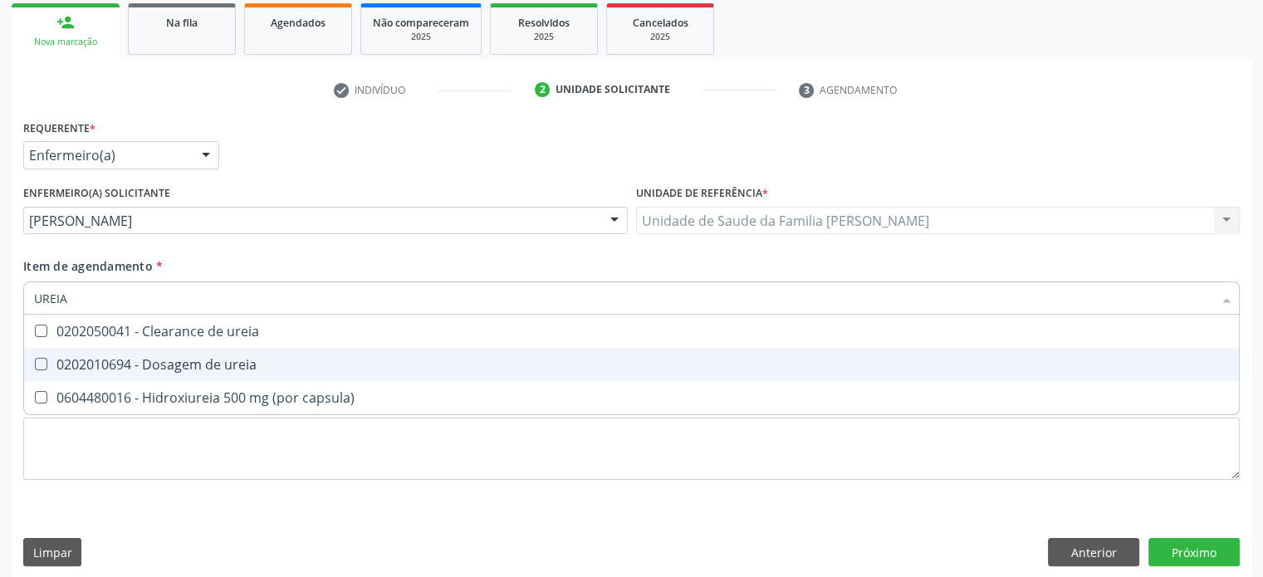
click at [139, 361] on div "0202010694 - Dosagem de ureia" at bounding box center [631, 364] width 1195 height 13
checkbox ureia "true"
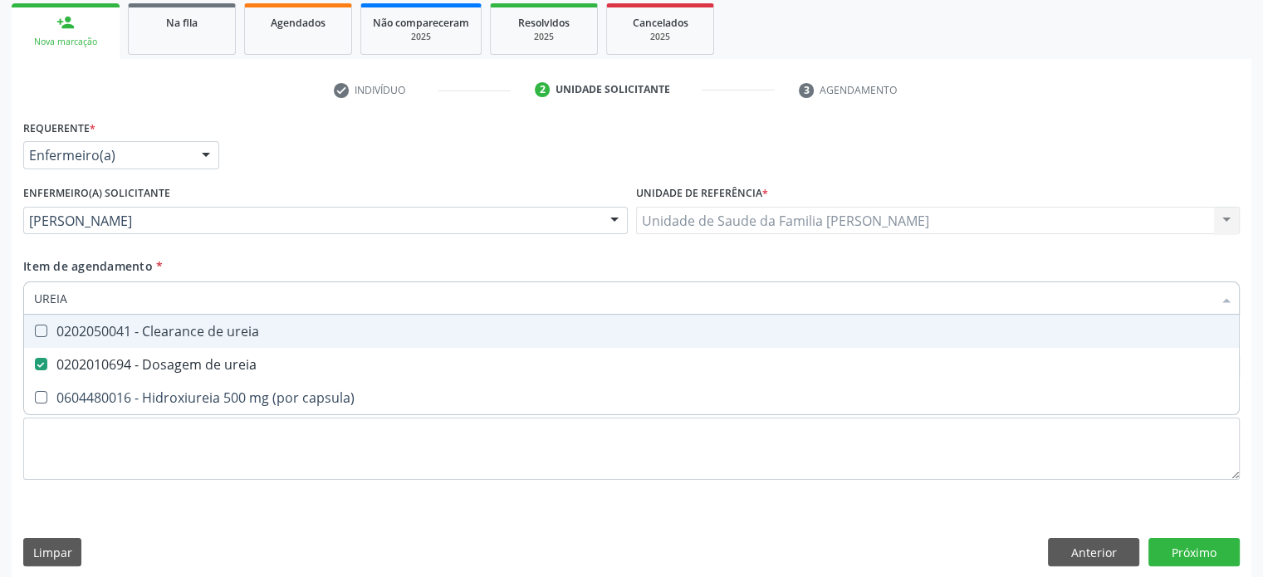
drag, startPoint x: 105, startPoint y: 294, endPoint x: 25, endPoint y: 298, distance: 79.8
click at [25, 298] on div "UREIA" at bounding box center [631, 297] width 1216 height 33
type input "C"
checkbox ureia "false"
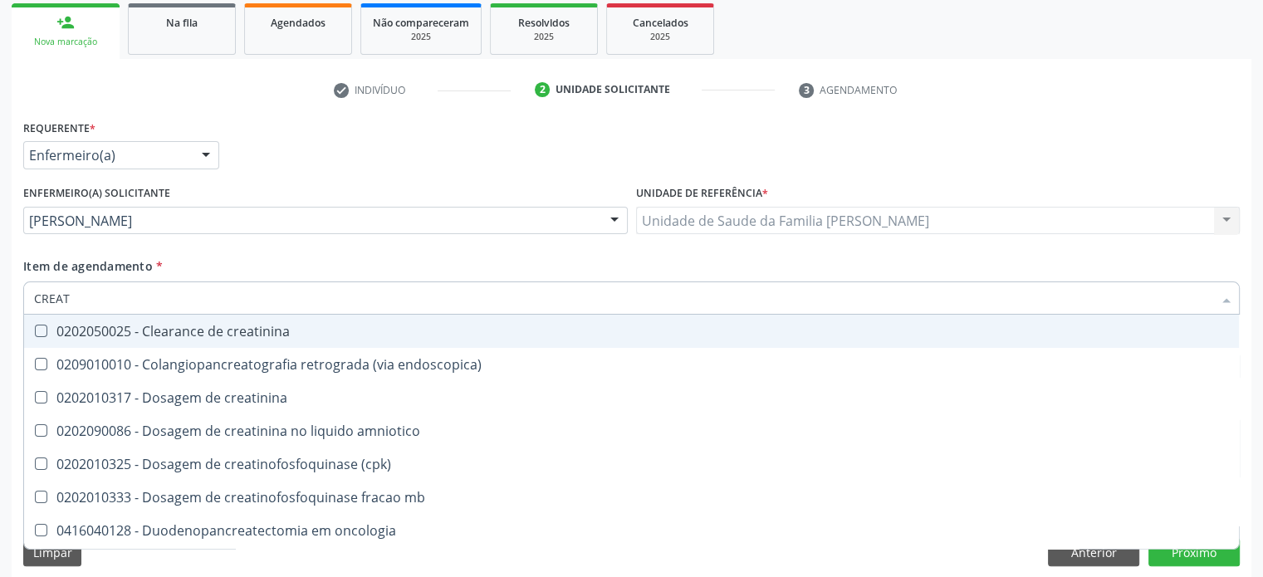
type input "CREATI"
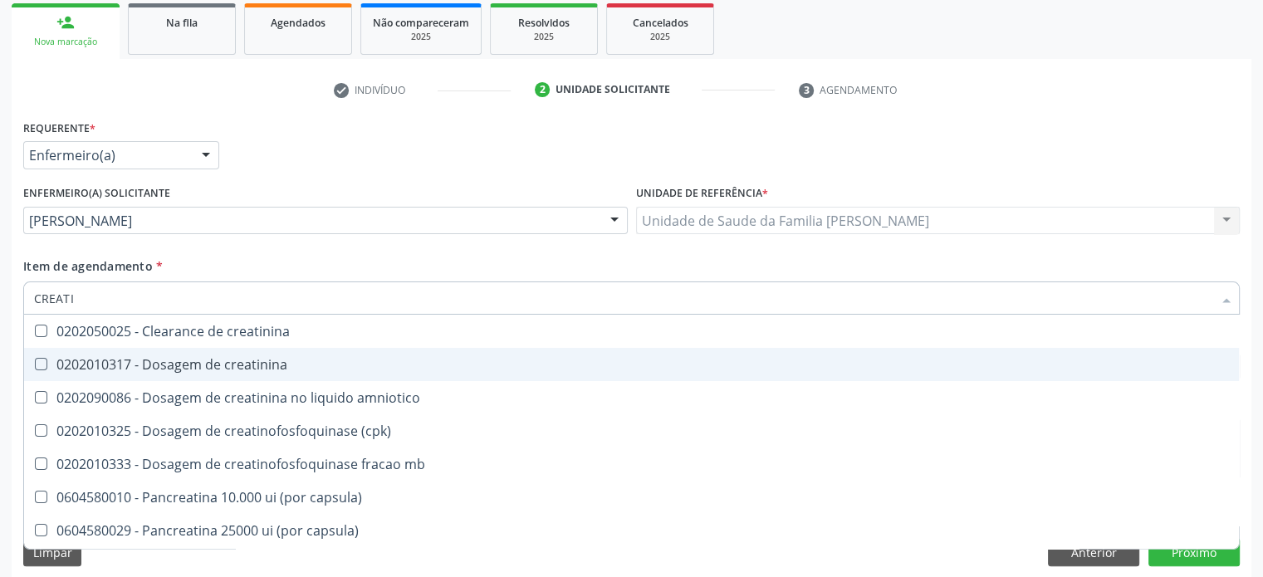
click at [119, 361] on div "0202010317 - Dosagem de creatinina" at bounding box center [631, 364] width 1195 height 13
checkbox creatinina "true"
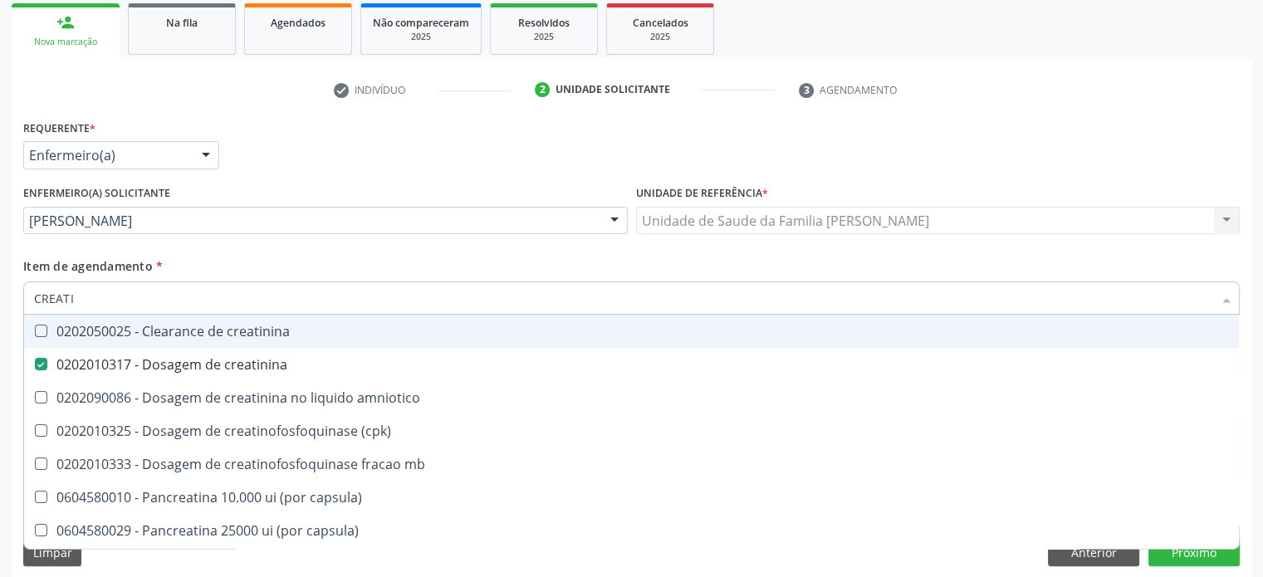
drag, startPoint x: 113, startPoint y: 300, endPoint x: 3, endPoint y: 297, distance: 109.6
click at [3, 297] on div "Acompanhamento Acompanhe a situação das marcações correntes e finalizadas Relat…" at bounding box center [631, 217] width 1263 height 743
type input "T"
checkbox creatinina "false"
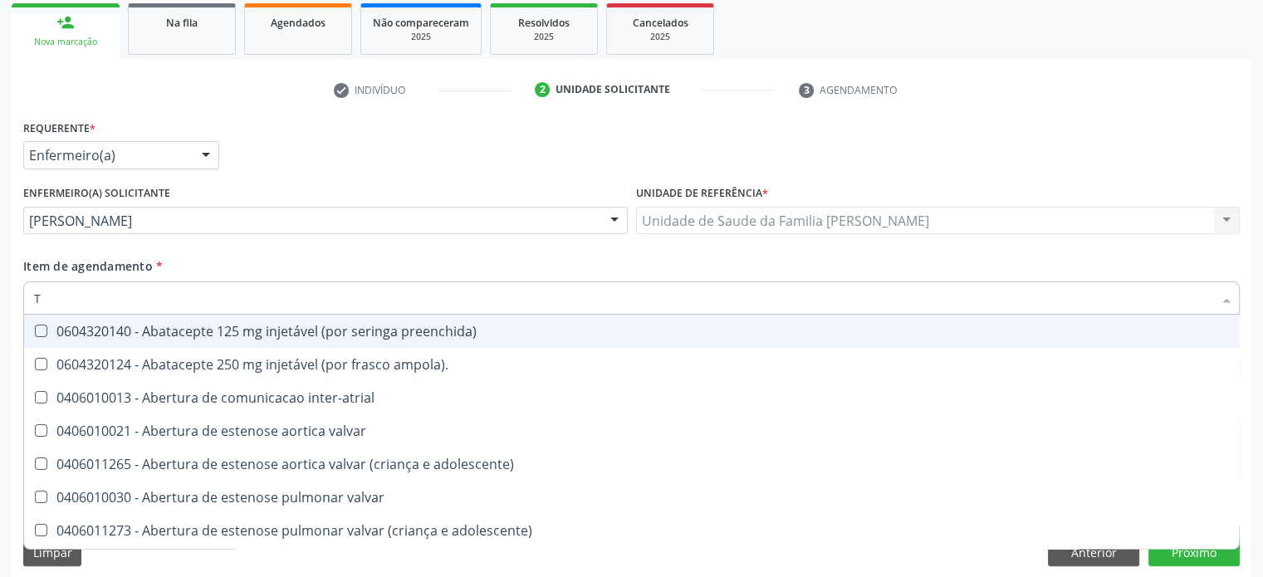
type input "TG"
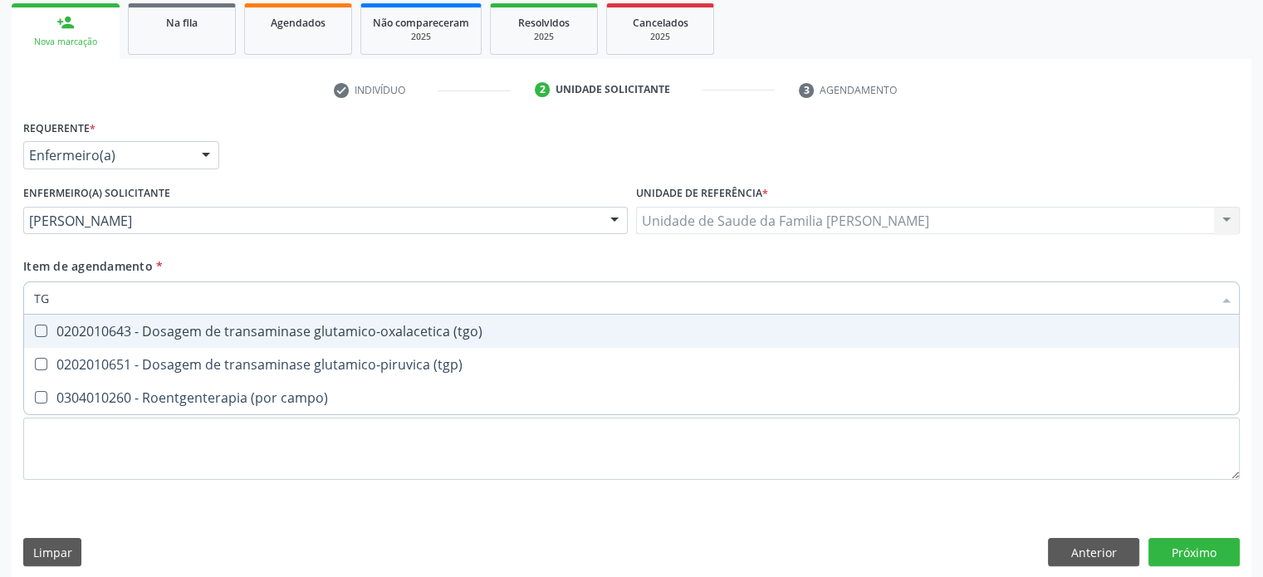
click at [163, 334] on div "0202010643 - Dosagem de transaminase glutamico-oxalacetica (tgo)" at bounding box center [631, 331] width 1195 height 13
checkbox \(tgo\) "true"
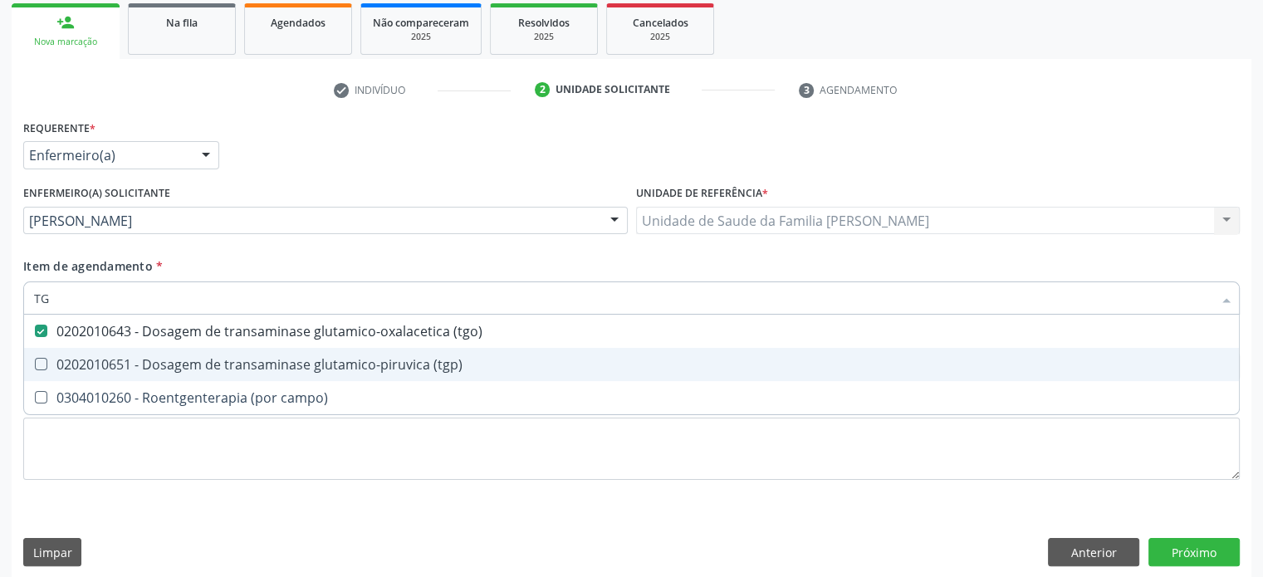
click at [164, 366] on div "0202010651 - Dosagem de transaminase glutamico-piruvica (tgp)" at bounding box center [631, 364] width 1195 height 13
checkbox \(tgp\) "true"
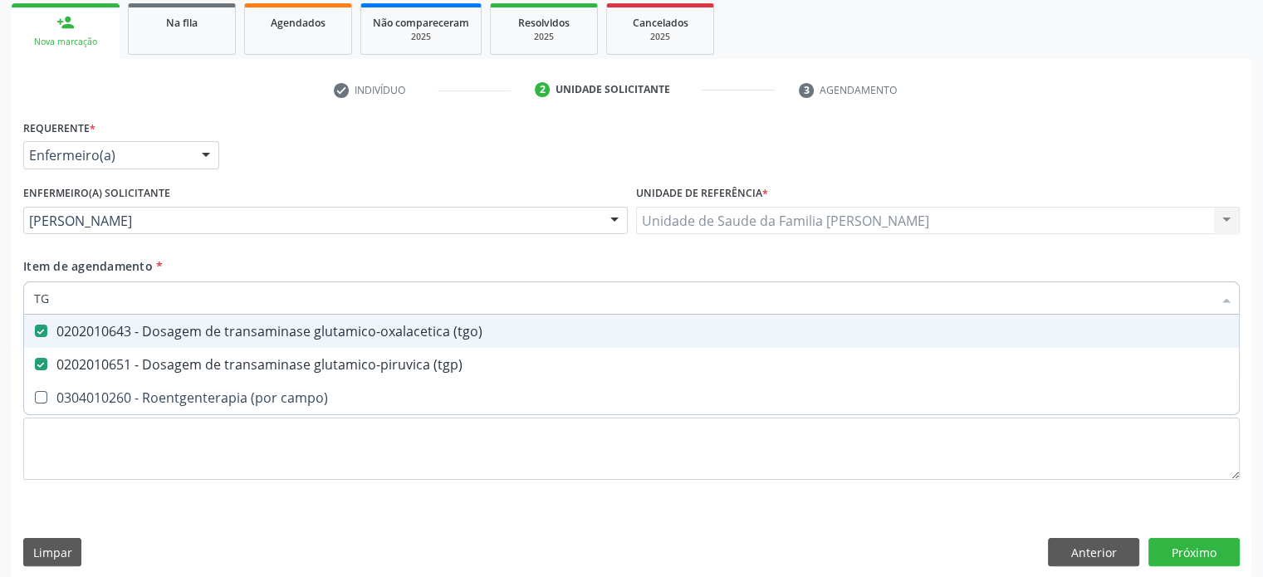
drag, startPoint x: 128, startPoint y: 296, endPoint x: 0, endPoint y: 293, distance: 127.9
click at [0, 293] on div "Acompanhamento Acompanhe a situação das marcações correntes e finalizadas Relat…" at bounding box center [631, 217] width 1263 height 743
type input "AC"
checkbox \(tgo\) "false"
checkbox \(tgp\) "false"
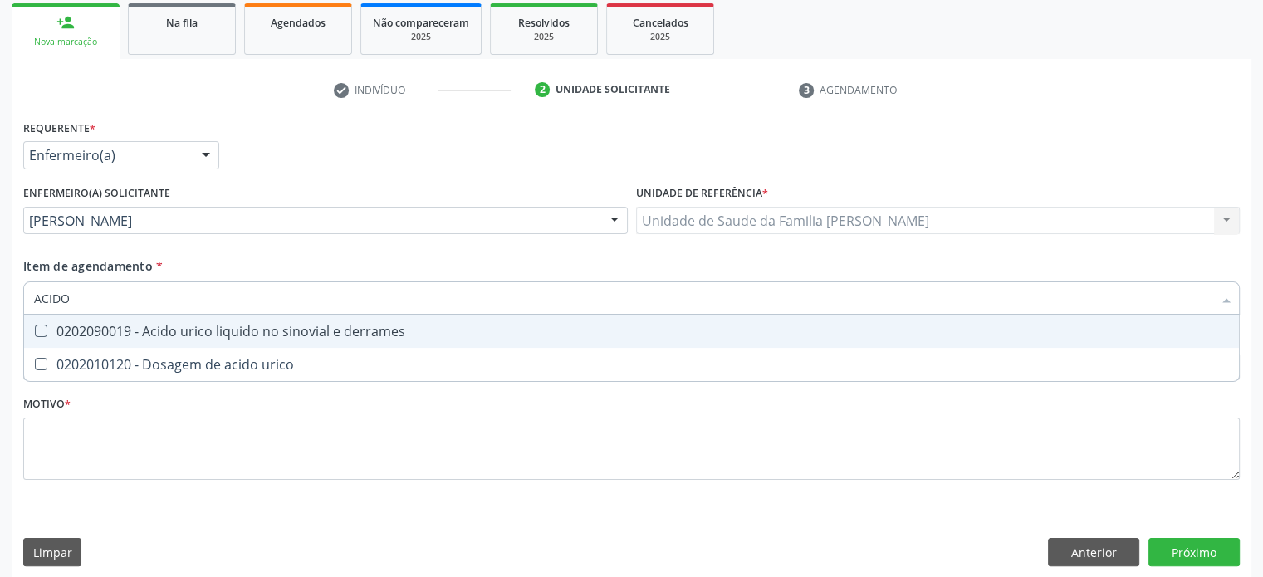
type input "ACIDO U"
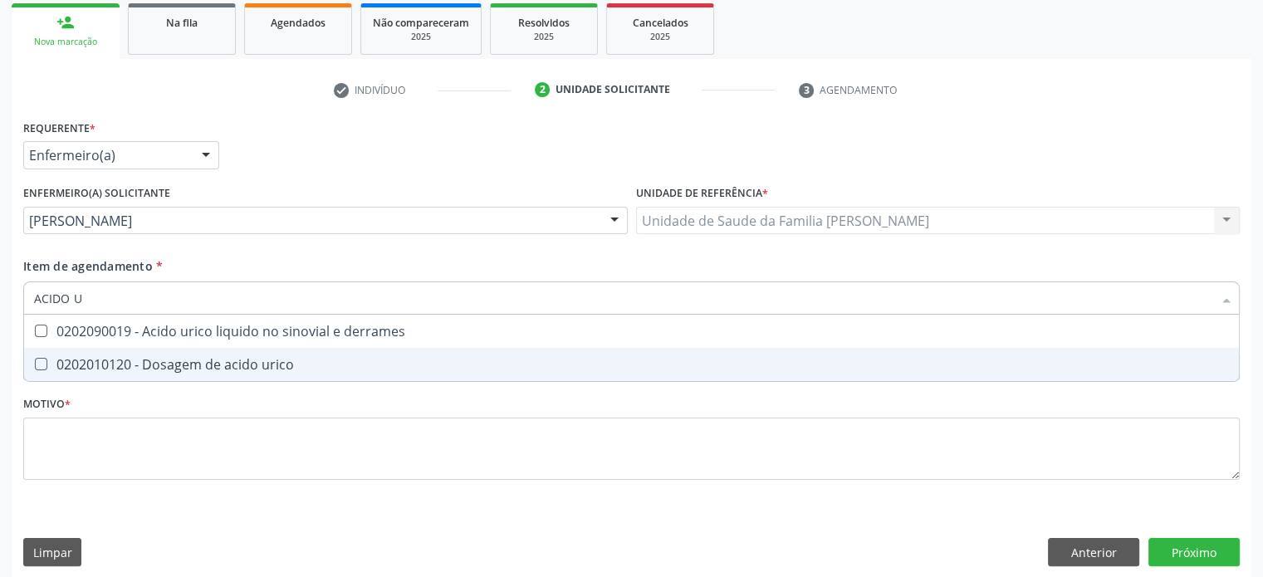
click at [136, 359] on div "0202010120 - Dosagem de acido urico" at bounding box center [631, 364] width 1195 height 13
checkbox urico "true"
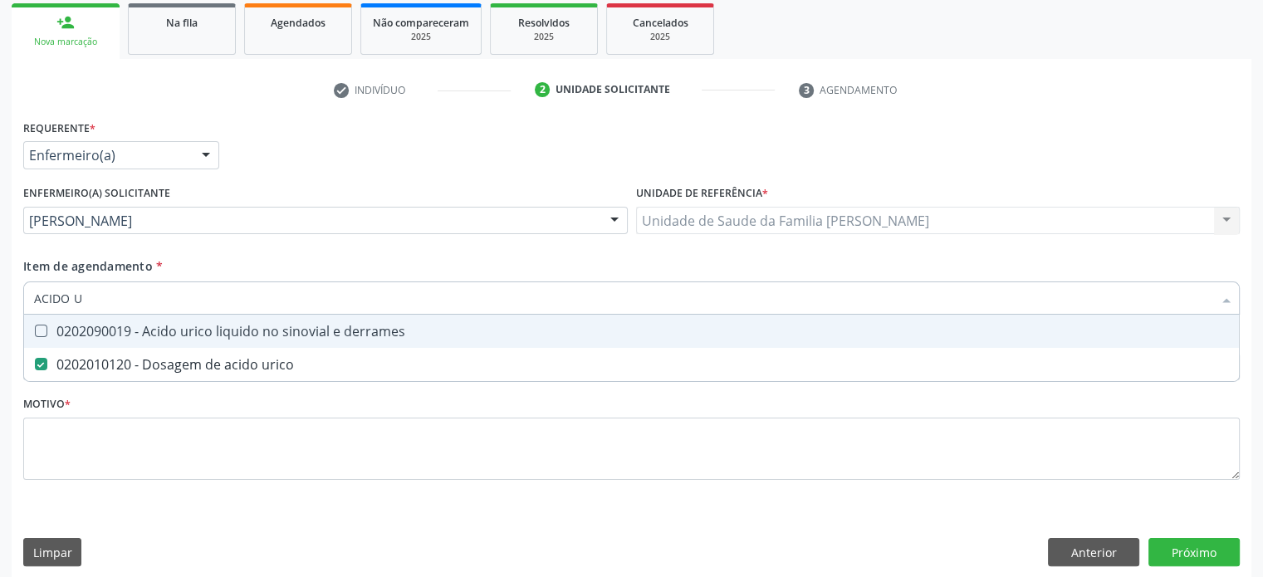
drag, startPoint x: 120, startPoint y: 303, endPoint x: 5, endPoint y: 298, distance: 114.7
click at [5, 298] on div "Acompanhamento Acompanhe a situação das marcações correntes e finalizadas Relat…" at bounding box center [631, 217] width 1263 height 743
type input "U"
checkbox urico "false"
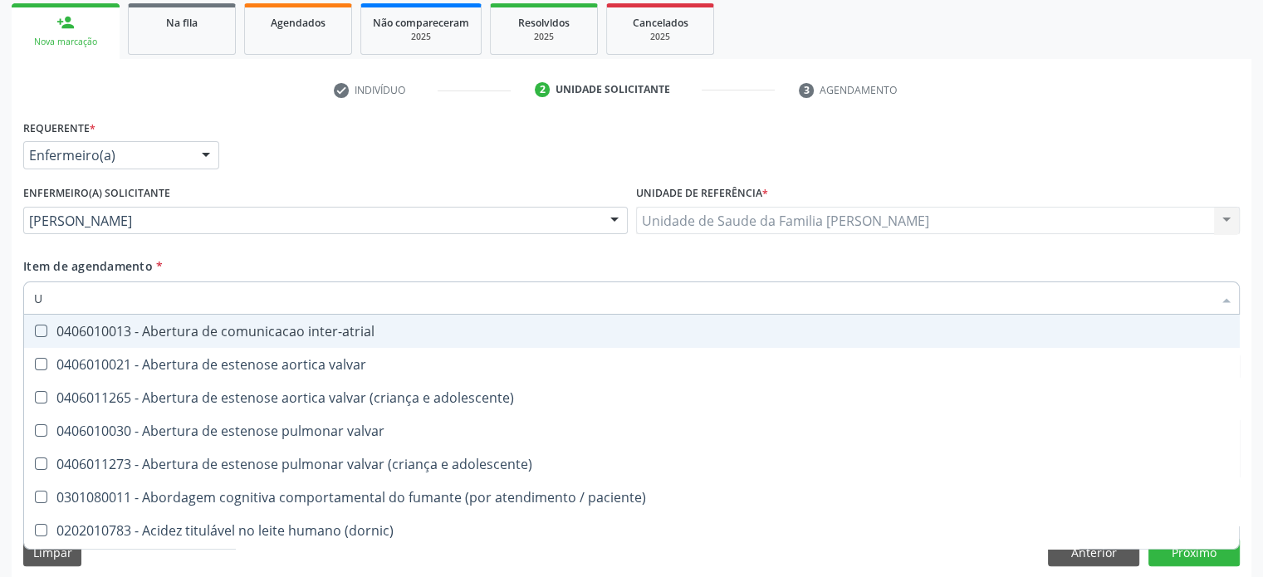
type input "UR"
checkbox lisa "true"
checkbox nivel "true"
type input "URI"
checkbox b "true"
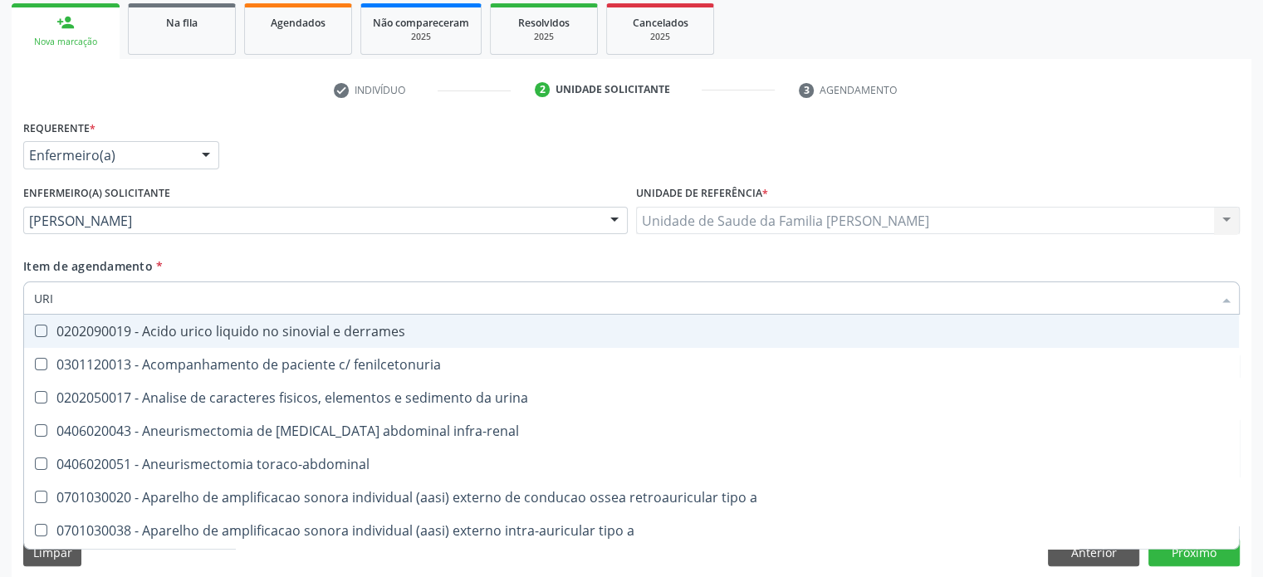
type input "URIN"
checkbox urico "false"
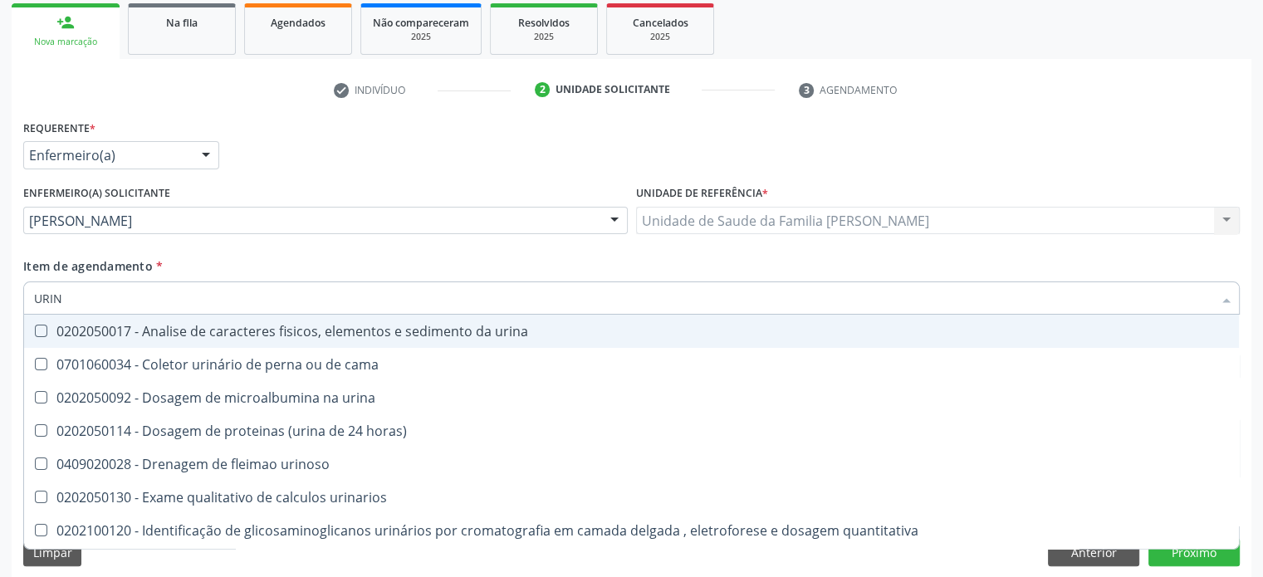
type input "URINA"
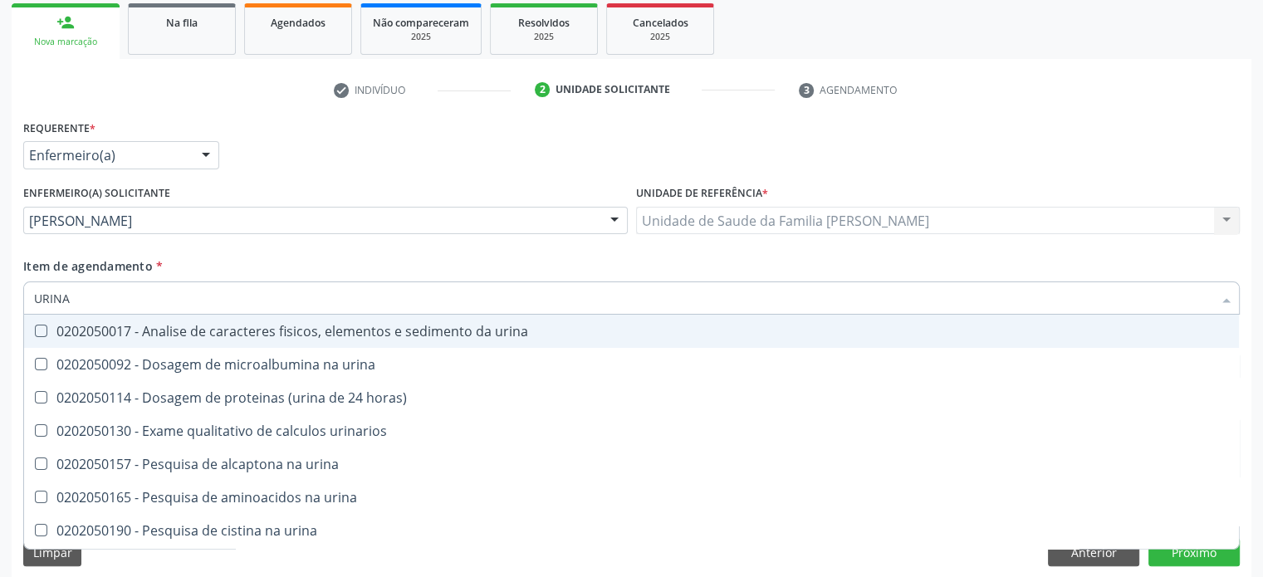
click at [154, 333] on div "0202050017 - Analise de caracteres fisicos, elementos e sedimento da urina" at bounding box center [631, 331] width 1195 height 13
checkbox urina "true"
click at [95, 298] on input "URINA" at bounding box center [623, 297] width 1178 height 33
drag, startPoint x: 113, startPoint y: 298, endPoint x: 15, endPoint y: 295, distance: 98.0
click at [15, 295] on div "Requerente * Enfermeiro(a) Médico(a) Enfermeiro(a) Paciente Nenhum resultado en…" at bounding box center [631, 346] width 1239 height 462
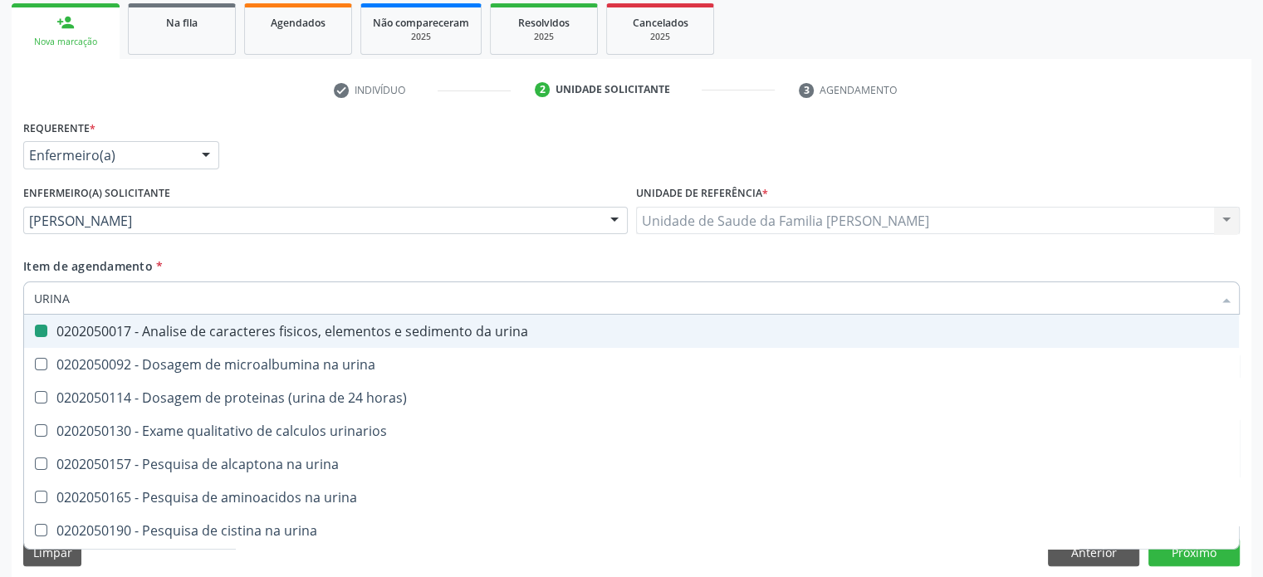
type input "N"
checkbox urina "false"
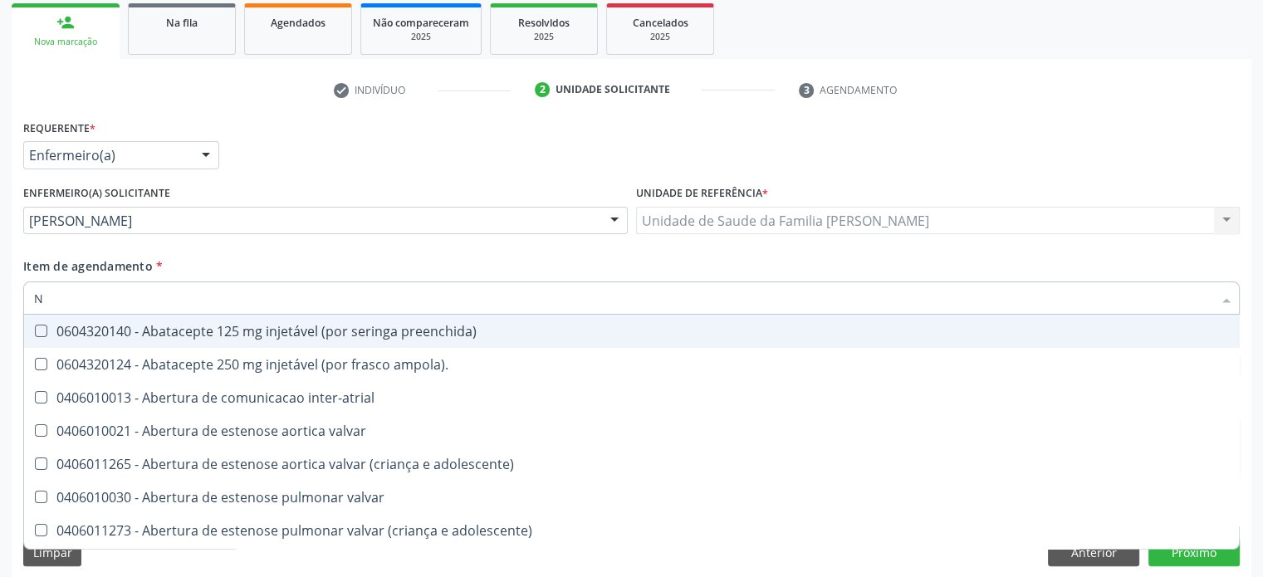
type input "NA"
checkbox psicossocial "true"
checkbox urina "false"
checkbox intelectual "true"
checkbox pontas "true"
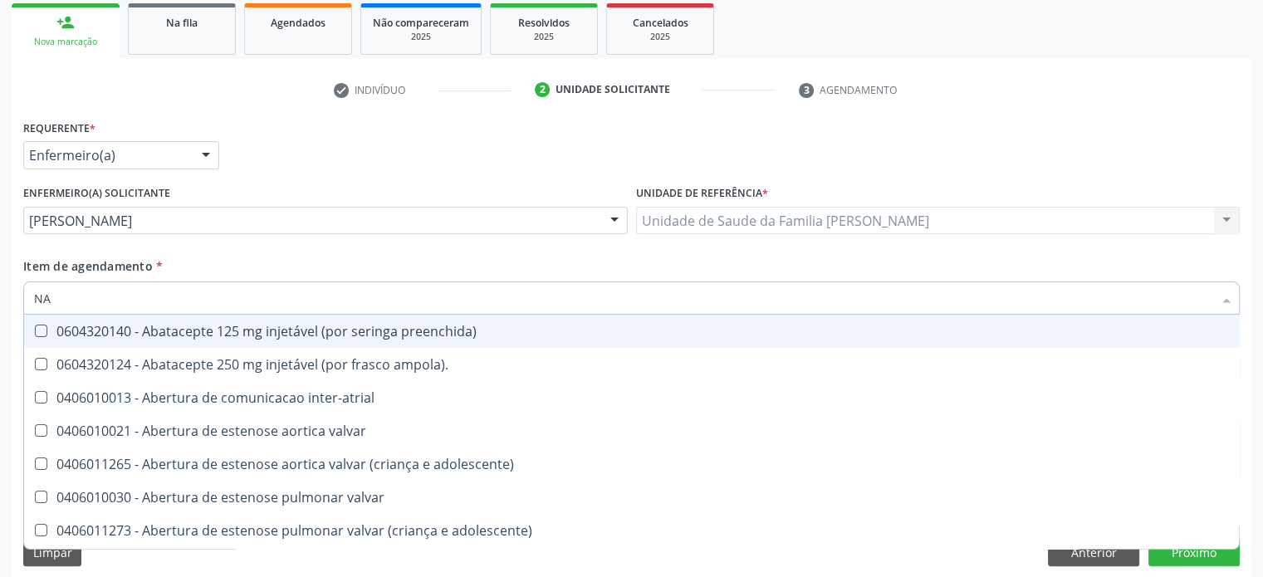
checkbox puncao "true"
checkbox paranasal "true"
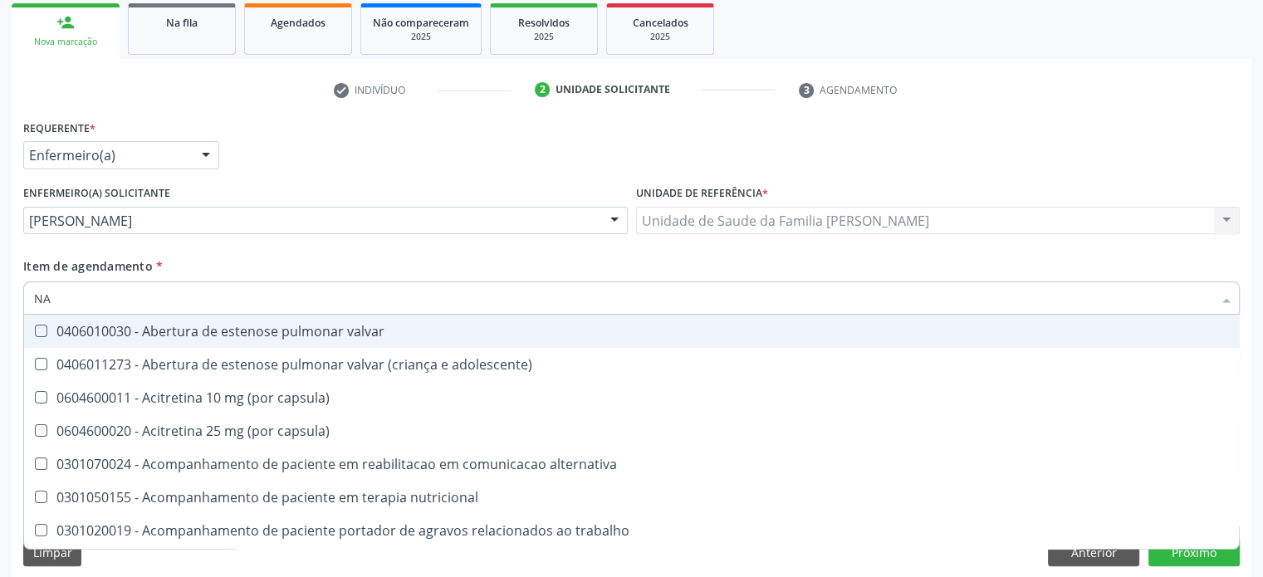
type input "N"
checkbox urina "false"
checkbox comprimido\) "true"
checkbox creatinina "false"
checkbox glicosilada "false"
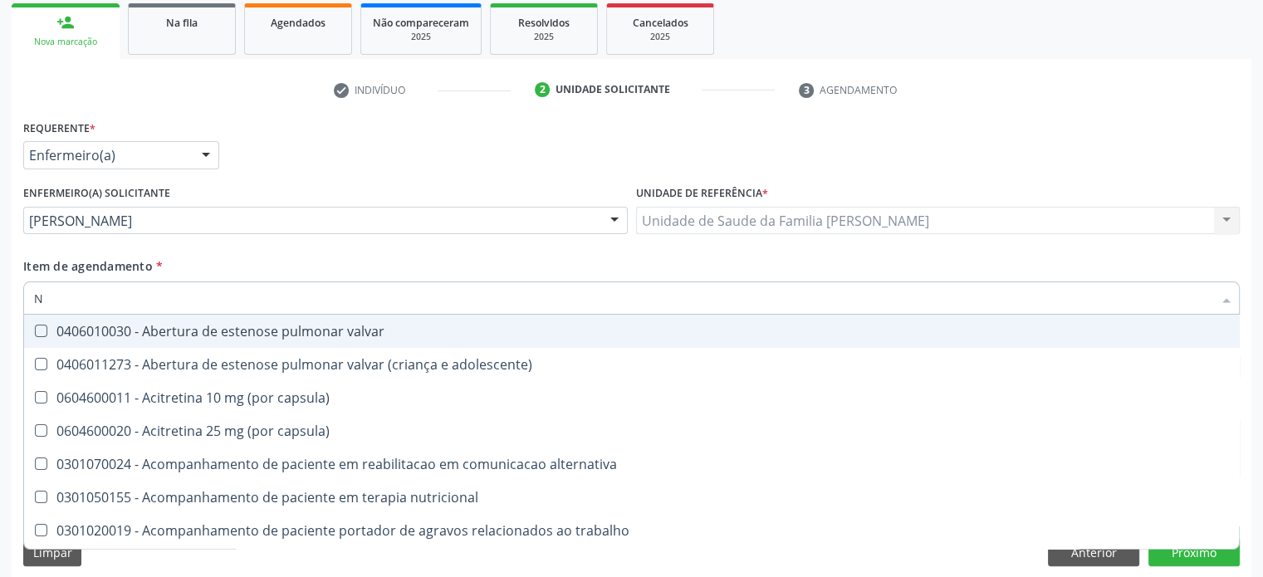
checkbox \(tgo\) "false"
checkbox \(tgp\) "false"
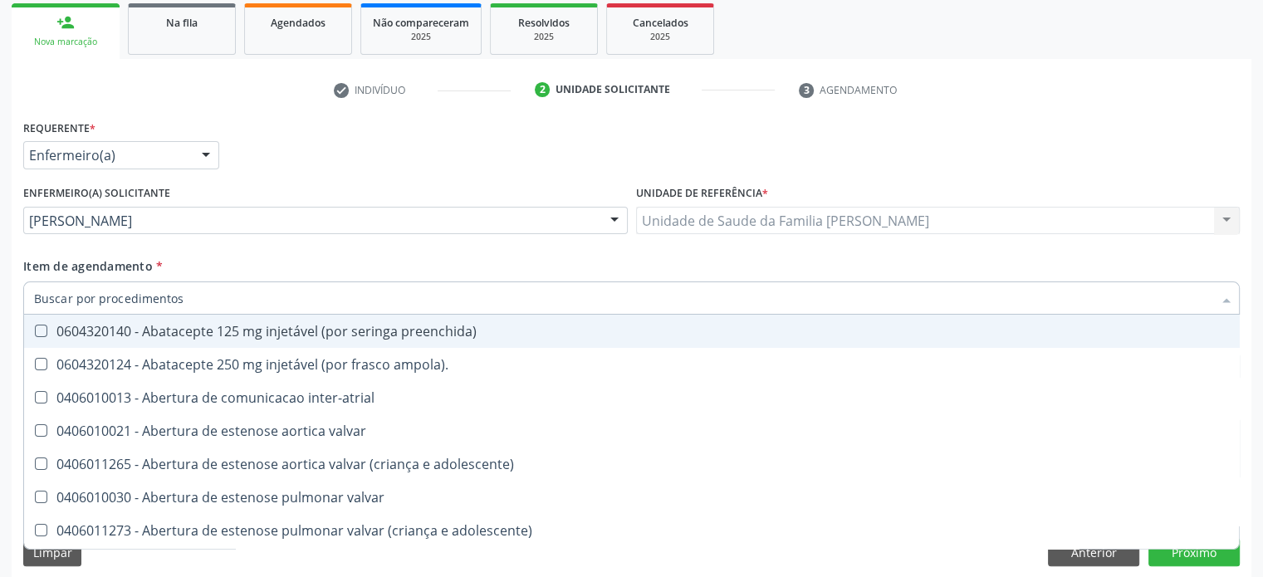
checkbox urina "false"
checkbox Ancora "true"
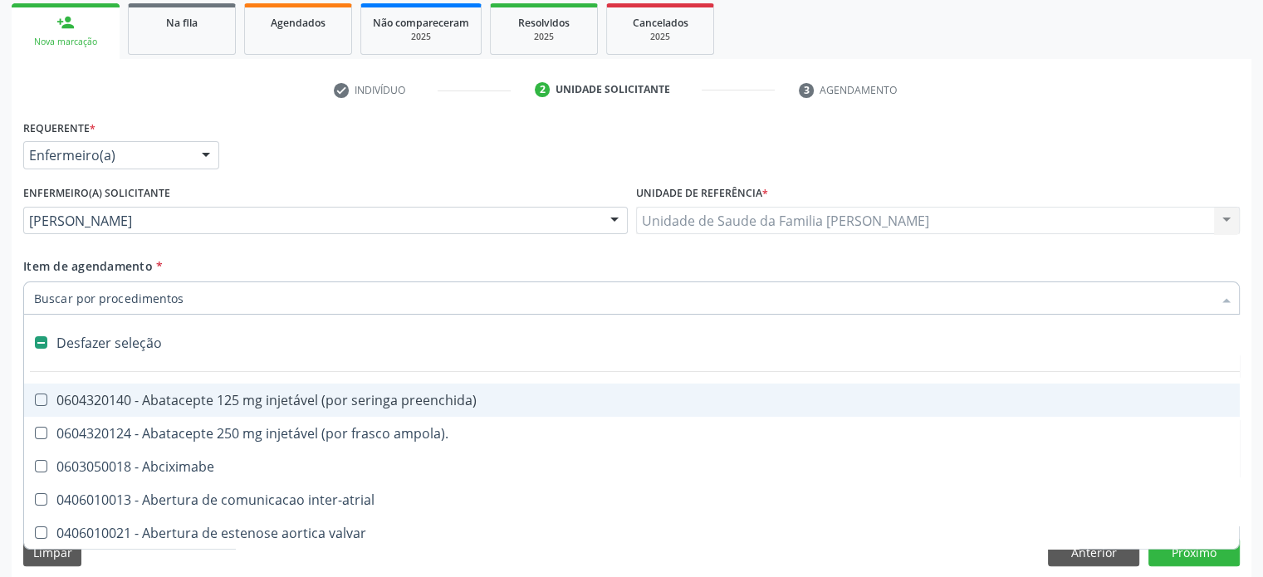
type input "F"
checkbox reabilitacao "true"
checkbox urina "false"
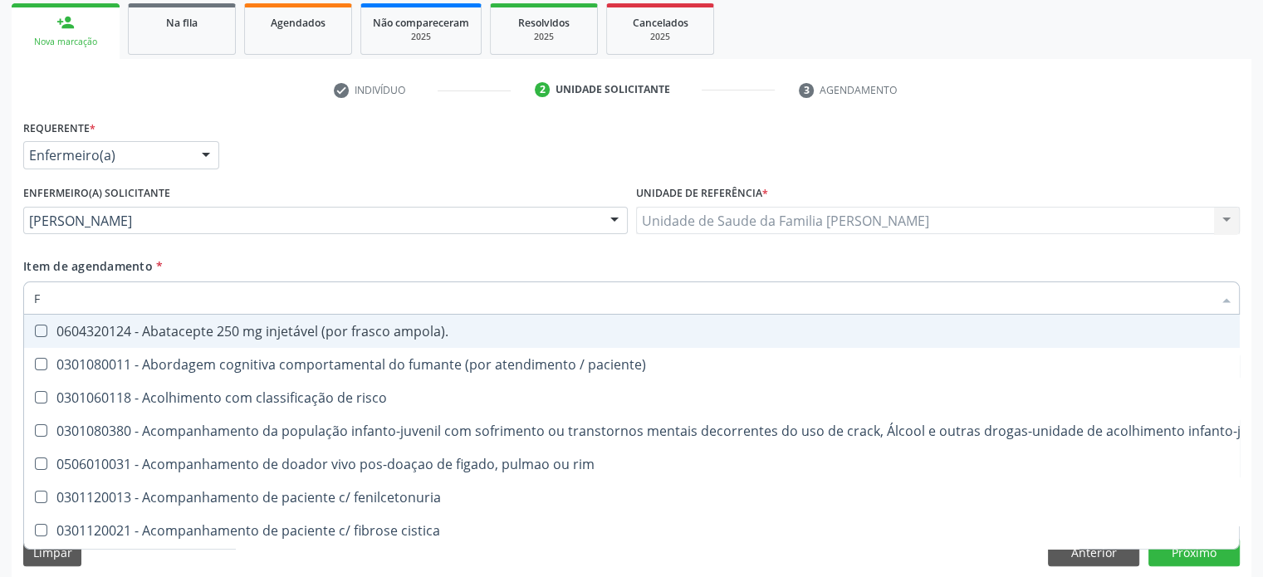
type input "FE"
checkbox urina "false"
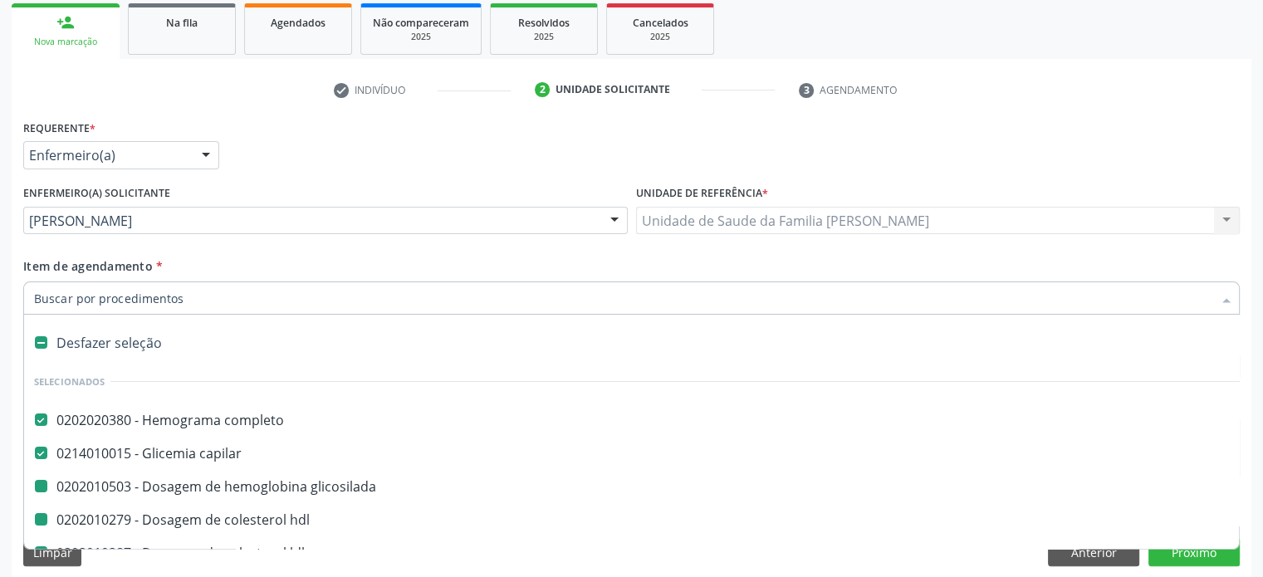
type input "F"
checkbox glicosilada "false"
checkbox hdl "false"
checkbox ldl "false"
checkbox total "false"
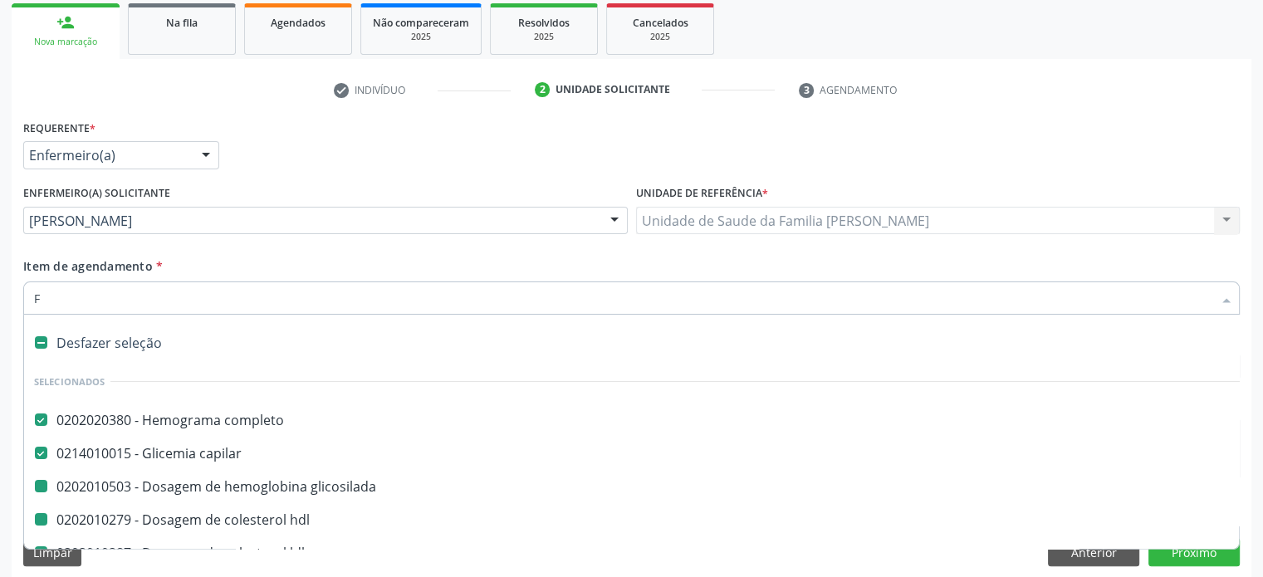
checkbox triglicerideos "false"
checkbox ureia "false"
checkbox creatinina "false"
checkbox \(tgo\) "false"
checkbox \(tgp\) "false"
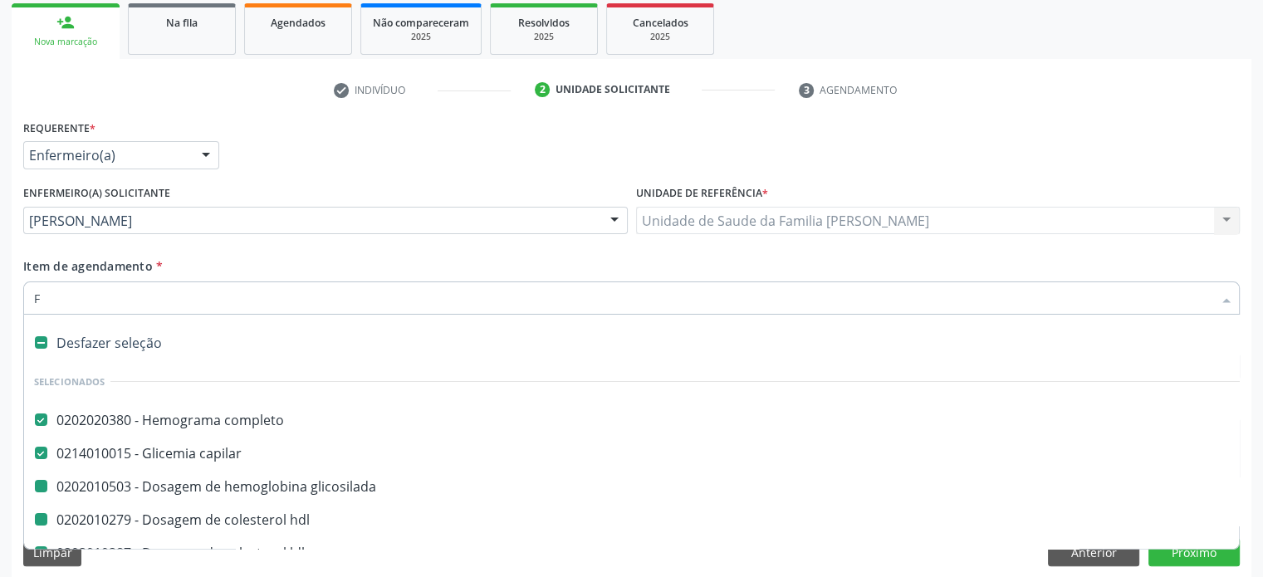
checkbox urico "false"
checkbox urina "false"
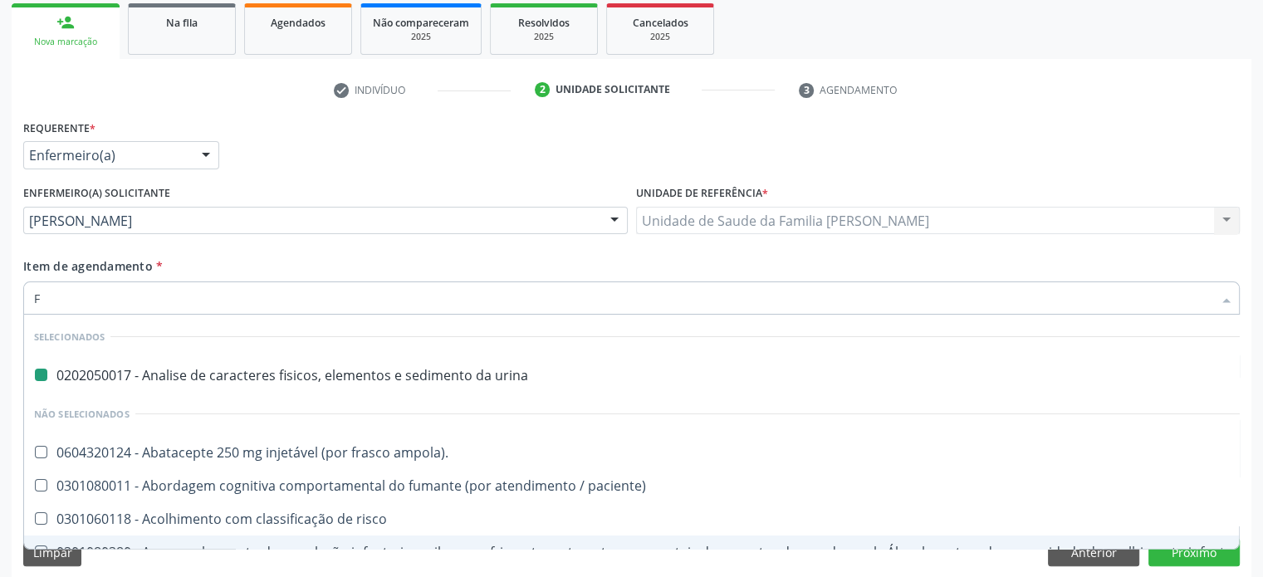
type input "FE"
checkbox urina "false"
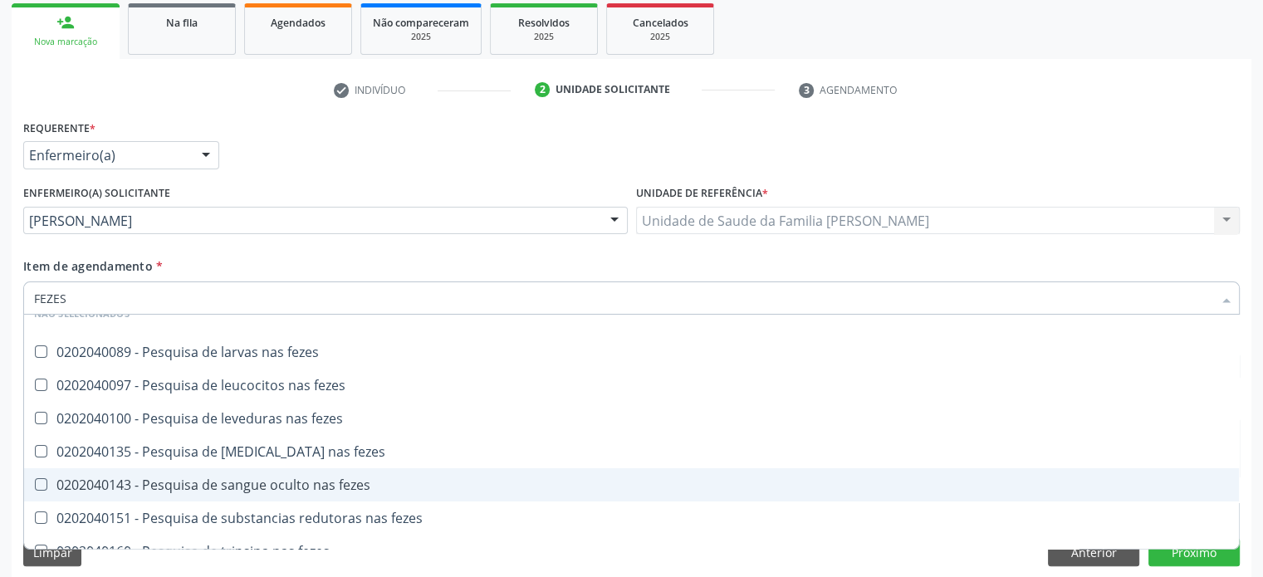
scroll to position [0, 0]
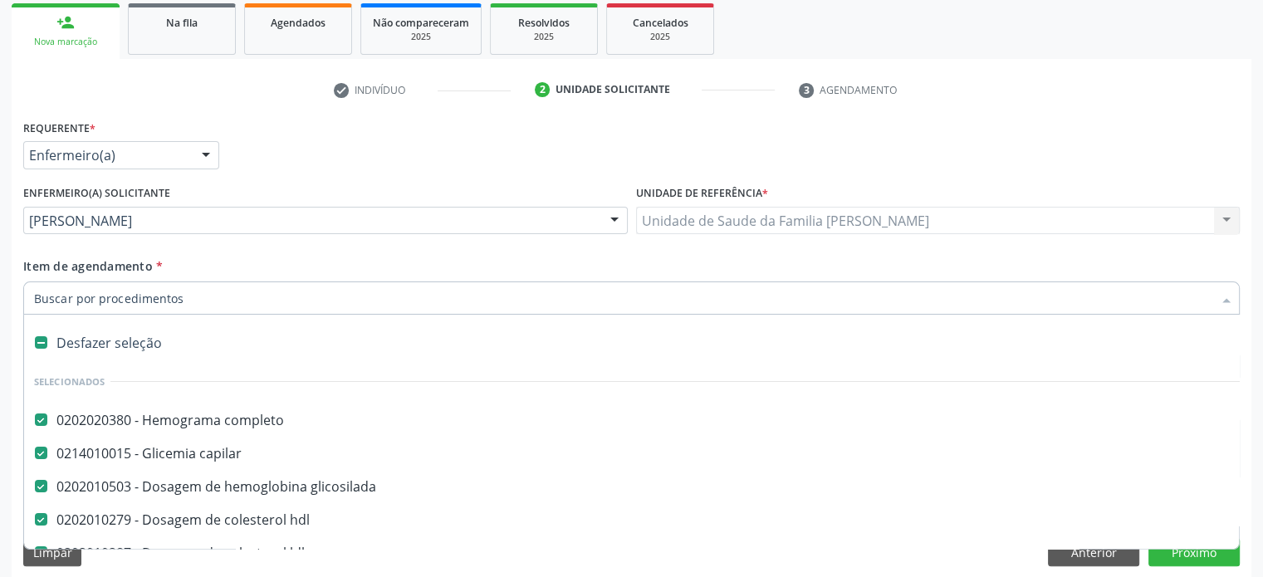
paste input "0202040127"
type input "0202040127"
checkbox completo "false"
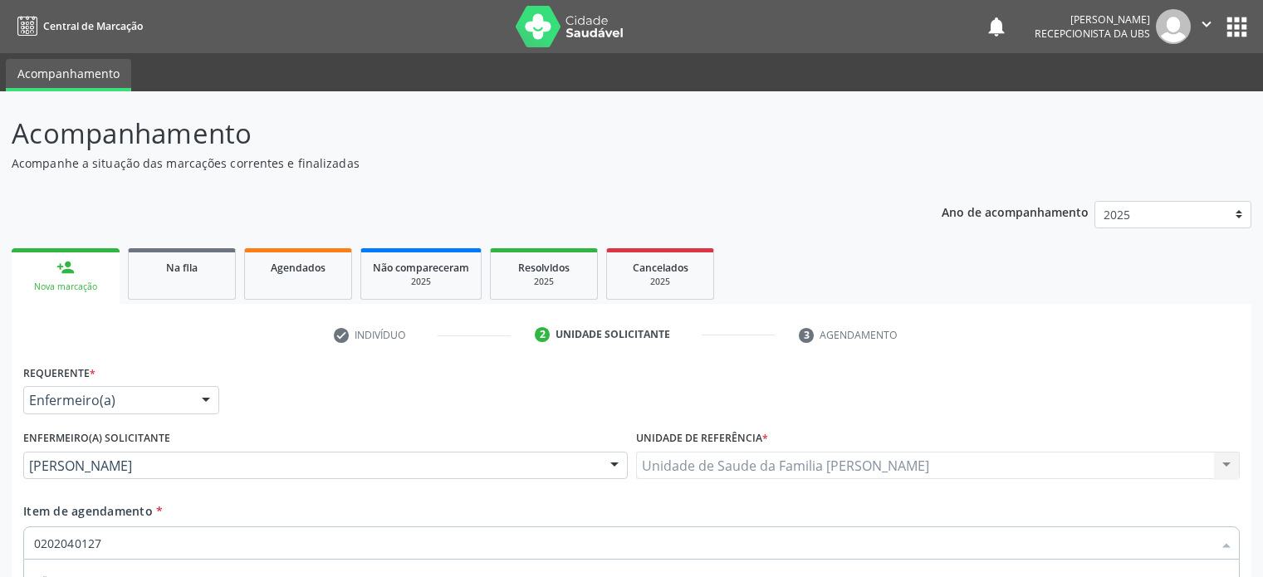
scroll to position [245, 0]
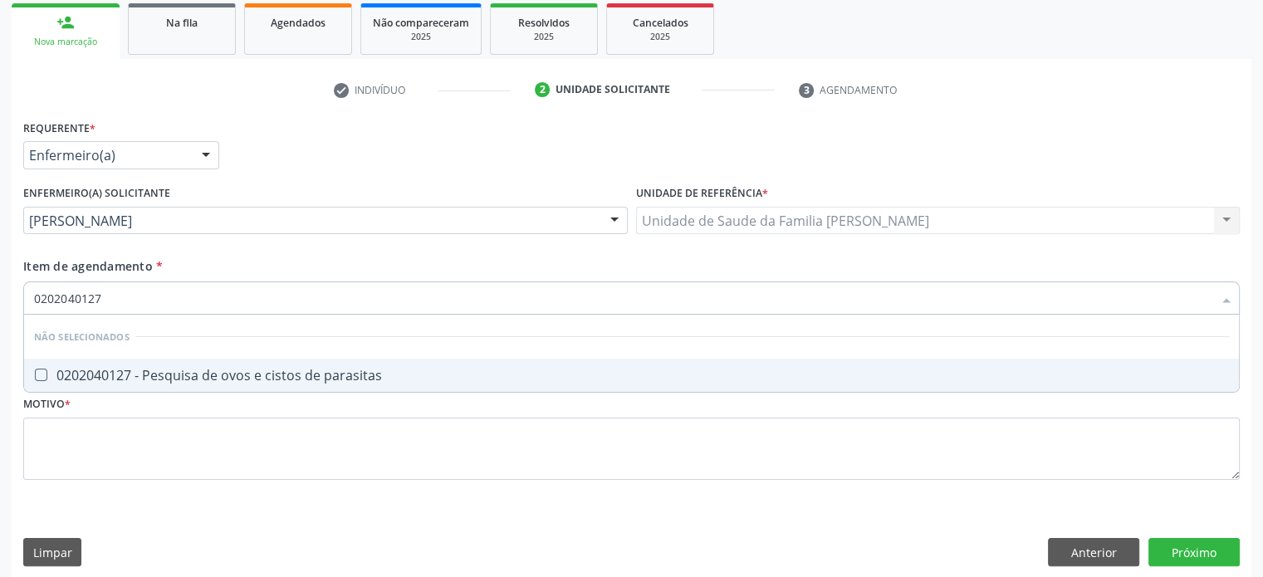
click at [174, 376] on div "0202040127 - Pesquisa de ovos e cistos de parasitas" at bounding box center [631, 375] width 1195 height 13
checkbox parasitas "true"
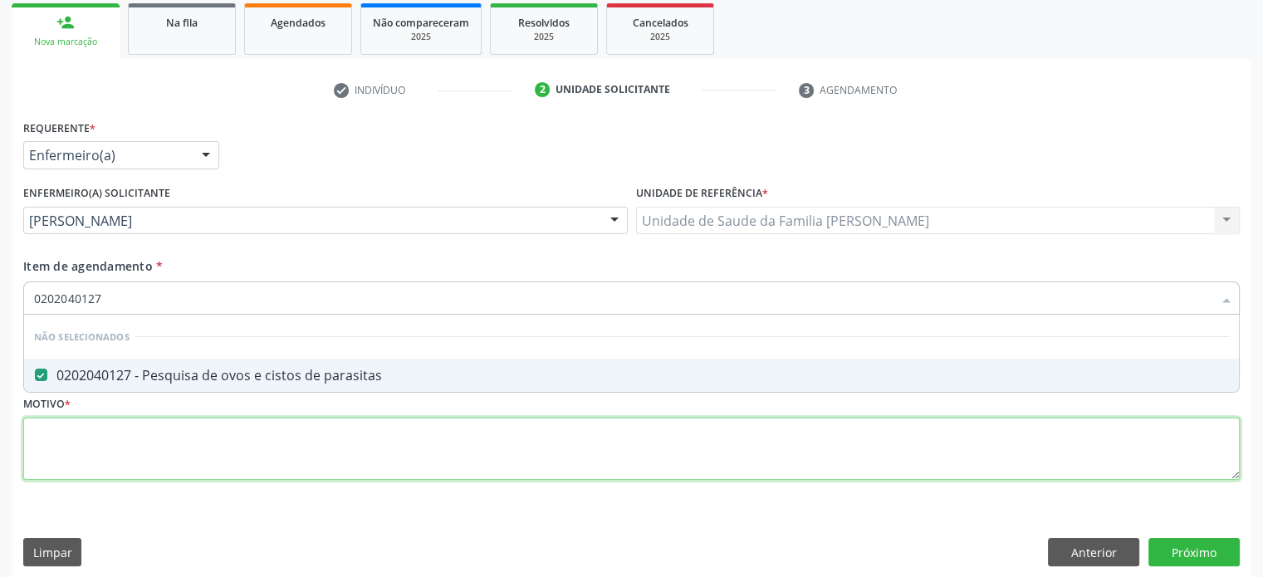
click at [86, 454] on div "Requerente * Enfermeiro(a) Médico(a) Enfermeiro(a) Paciente Nenhum resultado en…" at bounding box center [631, 309] width 1216 height 388
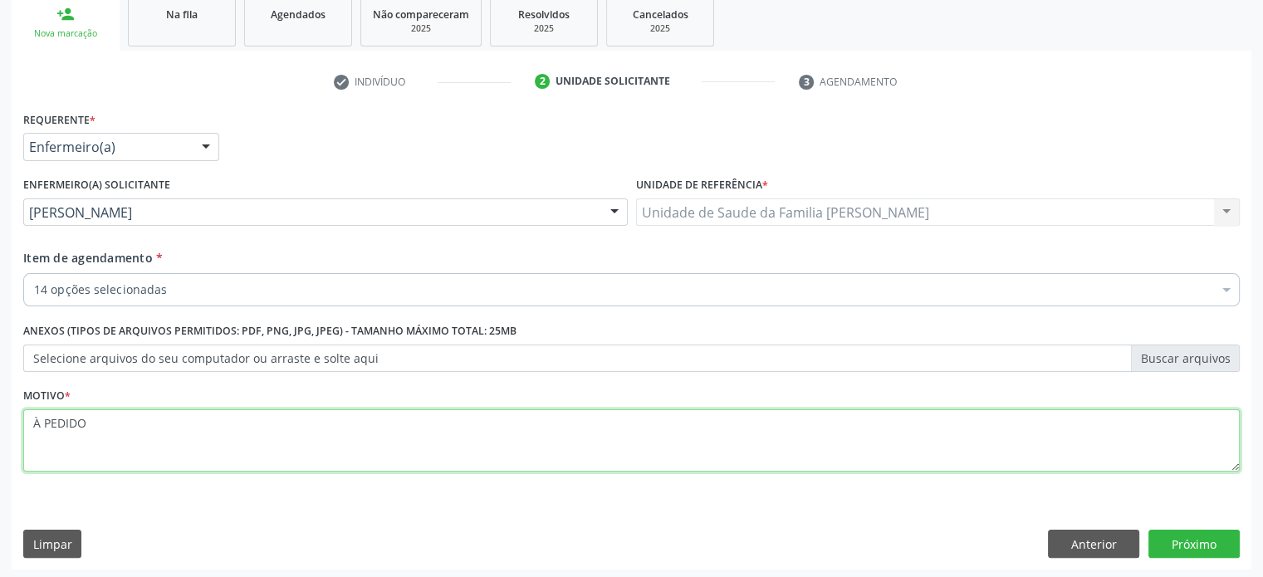
scroll to position [256, 0]
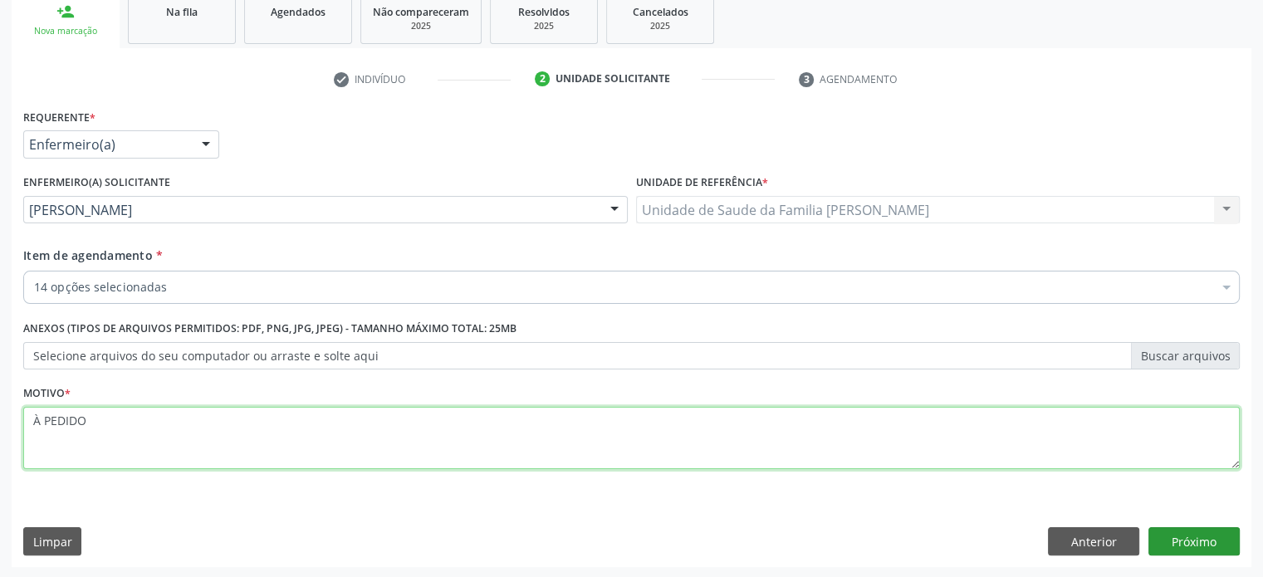
type textarea "À PEDIDO"
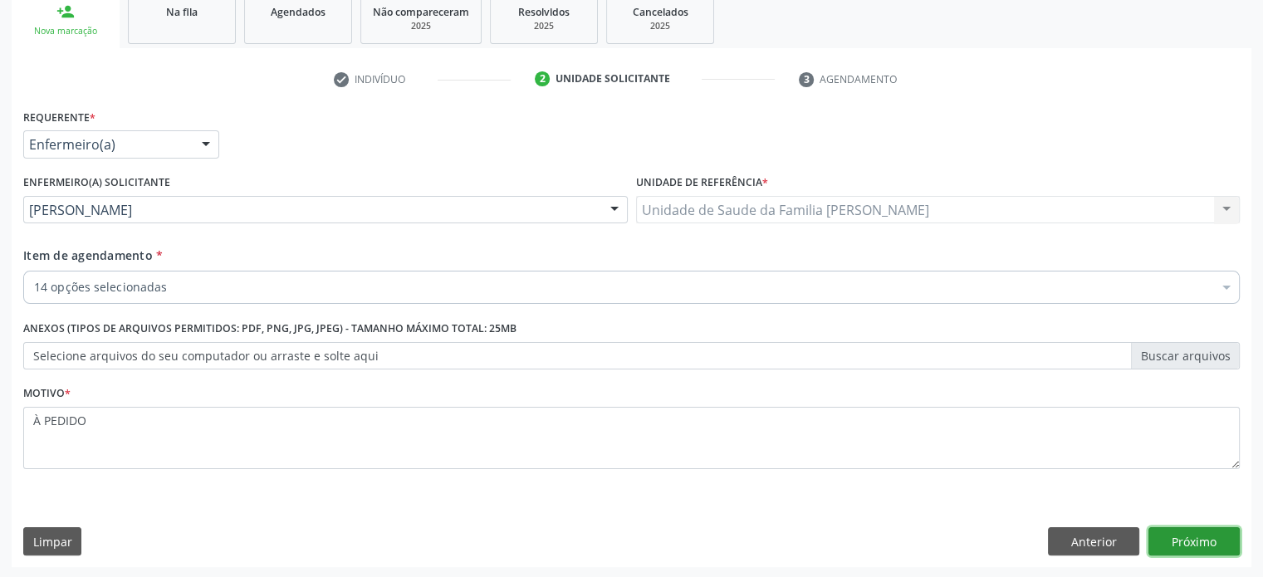
click at [1189, 540] on button "Próximo" at bounding box center [1193, 541] width 91 height 28
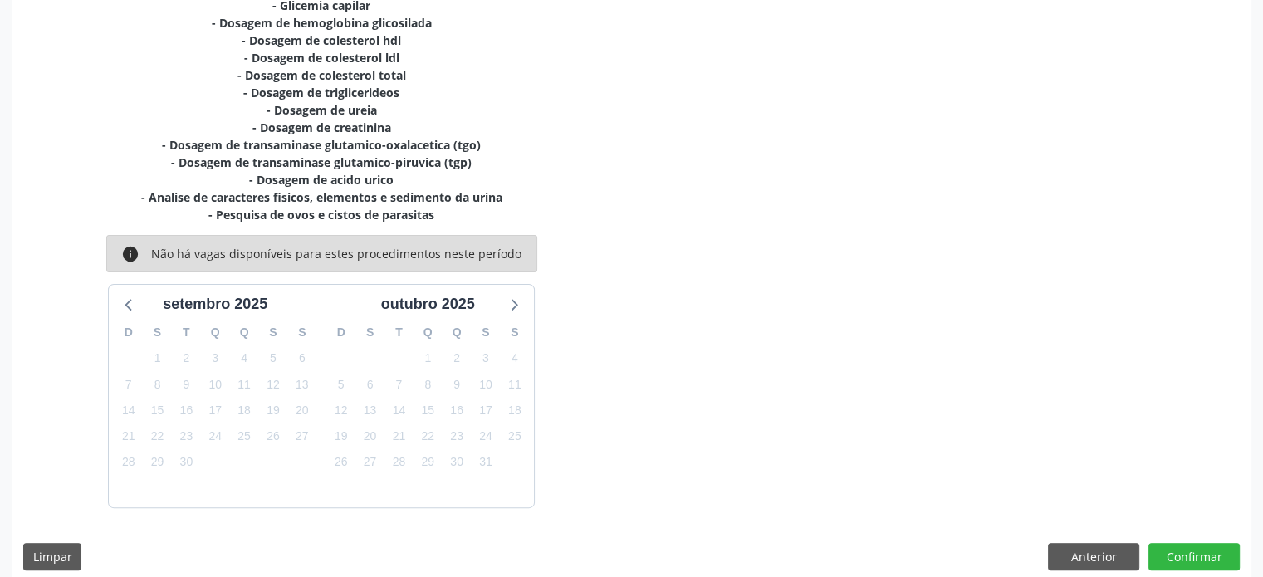
scroll to position [419, 0]
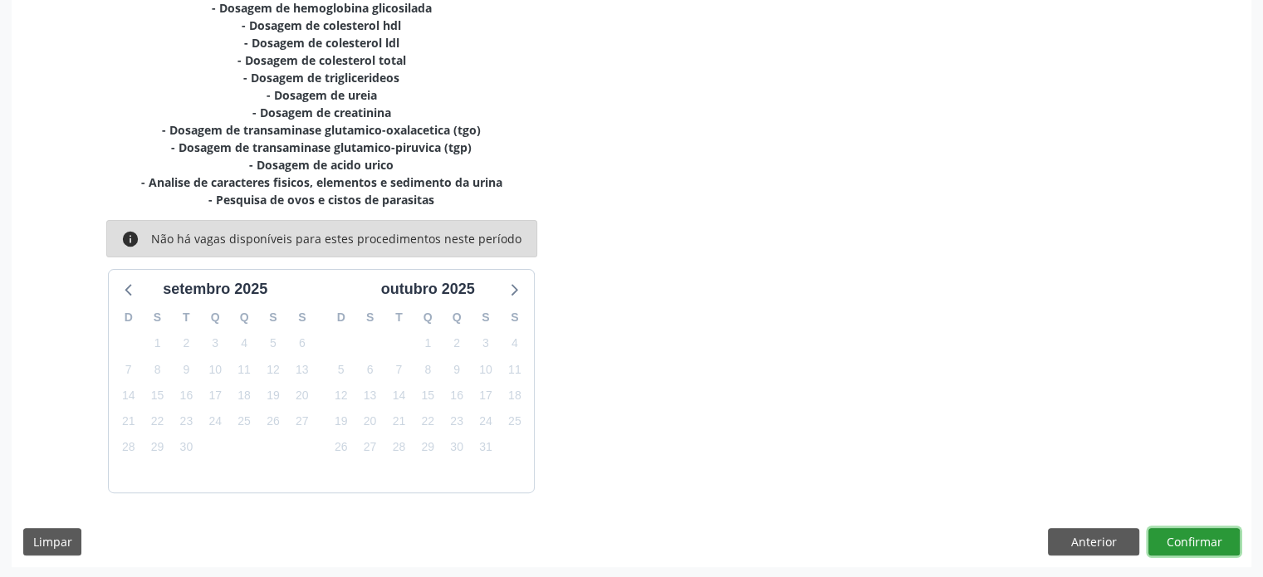
click at [1192, 544] on button "Confirmar" at bounding box center [1193, 542] width 91 height 28
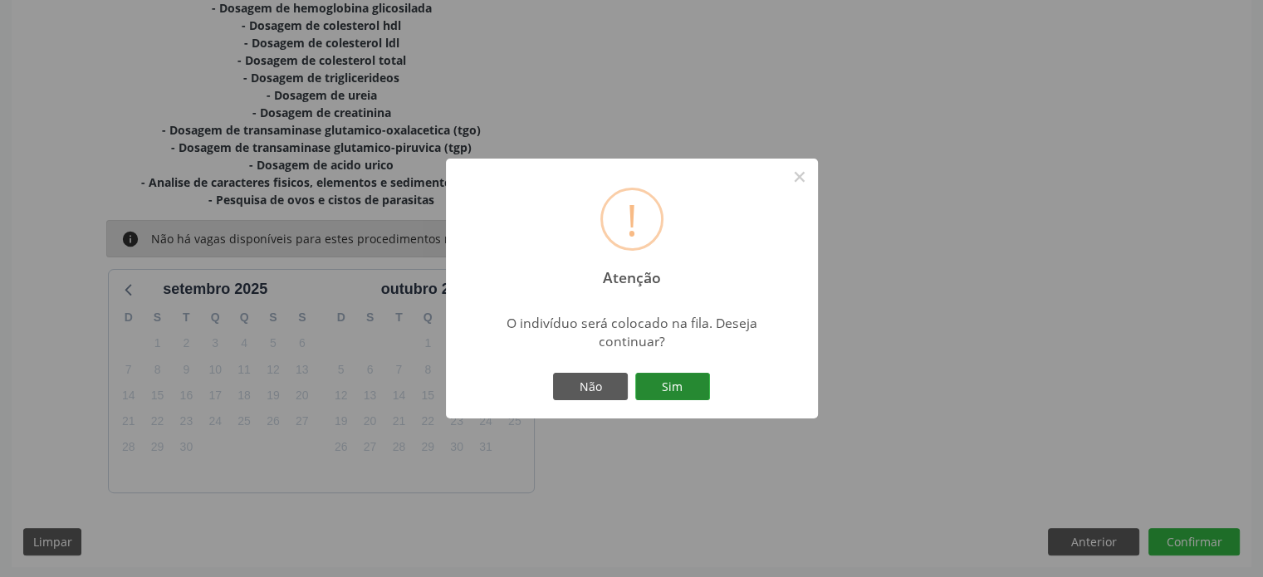
click at [671, 393] on button "Sim" at bounding box center [672, 387] width 75 height 28
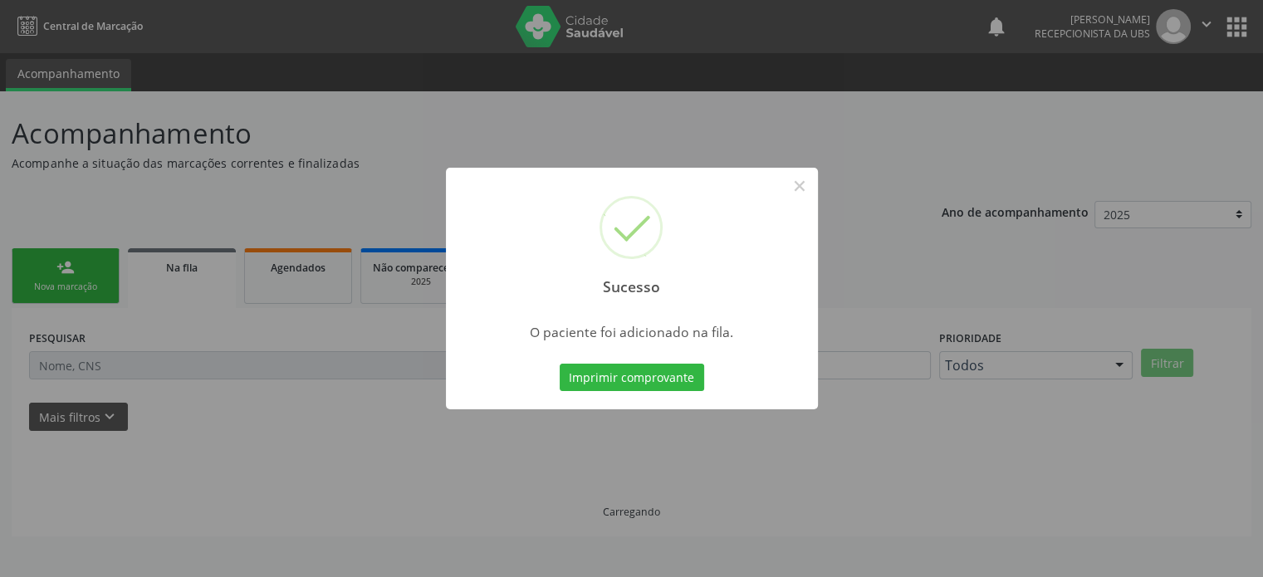
scroll to position [0, 0]
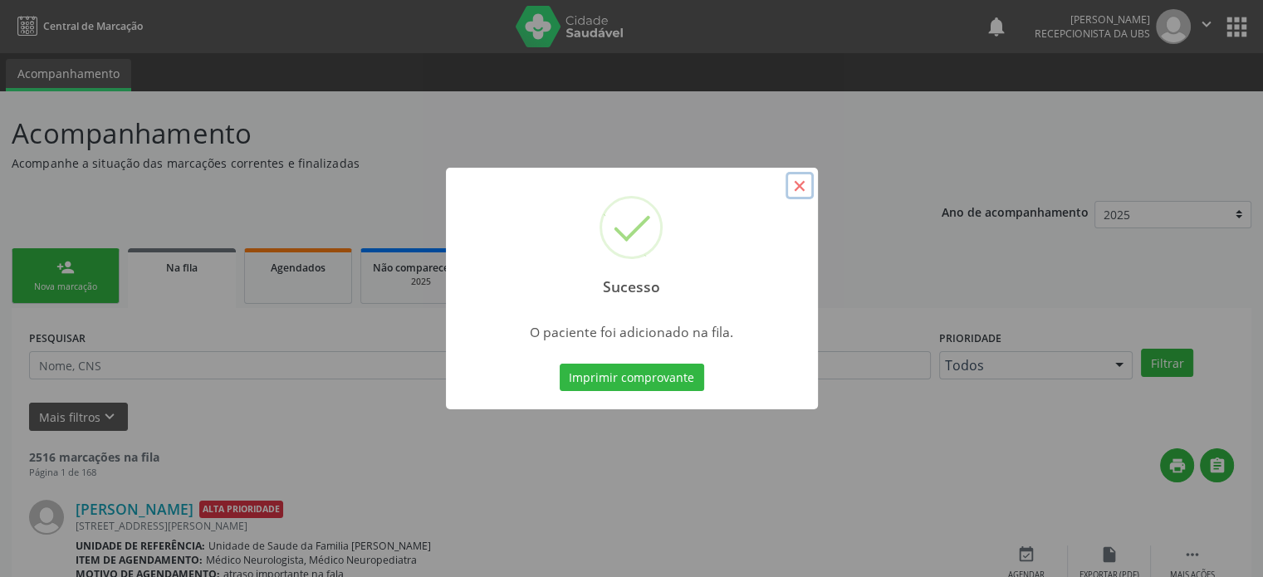
click at [799, 188] on button "×" at bounding box center [799, 186] width 28 height 28
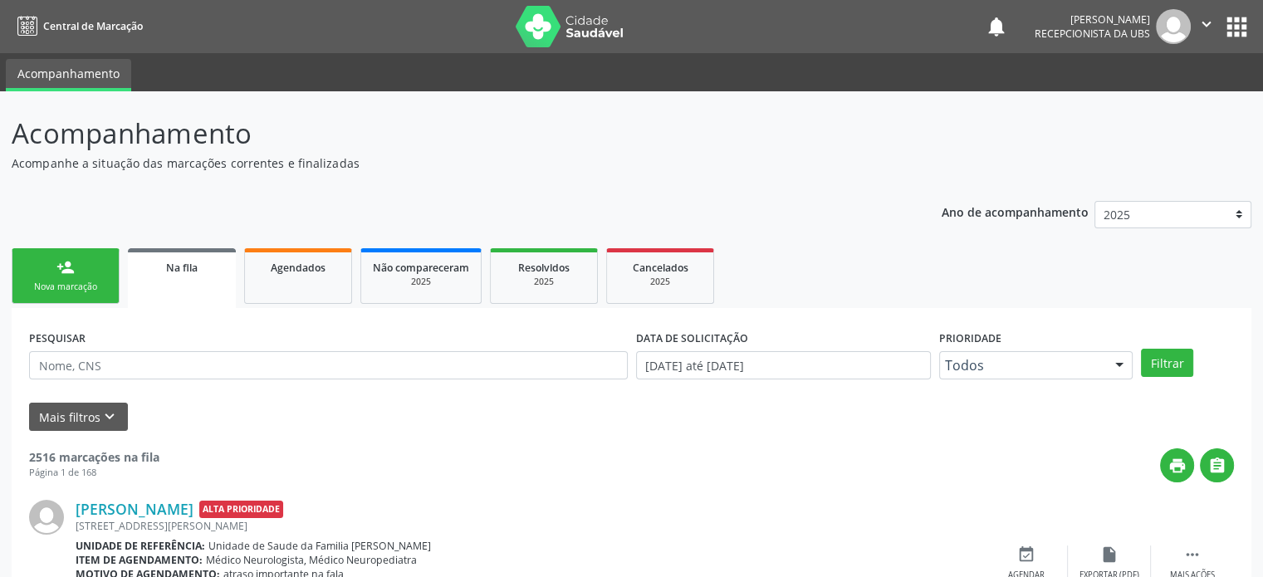
click at [103, 267] on link "person_add Nova marcação" at bounding box center [66, 276] width 108 height 56
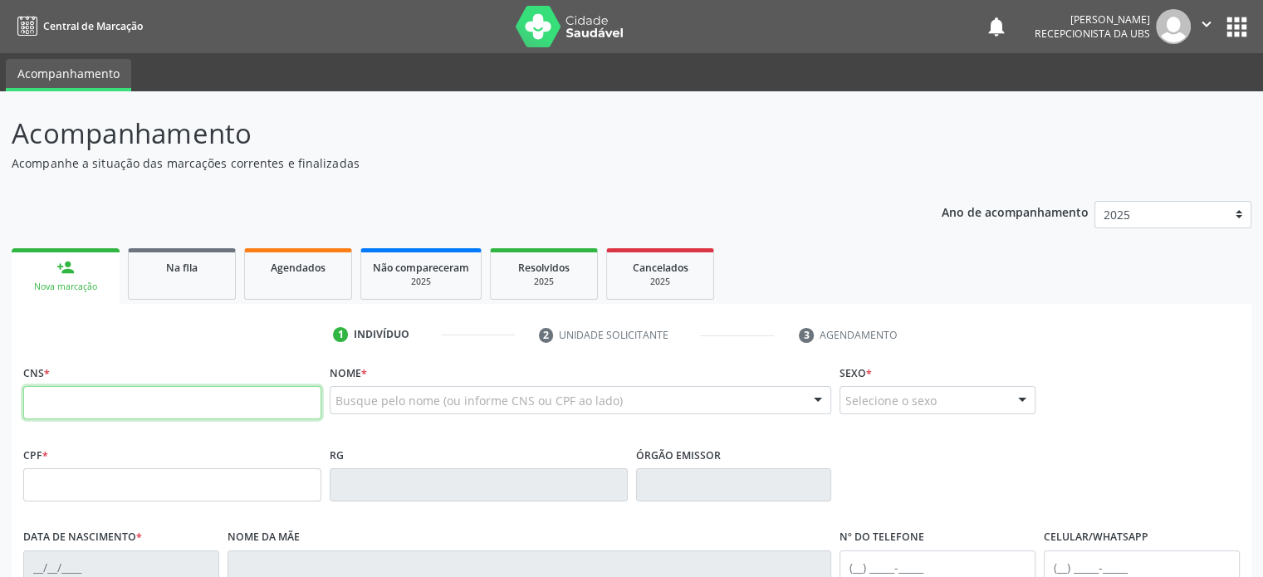
click at [72, 411] on input "text" at bounding box center [172, 402] width 298 height 33
click at [721, 191] on div "Ano de acompanhamento 2025 2024 2023 2022 2021 2020 2019 person_add Nova marcaç…" at bounding box center [631, 539] width 1239 height 700
drag, startPoint x: 17, startPoint y: 130, endPoint x: 742, endPoint y: 279, distance: 740.6
click at [742, 279] on div "Acompanhamento Acompanhe a situação das marcações correntes e finalizadas Relat…" at bounding box center [631, 500] width 1239 height 775
click at [794, 245] on ul "person_add Nova marcação Na fila Agendados Não compareceram 2025 Resolvidos 202…" at bounding box center [631, 274] width 1239 height 60
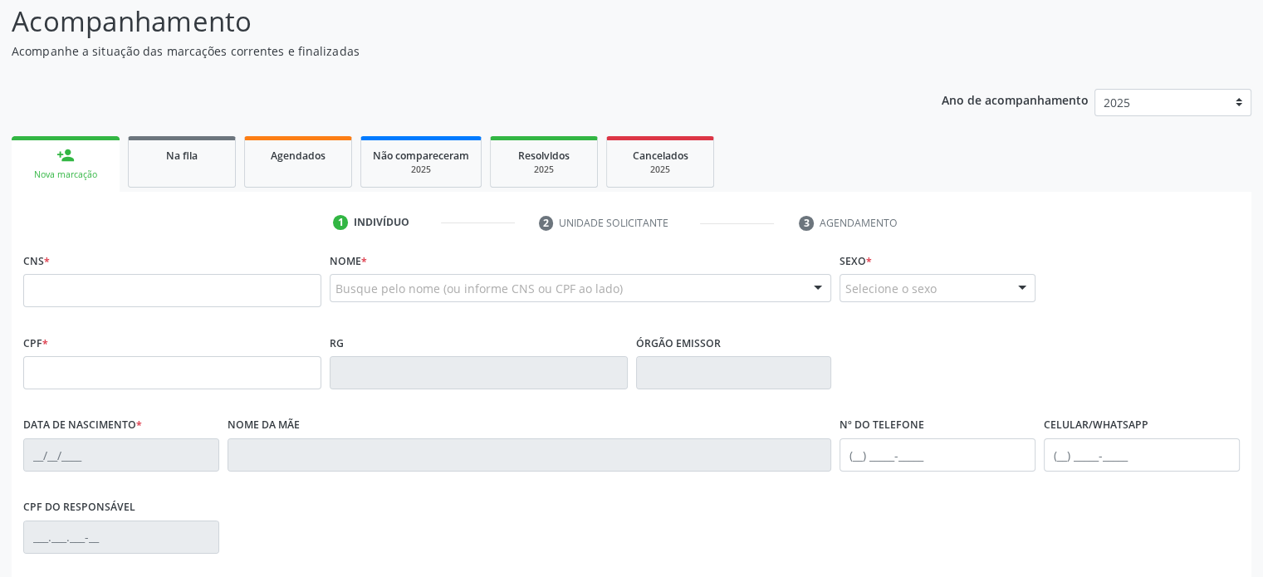
scroll to position [322, 0]
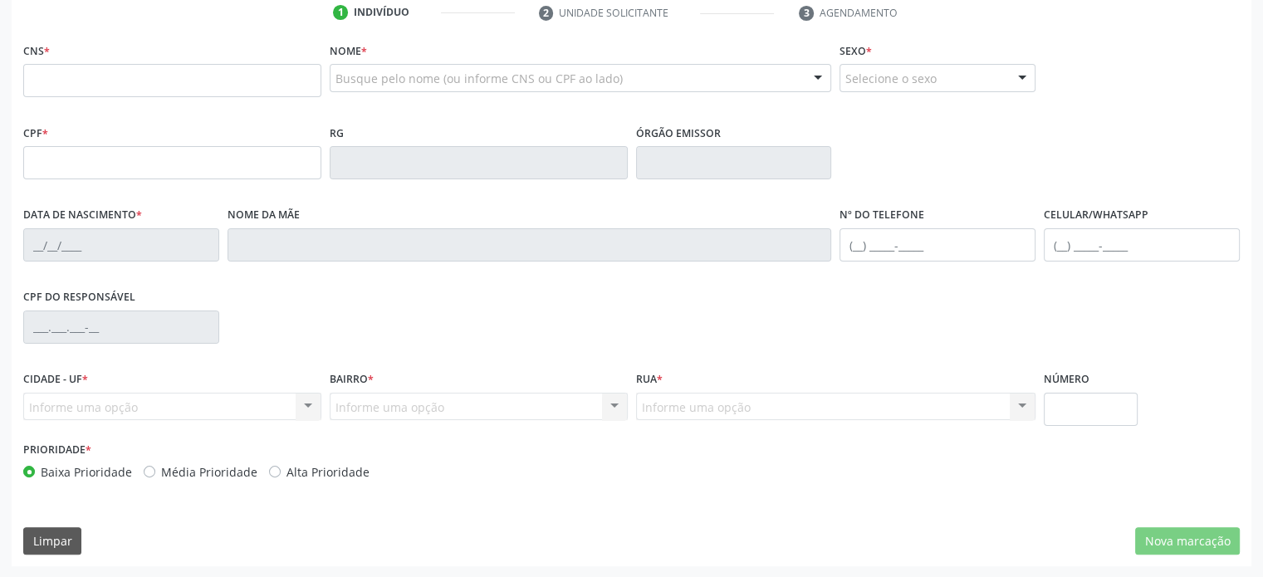
drag, startPoint x: 838, startPoint y: 212, endPoint x: 932, endPoint y: 212, distance: 94.6
click at [932, 212] on div "Nº do Telefone" at bounding box center [937, 244] width 204 height 82
click at [960, 191] on div "CPF * RG Órgão emissor" at bounding box center [631, 161] width 1224 height 82
click at [166, 80] on input "text" at bounding box center [172, 80] width 298 height 33
click at [72, 80] on input "text" at bounding box center [172, 80] width 298 height 33
